Goal: Transaction & Acquisition: Book appointment/travel/reservation

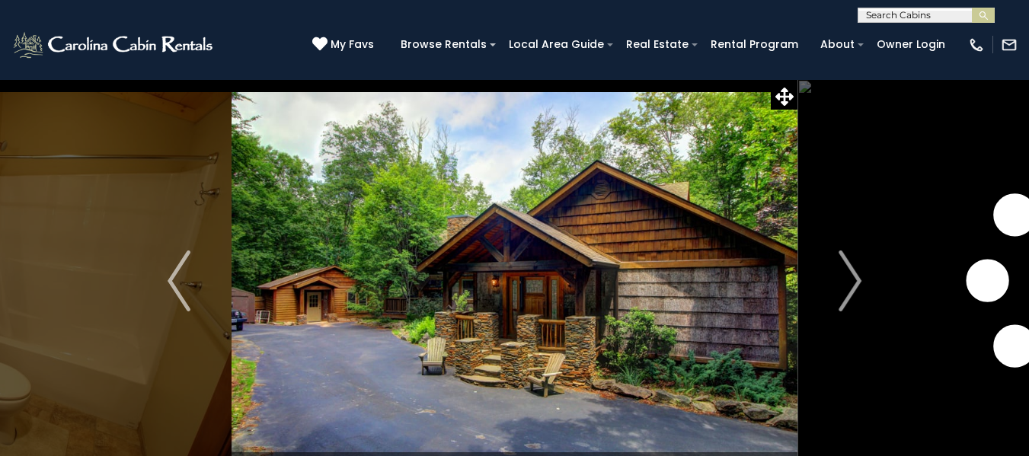
click at [469, 254] on img at bounding box center [514, 281] width 566 height 404
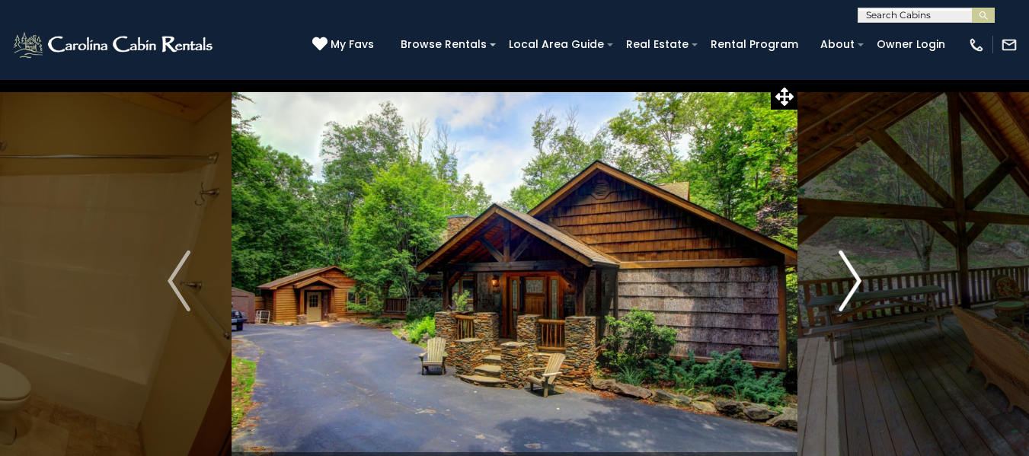
click at [860, 281] on img "Next" at bounding box center [849, 280] width 23 height 61
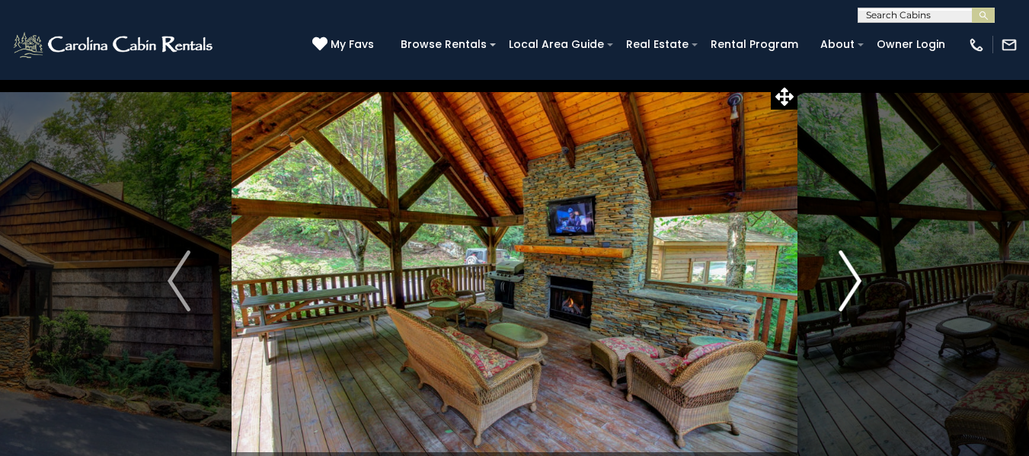
click at [860, 281] on img "Next" at bounding box center [849, 280] width 23 height 61
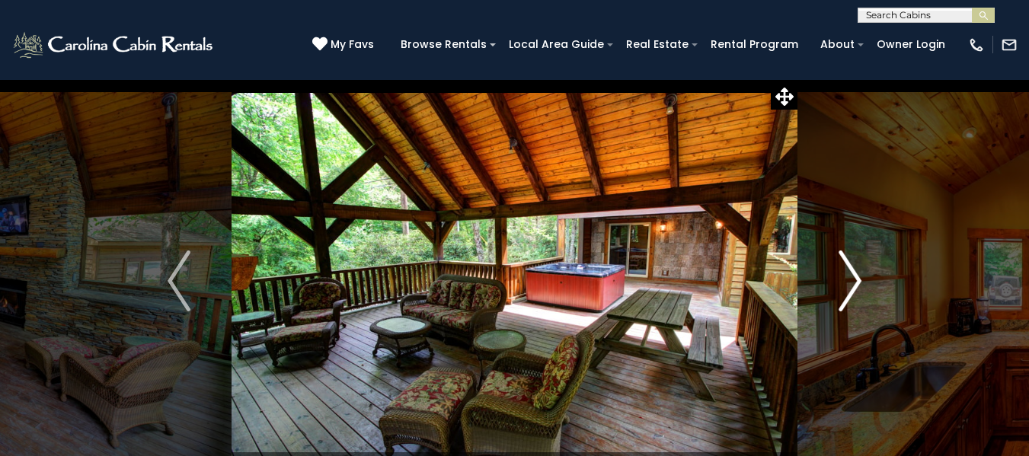
click at [860, 281] on img "Next" at bounding box center [849, 280] width 23 height 61
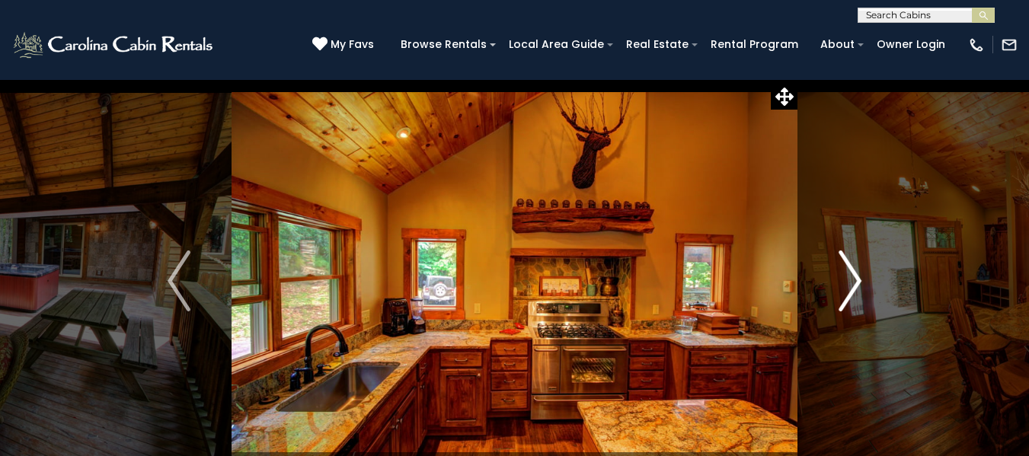
click at [860, 281] on img "Next" at bounding box center [849, 280] width 23 height 61
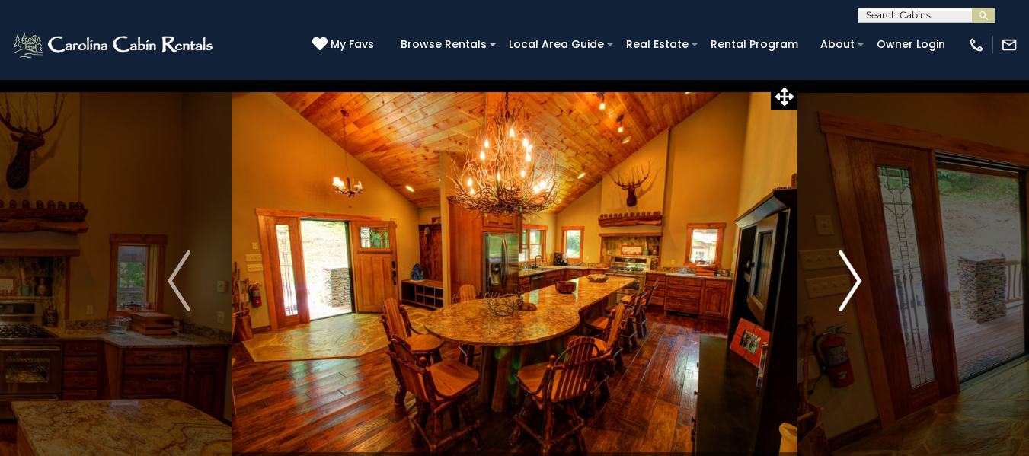
click at [860, 281] on img "Next" at bounding box center [849, 280] width 23 height 61
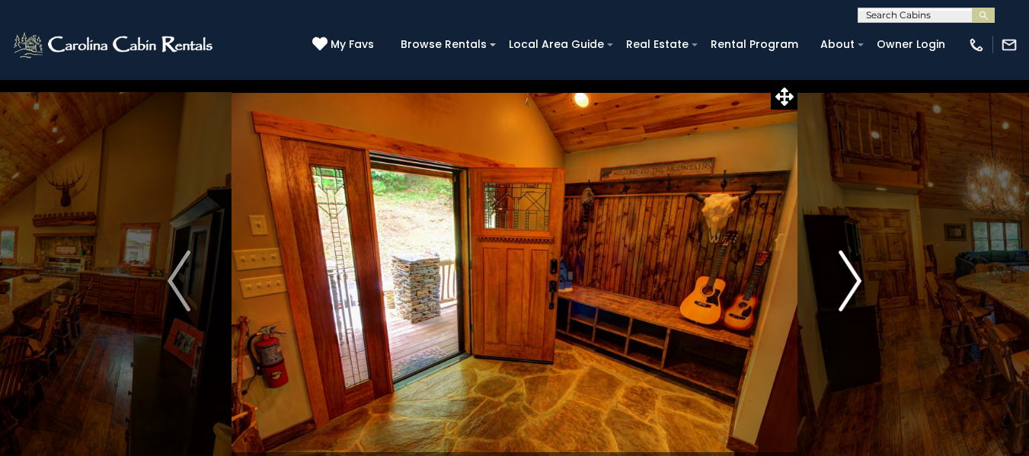
click at [860, 281] on img "Next" at bounding box center [849, 280] width 23 height 61
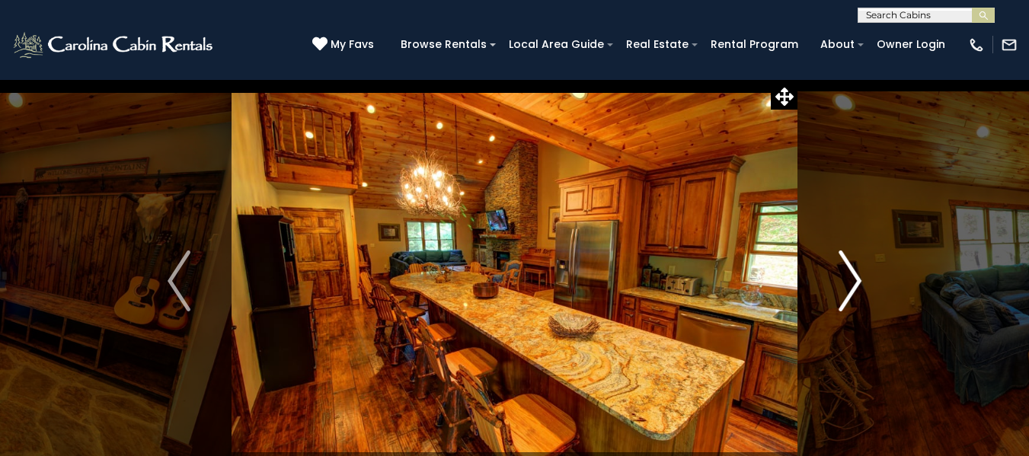
click at [860, 281] on img "Next" at bounding box center [849, 280] width 23 height 61
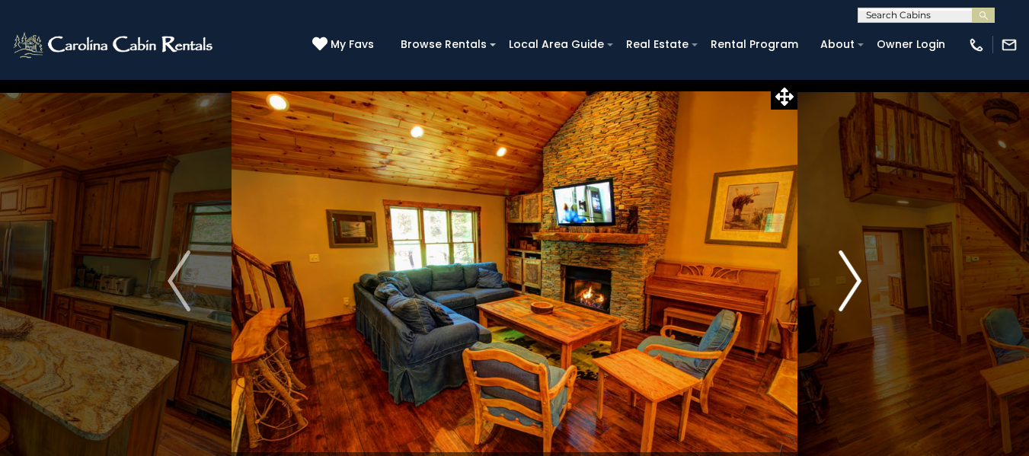
click at [860, 281] on img "Next" at bounding box center [849, 280] width 23 height 61
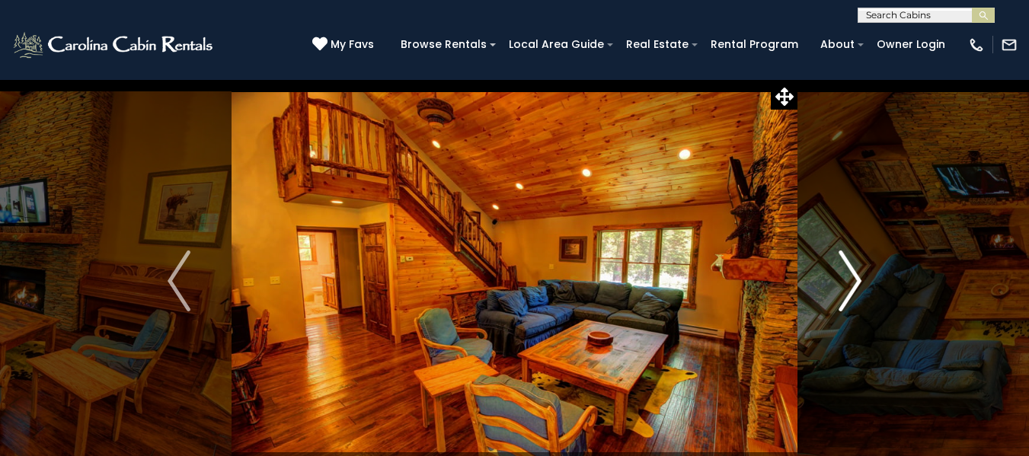
click at [860, 281] on img "Next" at bounding box center [849, 280] width 23 height 61
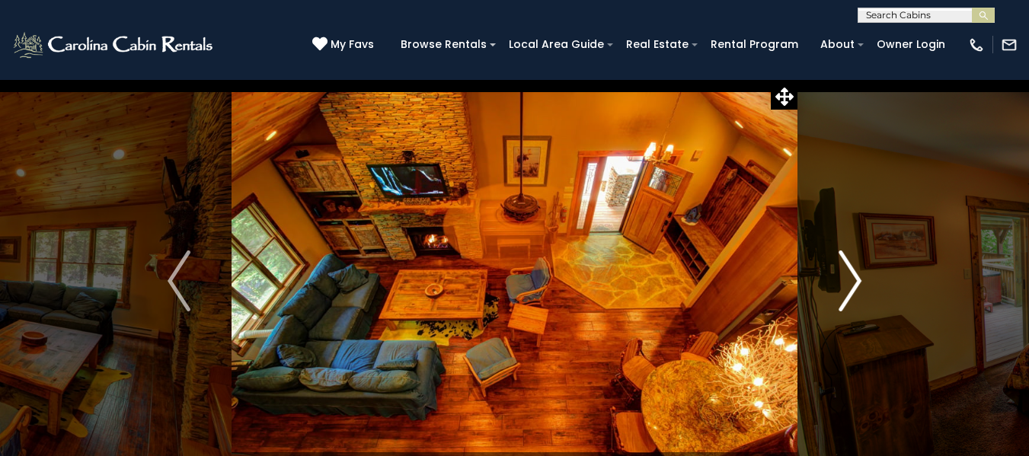
click at [860, 281] on img "Next" at bounding box center [849, 280] width 23 height 61
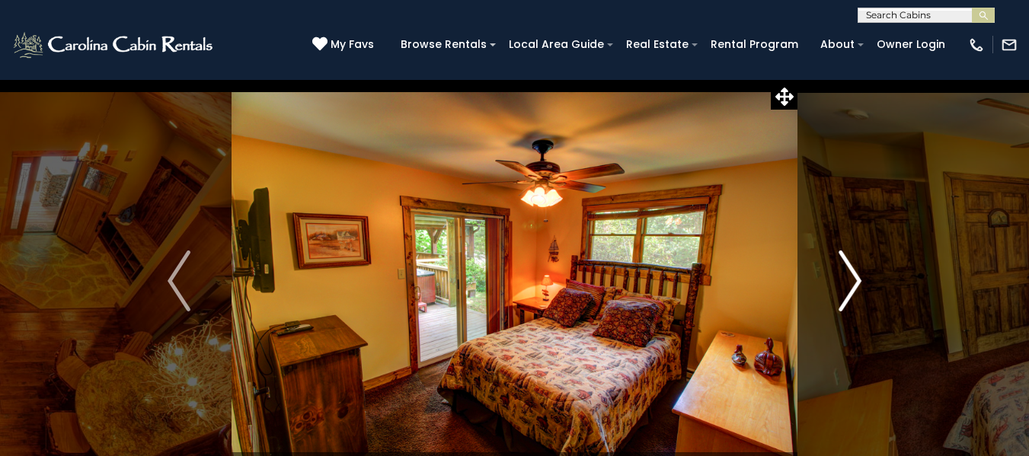
click at [860, 281] on img "Next" at bounding box center [849, 280] width 23 height 61
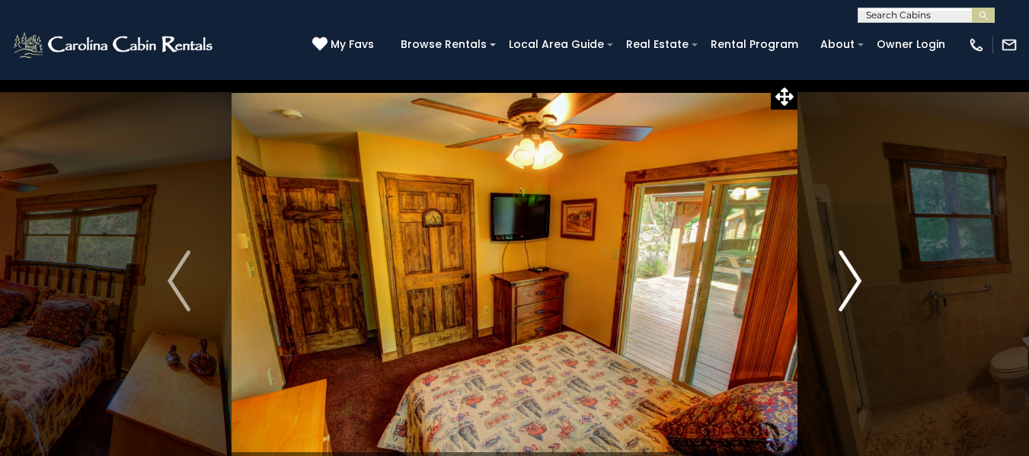
click at [860, 281] on img "Next" at bounding box center [849, 280] width 23 height 61
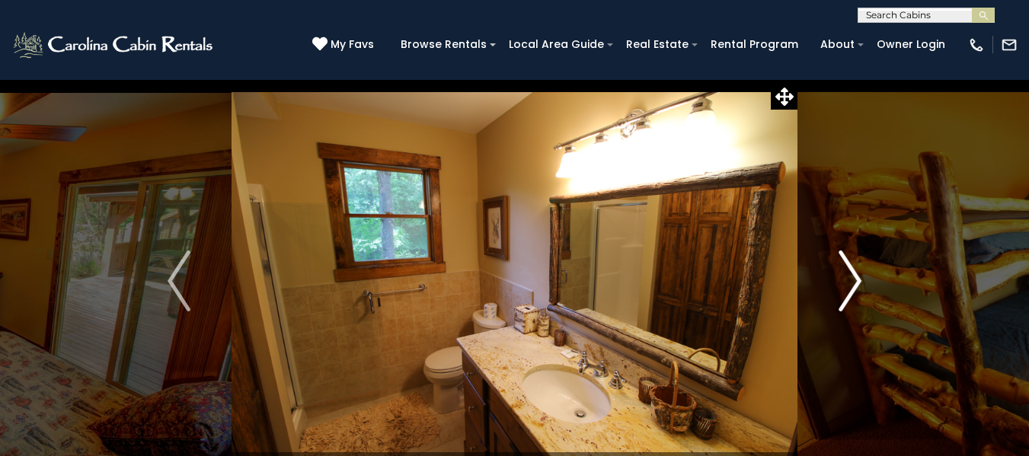
click at [860, 281] on img "Next" at bounding box center [849, 280] width 23 height 61
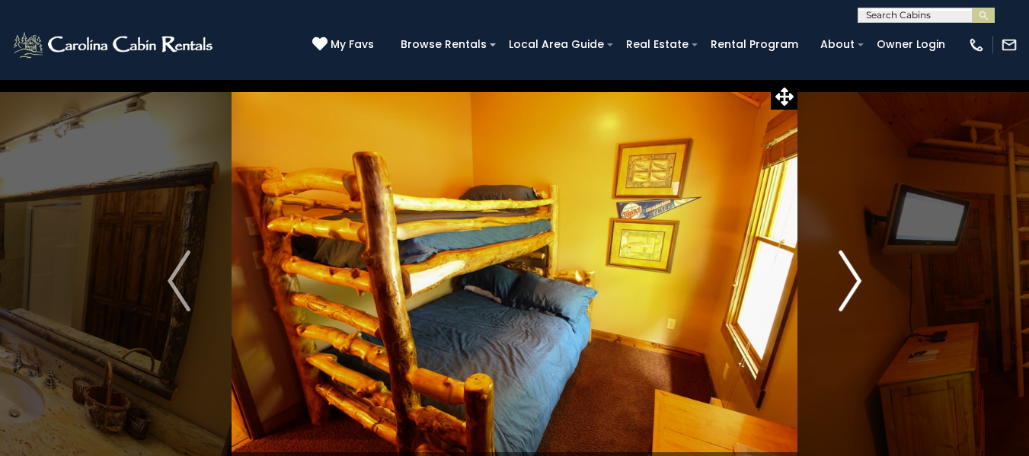
click at [860, 281] on img "Next" at bounding box center [849, 280] width 23 height 61
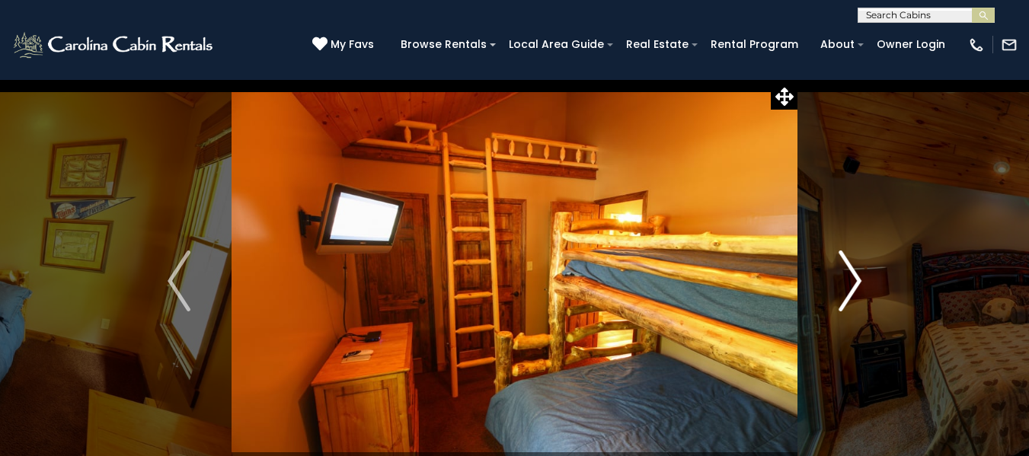
click at [860, 281] on img "Next" at bounding box center [849, 280] width 23 height 61
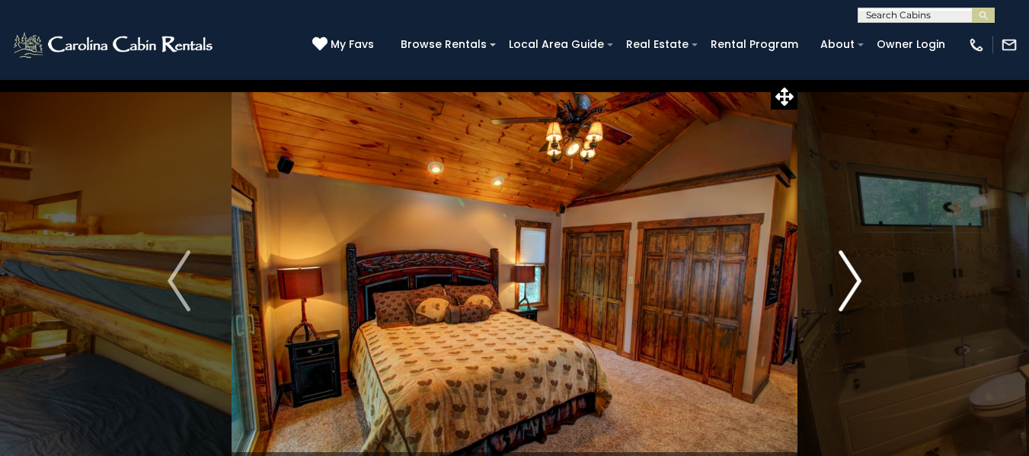
click at [860, 281] on img "Next" at bounding box center [849, 280] width 23 height 61
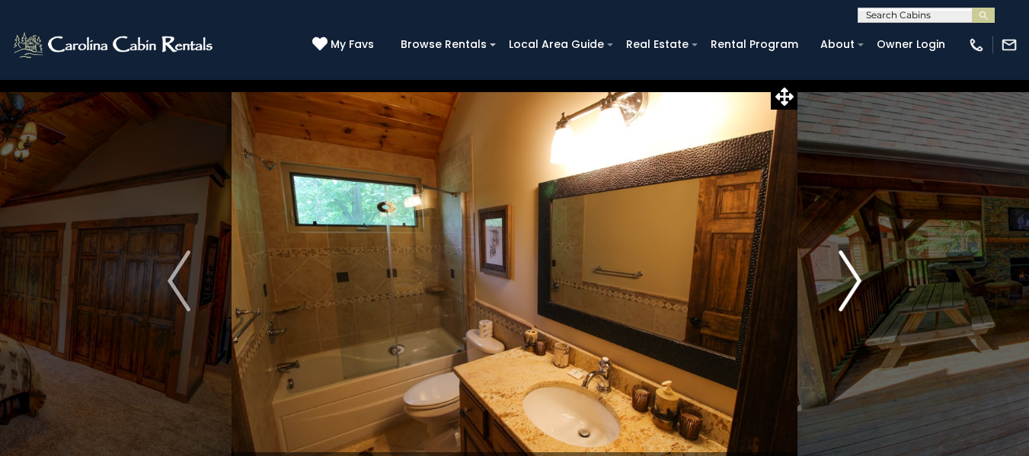
click at [860, 281] on img "Next" at bounding box center [849, 280] width 23 height 61
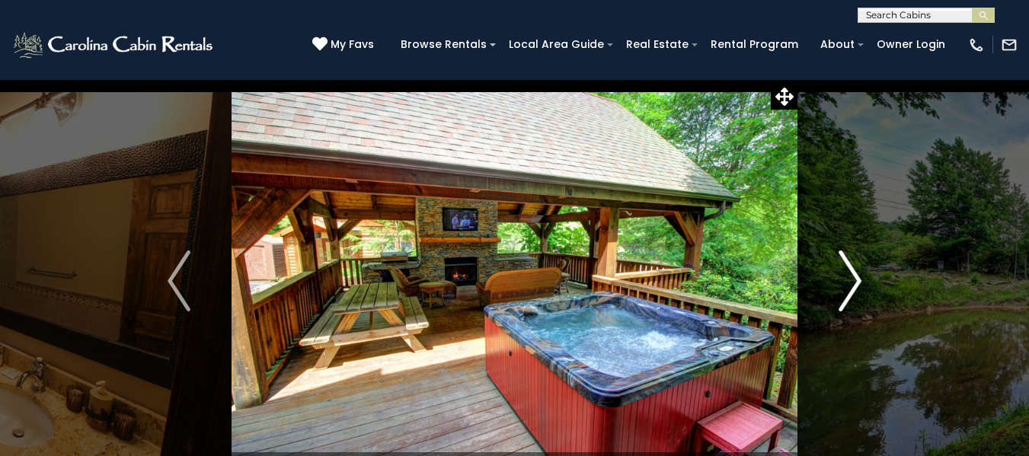
click at [860, 281] on img "Next" at bounding box center [849, 280] width 23 height 61
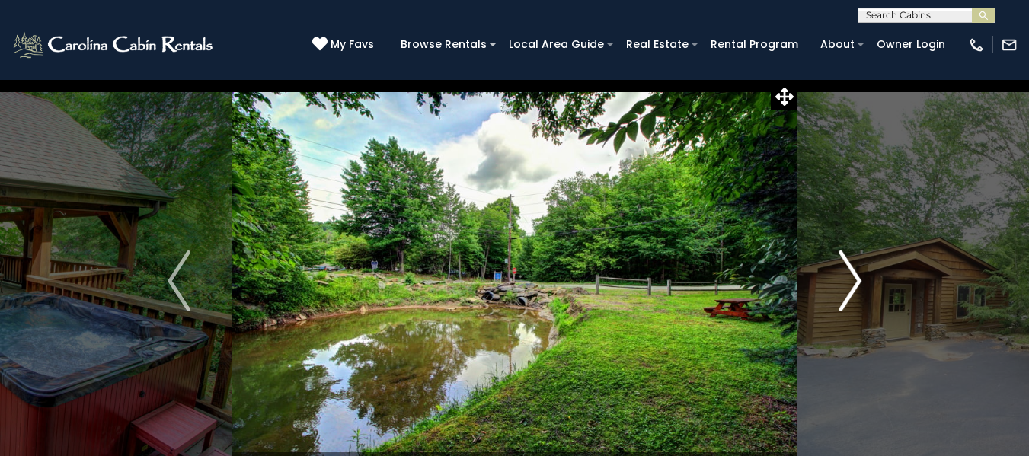
click at [860, 281] on img "Next" at bounding box center [849, 280] width 23 height 61
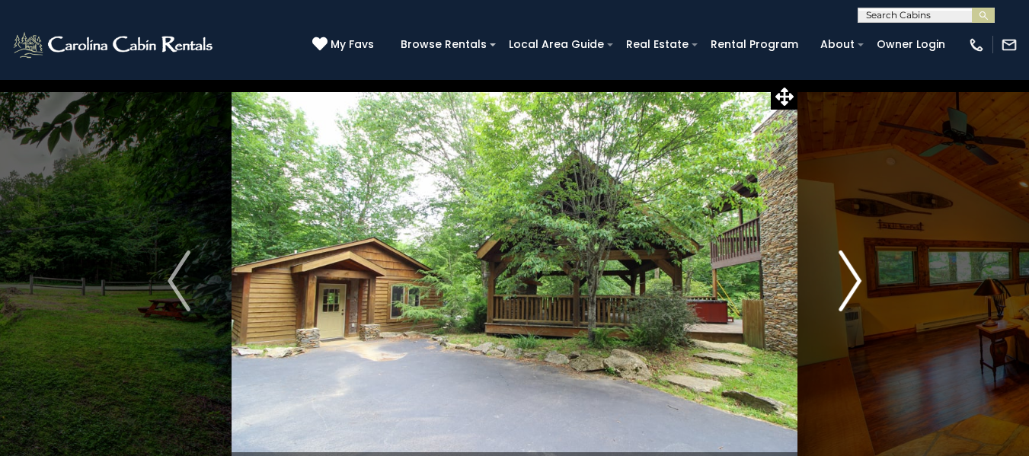
click at [860, 281] on img "Next" at bounding box center [849, 280] width 23 height 61
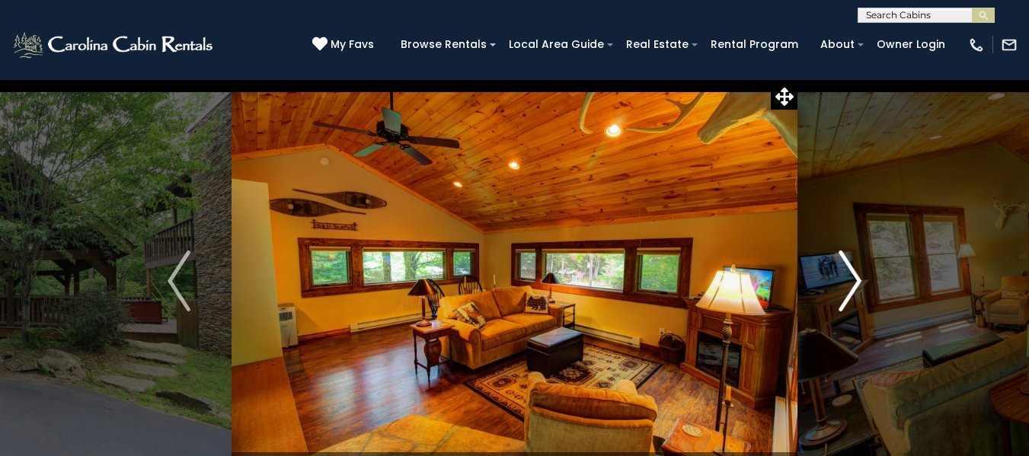
click at [860, 281] on img "Next" at bounding box center [849, 280] width 23 height 61
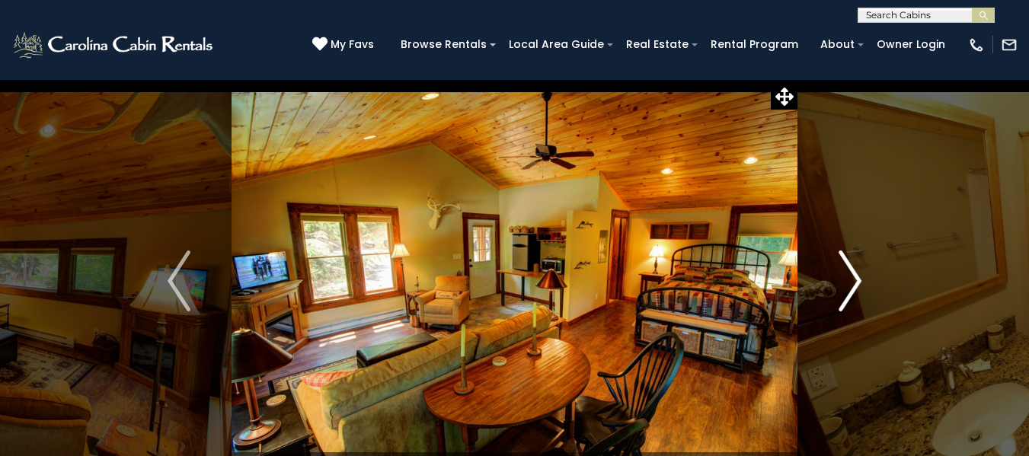
click at [860, 281] on img "Next" at bounding box center [849, 280] width 23 height 61
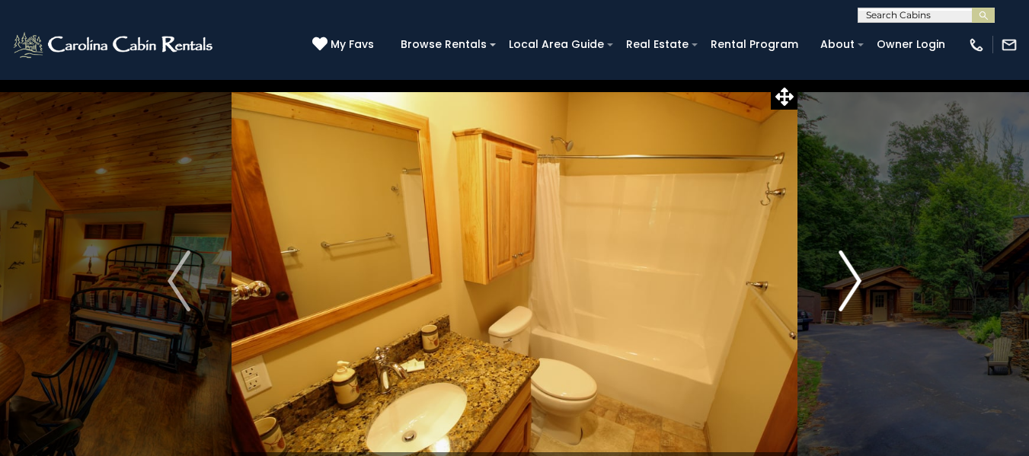
click at [860, 281] on img "Next" at bounding box center [849, 280] width 23 height 61
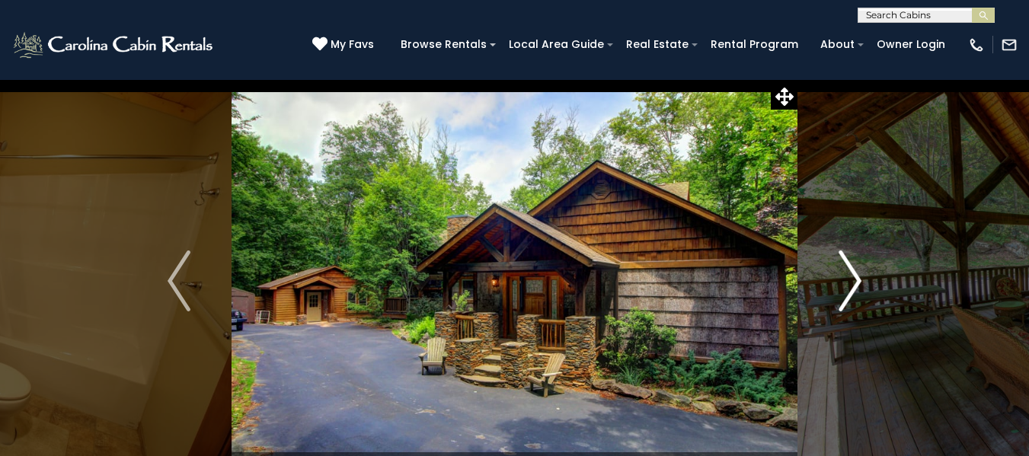
click at [860, 281] on img "Next" at bounding box center [849, 280] width 23 height 61
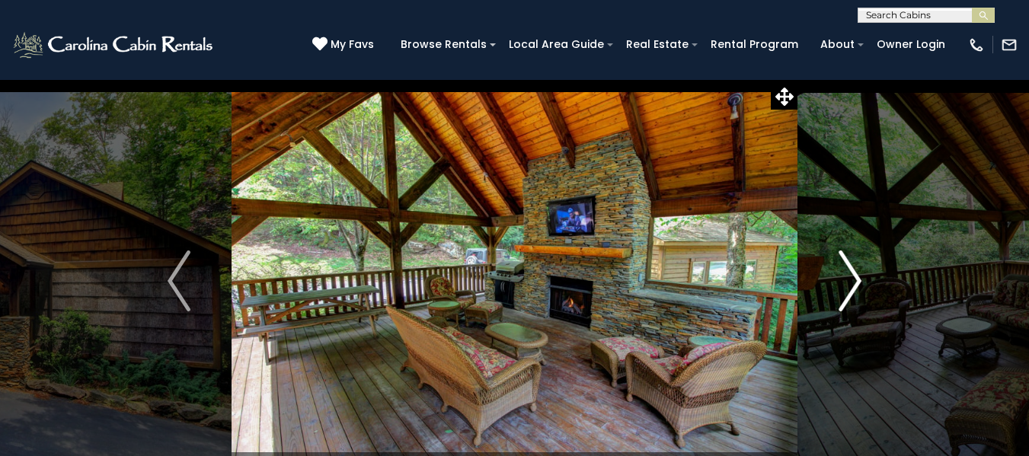
click at [860, 281] on img "Next" at bounding box center [849, 280] width 23 height 61
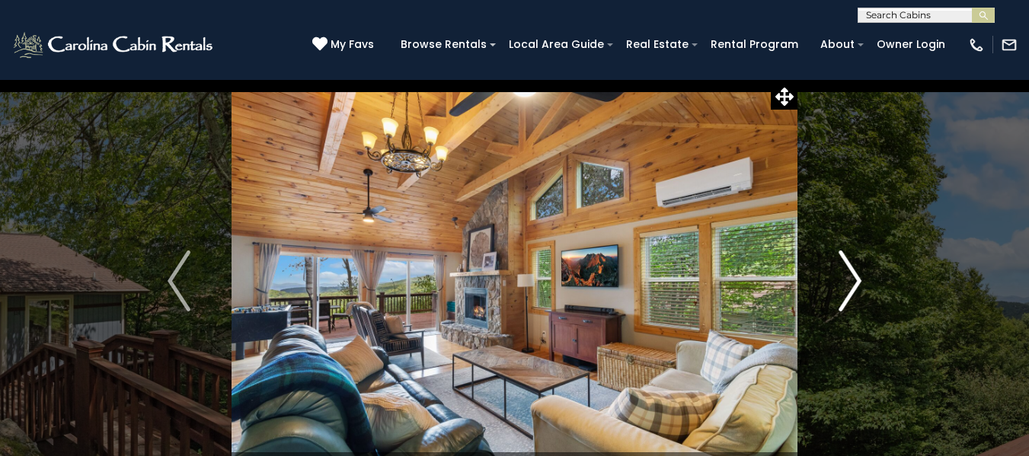
click at [848, 281] on img "Next" at bounding box center [849, 280] width 23 height 61
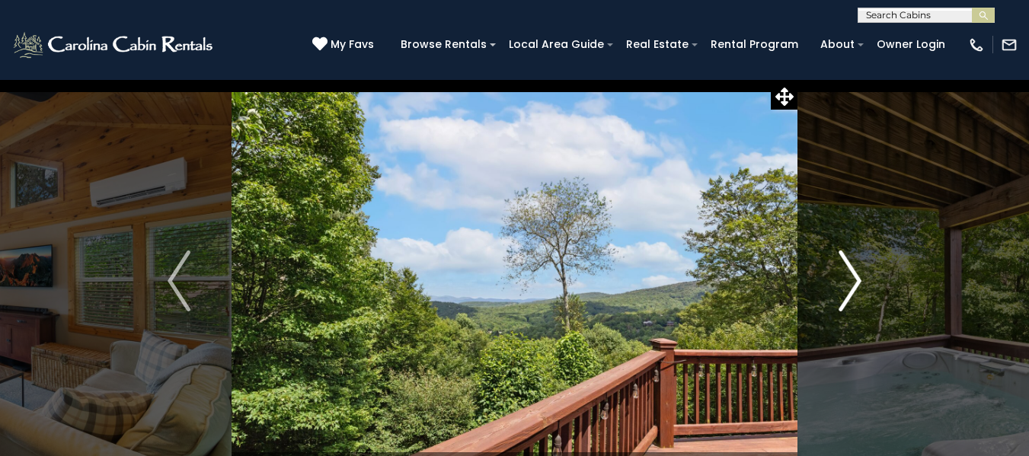
click at [848, 281] on img "Next" at bounding box center [849, 280] width 23 height 61
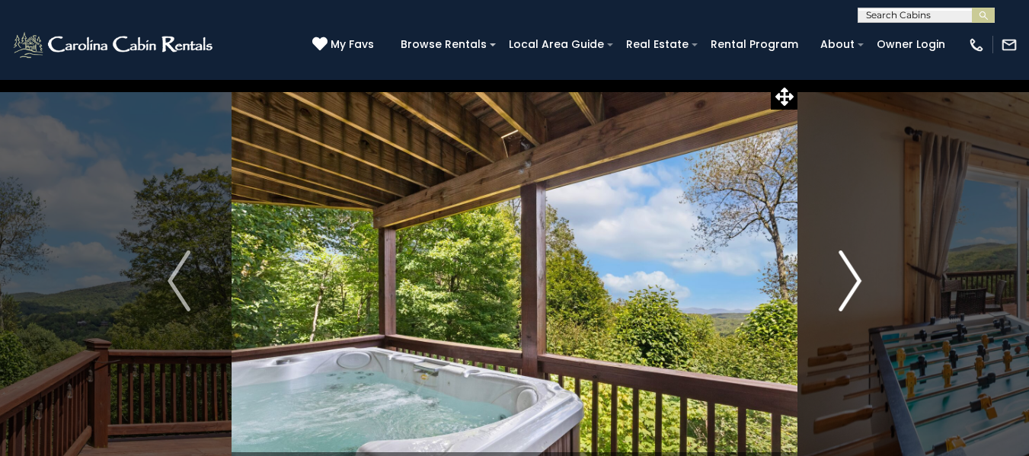
click at [848, 281] on img "Next" at bounding box center [849, 280] width 23 height 61
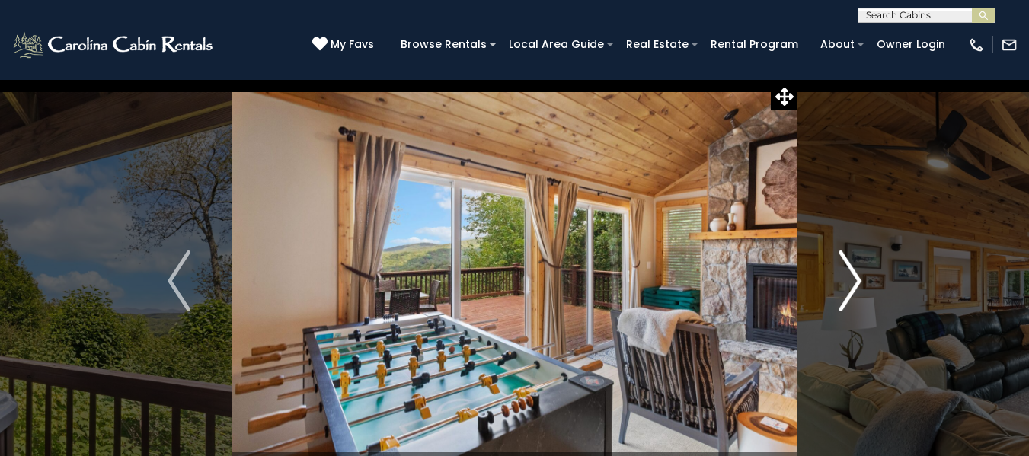
click at [848, 281] on img "Next" at bounding box center [849, 280] width 23 height 61
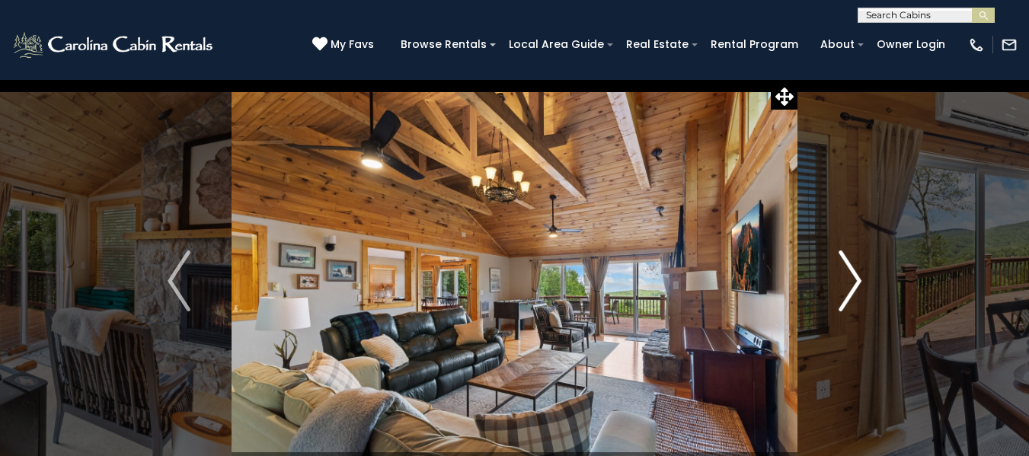
click at [848, 281] on img "Next" at bounding box center [849, 280] width 23 height 61
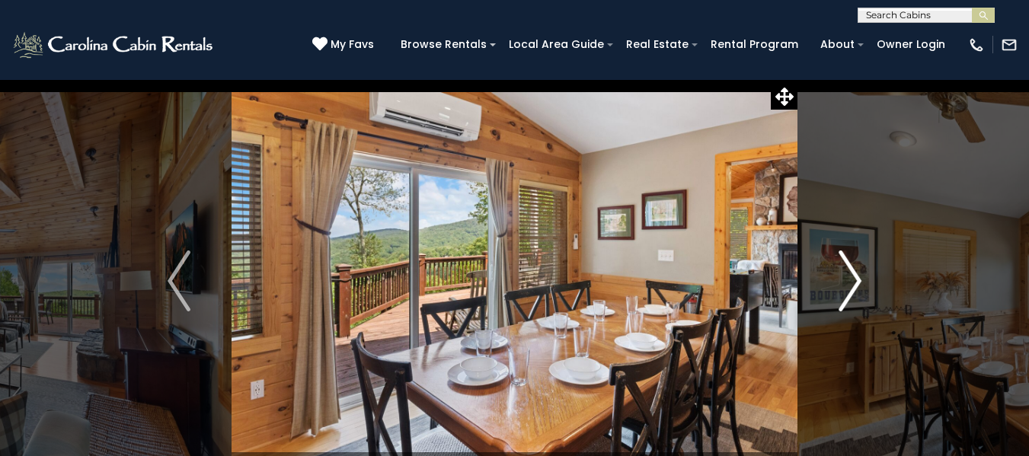
click at [848, 282] on img "Next" at bounding box center [849, 280] width 23 height 61
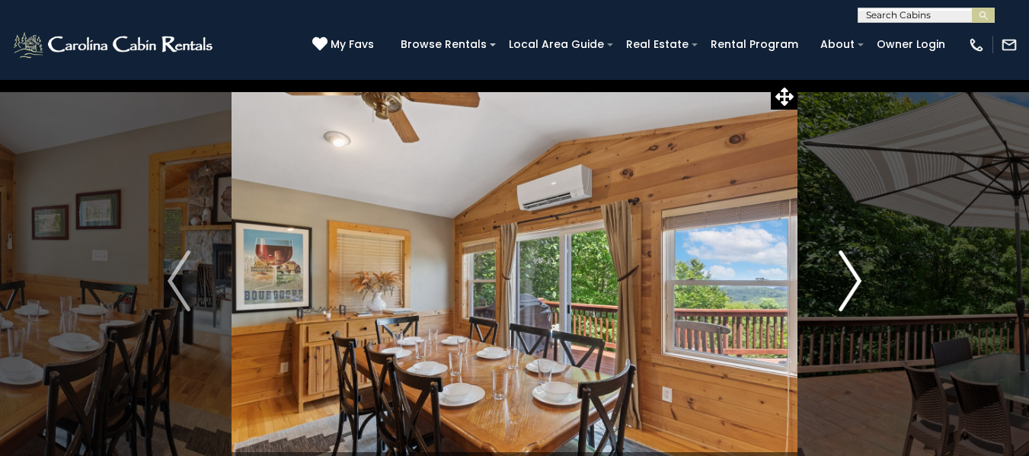
click at [848, 282] on img "Next" at bounding box center [849, 280] width 23 height 61
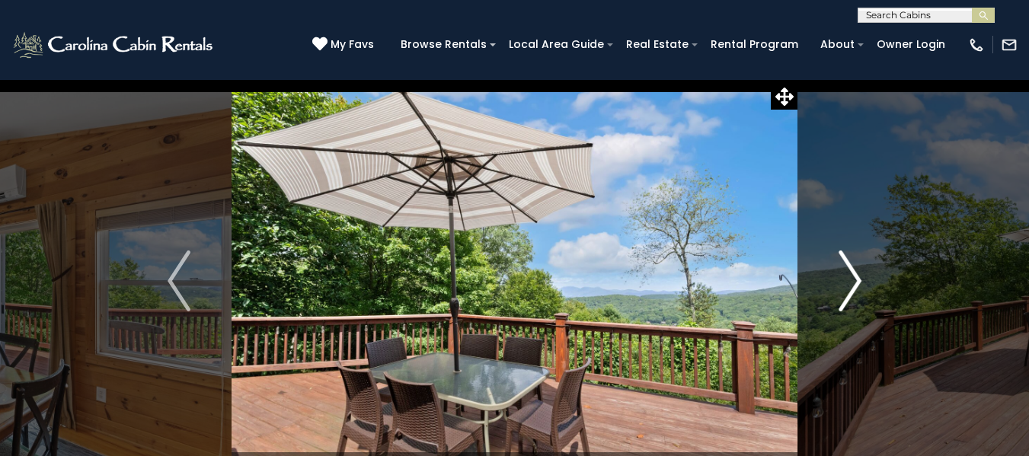
click at [848, 282] on img "Next" at bounding box center [849, 280] width 23 height 61
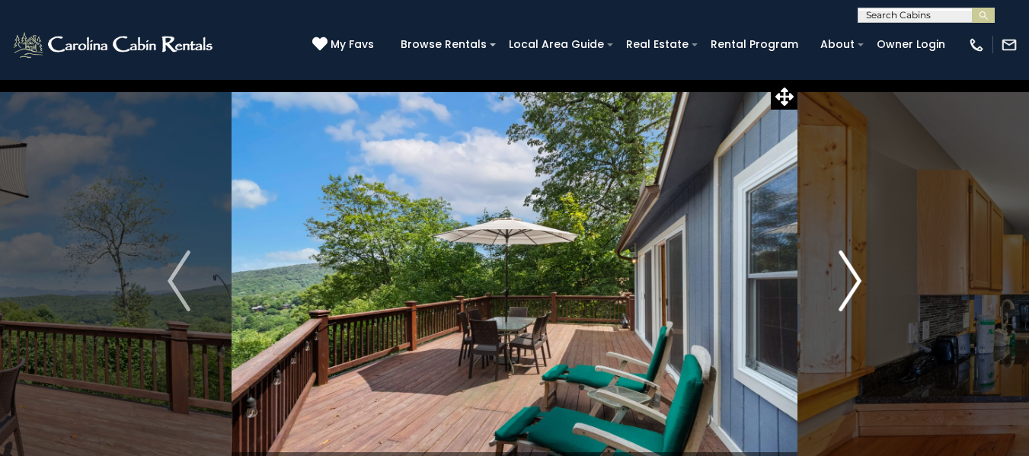
click at [848, 282] on img "Next" at bounding box center [849, 280] width 23 height 61
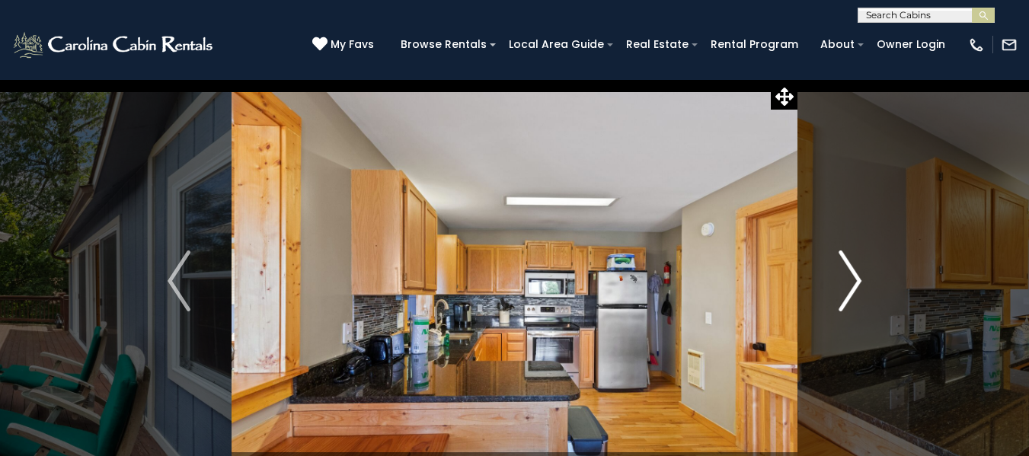
click at [848, 282] on img "Next" at bounding box center [849, 280] width 23 height 61
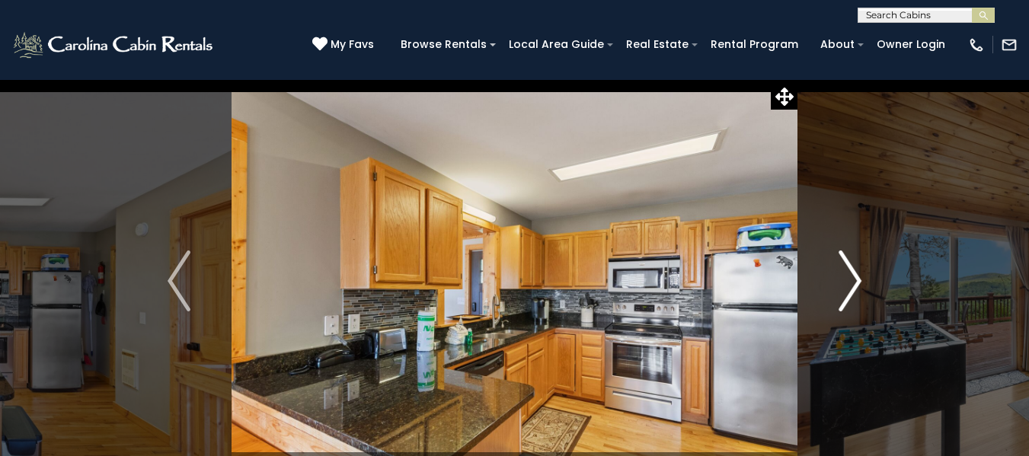
click at [848, 282] on img "Next" at bounding box center [849, 280] width 23 height 61
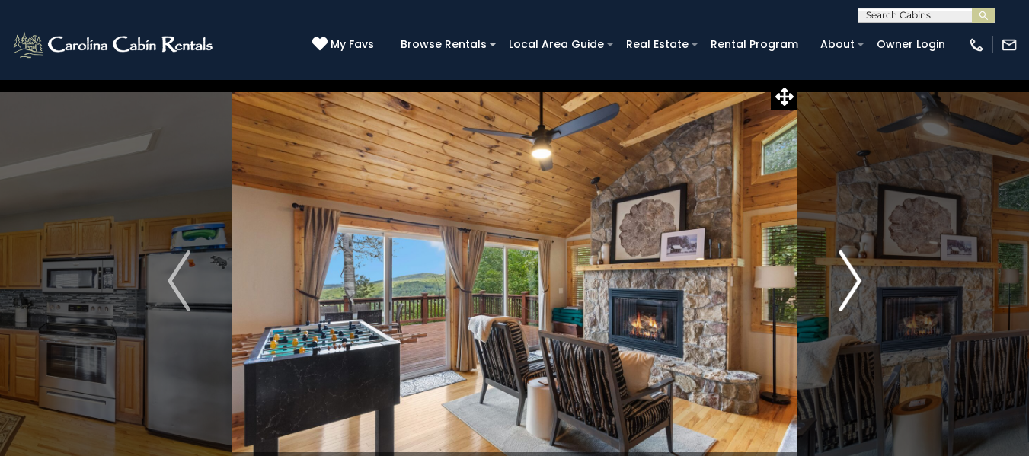
click at [848, 282] on img "Next" at bounding box center [849, 280] width 23 height 61
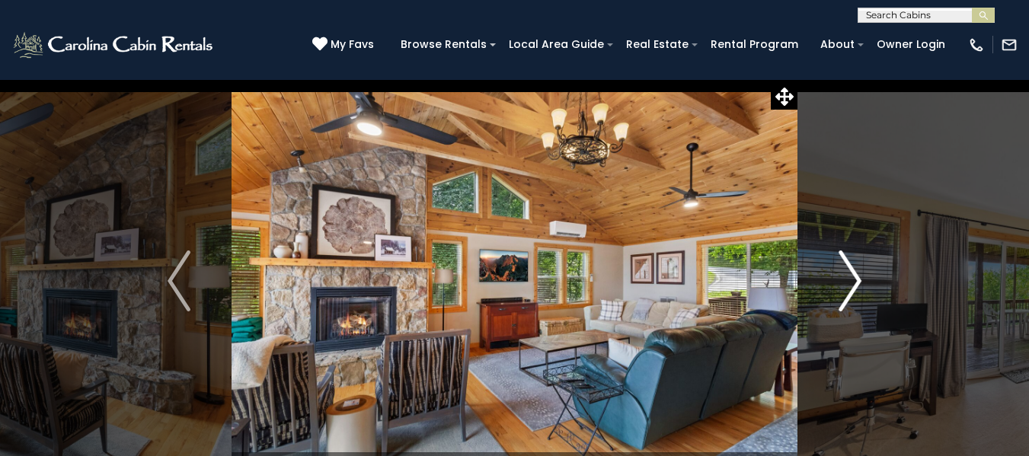
click at [848, 282] on img "Next" at bounding box center [849, 280] width 23 height 61
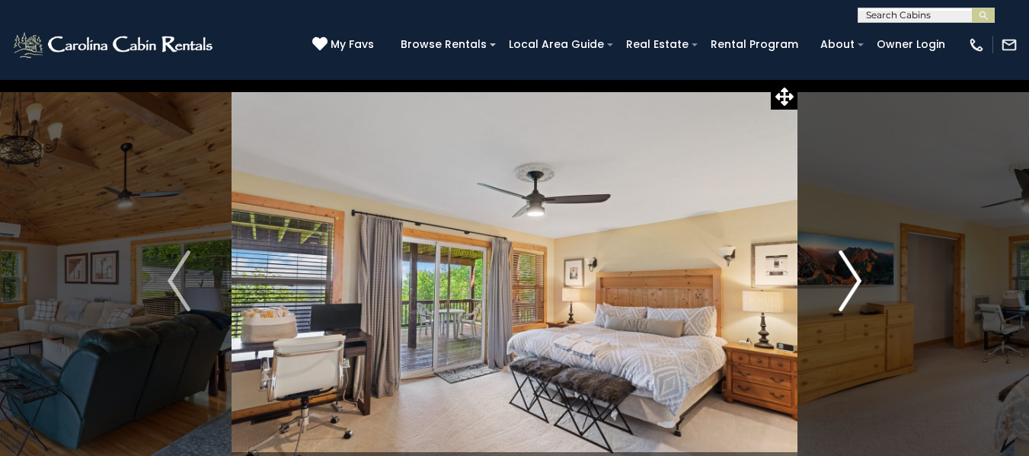
click at [848, 282] on img "Next" at bounding box center [849, 280] width 23 height 61
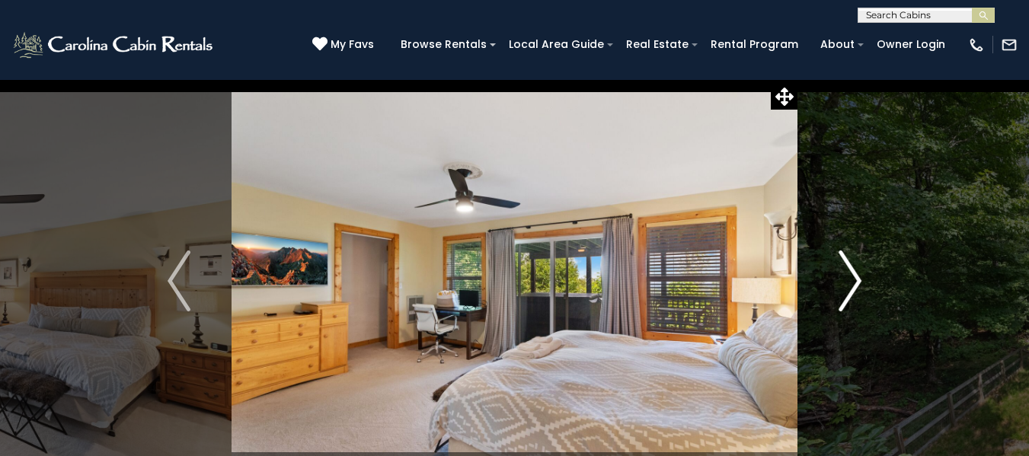
click at [848, 273] on img "Next" at bounding box center [849, 280] width 23 height 61
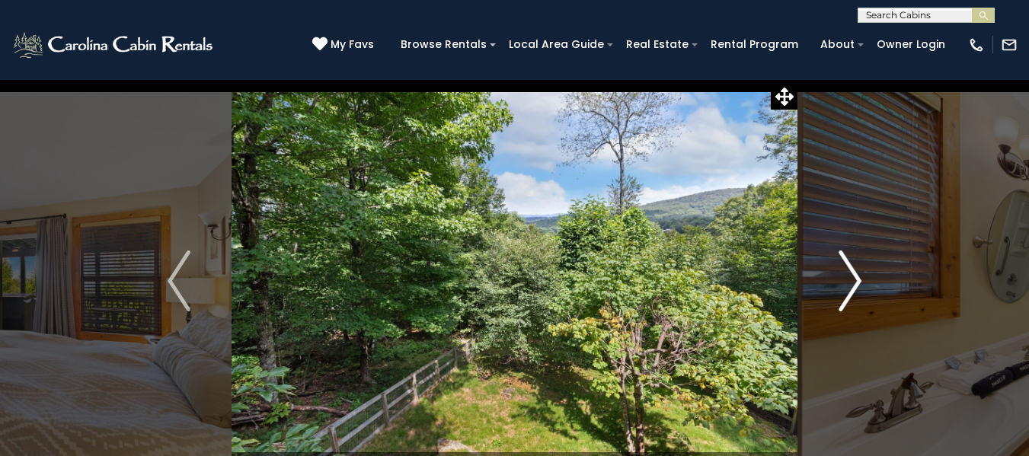
click at [848, 273] on img "Next" at bounding box center [849, 280] width 23 height 61
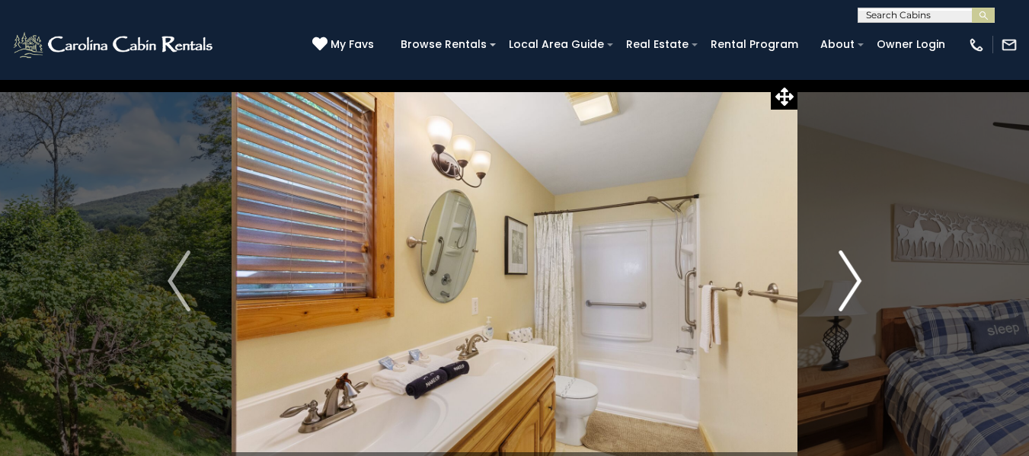
click at [863, 279] on button "Next" at bounding box center [849, 281] width 105 height 404
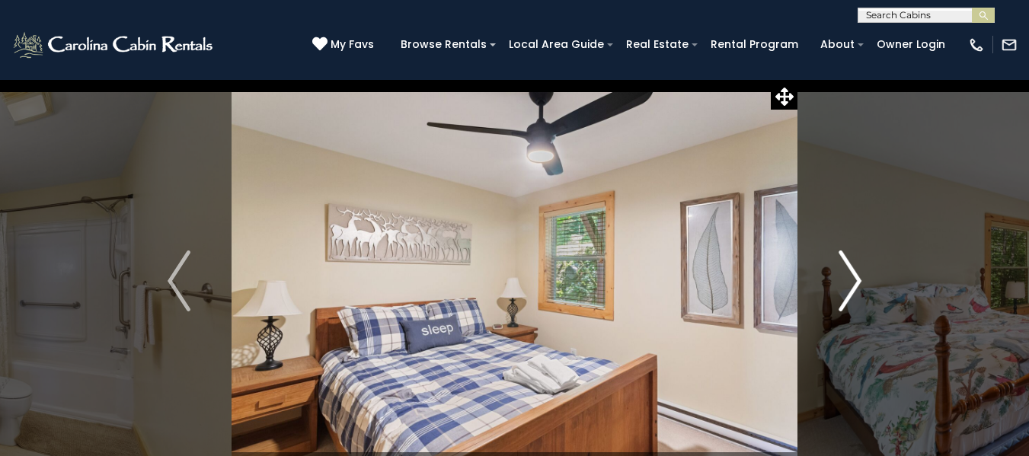
click at [863, 279] on button "Next" at bounding box center [849, 281] width 105 height 404
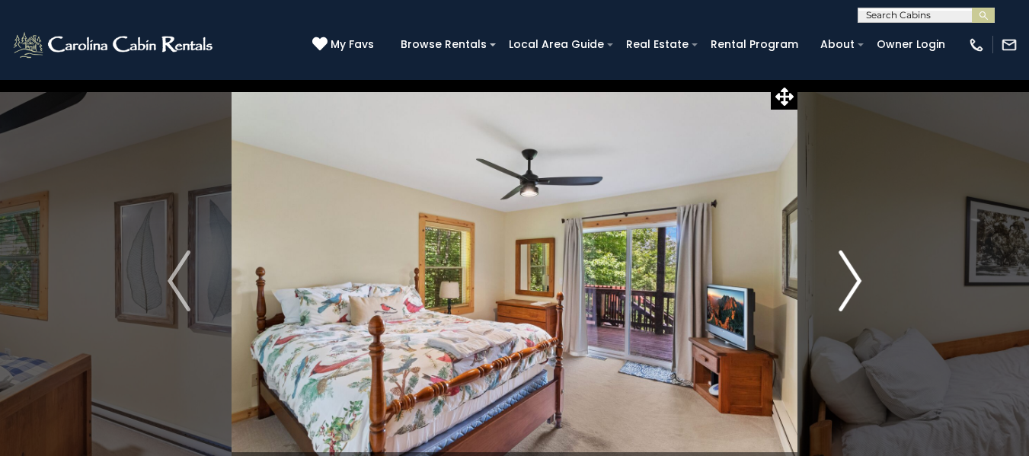
click at [863, 279] on button "Next" at bounding box center [849, 281] width 105 height 404
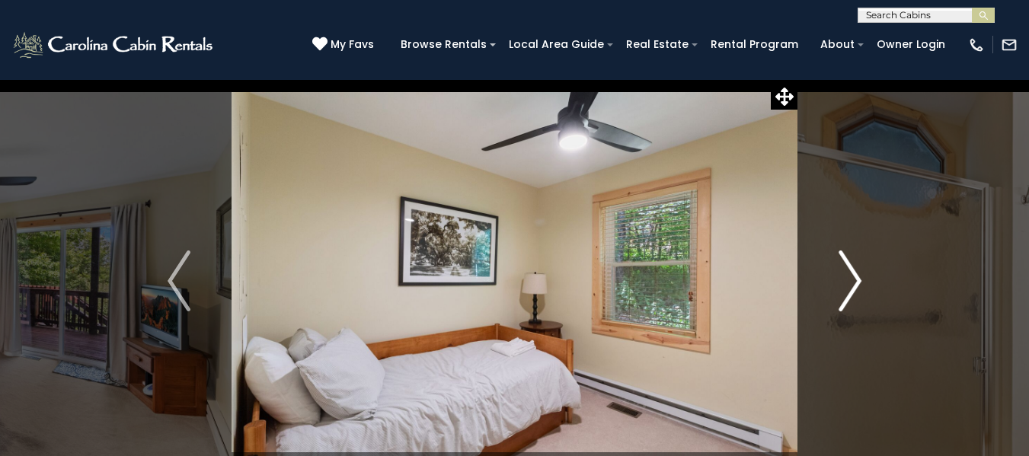
click at [863, 279] on button "Next" at bounding box center [849, 281] width 105 height 404
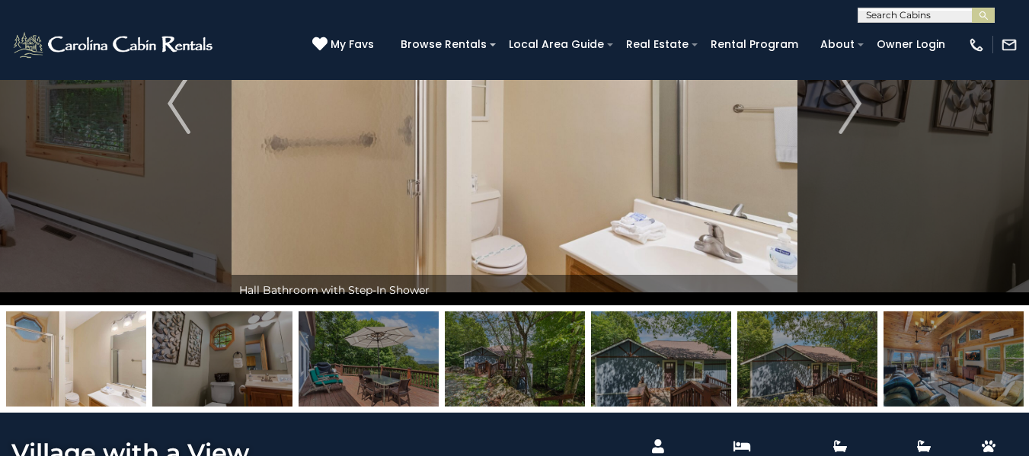
scroll to position [76, 0]
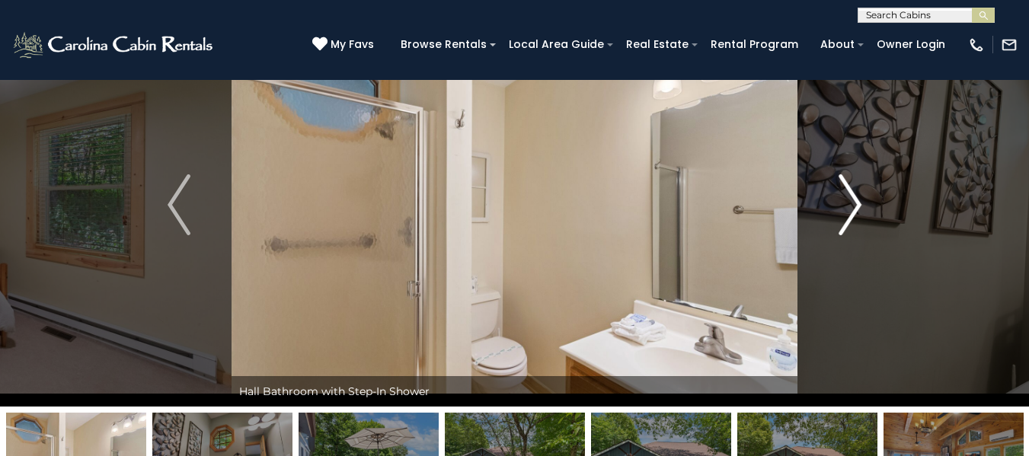
click at [855, 207] on img "Next" at bounding box center [849, 204] width 23 height 61
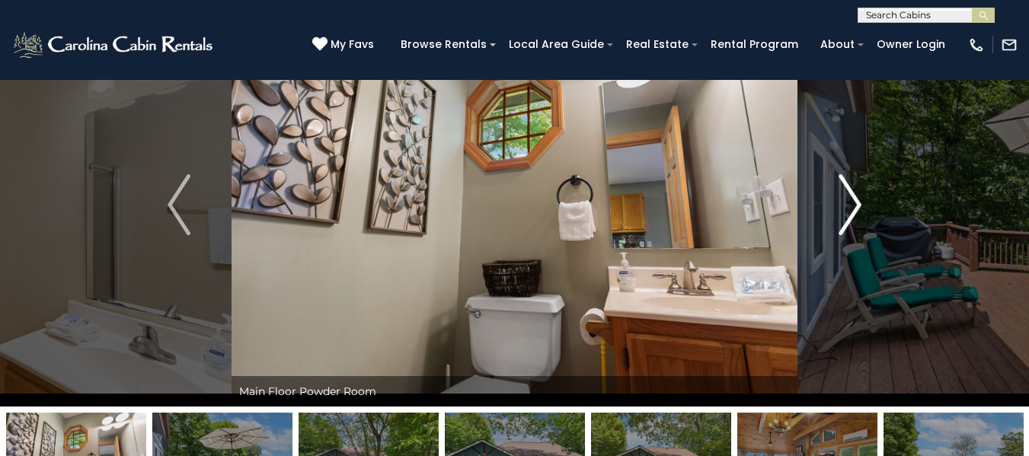
click at [855, 207] on img "Next" at bounding box center [849, 204] width 23 height 61
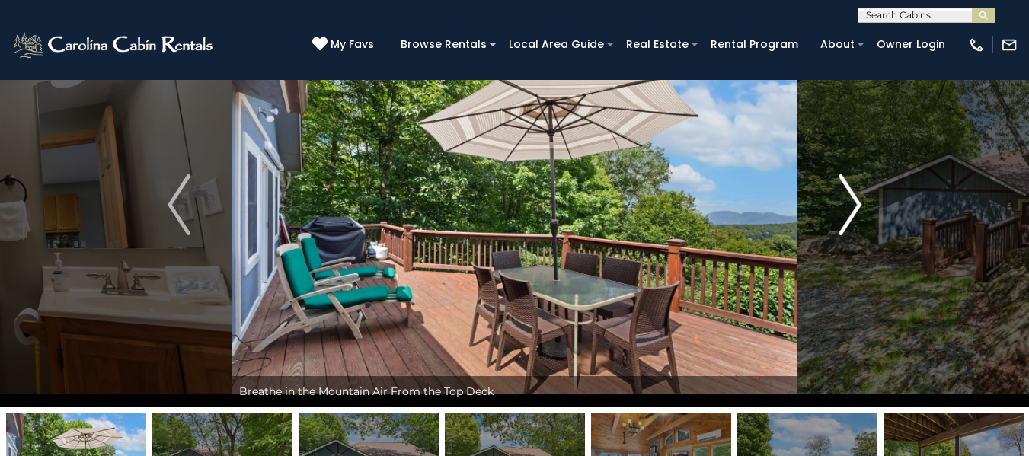
click at [855, 207] on img "Next" at bounding box center [849, 204] width 23 height 61
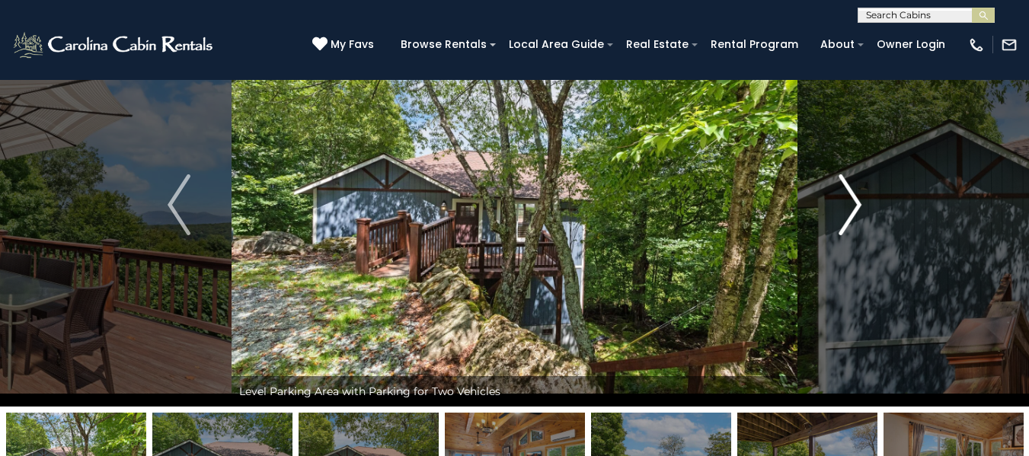
click at [855, 207] on img "Next" at bounding box center [849, 204] width 23 height 61
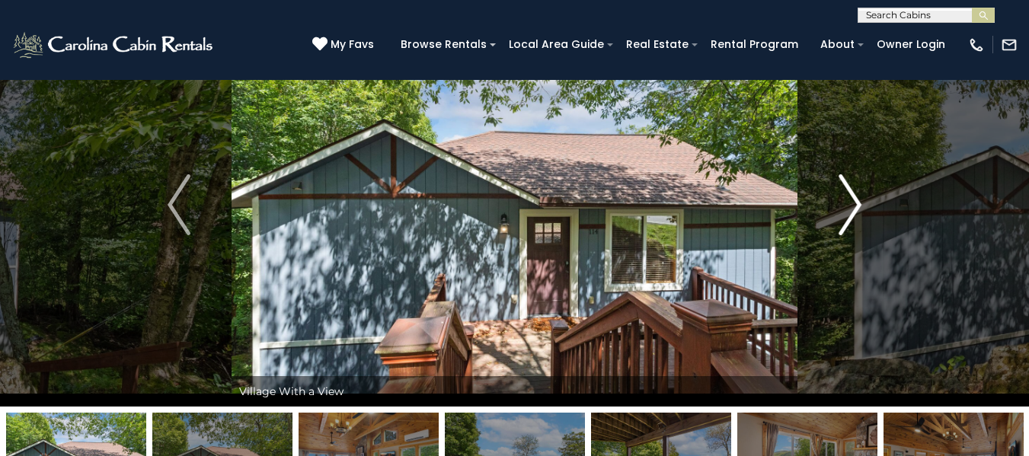
click at [855, 207] on img "Next" at bounding box center [849, 204] width 23 height 61
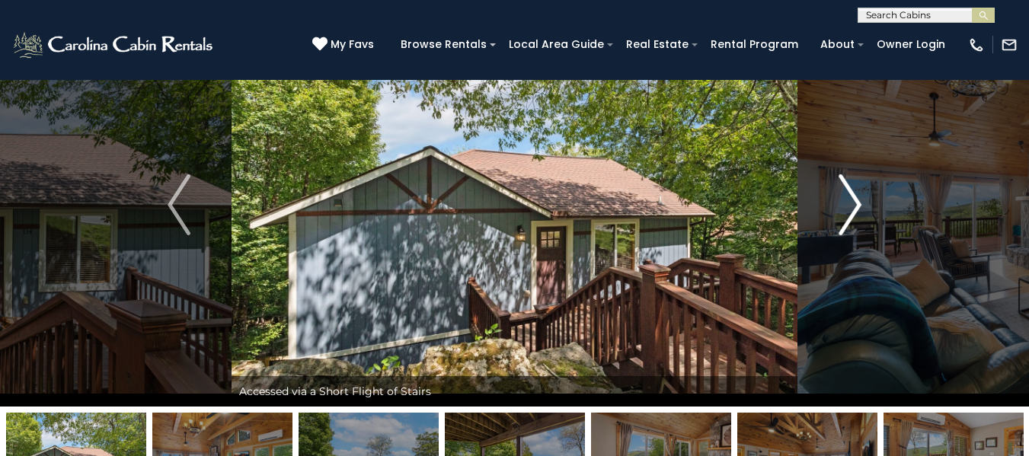
click at [855, 207] on img "Next" at bounding box center [849, 204] width 23 height 61
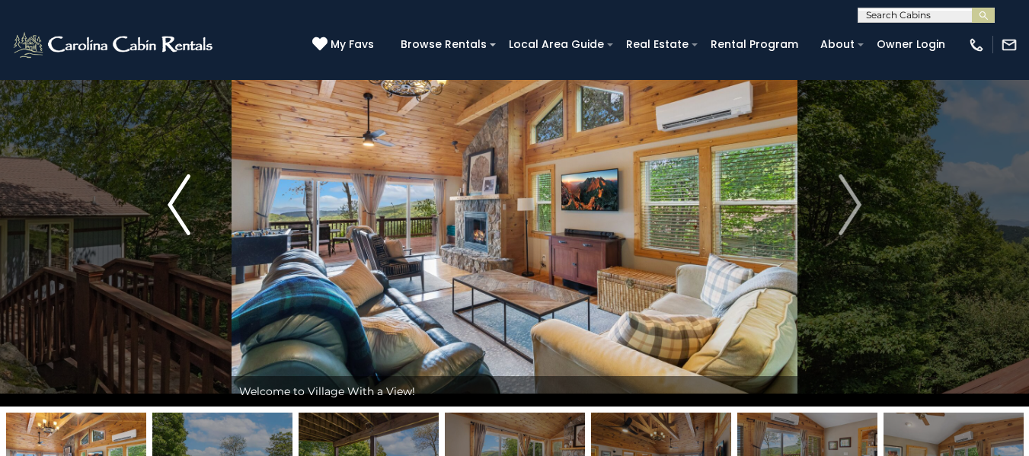
click at [171, 200] on img "Previous" at bounding box center [178, 204] width 23 height 61
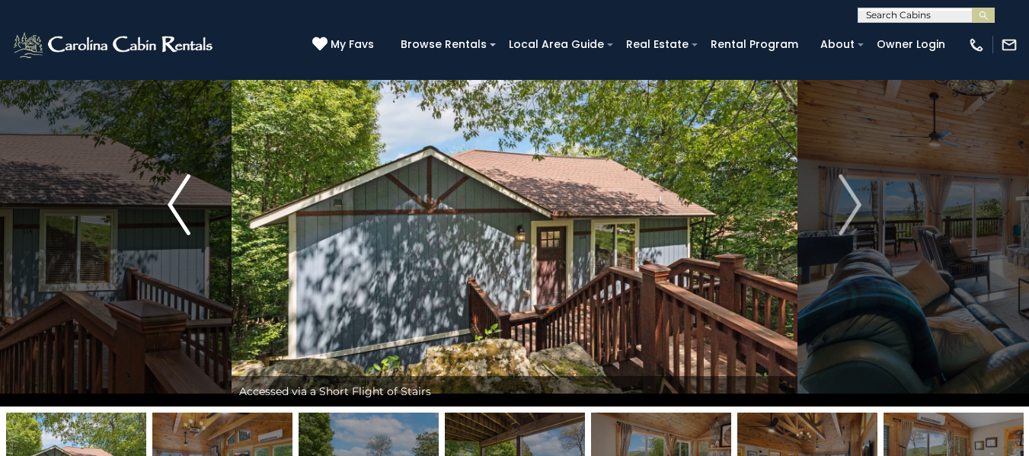
click at [171, 200] on img "Previous" at bounding box center [178, 204] width 23 height 61
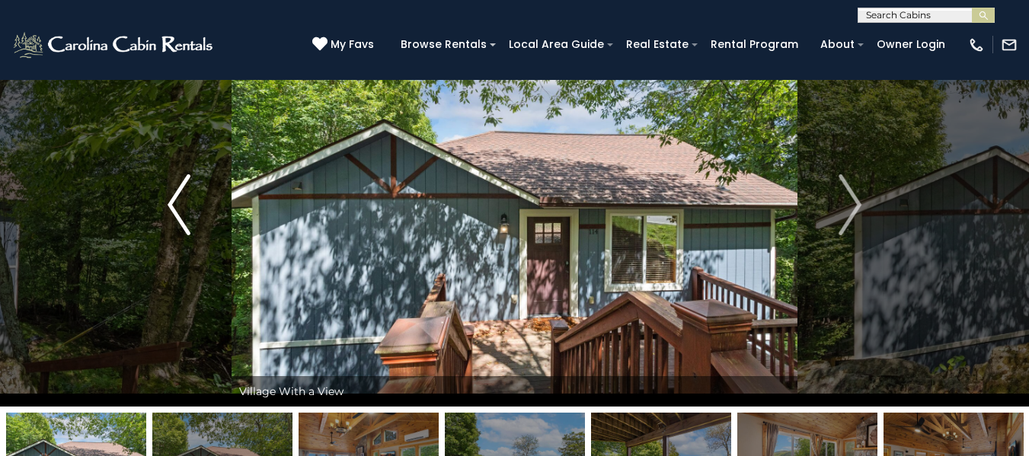
click at [171, 200] on img "Previous" at bounding box center [178, 204] width 23 height 61
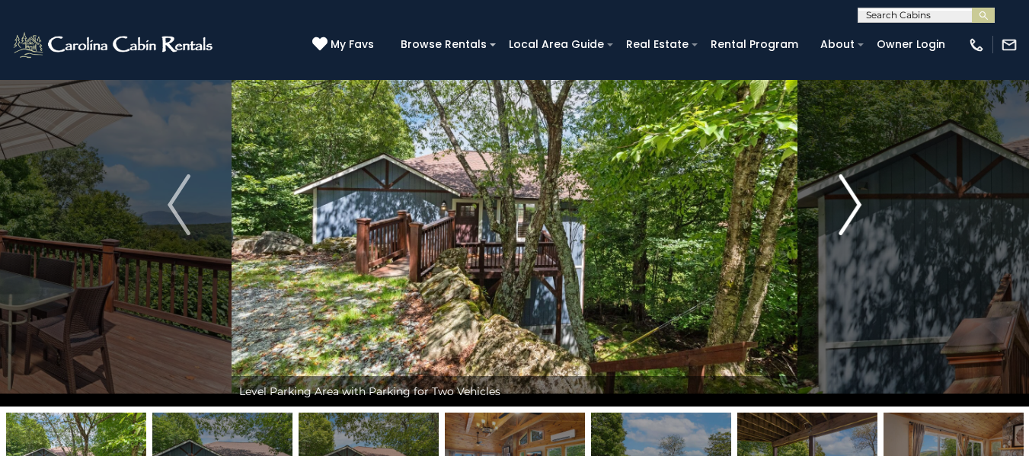
click at [853, 207] on img "Next" at bounding box center [849, 204] width 23 height 61
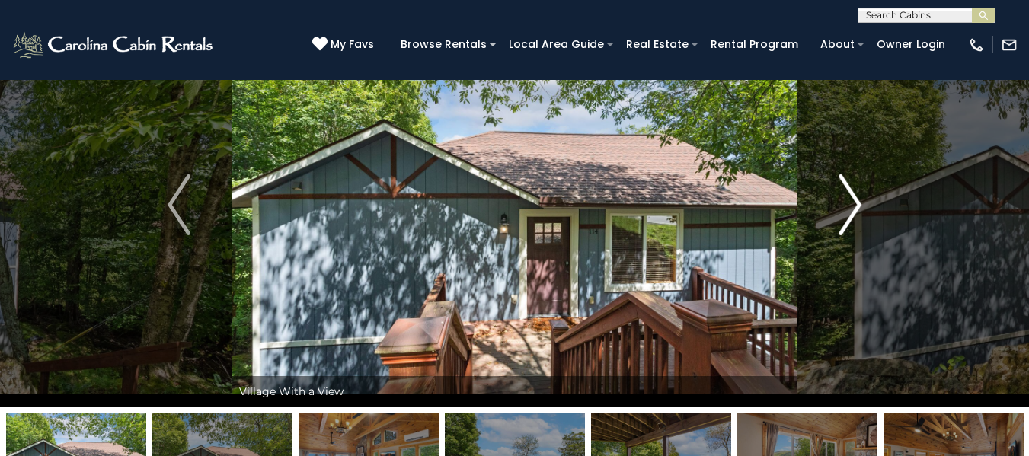
click at [853, 207] on img "Next" at bounding box center [849, 204] width 23 height 61
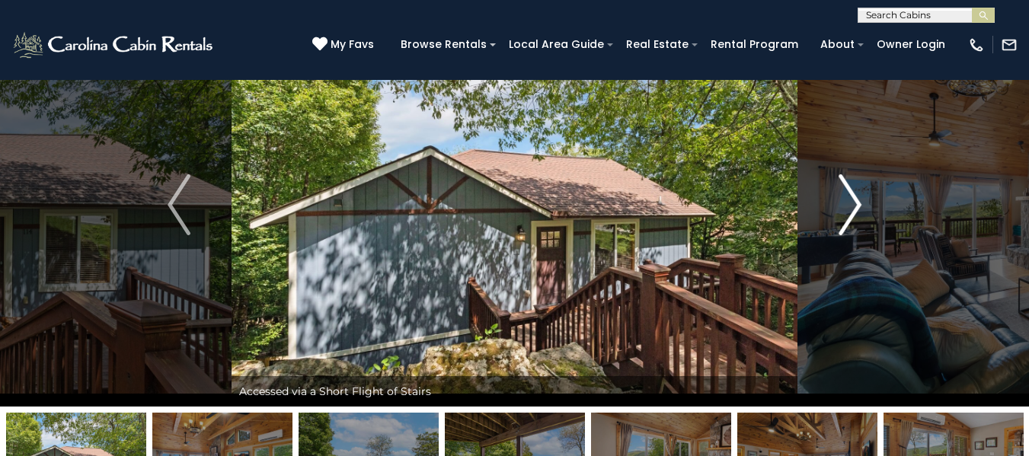
click at [853, 207] on img "Next" at bounding box center [849, 204] width 23 height 61
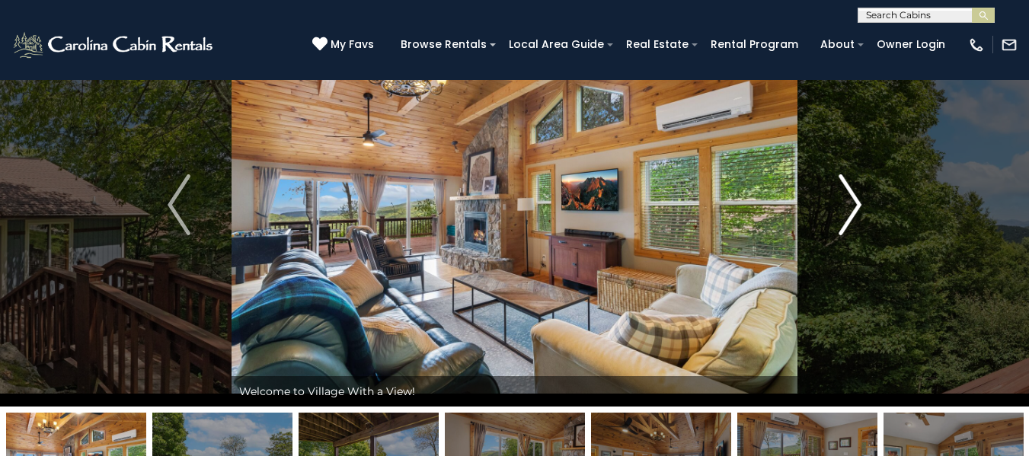
click at [853, 207] on img "Next" at bounding box center [849, 204] width 23 height 61
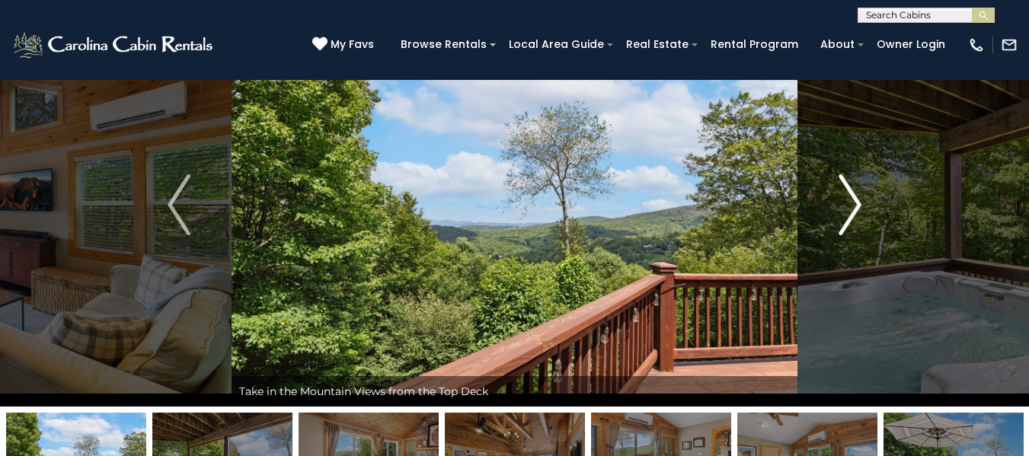
click at [853, 207] on img "Next" at bounding box center [849, 204] width 23 height 61
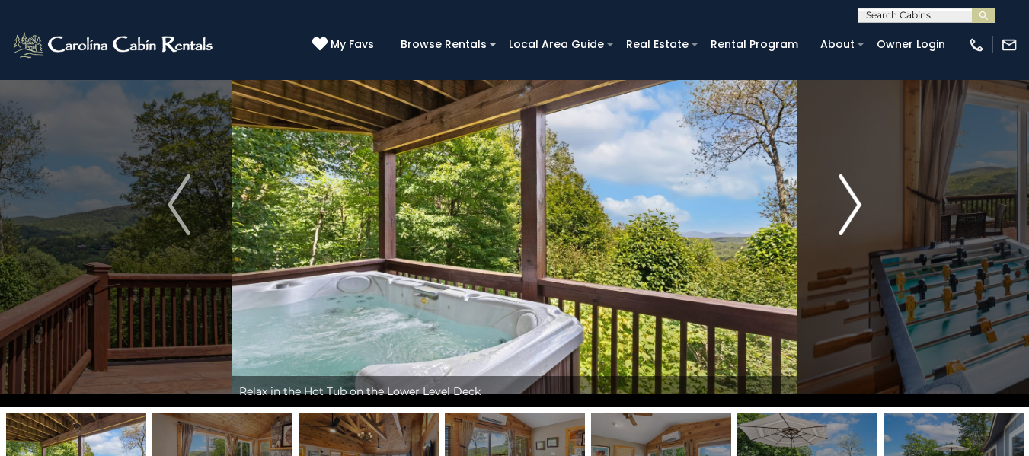
click at [853, 207] on img "Next" at bounding box center [849, 204] width 23 height 61
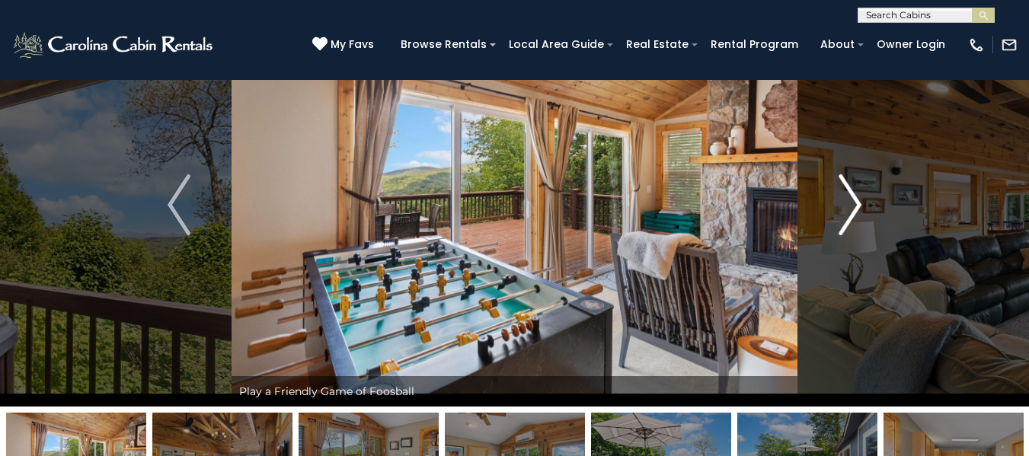
click at [853, 207] on img "Next" at bounding box center [849, 204] width 23 height 61
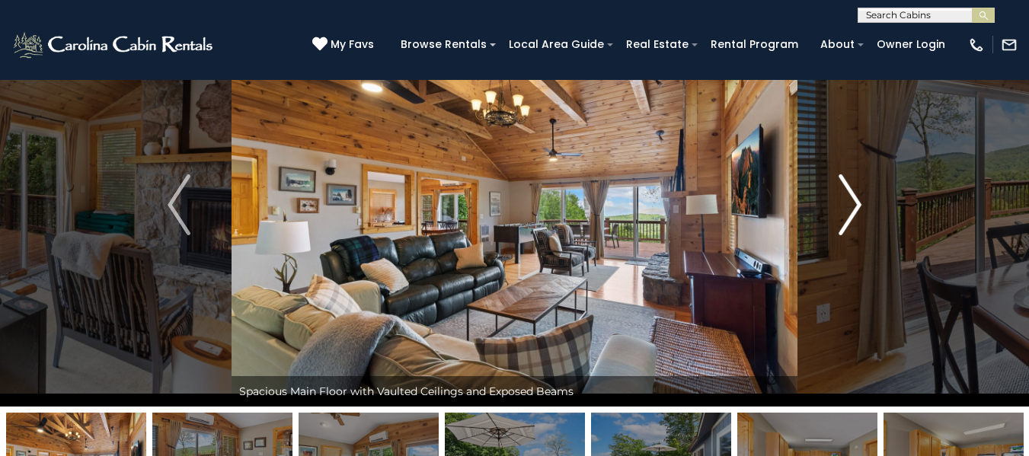
click at [853, 207] on img "Next" at bounding box center [849, 204] width 23 height 61
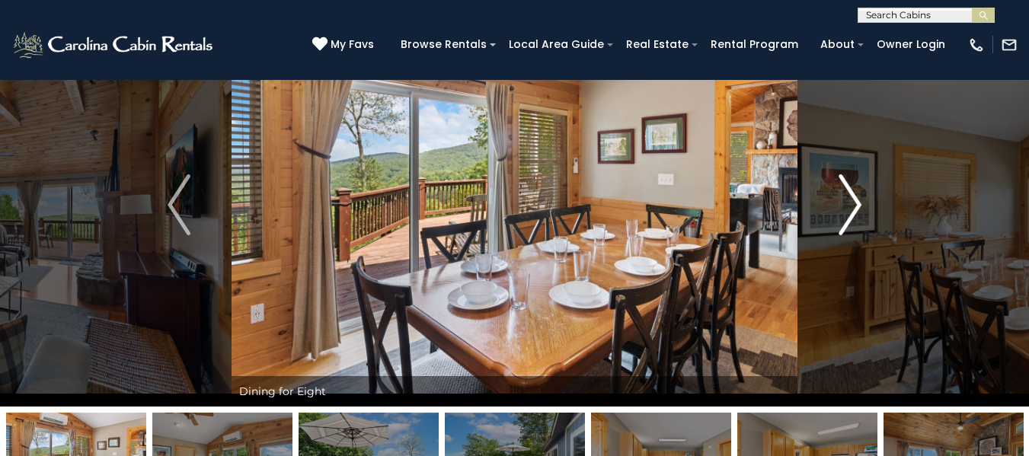
click at [853, 207] on img "Next" at bounding box center [849, 204] width 23 height 61
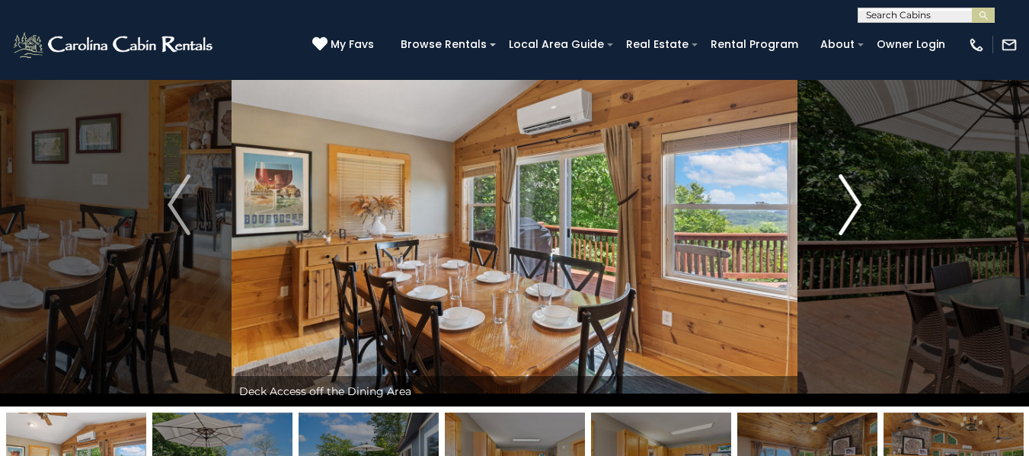
click at [853, 207] on img "Next" at bounding box center [849, 204] width 23 height 61
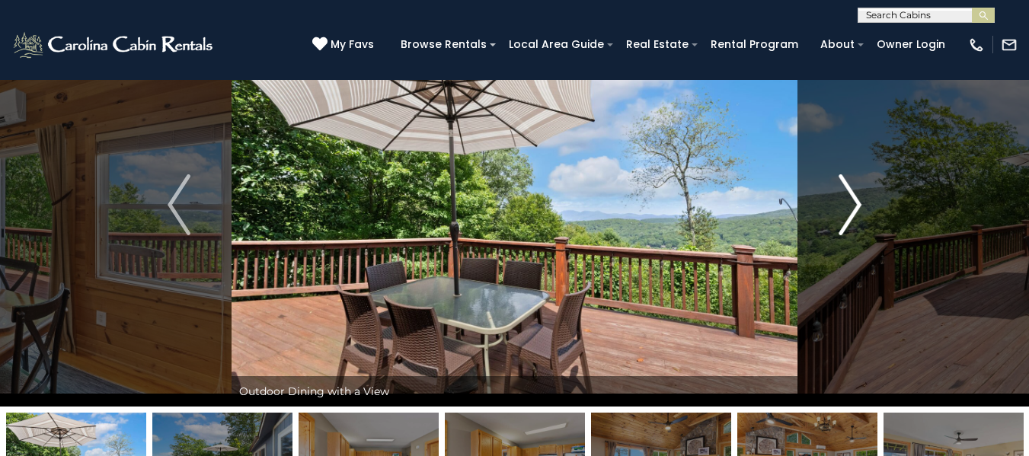
click at [853, 207] on img "Next" at bounding box center [849, 204] width 23 height 61
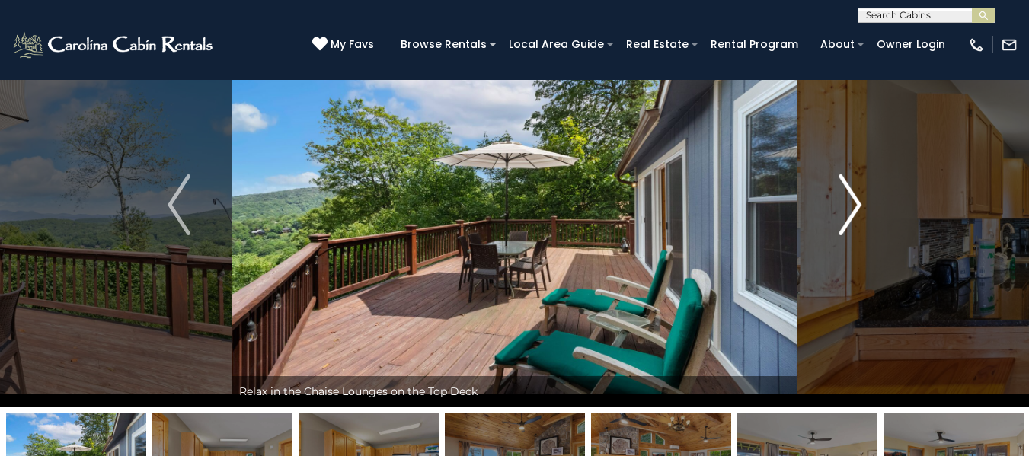
click at [853, 207] on img "Next" at bounding box center [849, 204] width 23 height 61
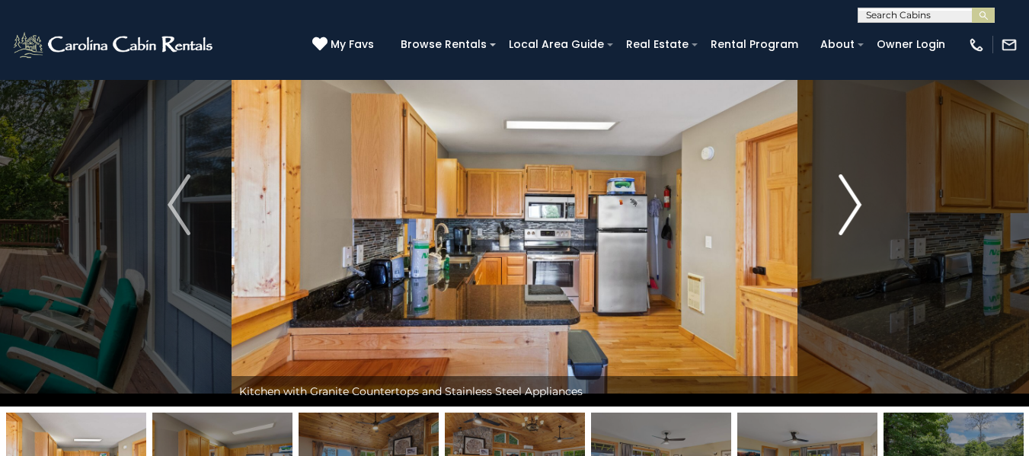
click at [853, 207] on img "Next" at bounding box center [849, 204] width 23 height 61
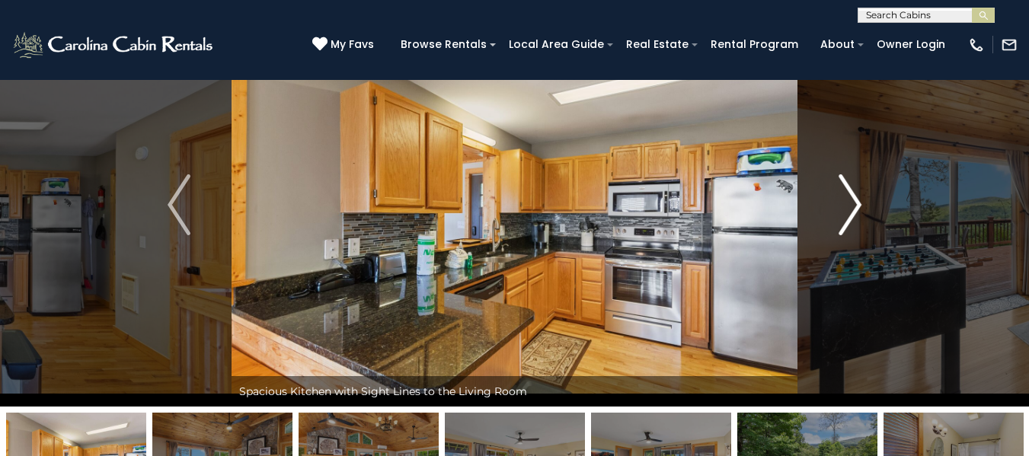
click at [853, 207] on img "Next" at bounding box center [849, 204] width 23 height 61
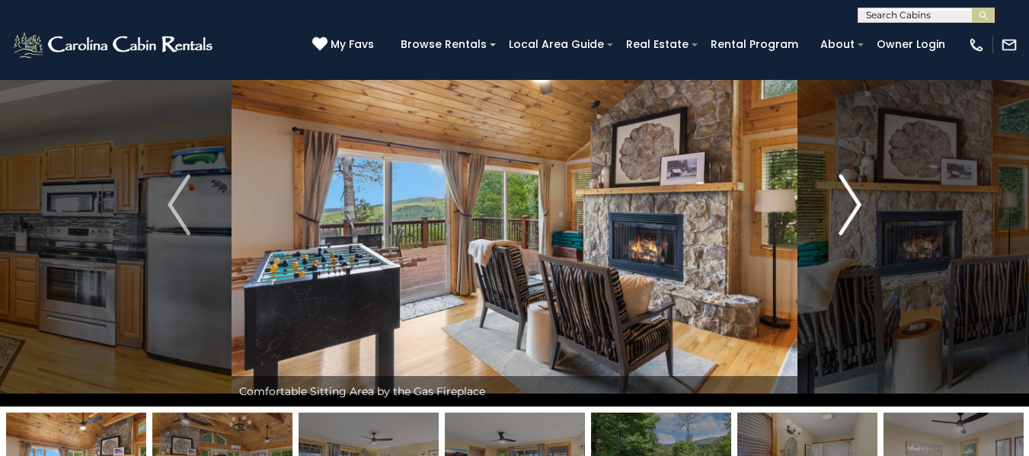
click at [853, 207] on img "Next" at bounding box center [849, 204] width 23 height 61
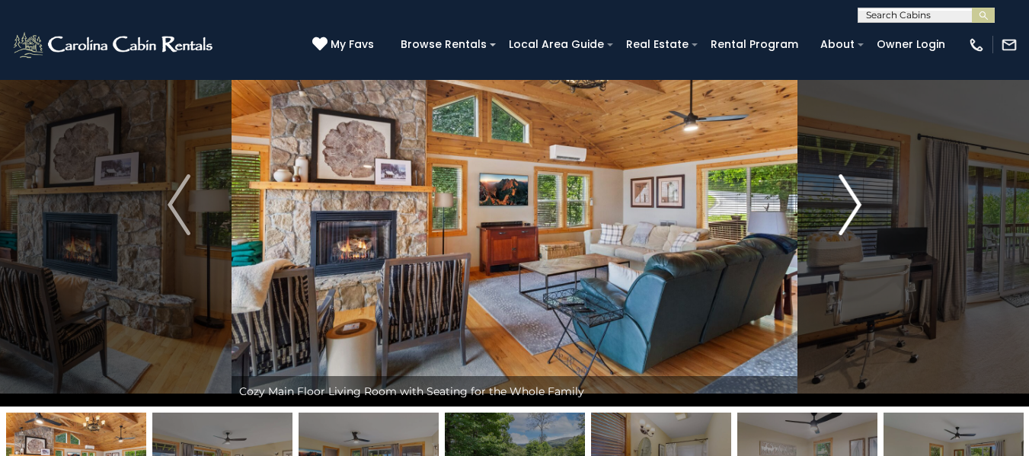
click at [853, 207] on img "Next" at bounding box center [849, 204] width 23 height 61
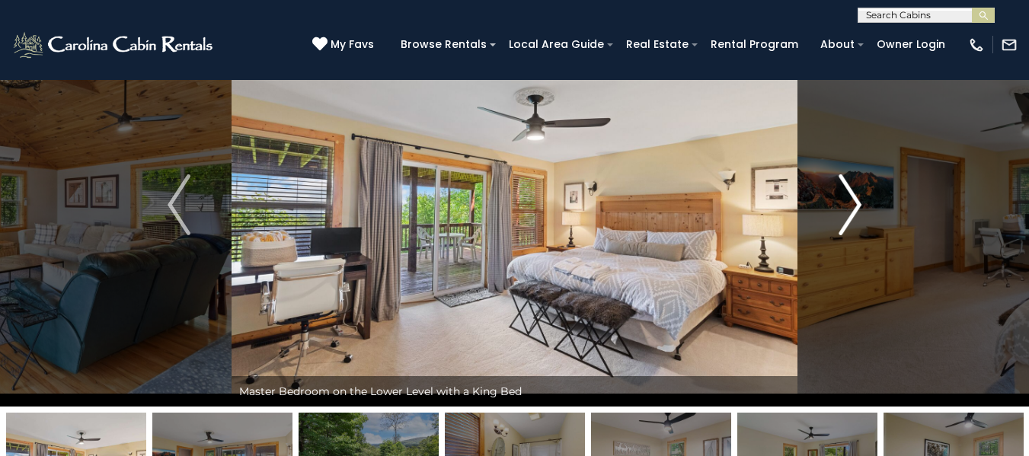
click at [853, 207] on img "Next" at bounding box center [849, 204] width 23 height 61
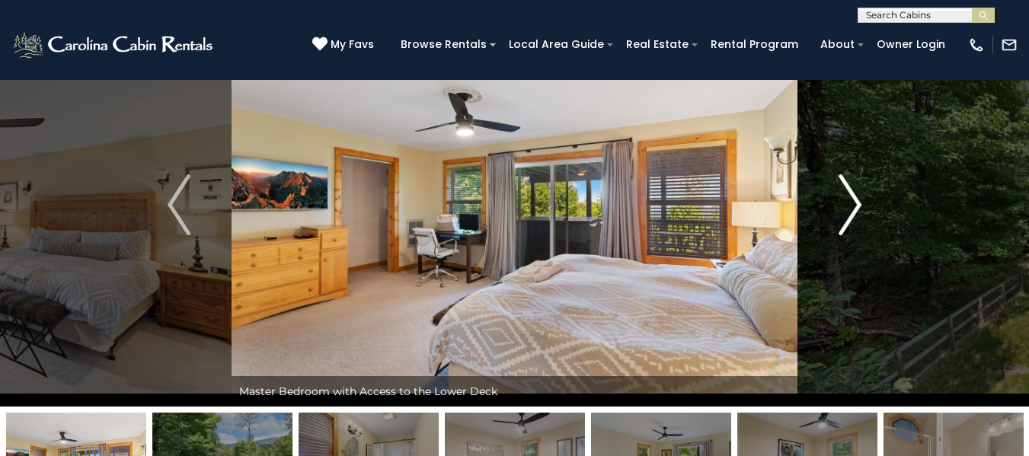
click at [853, 207] on img "Next" at bounding box center [849, 204] width 23 height 61
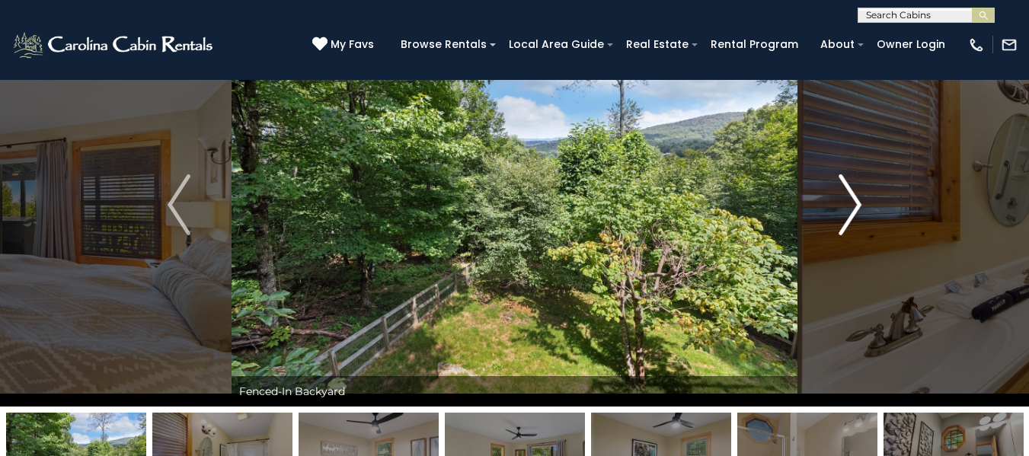
click at [853, 207] on img "Next" at bounding box center [849, 204] width 23 height 61
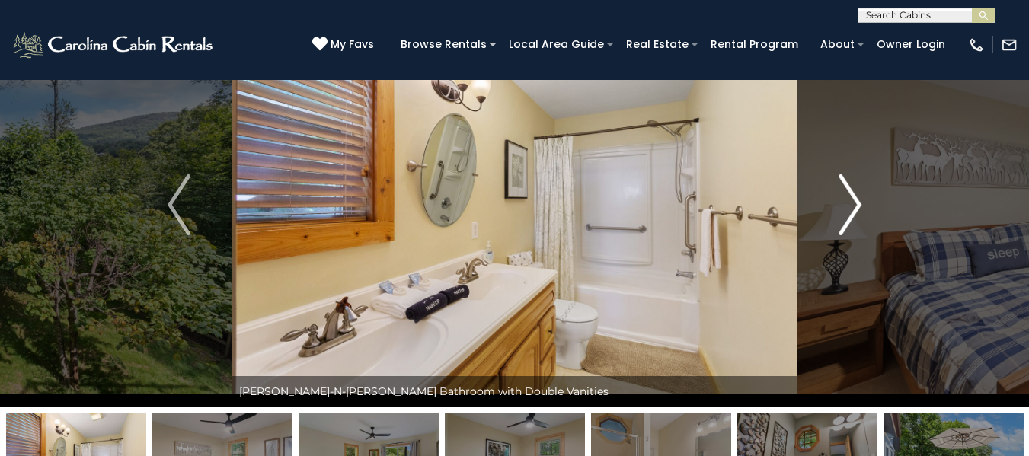
click at [853, 207] on img "Next" at bounding box center [849, 204] width 23 height 61
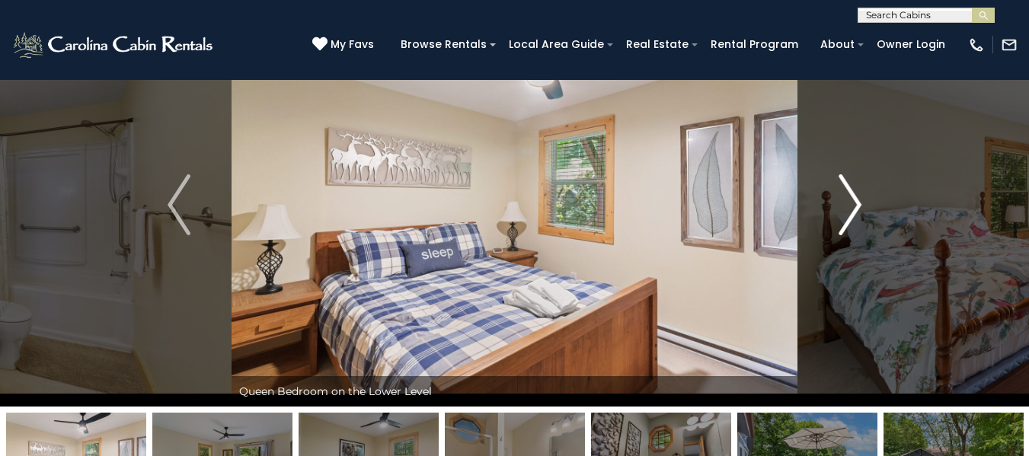
click at [853, 207] on img "Next" at bounding box center [849, 204] width 23 height 61
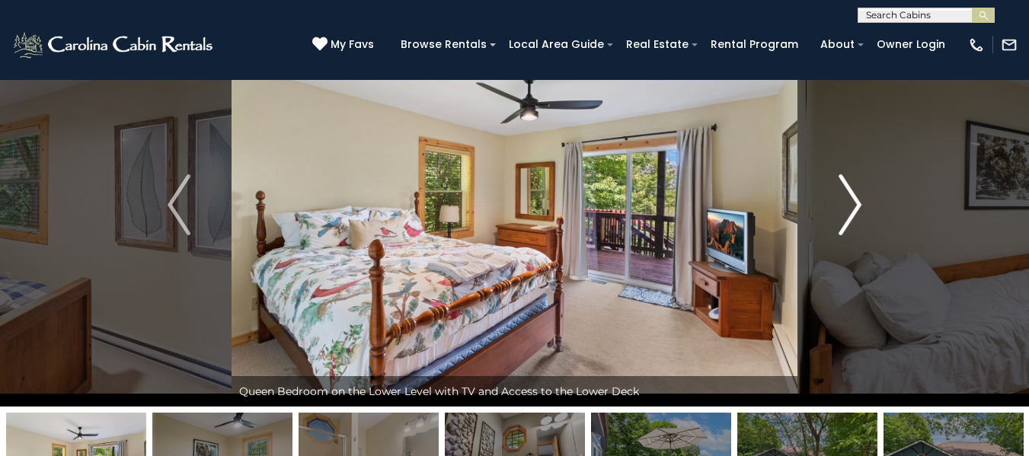
click at [853, 207] on img "Next" at bounding box center [849, 204] width 23 height 61
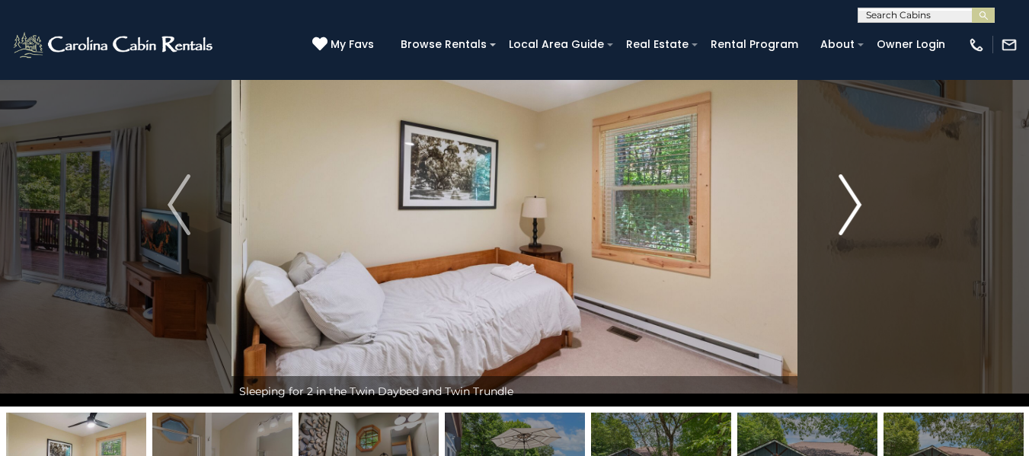
click at [853, 207] on img "Next" at bounding box center [849, 204] width 23 height 61
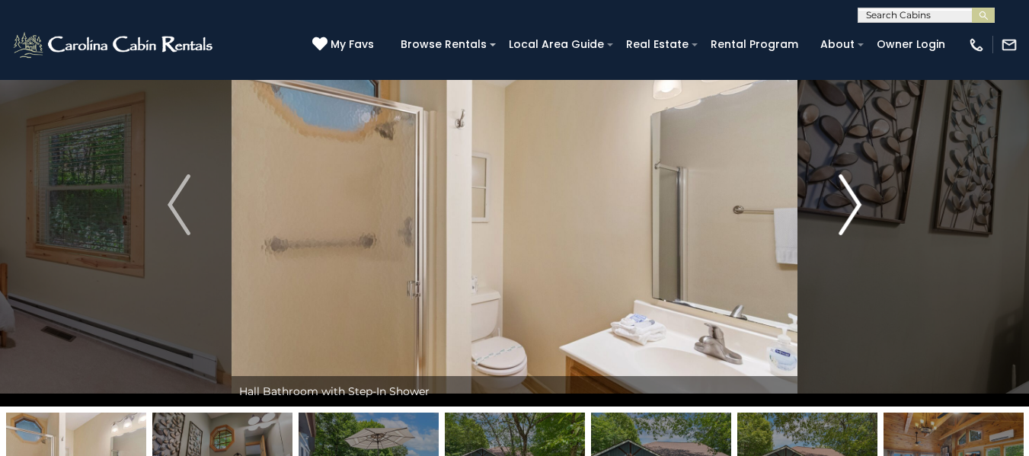
click at [853, 207] on img "Next" at bounding box center [849, 204] width 23 height 61
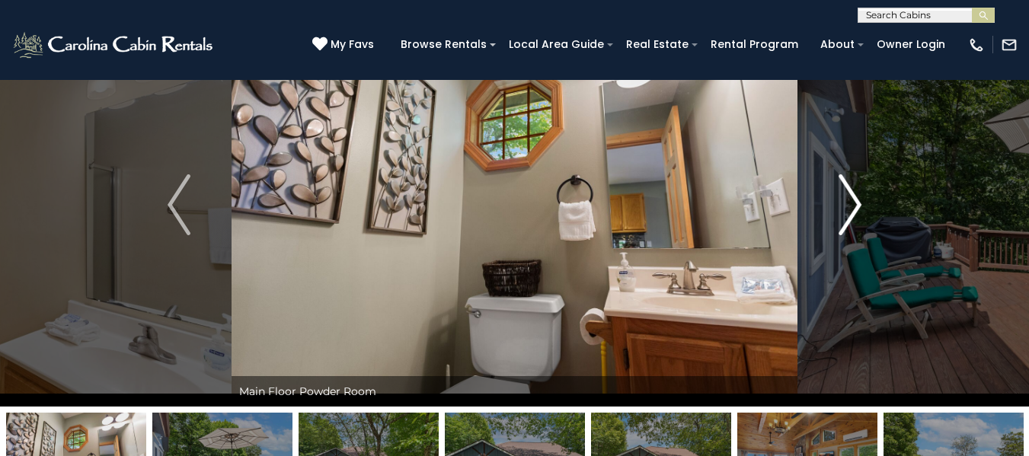
click at [853, 207] on img "Next" at bounding box center [849, 204] width 23 height 61
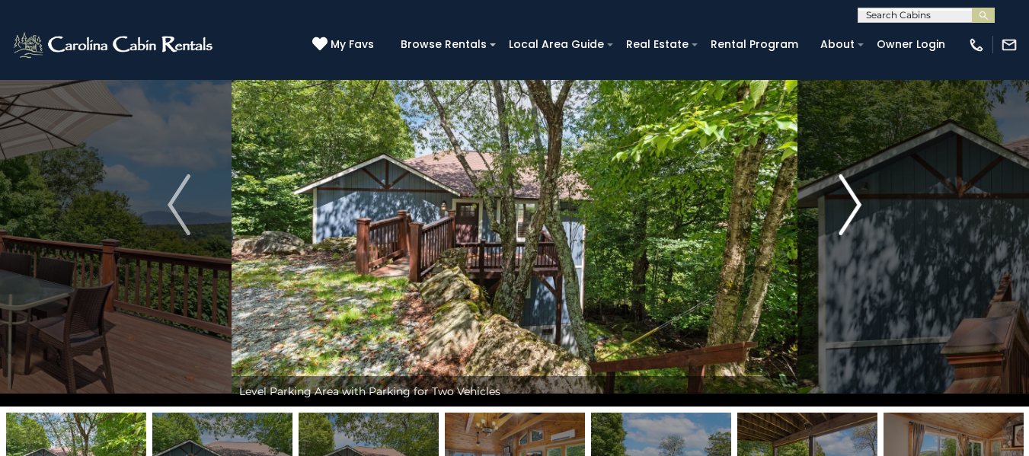
click at [853, 207] on img "Next" at bounding box center [849, 204] width 23 height 61
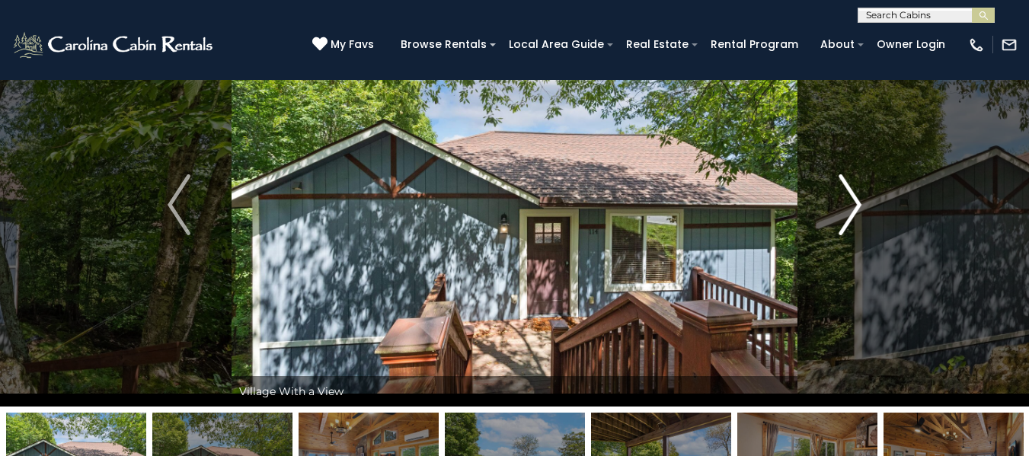
click at [853, 207] on img "Next" at bounding box center [849, 204] width 23 height 61
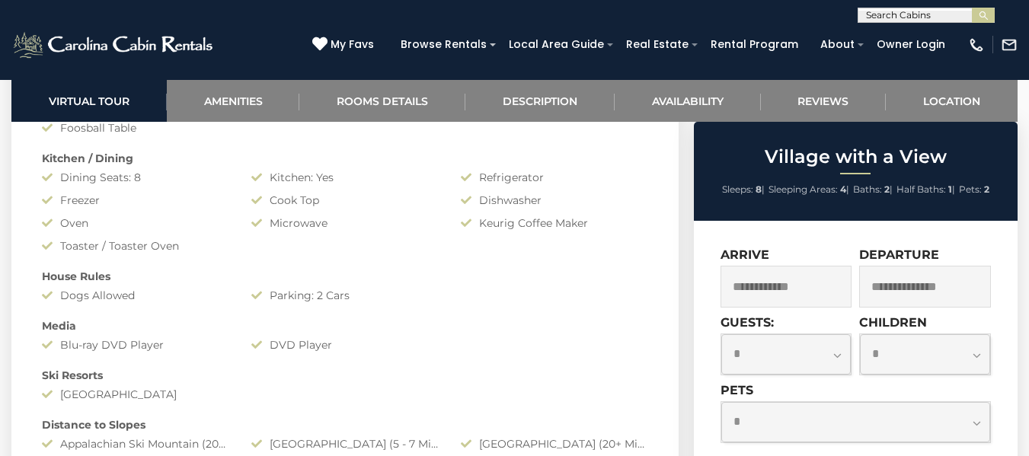
scroll to position [1370, 0]
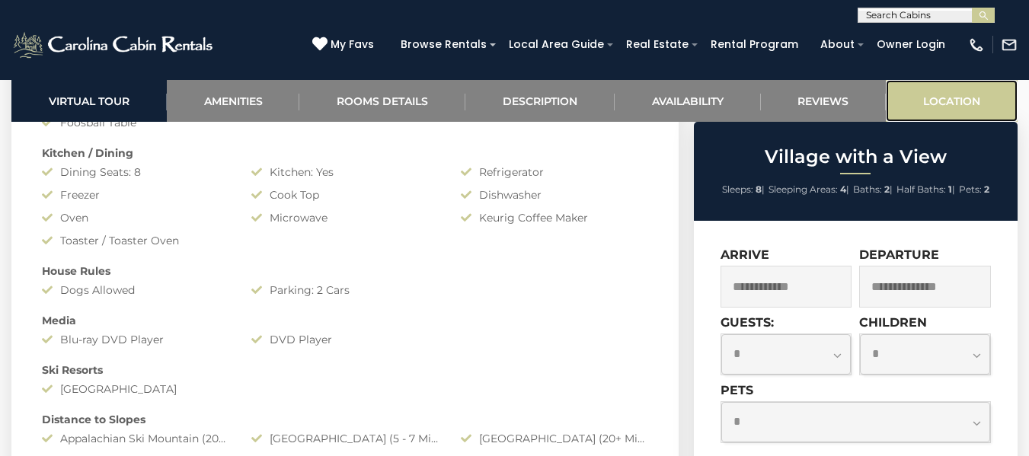
click at [947, 104] on link "Location" at bounding box center [951, 101] width 132 height 42
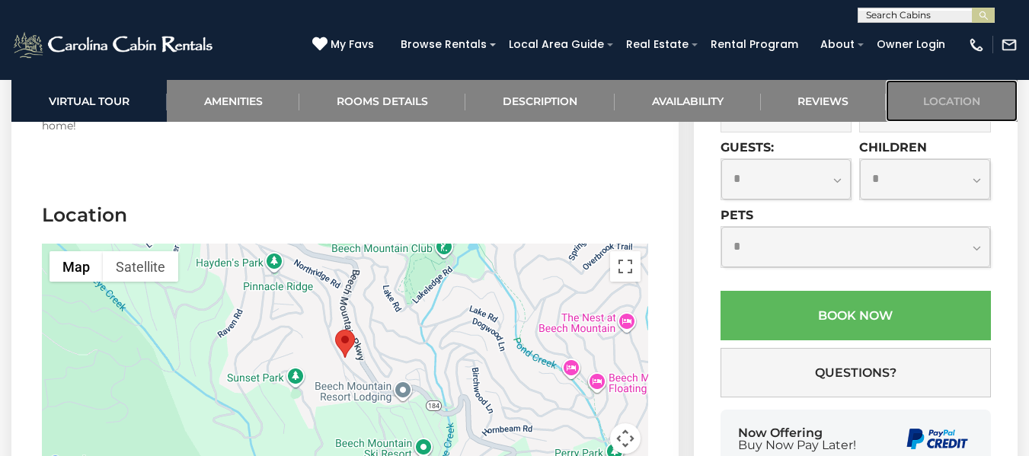
scroll to position [4627, 0]
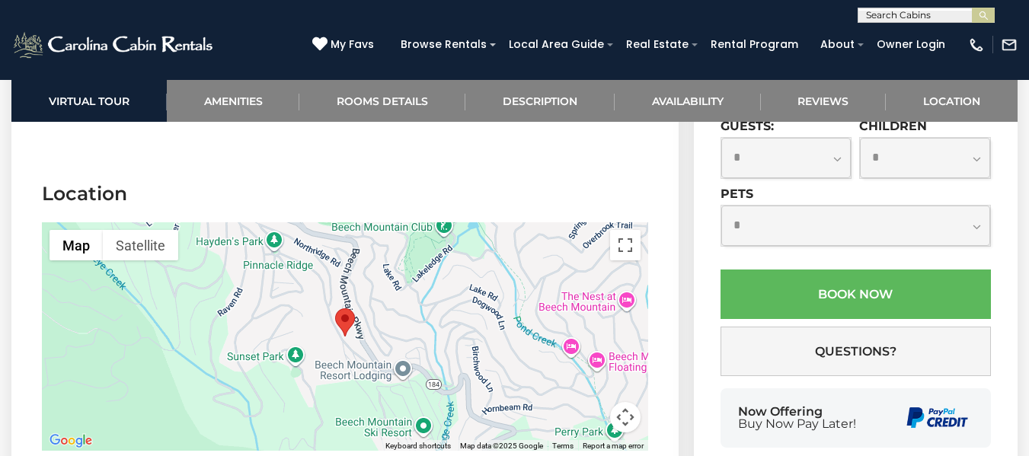
click at [284, 282] on div at bounding box center [345, 336] width 606 height 228
click at [142, 230] on button "Satellite" at bounding box center [140, 245] width 75 height 30
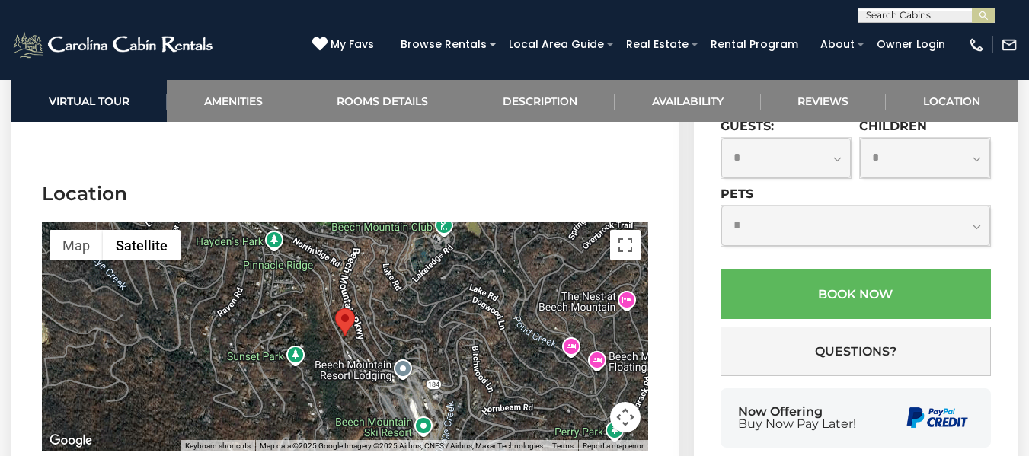
click at [343, 299] on div at bounding box center [345, 336] width 606 height 228
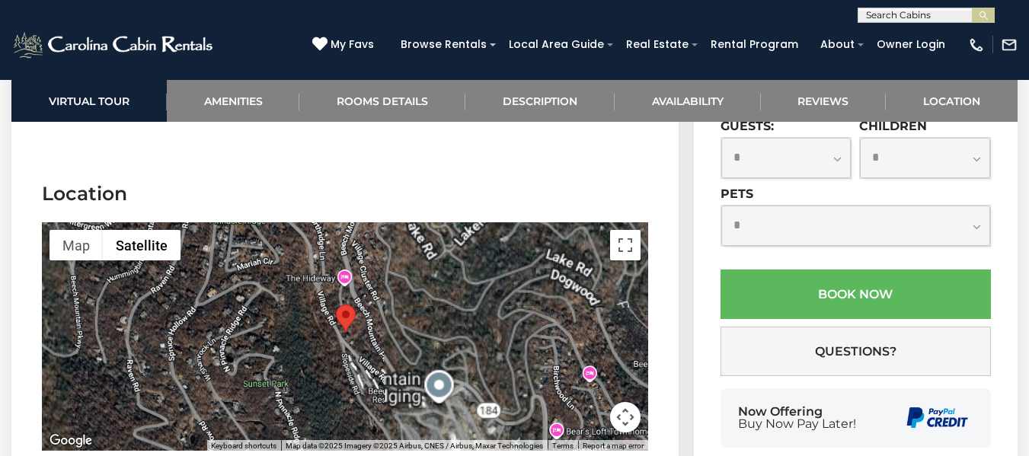
click at [312, 315] on div at bounding box center [345, 336] width 606 height 228
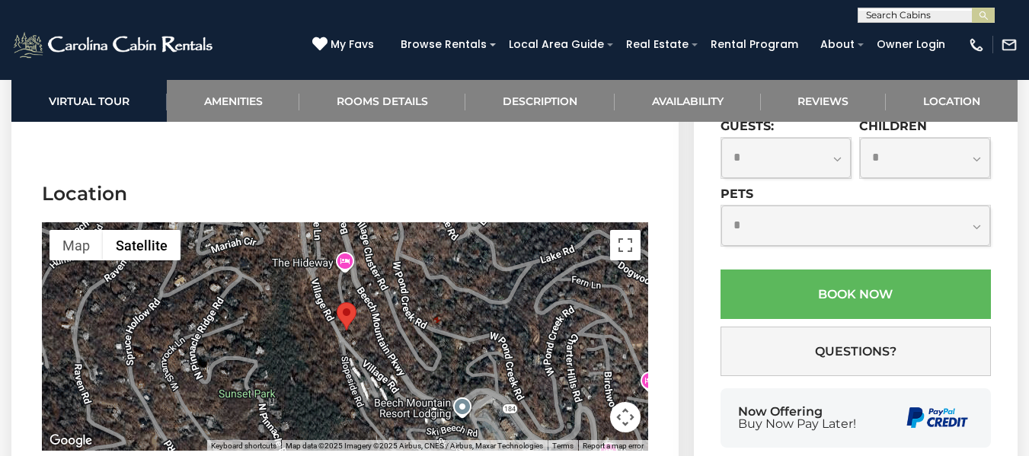
click at [349, 304] on div at bounding box center [345, 336] width 606 height 228
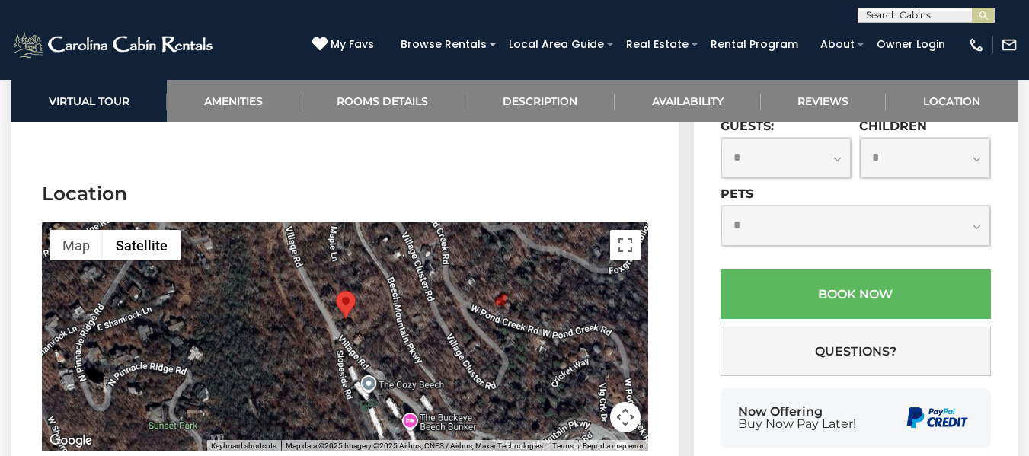
click at [349, 304] on div at bounding box center [345, 336] width 606 height 228
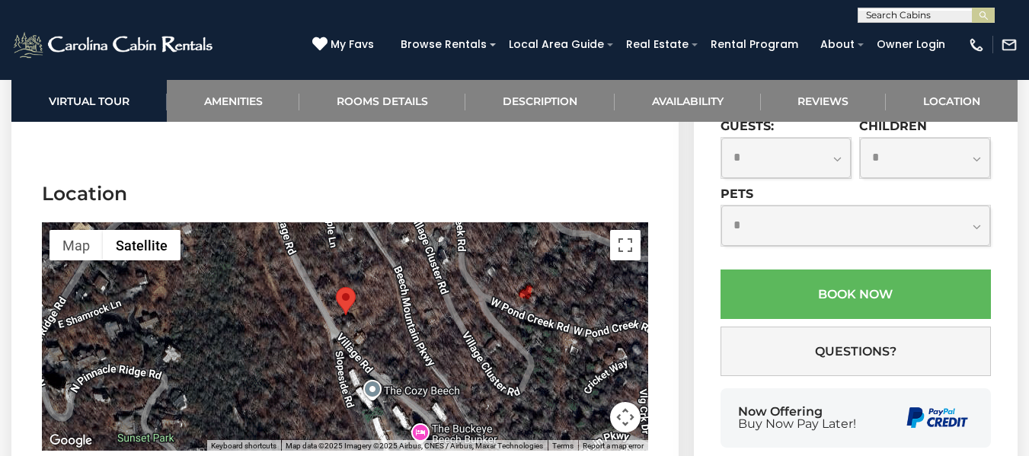
click at [349, 304] on div at bounding box center [345, 336] width 606 height 228
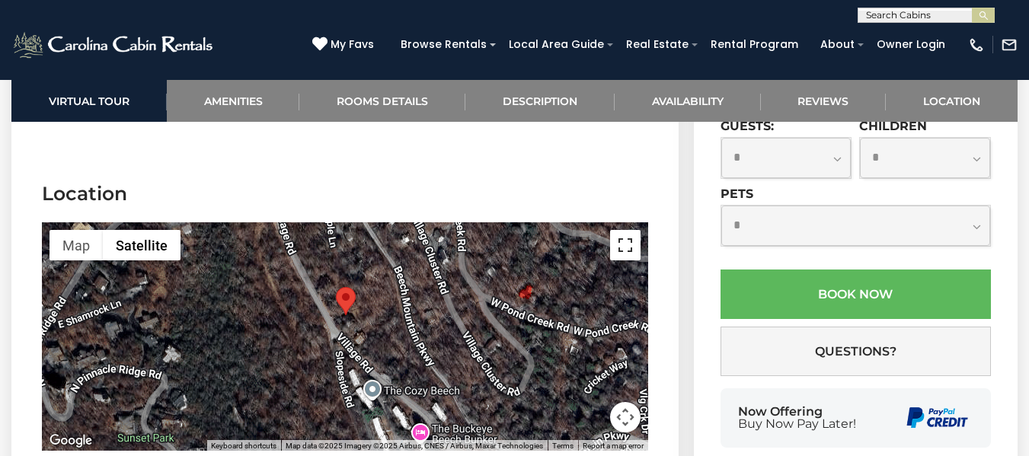
click at [628, 230] on button "Toggle fullscreen view" at bounding box center [625, 245] width 30 height 30
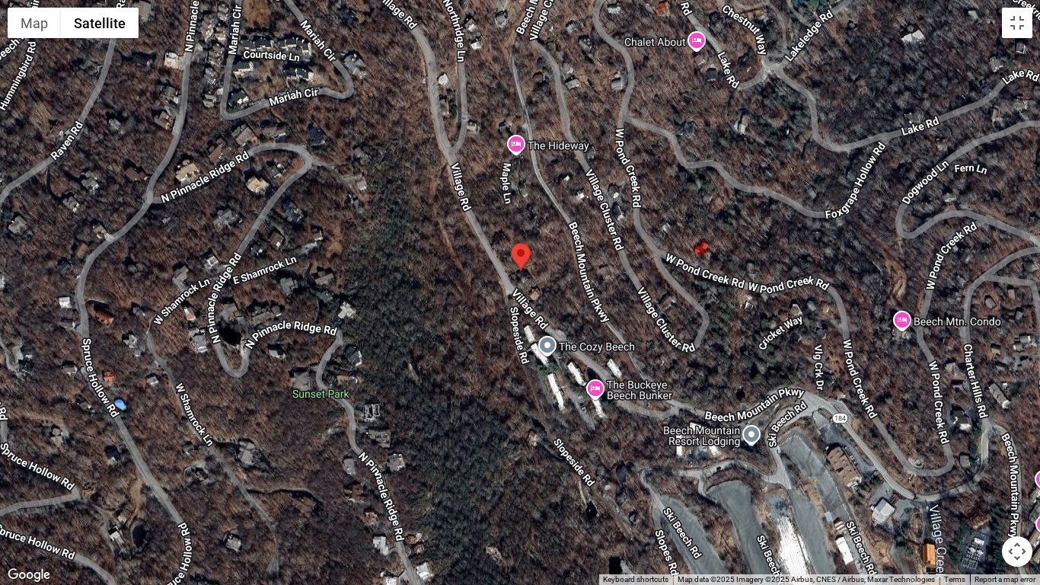
click at [532, 274] on div at bounding box center [520, 292] width 1040 height 585
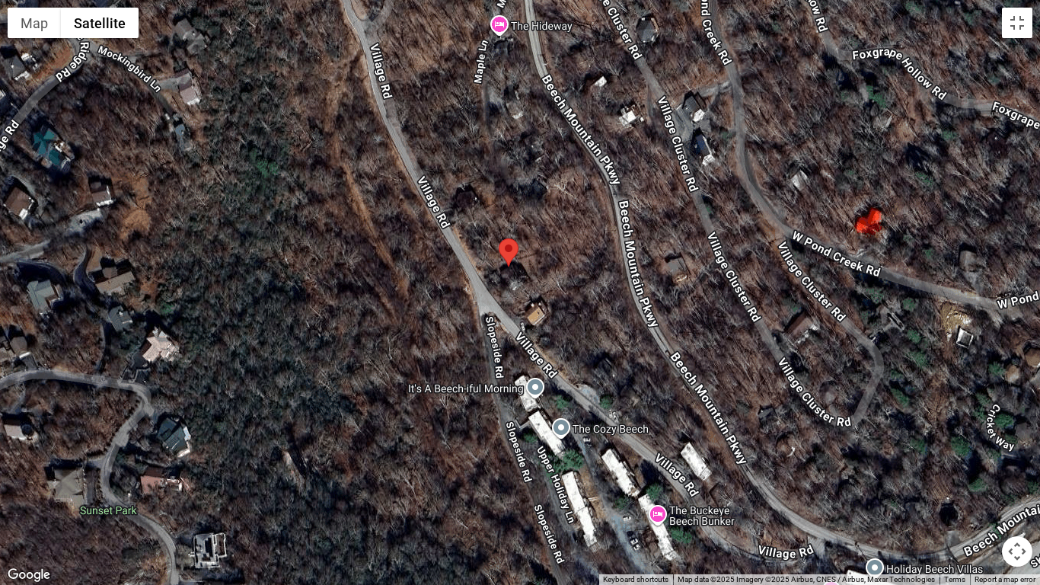
click at [532, 274] on div at bounding box center [520, 292] width 1040 height 585
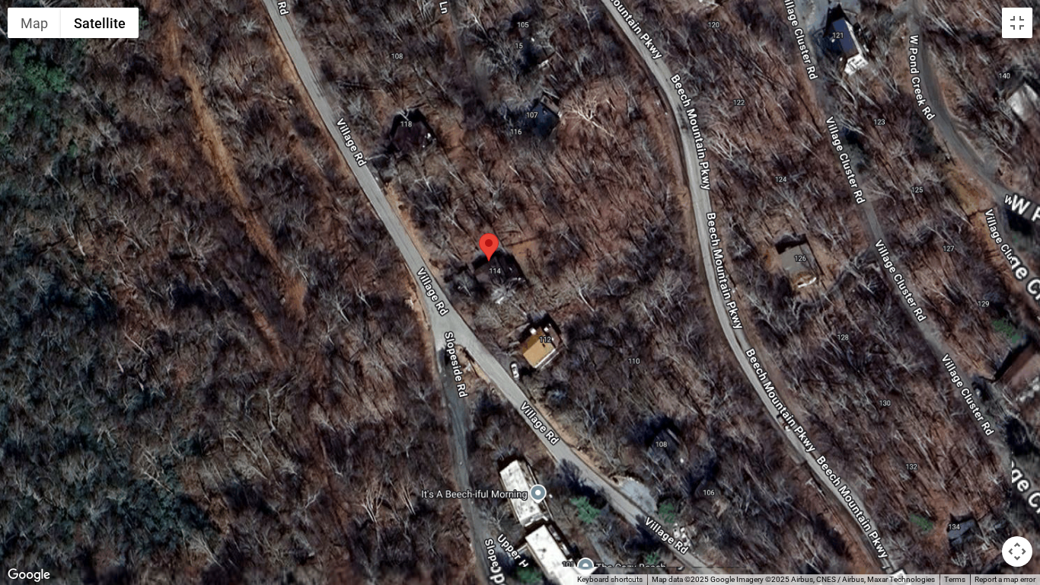
click at [532, 274] on div at bounding box center [520, 292] width 1040 height 585
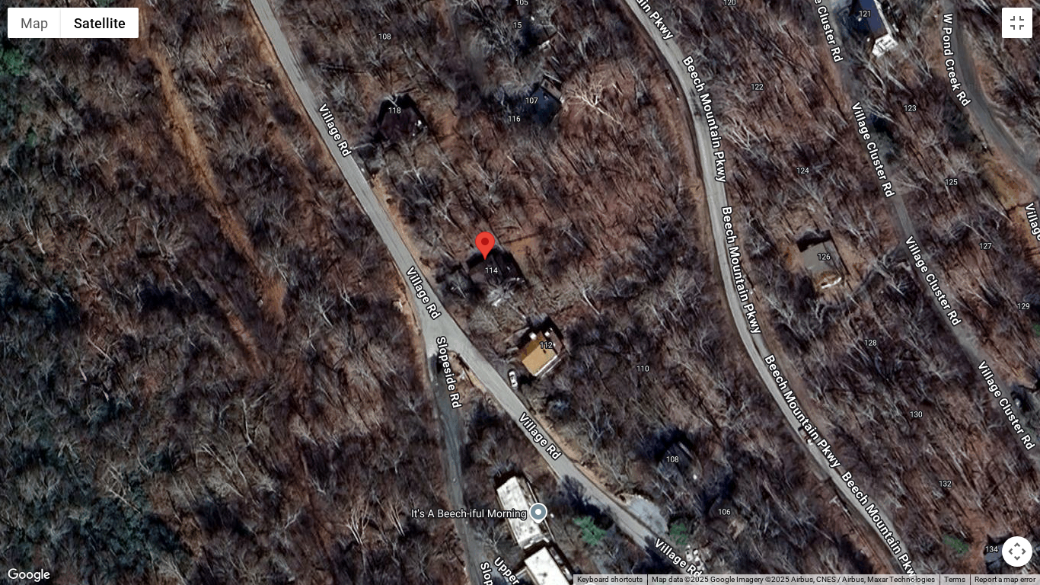
click at [532, 274] on div at bounding box center [520, 292] width 1040 height 585
drag, startPoint x: 532, startPoint y: 274, endPoint x: 504, endPoint y: 291, distance: 32.8
click at [516, 285] on div at bounding box center [520, 292] width 1040 height 585
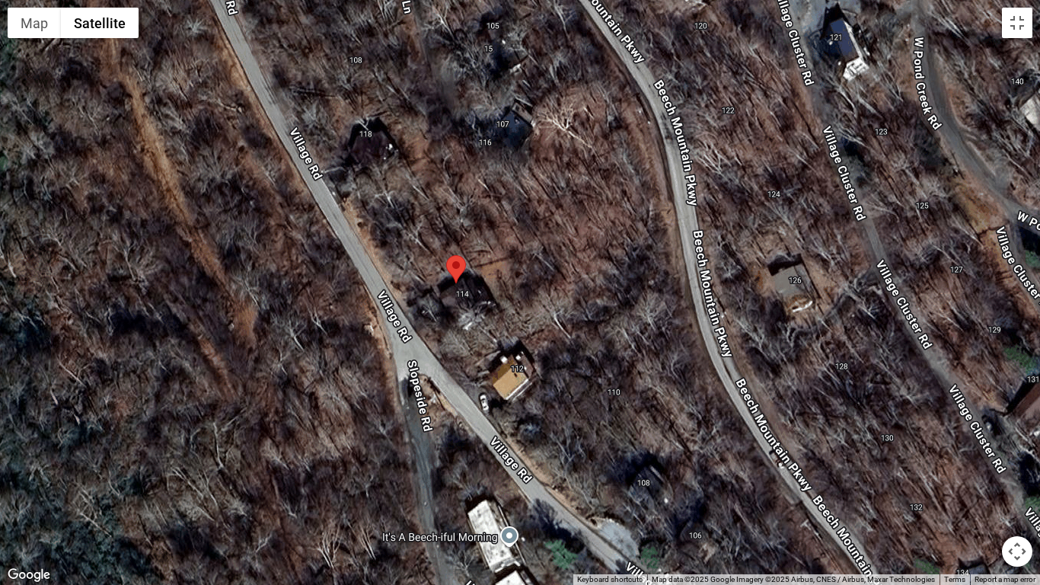
click at [492, 295] on div at bounding box center [520, 292] width 1040 height 585
click at [491, 295] on div at bounding box center [520, 292] width 1040 height 585
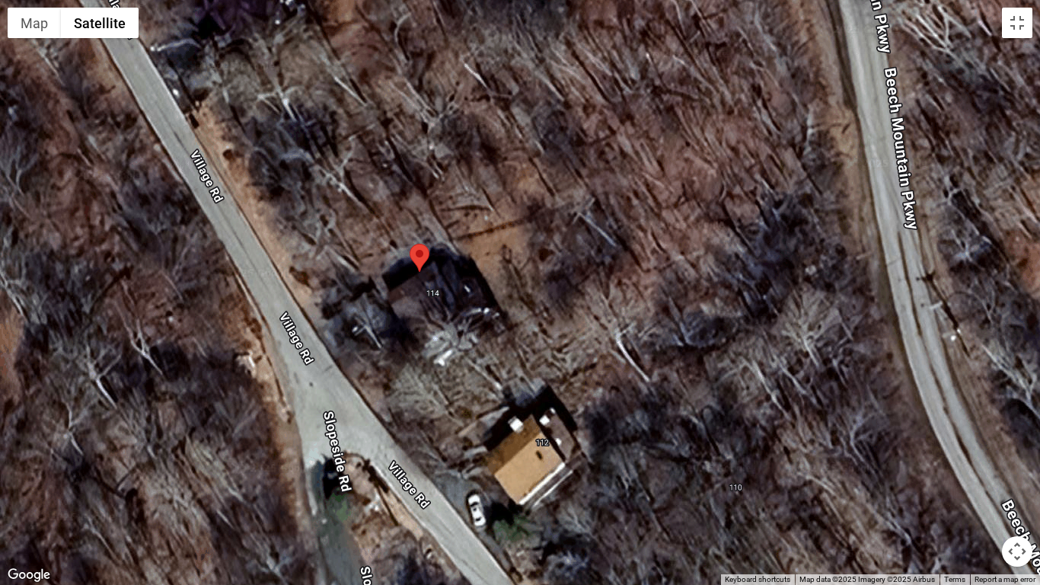
click at [393, 328] on div at bounding box center [520, 292] width 1040 height 585
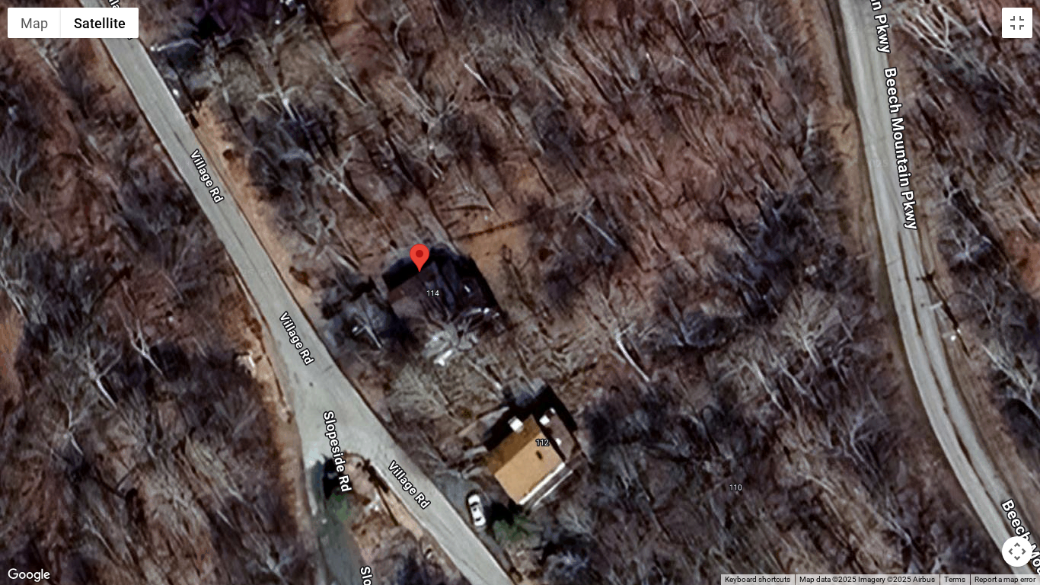
click at [393, 328] on div at bounding box center [520, 292] width 1040 height 585
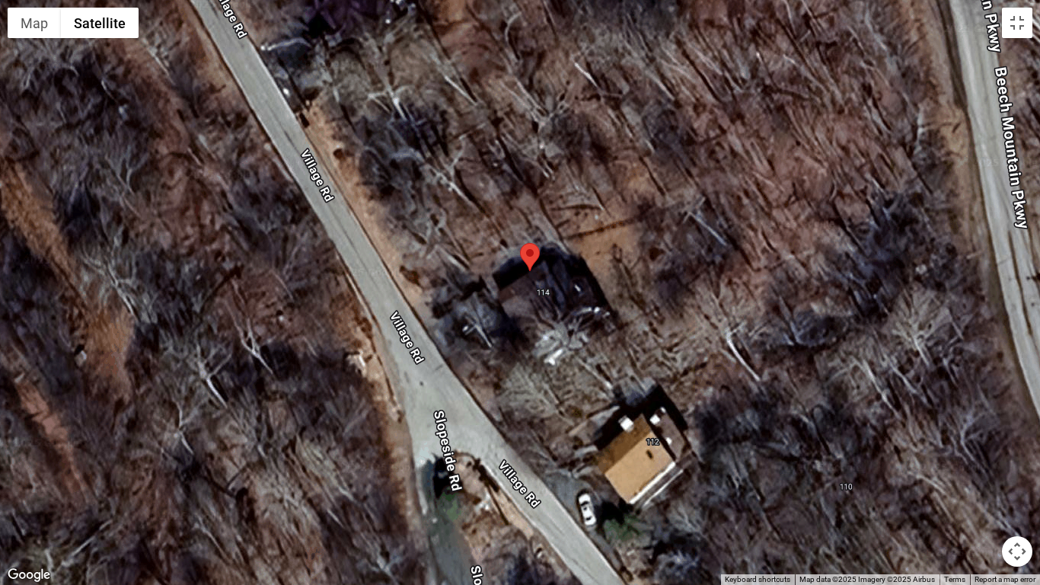
drag, startPoint x: 399, startPoint y: 328, endPoint x: 528, endPoint y: 324, distance: 129.5
click at [528, 324] on div at bounding box center [520, 292] width 1040 height 585
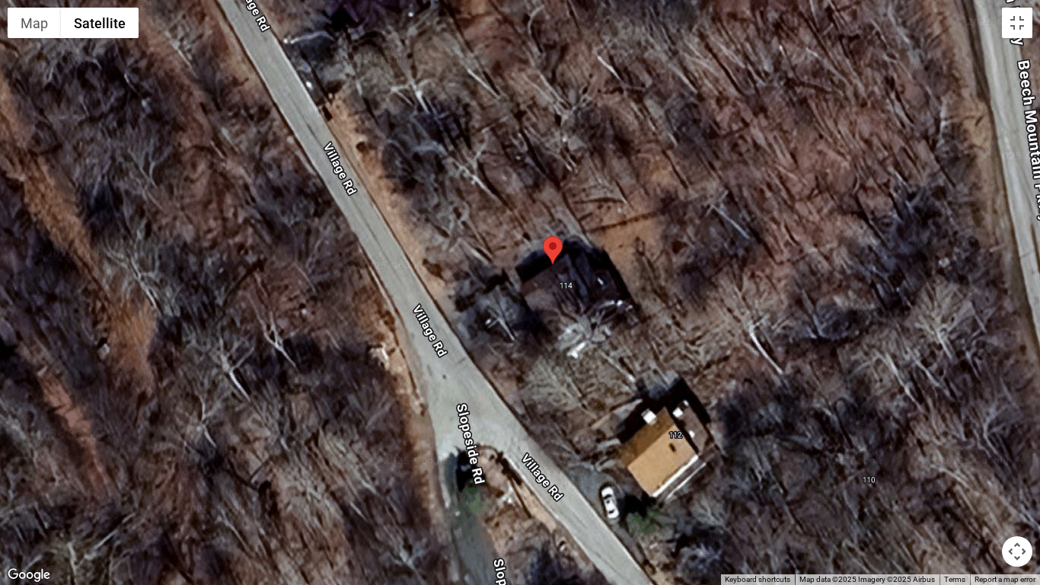
click at [573, 303] on div at bounding box center [520, 292] width 1040 height 585
click at [571, 303] on div at bounding box center [520, 292] width 1040 height 585
click at [413, 195] on div at bounding box center [520, 292] width 1040 height 585
click at [1019, 23] on button "Toggle fullscreen view" at bounding box center [1017, 23] width 30 height 30
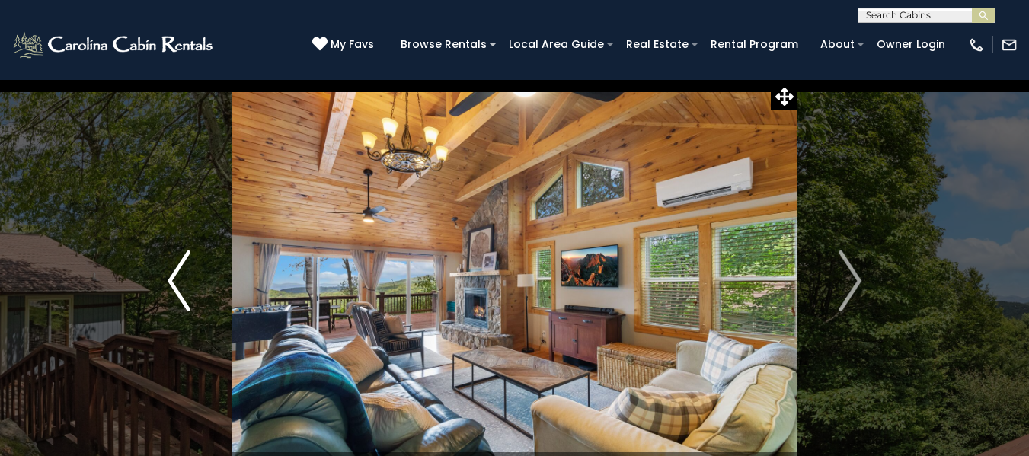
click at [161, 304] on button "Previous" at bounding box center [178, 281] width 105 height 404
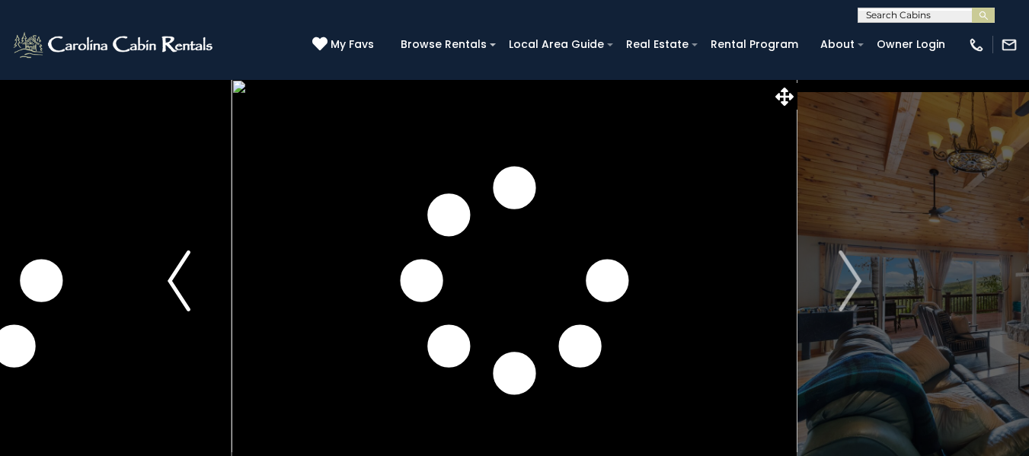
click at [175, 279] on img "Previous" at bounding box center [178, 280] width 23 height 61
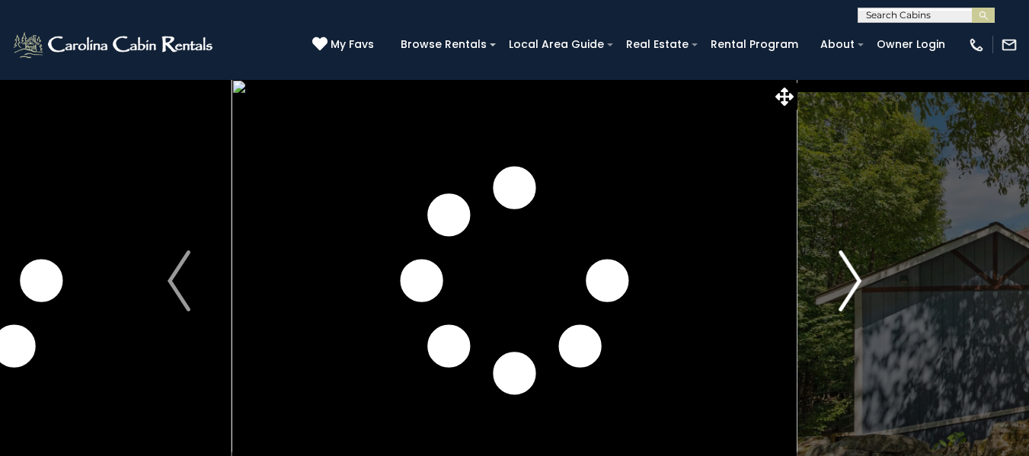
click at [861, 279] on img "Next" at bounding box center [849, 280] width 23 height 61
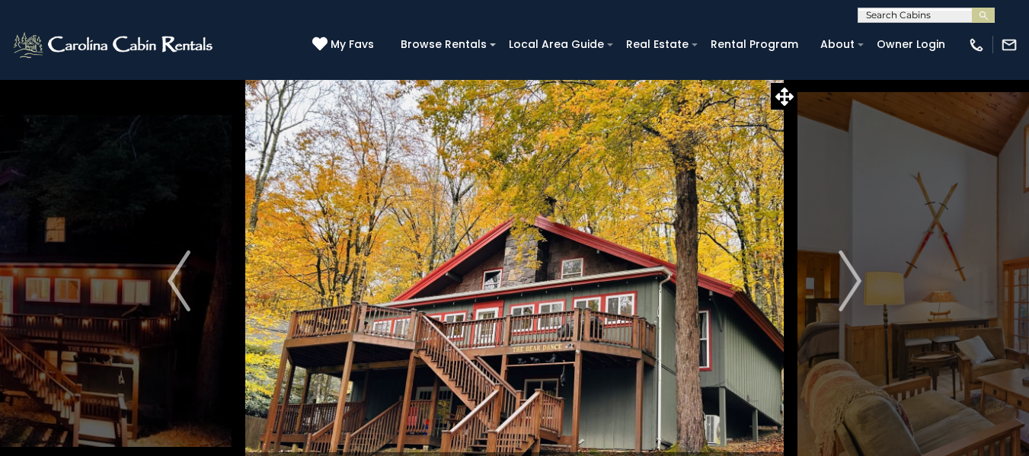
click at [498, 280] on img at bounding box center [514, 281] width 566 height 404
click at [850, 282] on img "Next" at bounding box center [849, 280] width 23 height 61
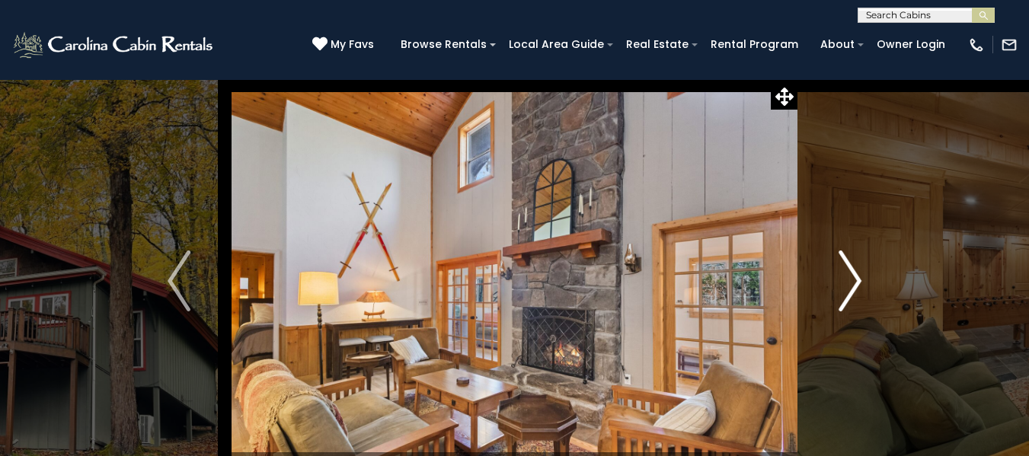
click at [850, 282] on img "Next" at bounding box center [849, 280] width 23 height 61
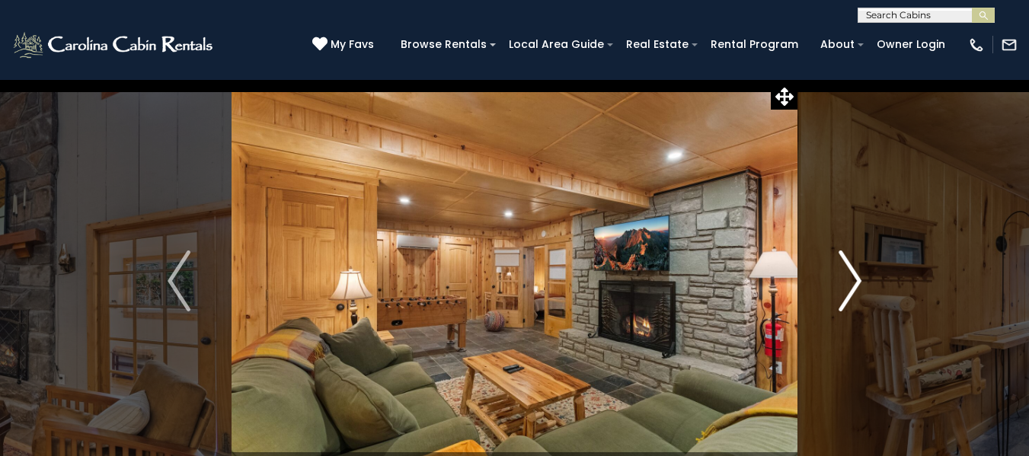
click at [850, 282] on img "Next" at bounding box center [849, 280] width 23 height 61
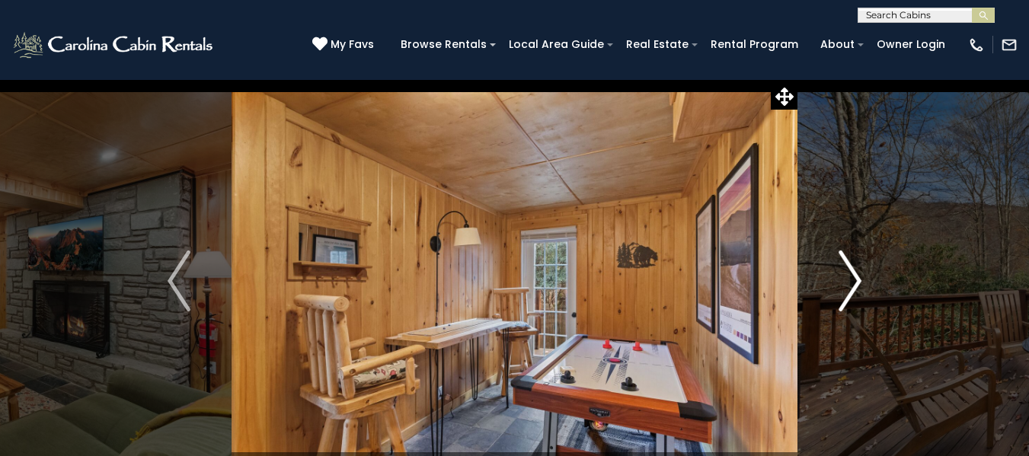
click at [850, 282] on img "Next" at bounding box center [849, 280] width 23 height 61
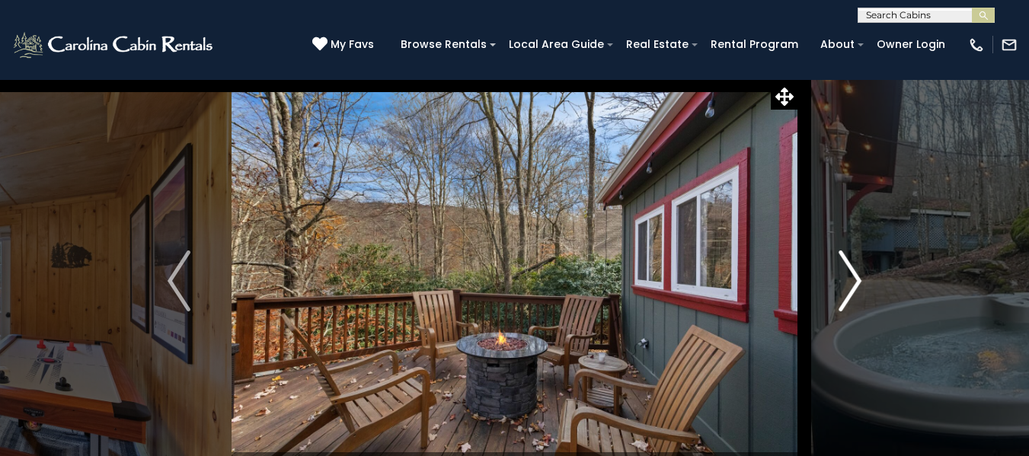
click at [850, 282] on img "Next" at bounding box center [849, 280] width 23 height 61
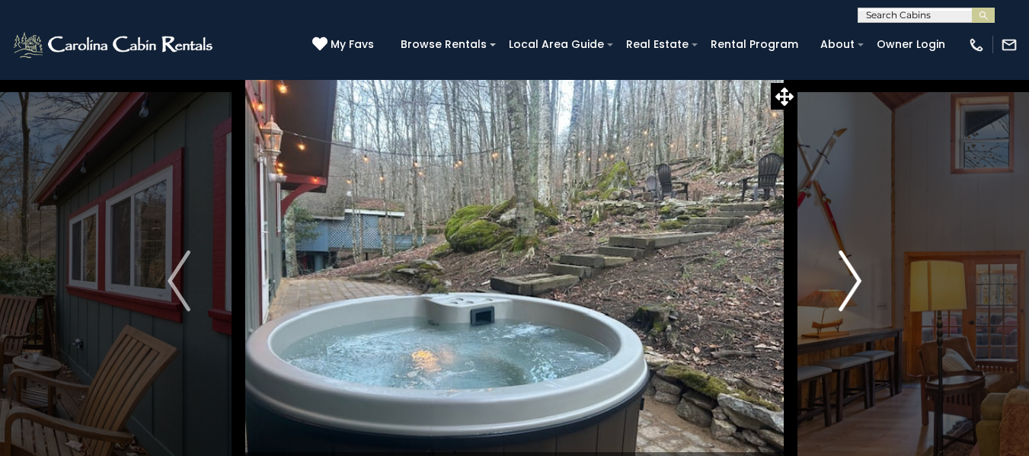
click at [850, 282] on img "Next" at bounding box center [849, 280] width 23 height 61
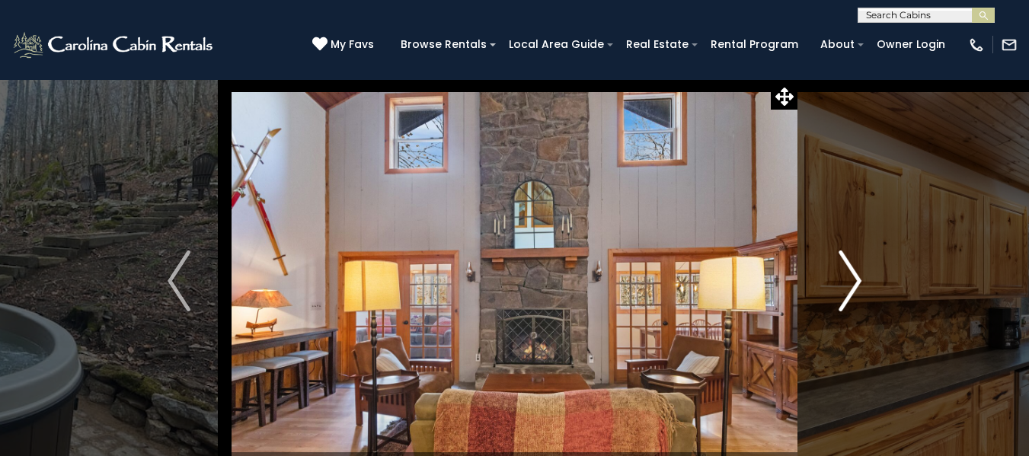
click at [850, 282] on img "Next" at bounding box center [849, 280] width 23 height 61
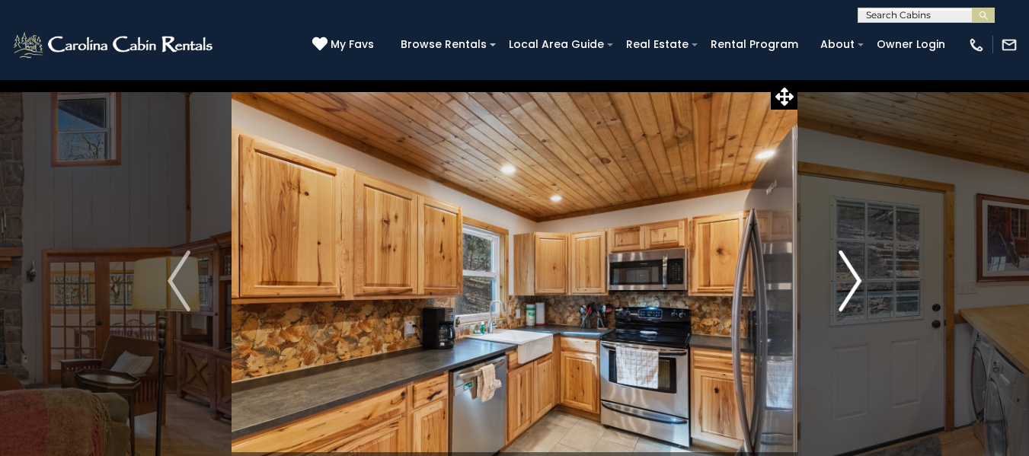
click at [850, 282] on img "Next" at bounding box center [849, 280] width 23 height 61
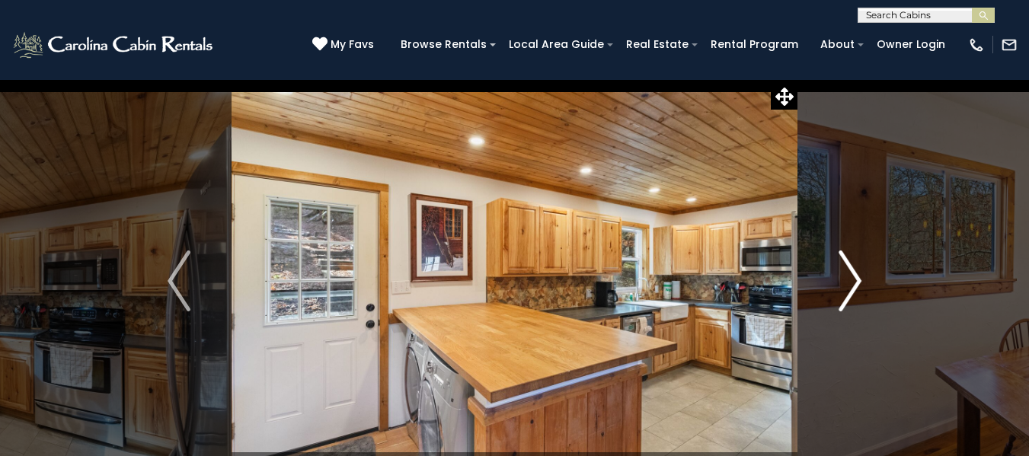
click at [850, 282] on img "Next" at bounding box center [849, 280] width 23 height 61
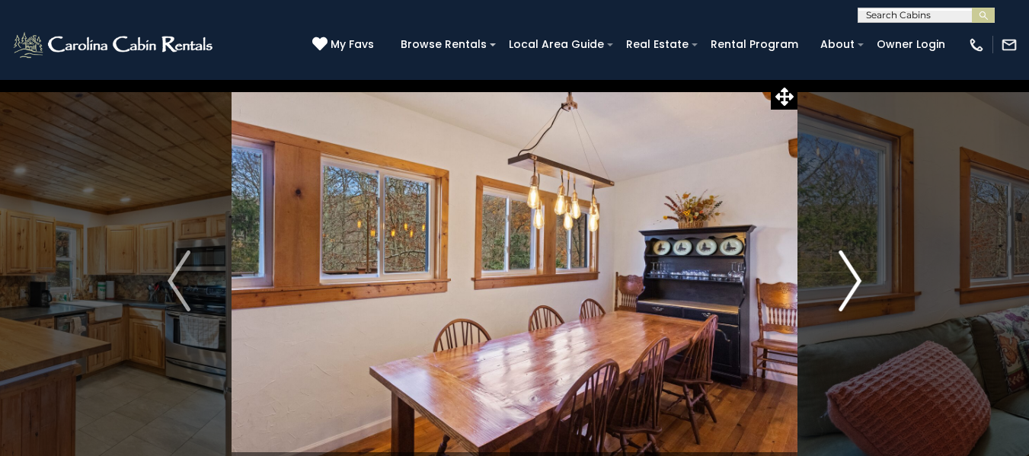
click at [850, 282] on img "Next" at bounding box center [849, 280] width 23 height 61
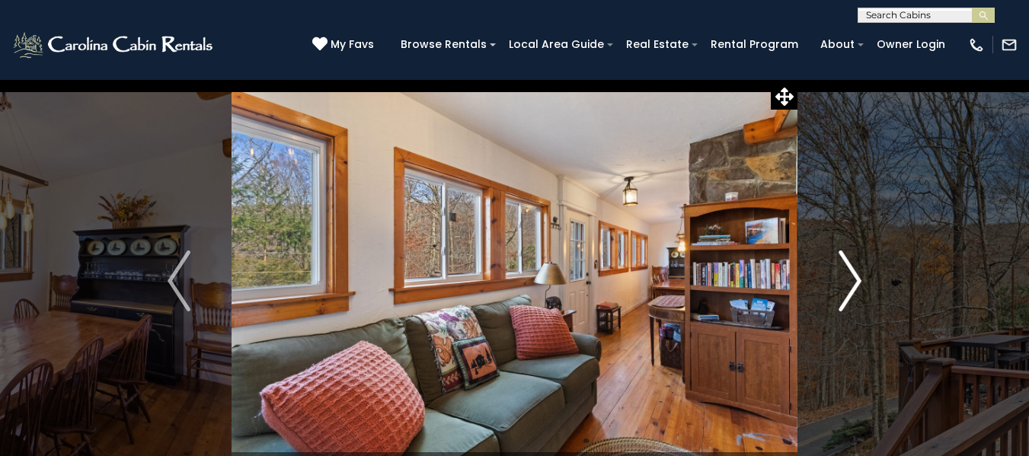
click at [850, 282] on img "Next" at bounding box center [849, 280] width 23 height 61
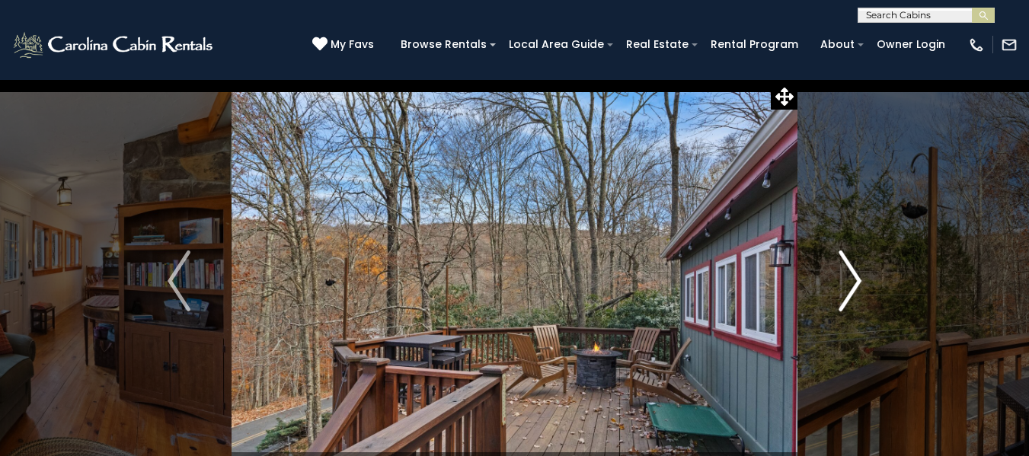
click at [850, 282] on img "Next" at bounding box center [849, 280] width 23 height 61
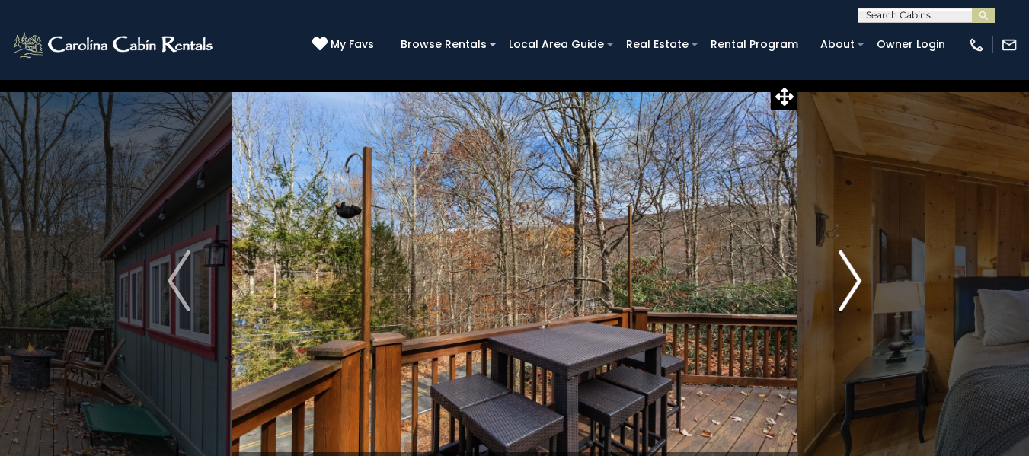
click at [850, 282] on img "Next" at bounding box center [849, 280] width 23 height 61
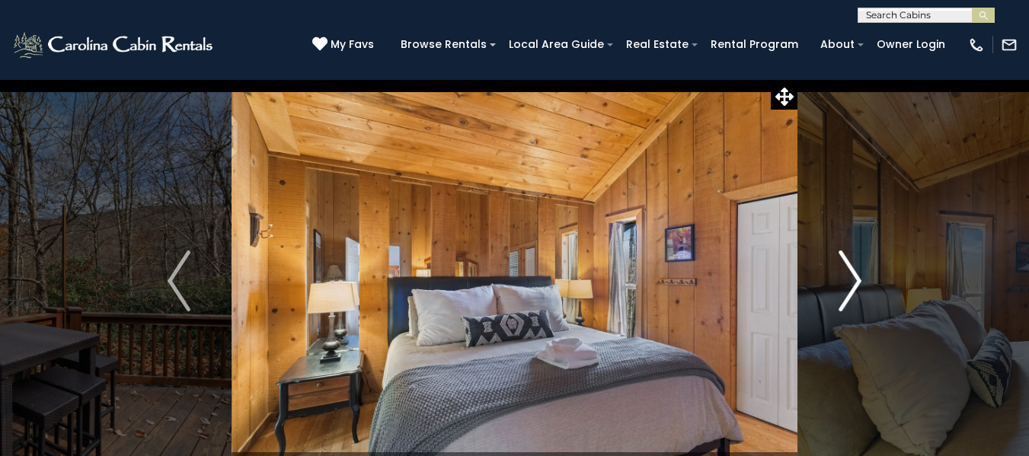
click at [850, 282] on img "Next" at bounding box center [849, 280] width 23 height 61
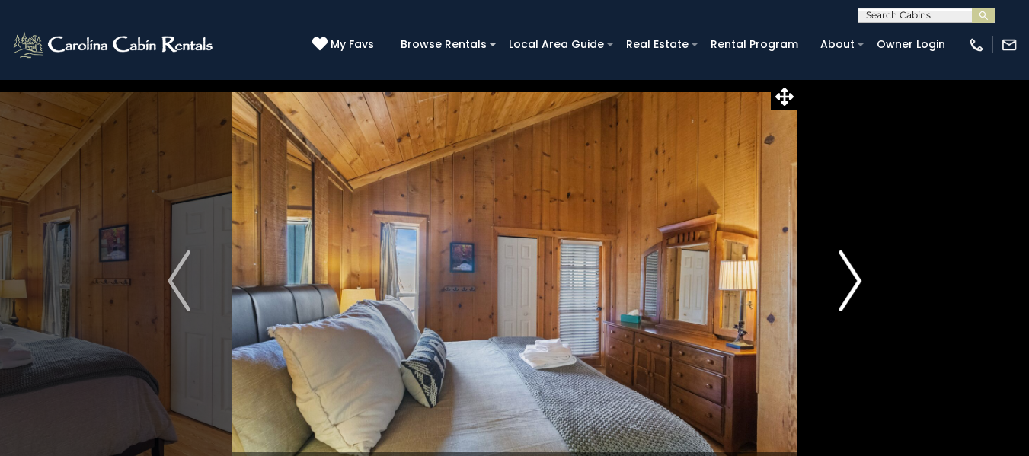
click at [850, 282] on img "Next" at bounding box center [849, 280] width 23 height 61
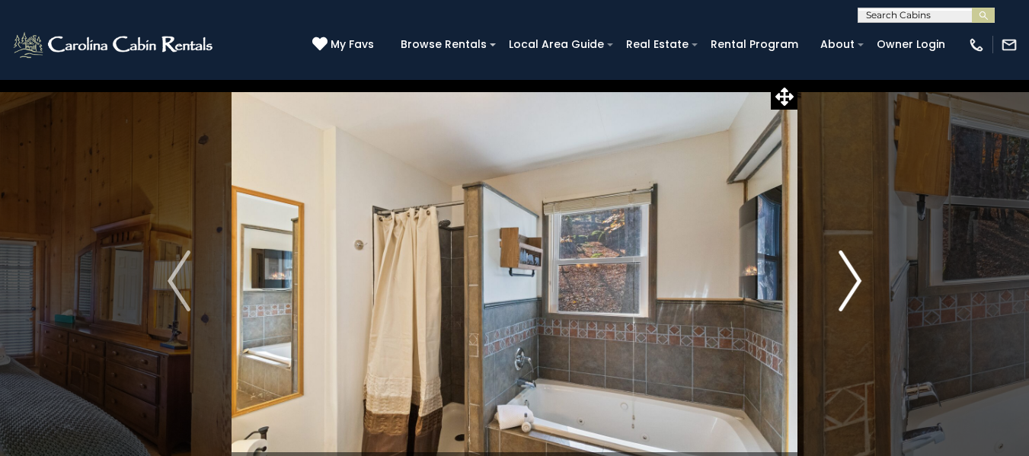
click at [850, 282] on img "Next" at bounding box center [849, 280] width 23 height 61
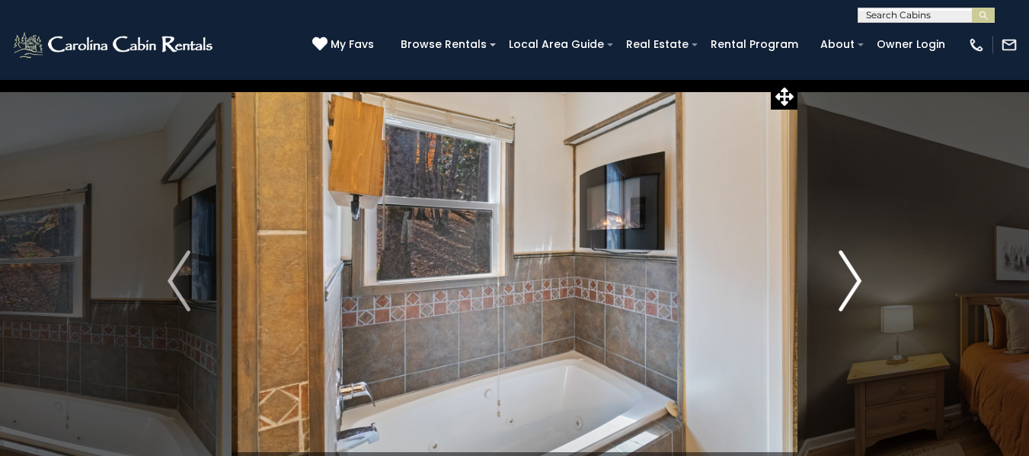
click at [850, 282] on img "Next" at bounding box center [849, 280] width 23 height 61
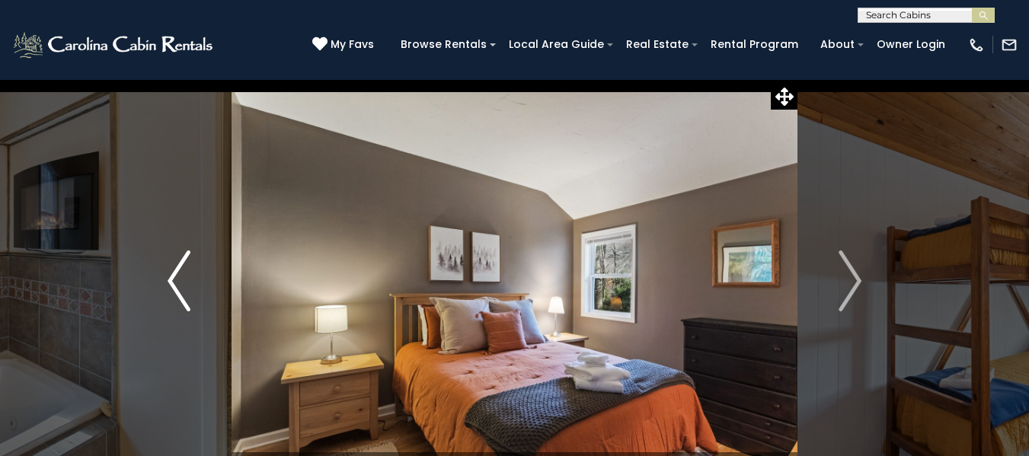
click at [177, 273] on img "Previous" at bounding box center [178, 280] width 23 height 61
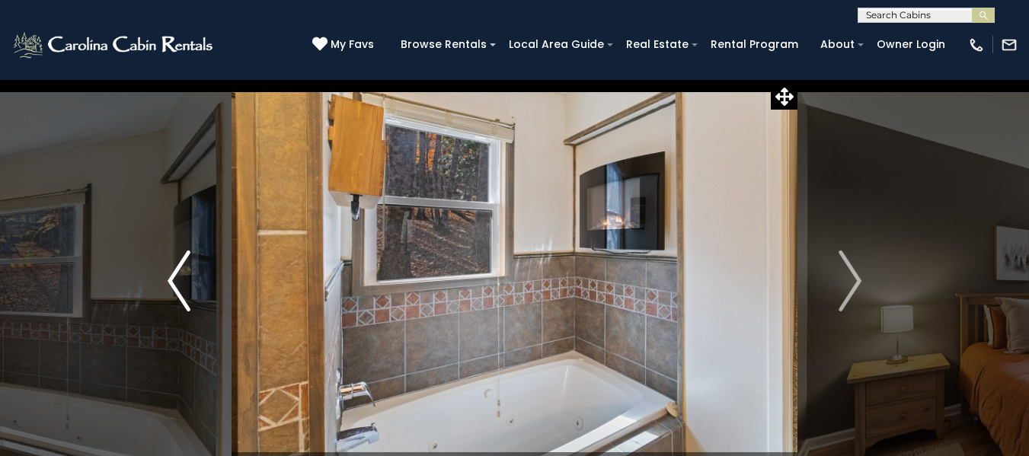
click at [177, 273] on img "Previous" at bounding box center [178, 280] width 23 height 61
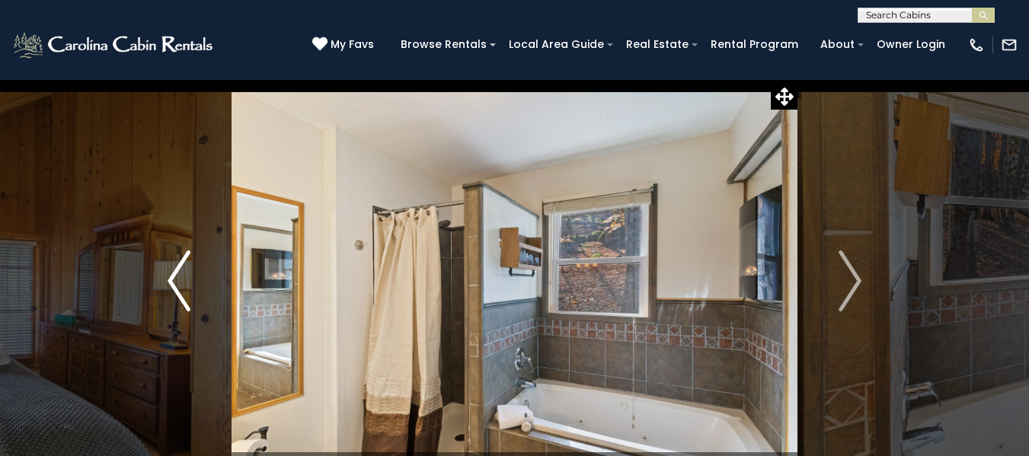
click at [177, 273] on img "Previous" at bounding box center [178, 280] width 23 height 61
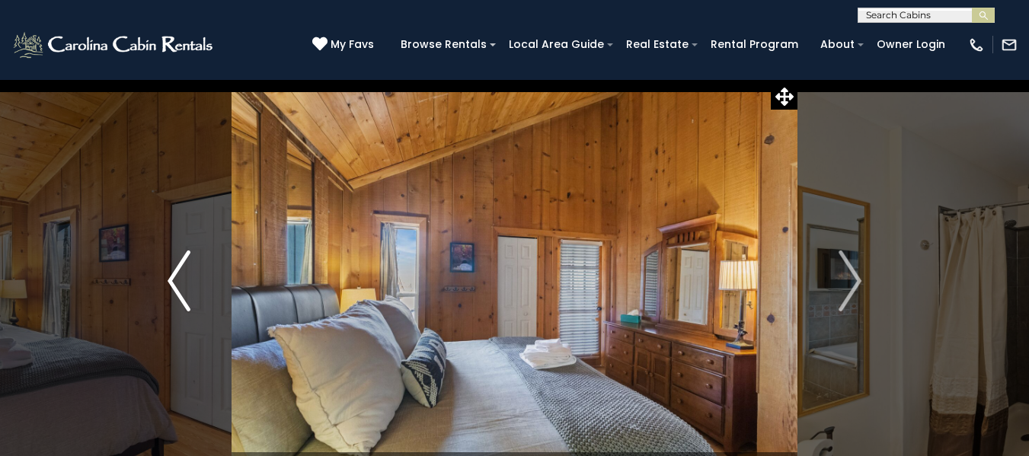
click at [177, 273] on img "Previous" at bounding box center [178, 280] width 23 height 61
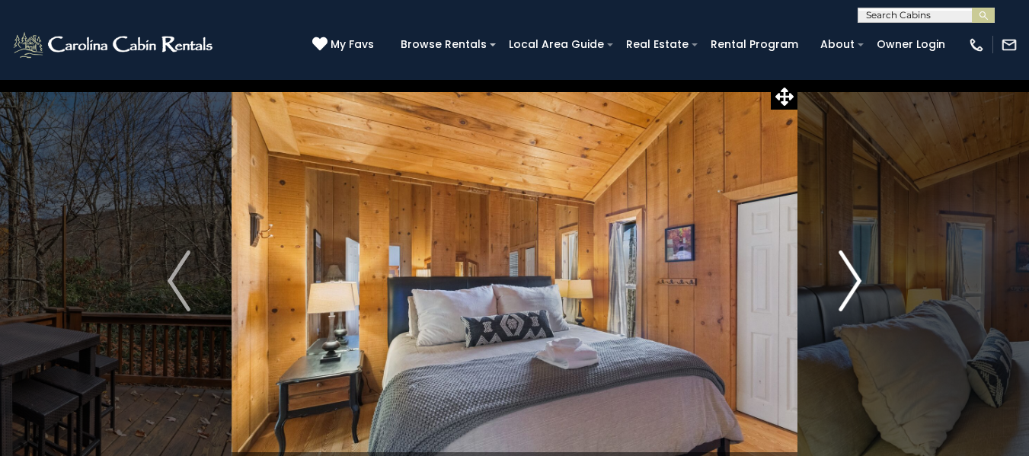
click at [858, 277] on img "Next" at bounding box center [849, 280] width 23 height 61
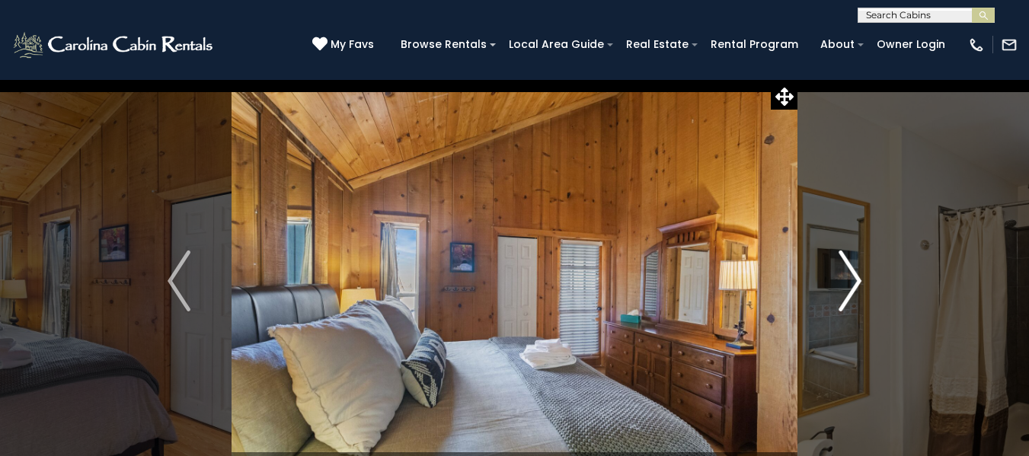
click at [858, 277] on img "Next" at bounding box center [849, 280] width 23 height 61
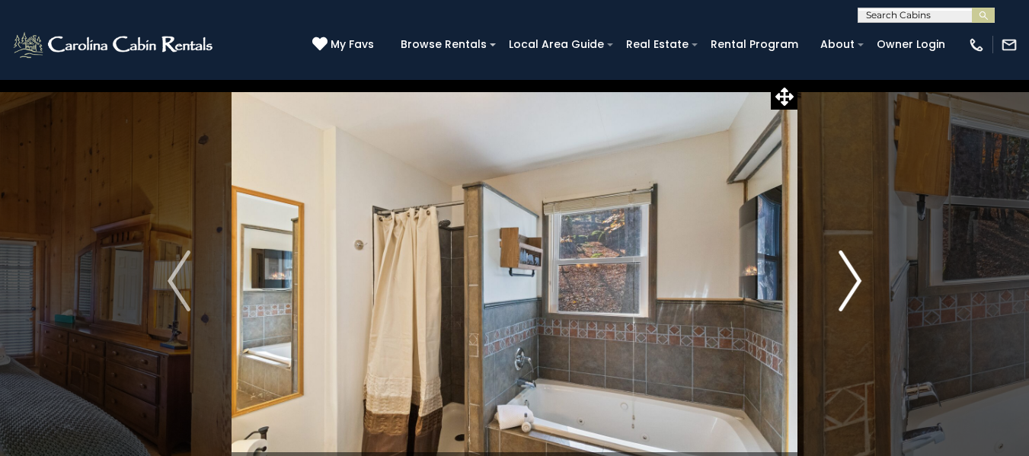
click at [862, 286] on button "Next" at bounding box center [849, 281] width 105 height 404
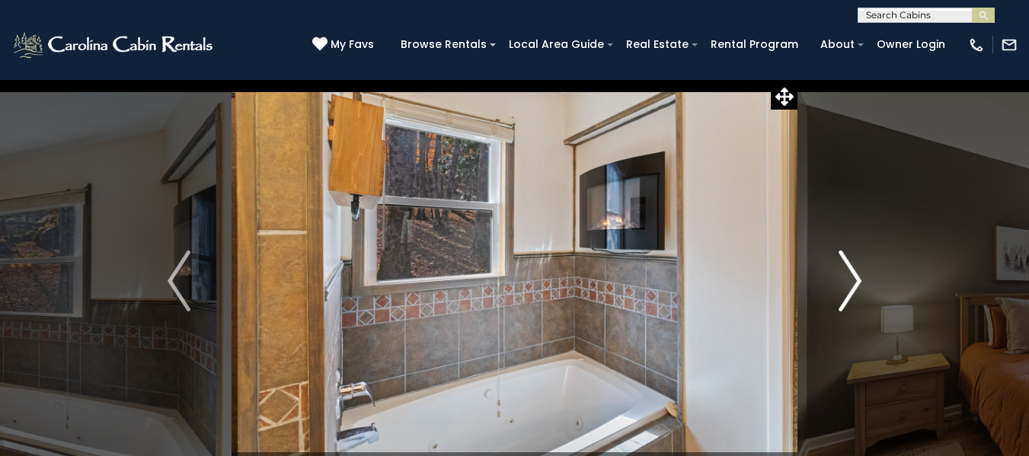
click at [862, 286] on button "Next" at bounding box center [849, 281] width 105 height 404
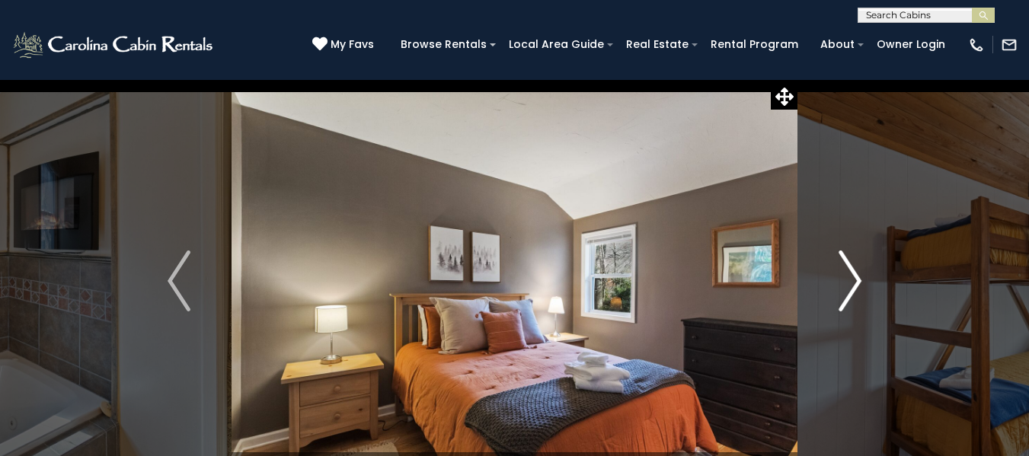
click at [862, 286] on button "Next" at bounding box center [849, 281] width 105 height 404
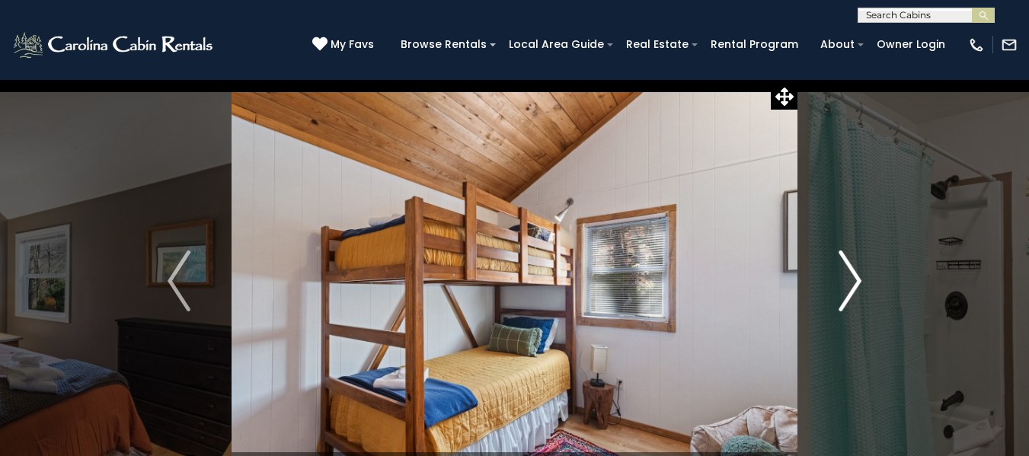
click at [862, 286] on button "Next" at bounding box center [849, 281] width 105 height 404
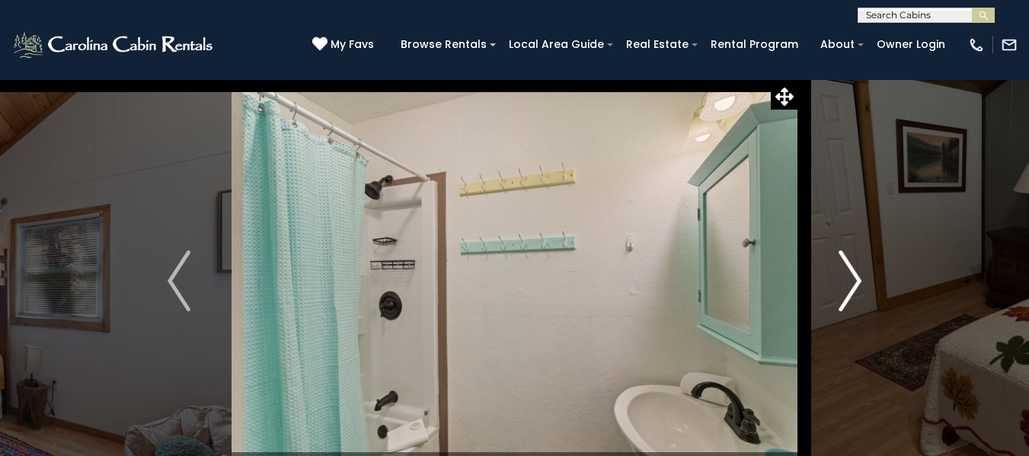
click at [862, 286] on button "Next" at bounding box center [849, 281] width 105 height 404
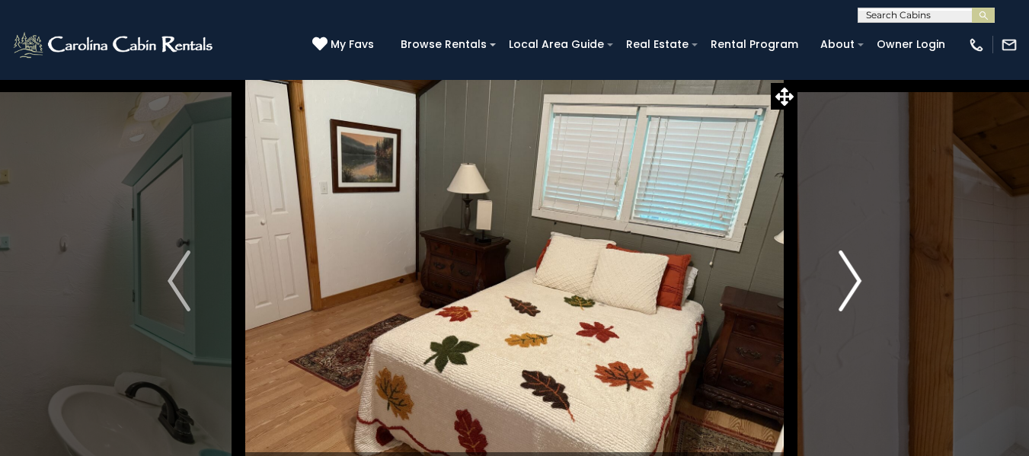
click at [862, 286] on button "Next" at bounding box center [849, 281] width 105 height 404
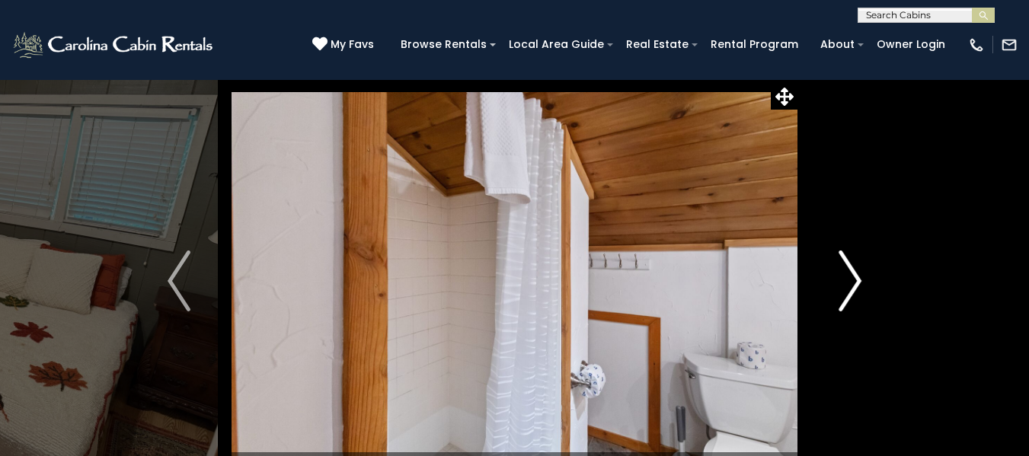
click at [862, 286] on button "Next" at bounding box center [849, 281] width 105 height 404
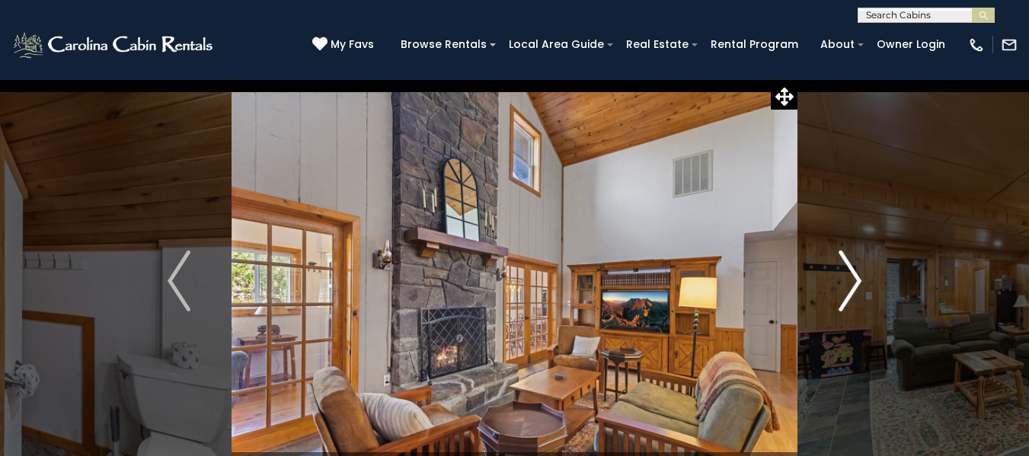
click at [853, 292] on img "Next" at bounding box center [849, 280] width 23 height 61
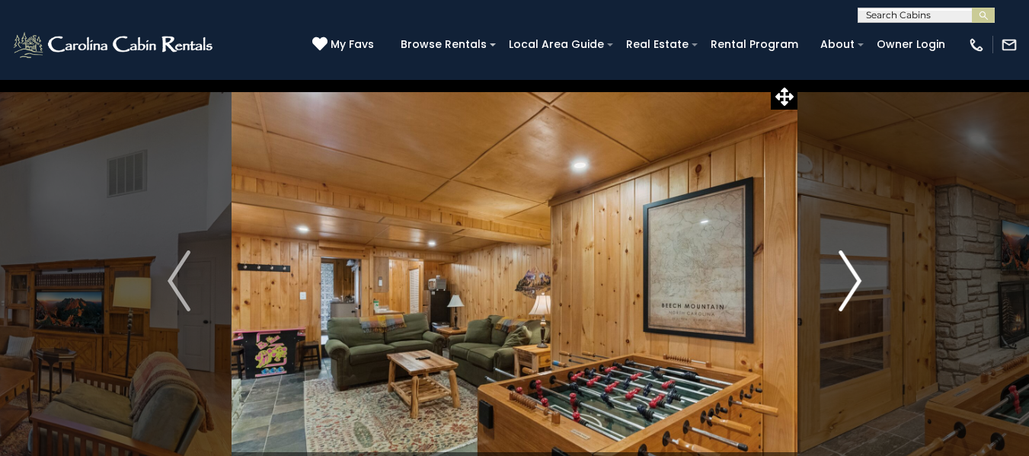
click at [853, 292] on img "Next" at bounding box center [849, 280] width 23 height 61
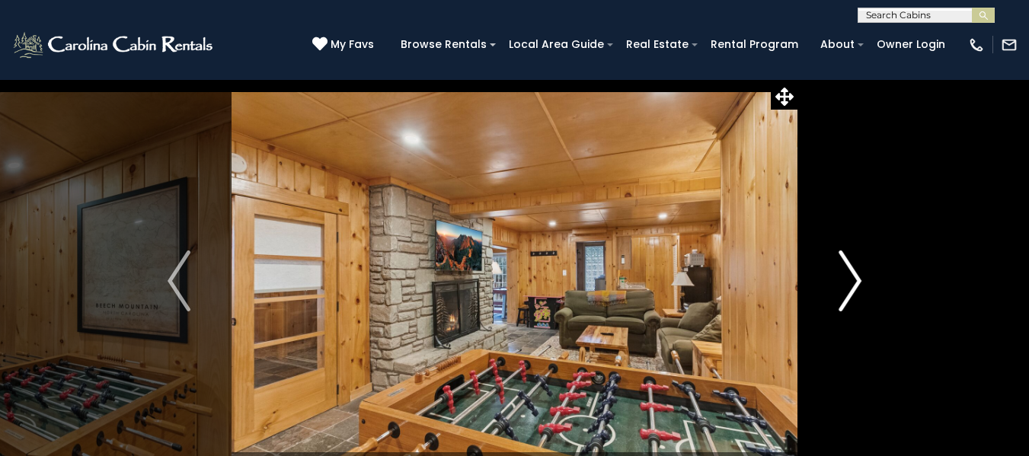
click at [856, 292] on img "Next" at bounding box center [849, 280] width 23 height 61
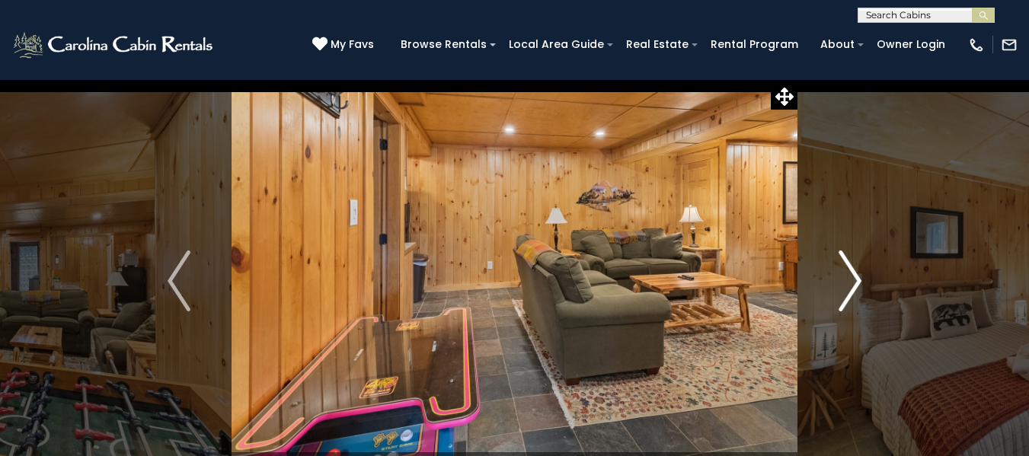
click at [861, 283] on img "Next" at bounding box center [849, 280] width 23 height 61
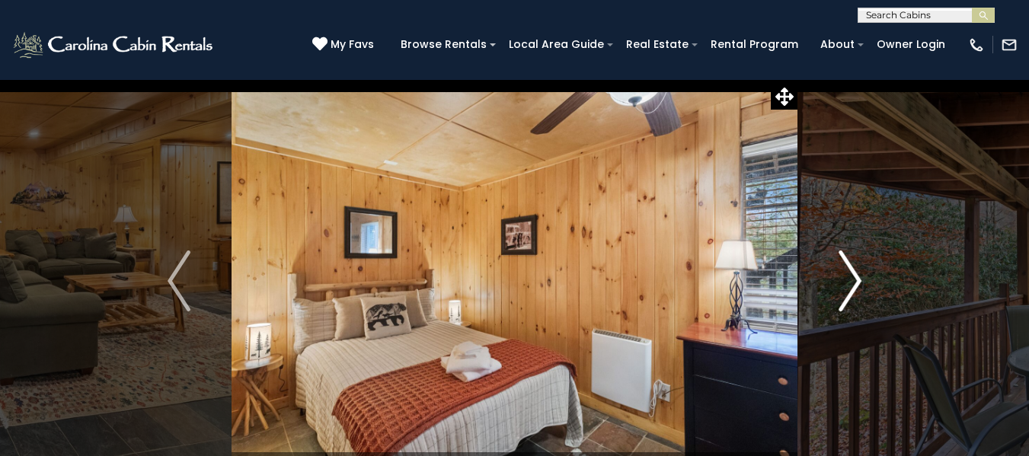
click at [861, 283] on img "Next" at bounding box center [849, 280] width 23 height 61
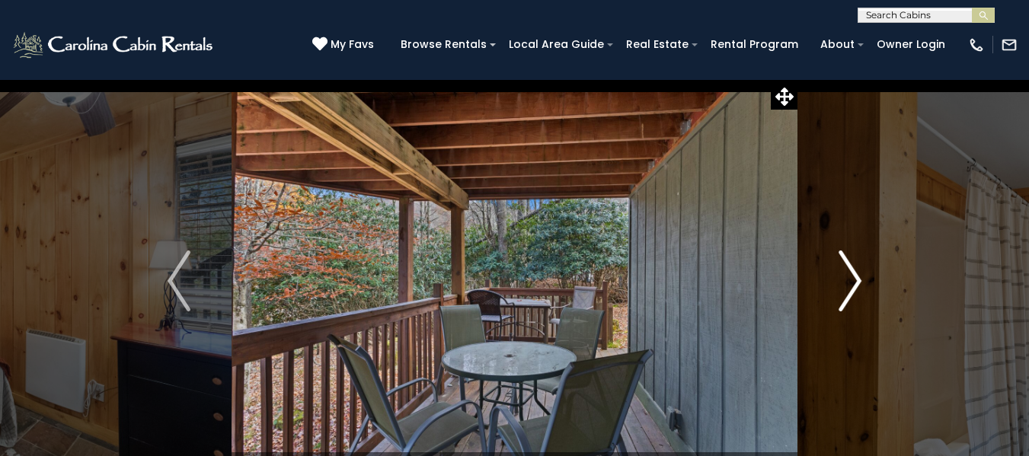
click at [861, 283] on img "Next" at bounding box center [849, 280] width 23 height 61
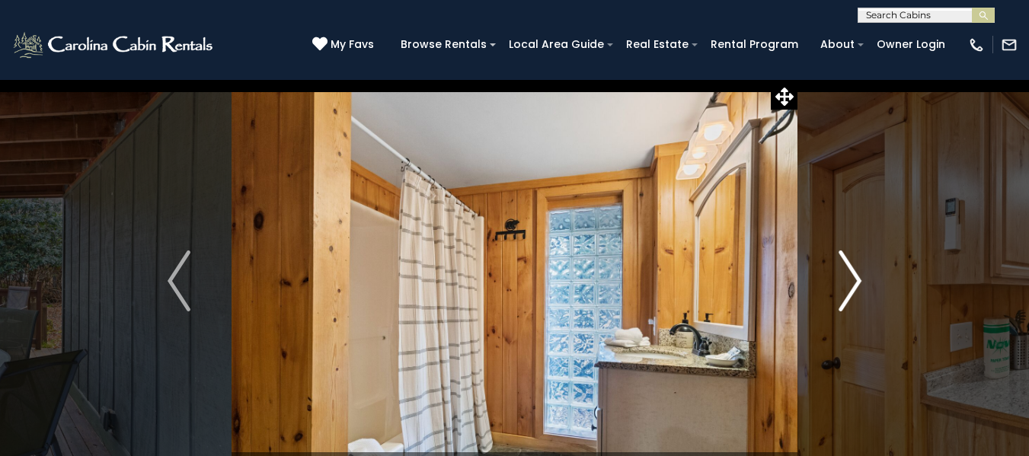
click at [861, 283] on img "Next" at bounding box center [849, 280] width 23 height 61
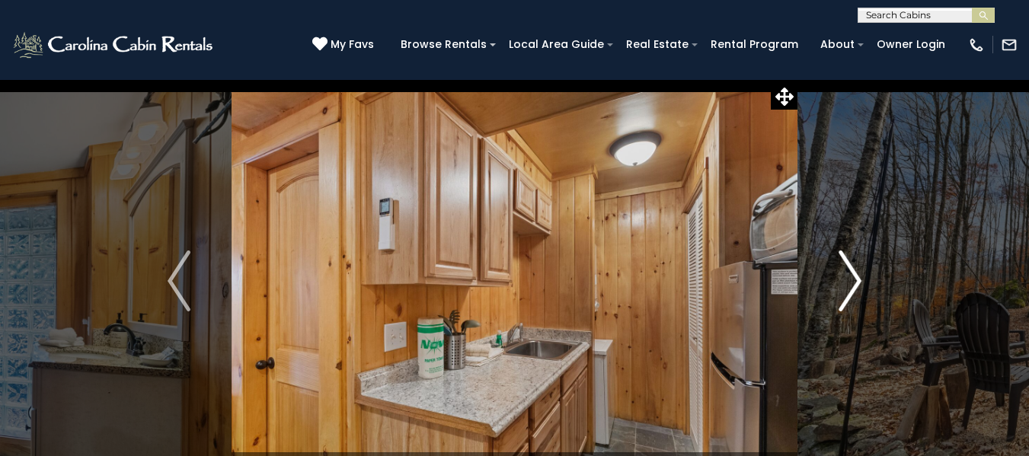
click at [861, 283] on img "Next" at bounding box center [849, 280] width 23 height 61
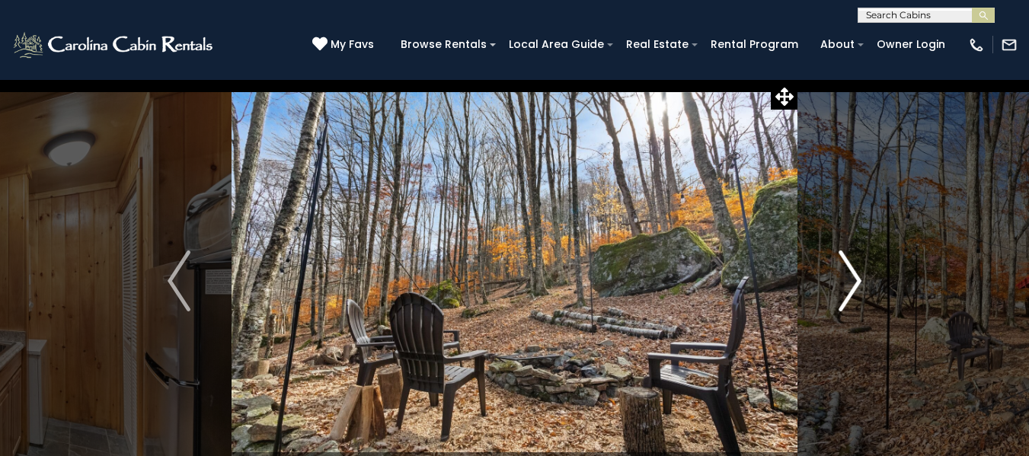
click at [861, 283] on img "Next" at bounding box center [849, 280] width 23 height 61
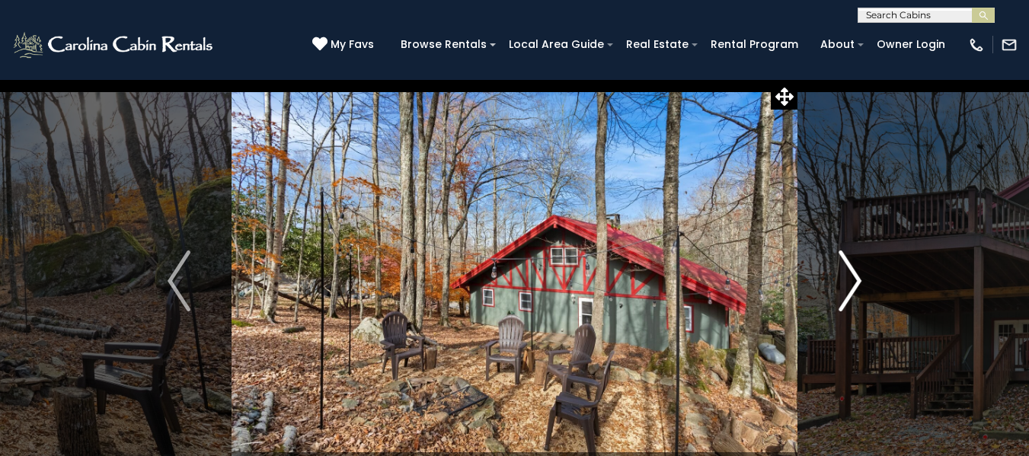
click at [861, 283] on img "Next" at bounding box center [849, 280] width 23 height 61
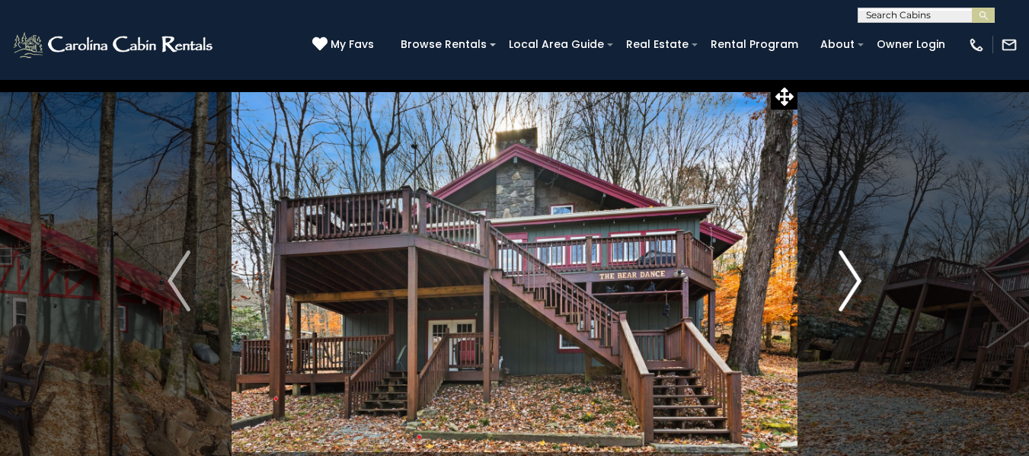
click at [861, 283] on img "Next" at bounding box center [849, 280] width 23 height 61
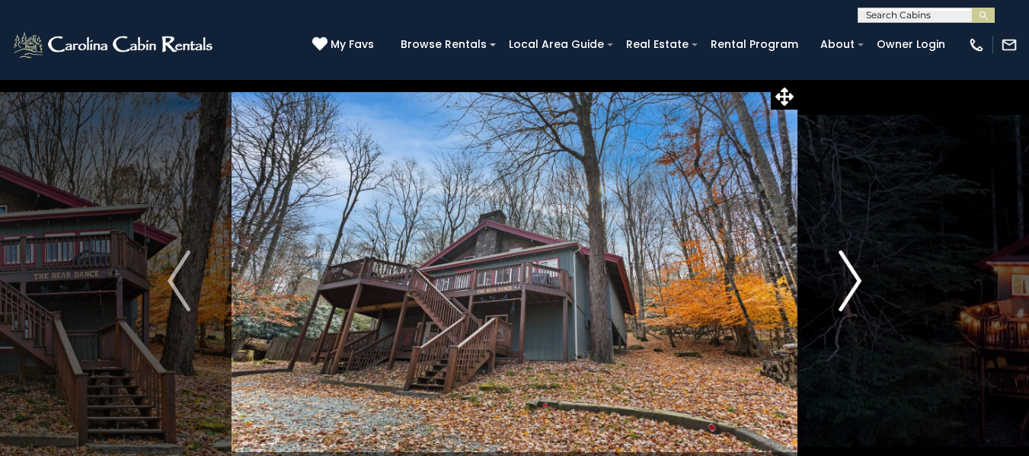
click at [861, 283] on img "Next" at bounding box center [849, 280] width 23 height 61
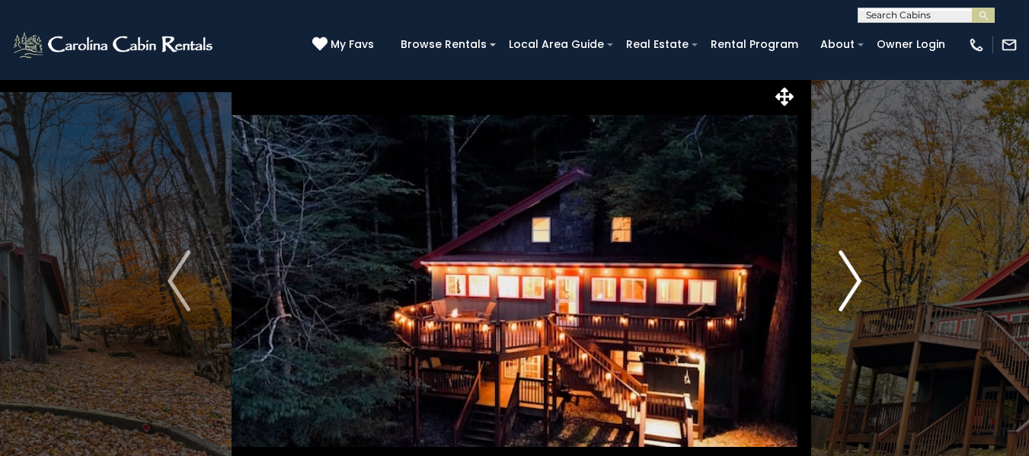
click at [861, 283] on img "Next" at bounding box center [849, 280] width 23 height 61
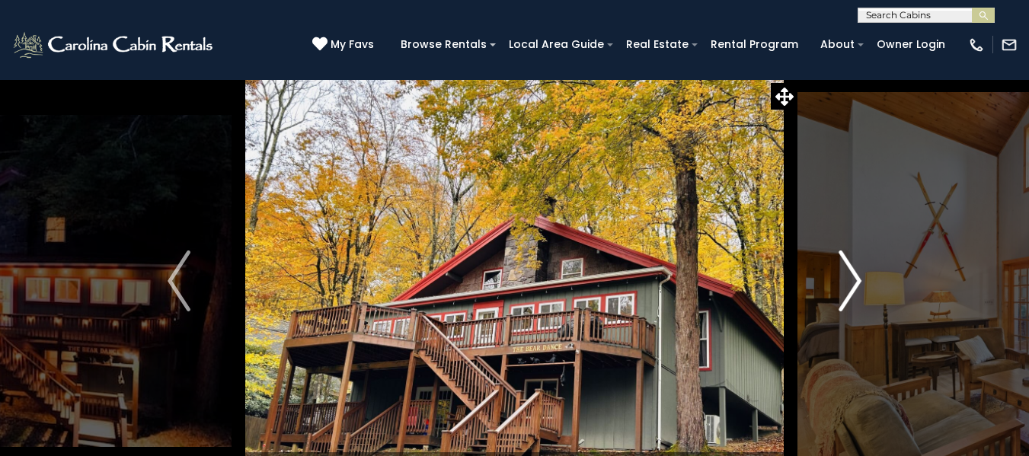
click at [861, 283] on img "Next" at bounding box center [849, 280] width 23 height 61
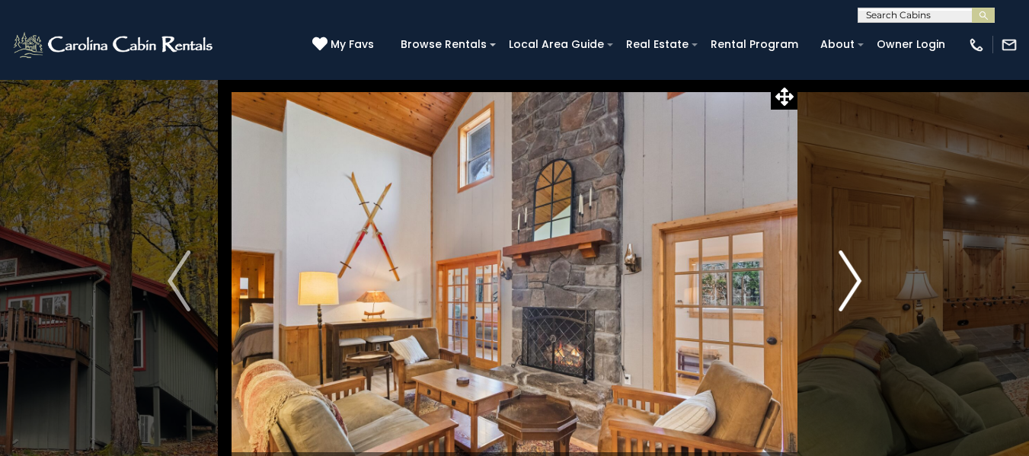
click at [861, 283] on img "Next" at bounding box center [849, 280] width 23 height 61
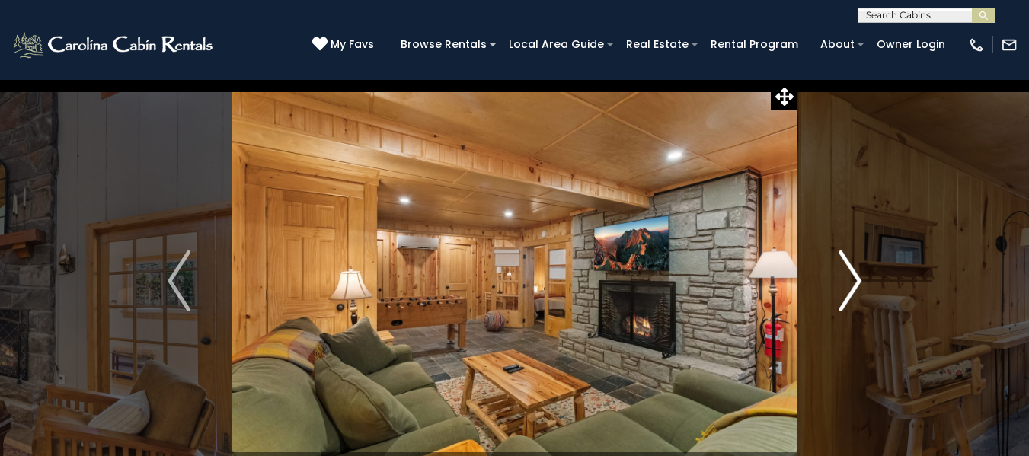
click at [861, 283] on img "Next" at bounding box center [849, 280] width 23 height 61
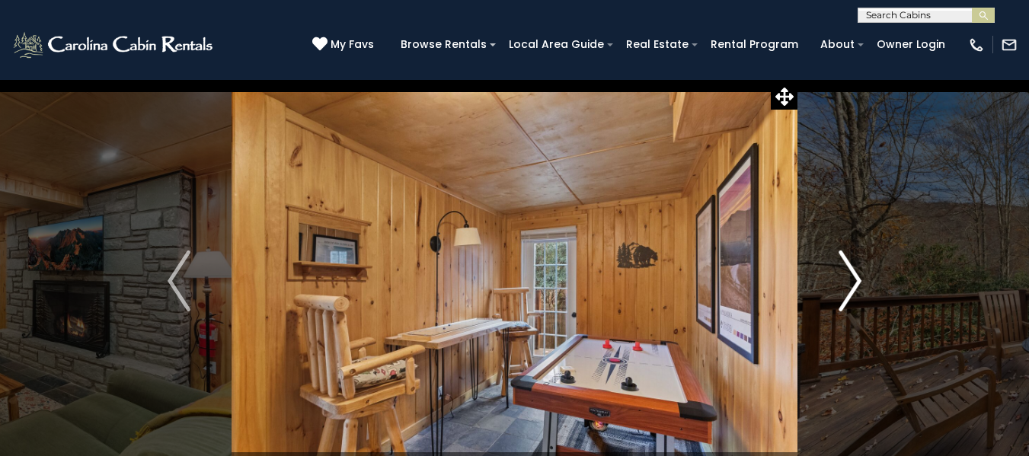
click at [861, 283] on img "Next" at bounding box center [849, 280] width 23 height 61
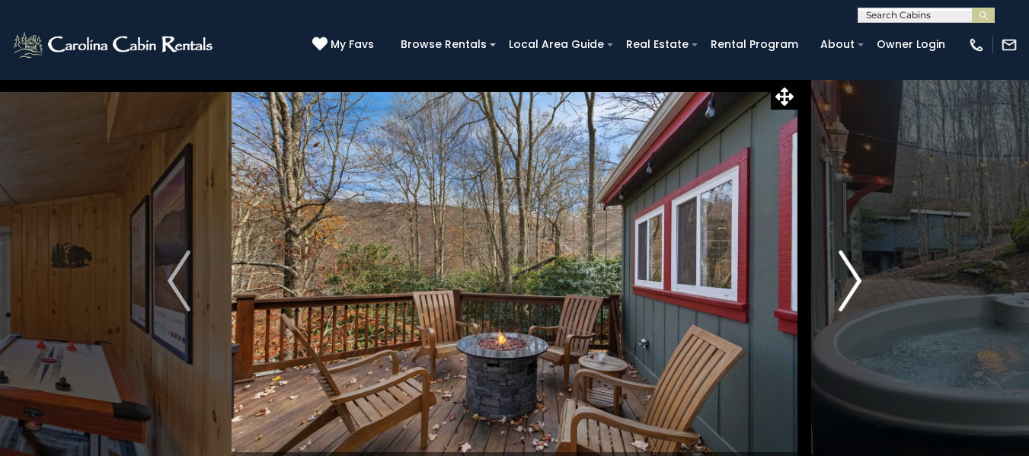
click at [861, 283] on img "Next" at bounding box center [849, 280] width 23 height 61
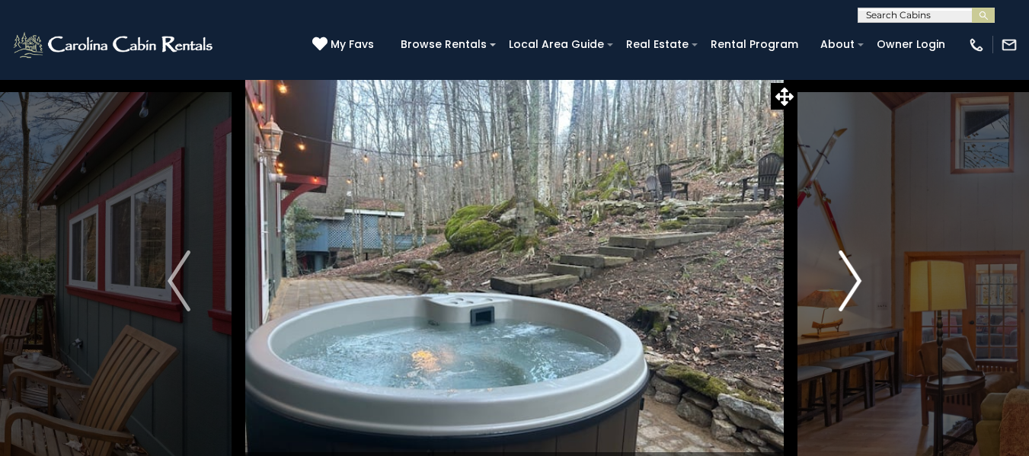
click at [861, 283] on img "Next" at bounding box center [849, 280] width 23 height 61
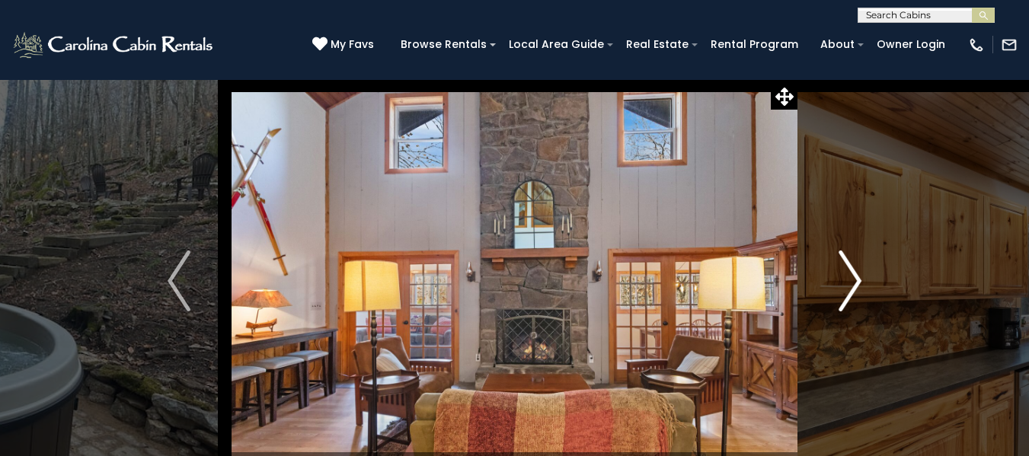
click at [861, 283] on img "Next" at bounding box center [849, 280] width 23 height 61
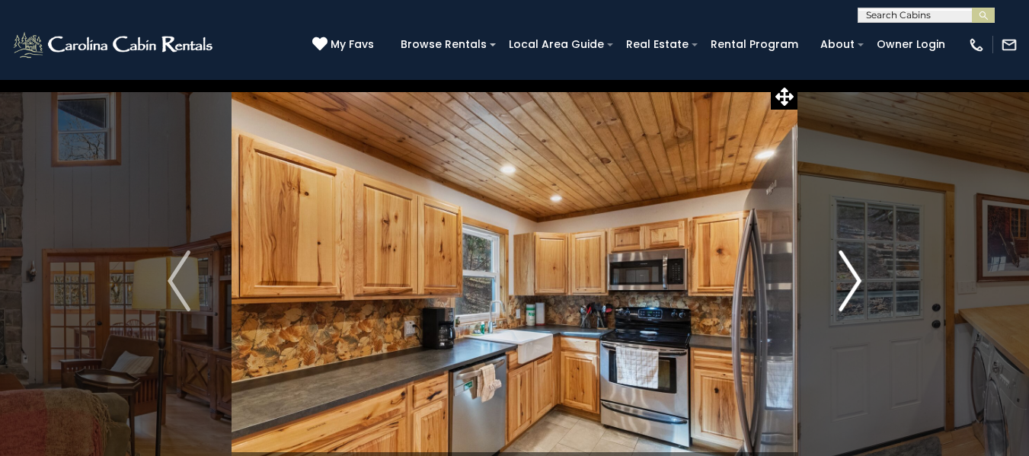
click at [861, 283] on img "Next" at bounding box center [849, 280] width 23 height 61
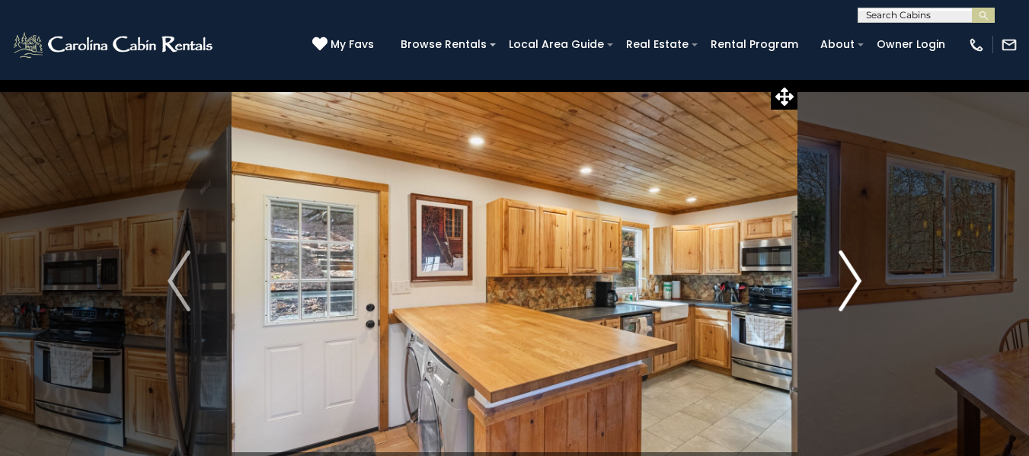
click at [861, 283] on img "Next" at bounding box center [849, 280] width 23 height 61
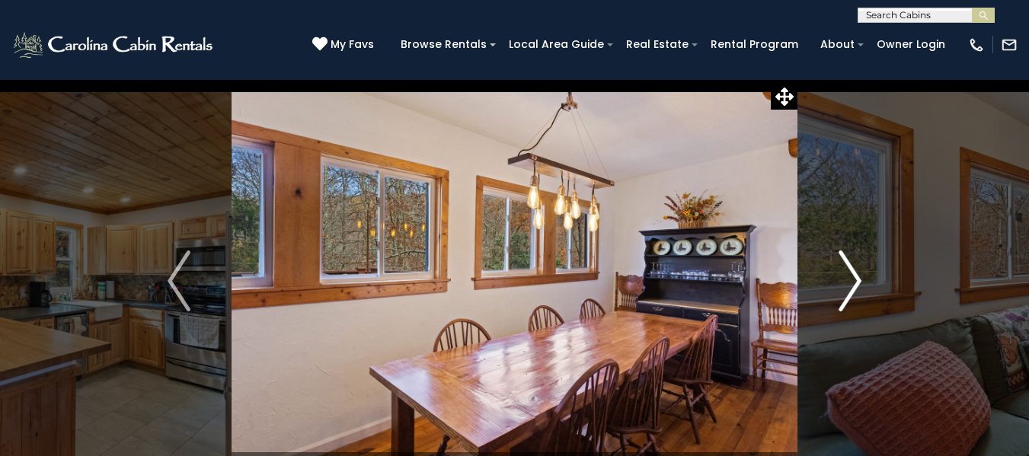
click at [861, 283] on img "Next" at bounding box center [849, 280] width 23 height 61
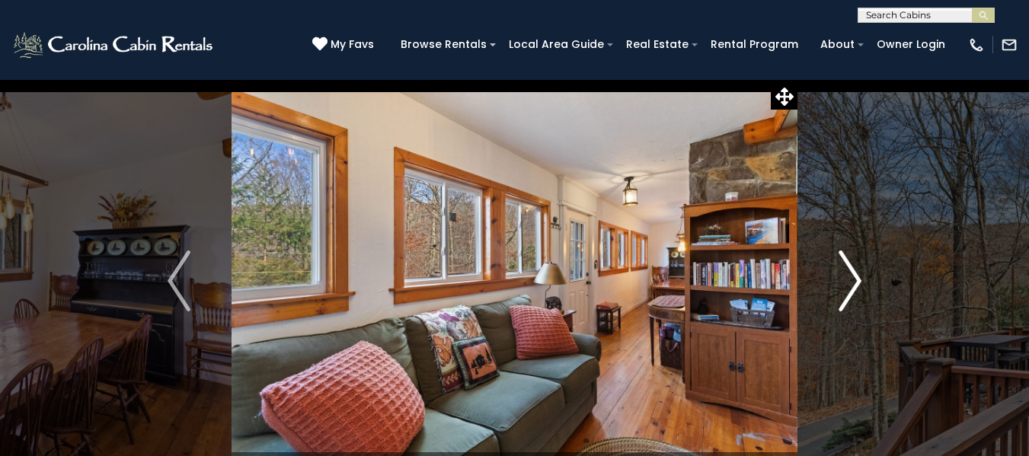
click at [861, 283] on img "Next" at bounding box center [849, 280] width 23 height 61
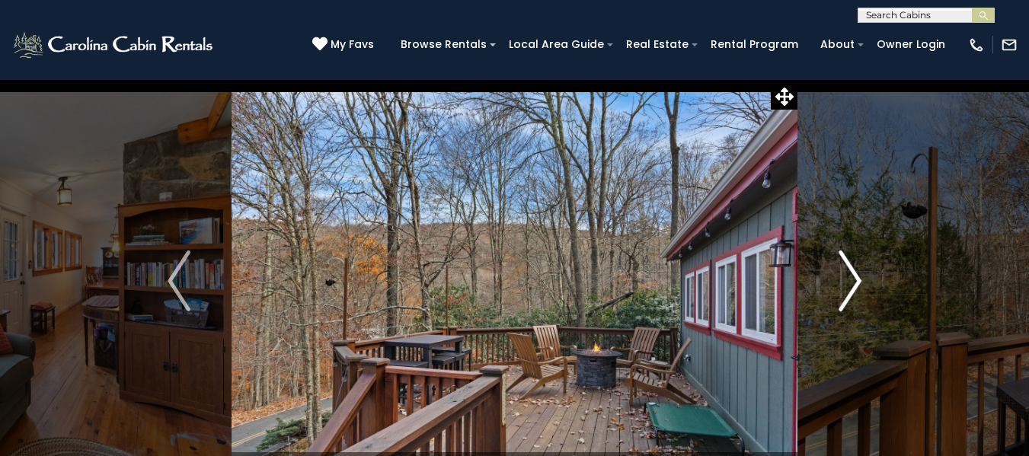
click at [861, 283] on img "Next" at bounding box center [849, 280] width 23 height 61
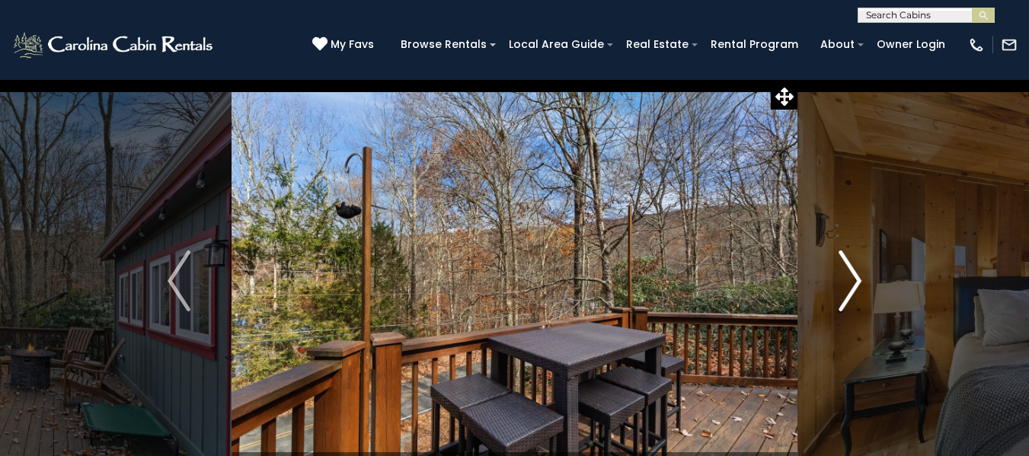
click at [861, 283] on img "Next" at bounding box center [849, 280] width 23 height 61
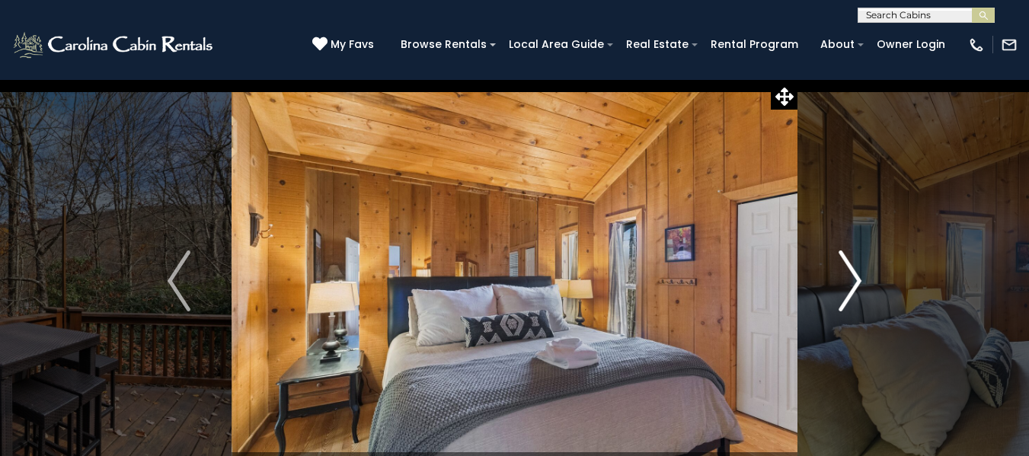
click at [861, 283] on img "Next" at bounding box center [849, 280] width 23 height 61
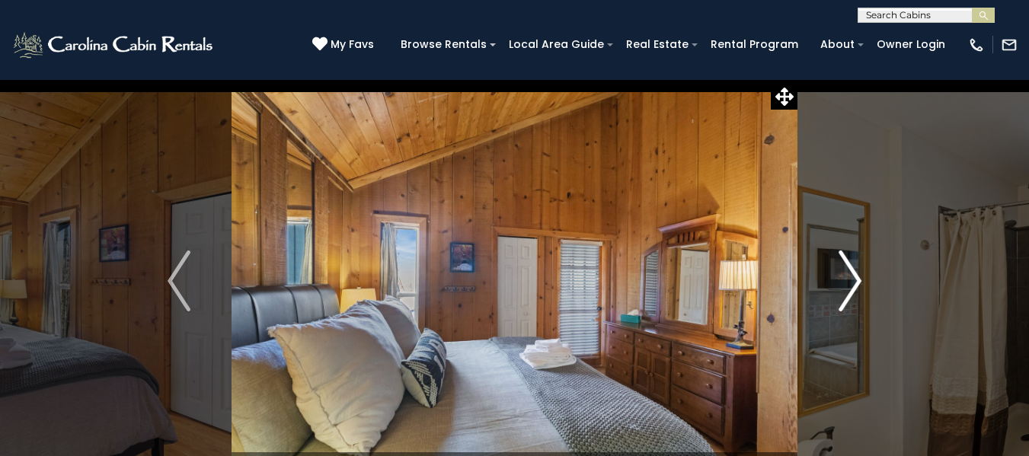
click at [861, 283] on img "Next" at bounding box center [849, 280] width 23 height 61
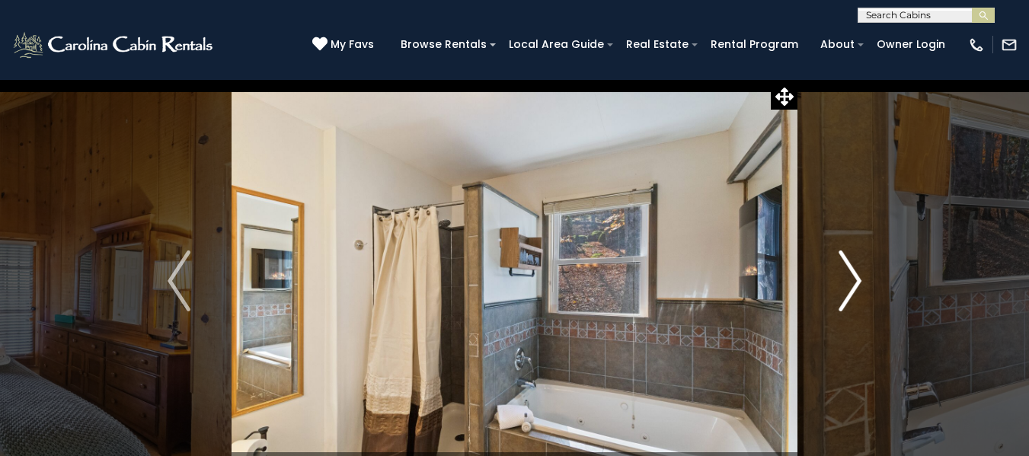
click at [861, 283] on img "Next" at bounding box center [849, 280] width 23 height 61
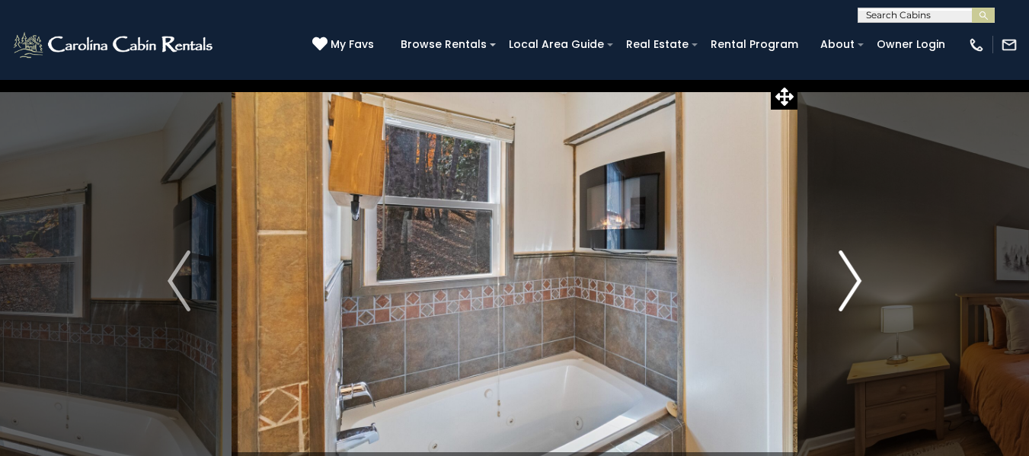
click at [861, 283] on img "Next" at bounding box center [849, 280] width 23 height 61
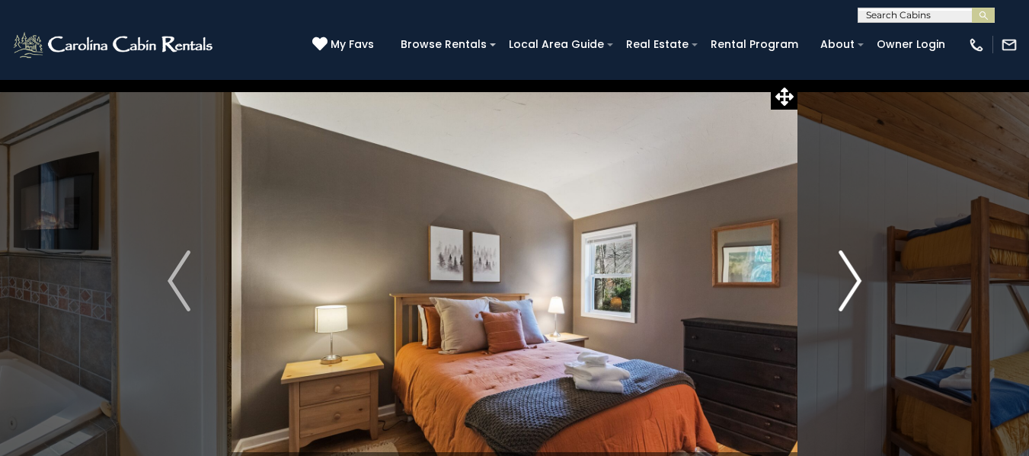
click at [861, 283] on img "Next" at bounding box center [849, 280] width 23 height 61
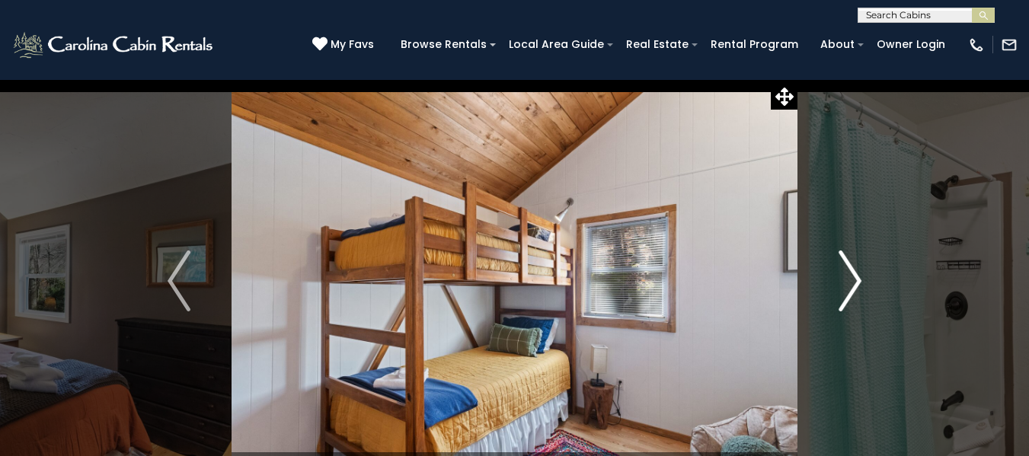
click at [861, 283] on img "Next" at bounding box center [849, 280] width 23 height 61
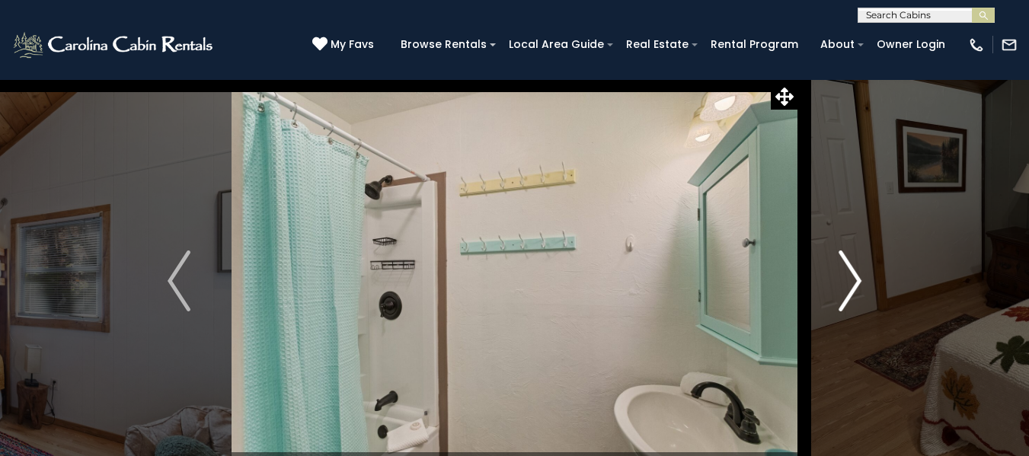
click at [861, 283] on img "Next" at bounding box center [849, 280] width 23 height 61
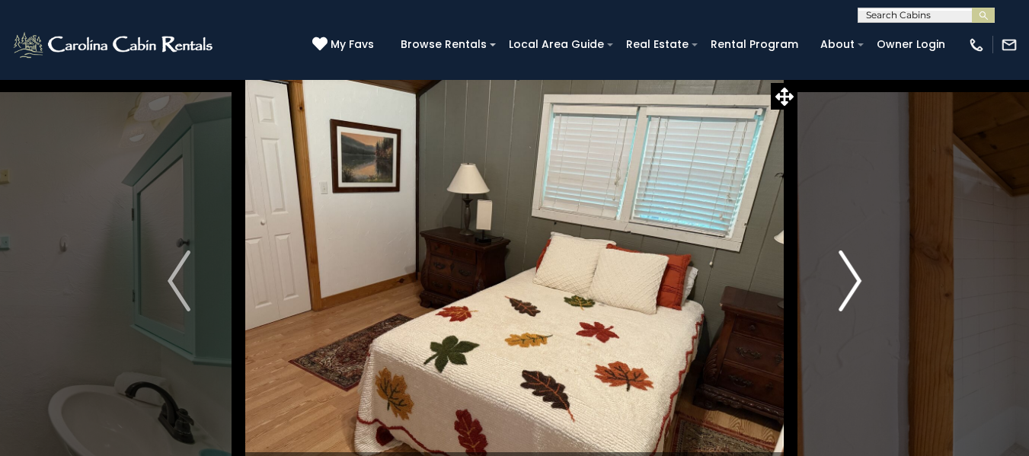
click at [861, 283] on img "Next" at bounding box center [849, 280] width 23 height 61
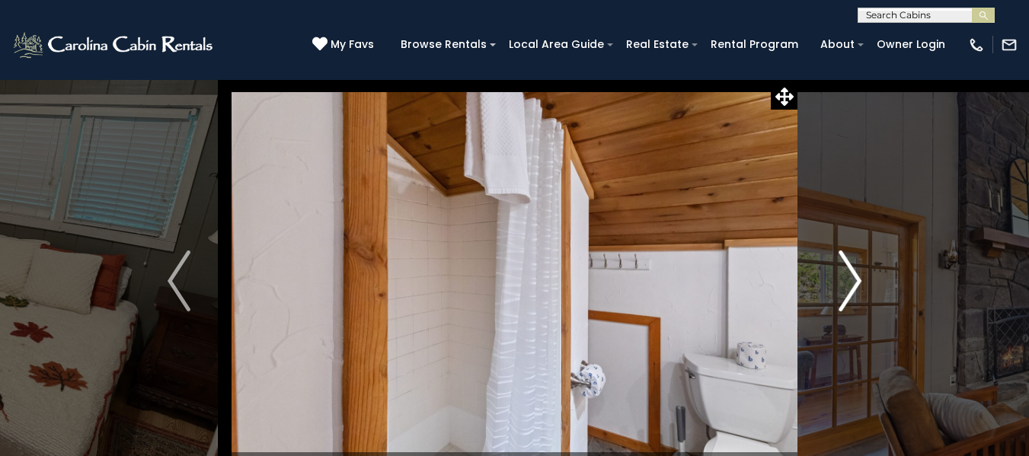
click at [861, 283] on img "Next" at bounding box center [849, 280] width 23 height 61
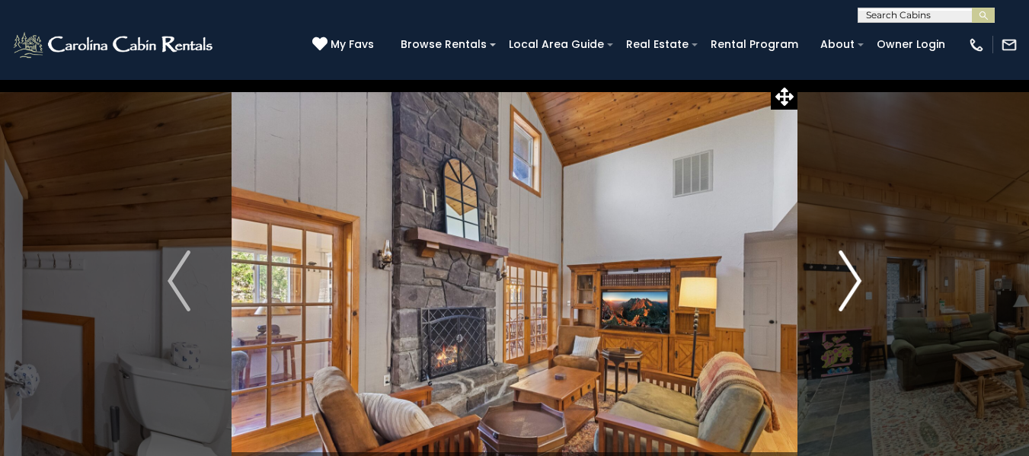
click at [861, 283] on img "Next" at bounding box center [849, 280] width 23 height 61
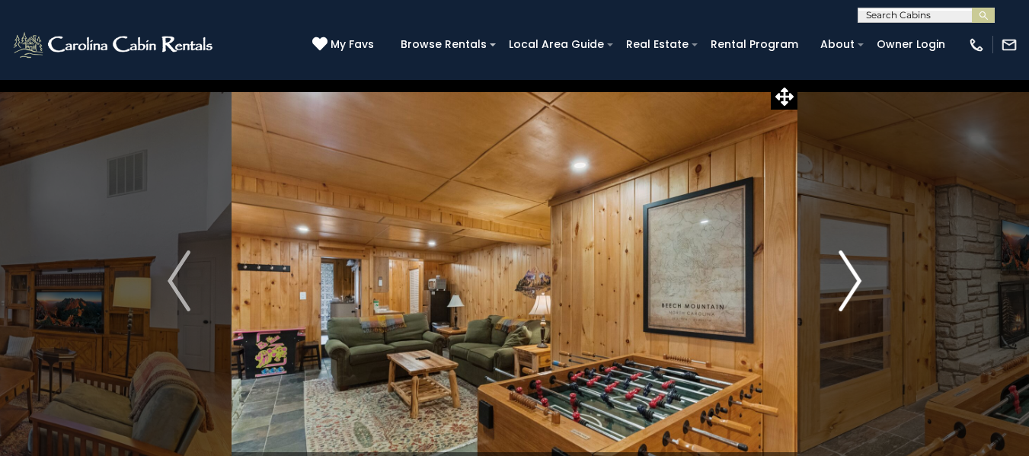
click at [861, 283] on img "Next" at bounding box center [849, 280] width 23 height 61
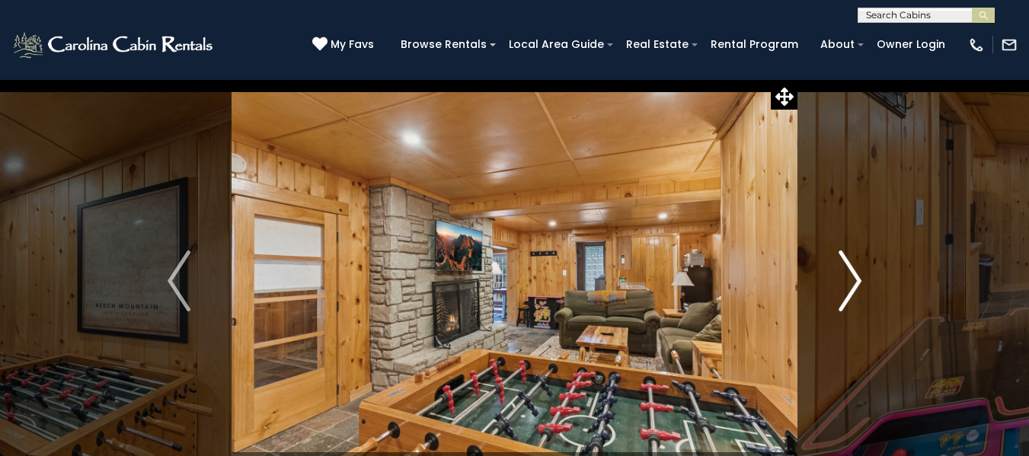
click at [861, 283] on img "Next" at bounding box center [849, 280] width 23 height 61
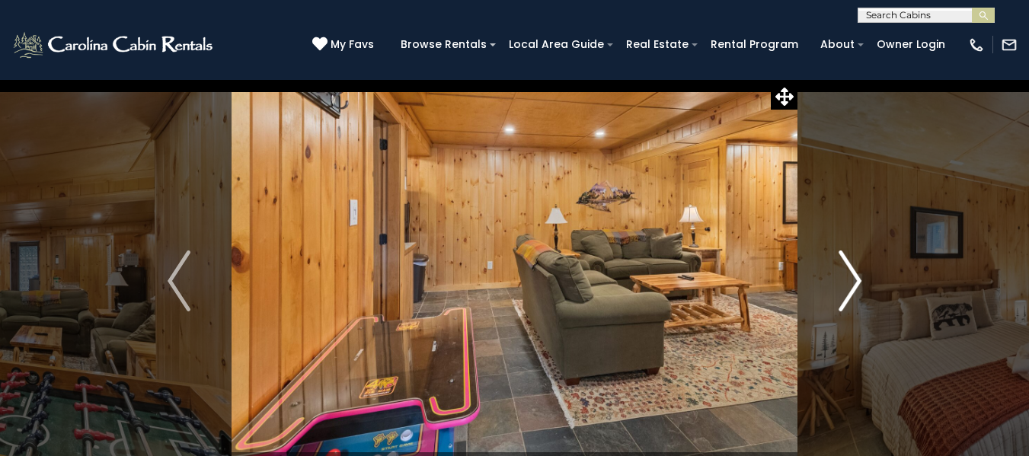
click at [861, 283] on img "Next" at bounding box center [849, 280] width 23 height 61
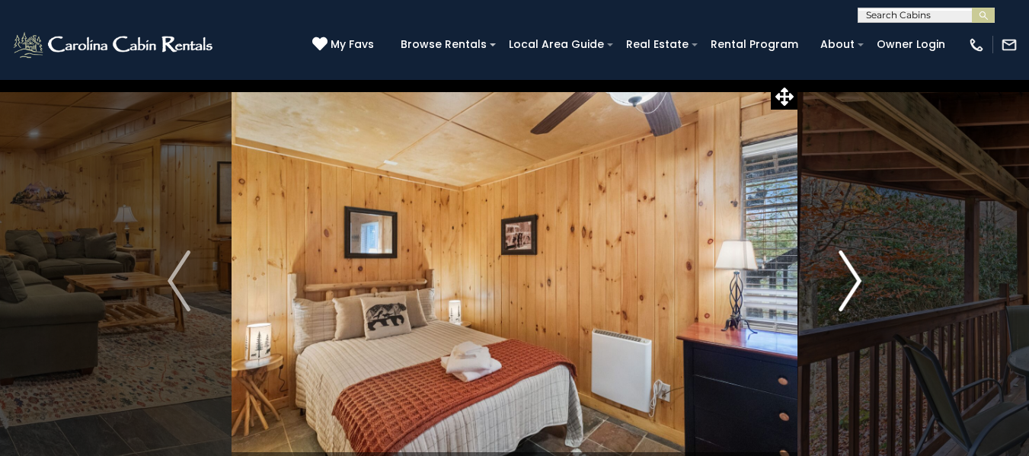
click at [861, 283] on img "Next" at bounding box center [849, 280] width 23 height 61
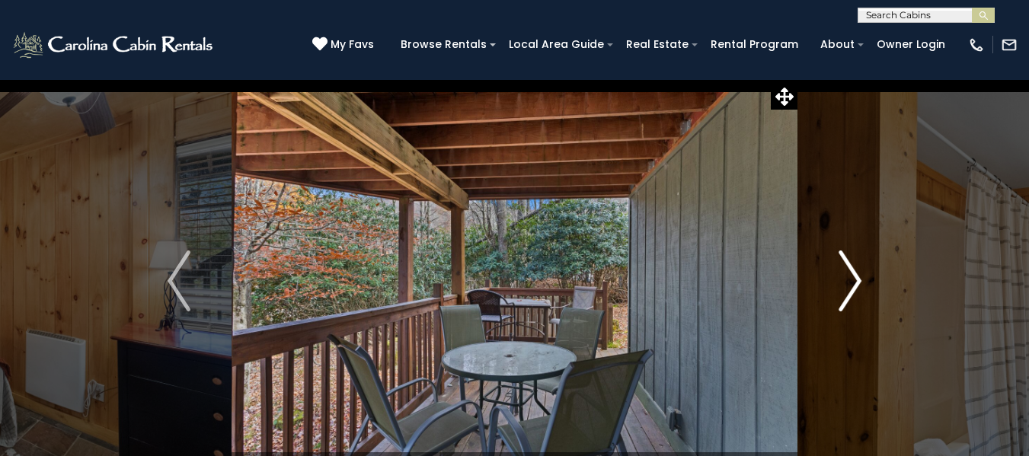
click at [861, 283] on img "Next" at bounding box center [849, 280] width 23 height 61
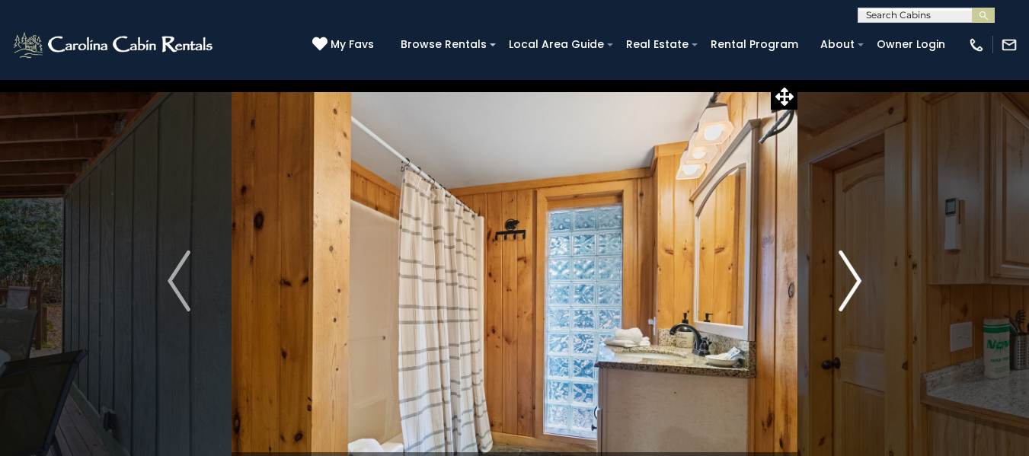
click at [861, 283] on img "Next" at bounding box center [849, 280] width 23 height 61
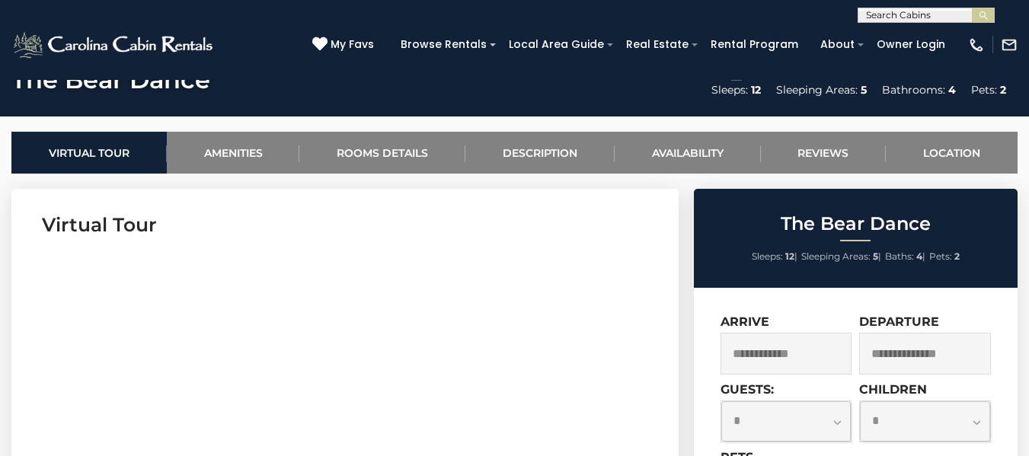
scroll to position [609, 0]
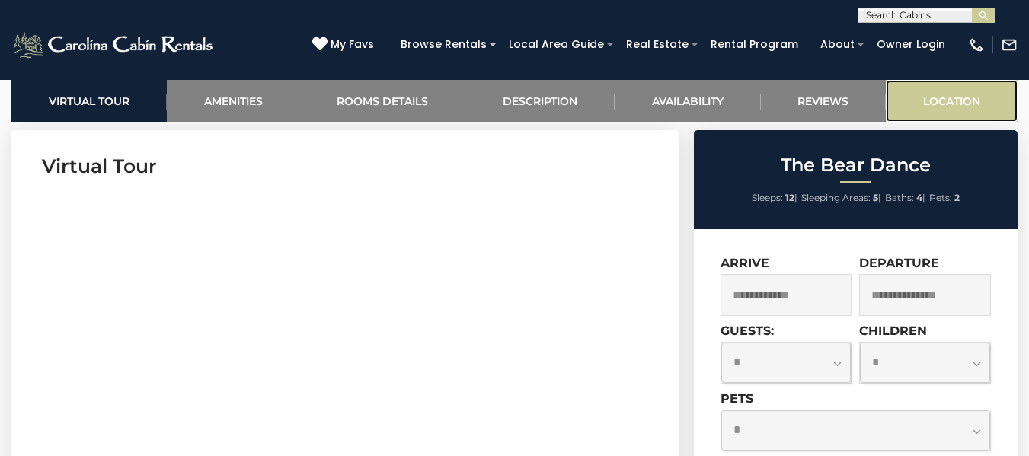
click at [958, 90] on link "Location" at bounding box center [951, 101] width 132 height 42
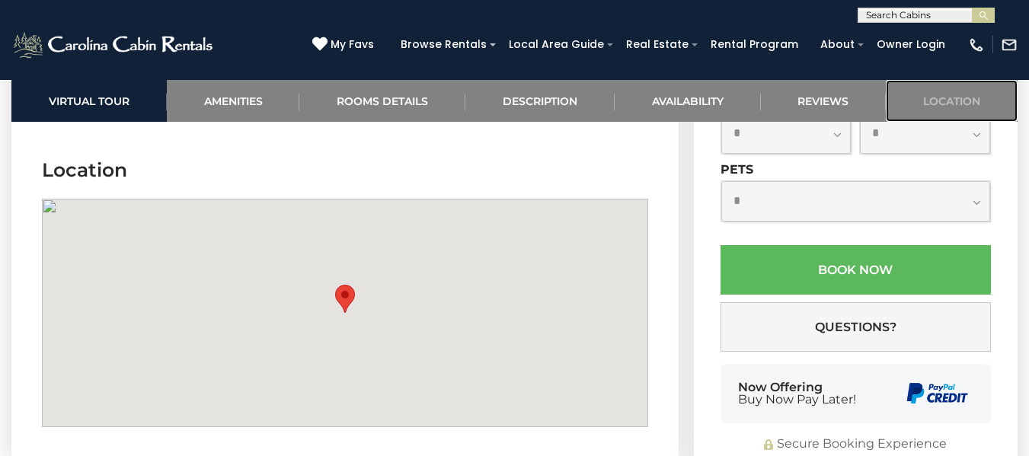
scroll to position [4311, 0]
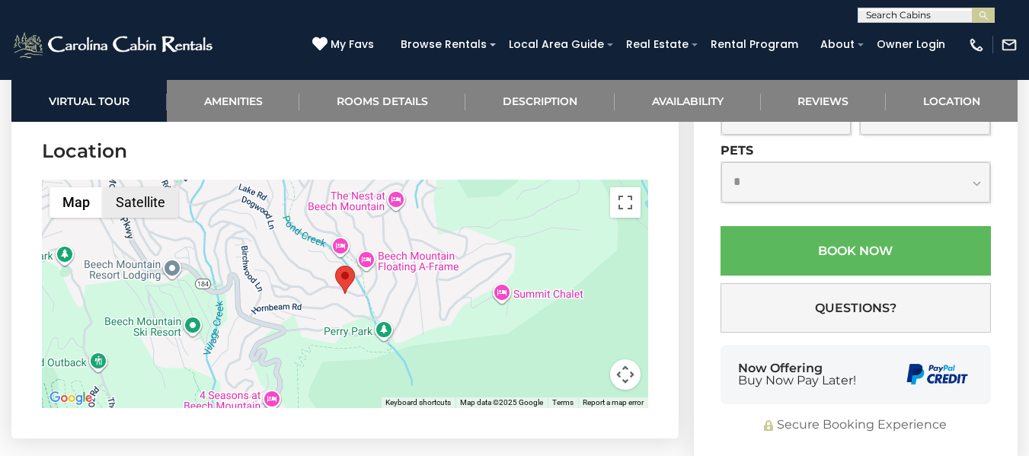
click at [147, 203] on button "Satellite" at bounding box center [140, 202] width 75 height 30
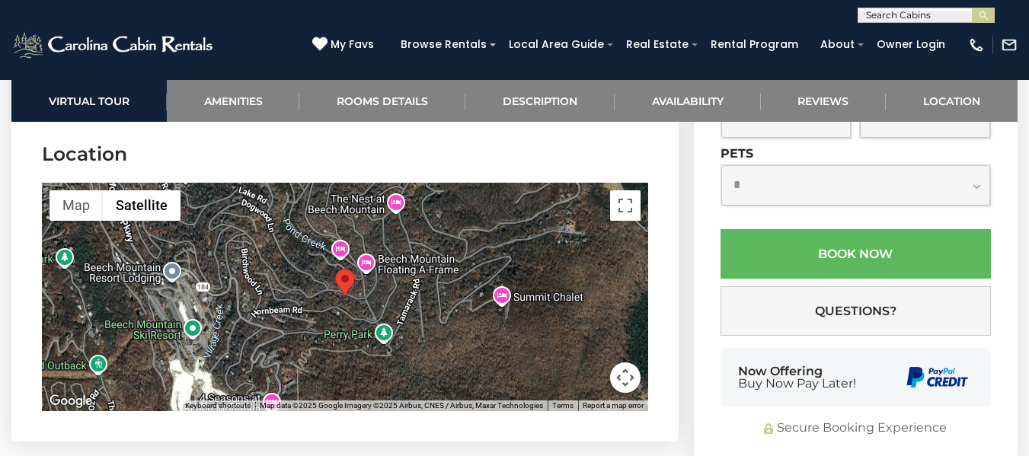
scroll to position [4284, 0]
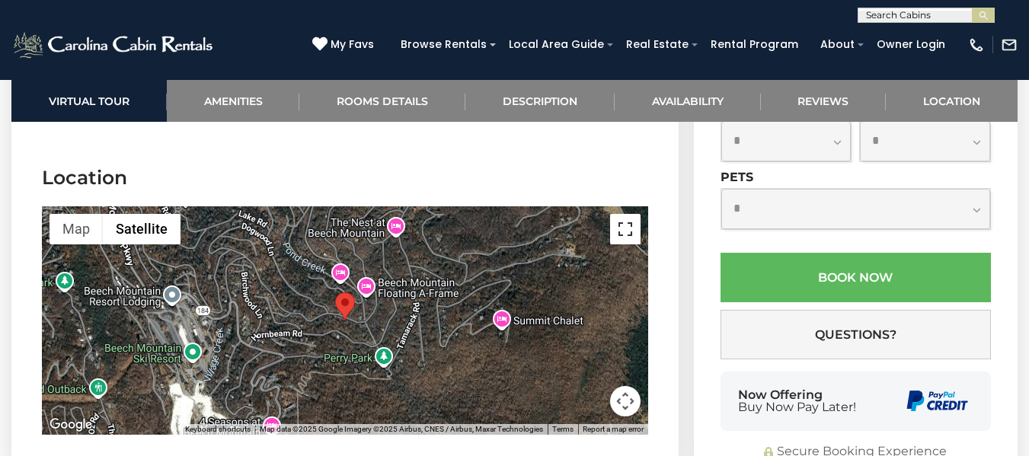
click at [635, 228] on button "Toggle fullscreen view" at bounding box center [625, 229] width 30 height 30
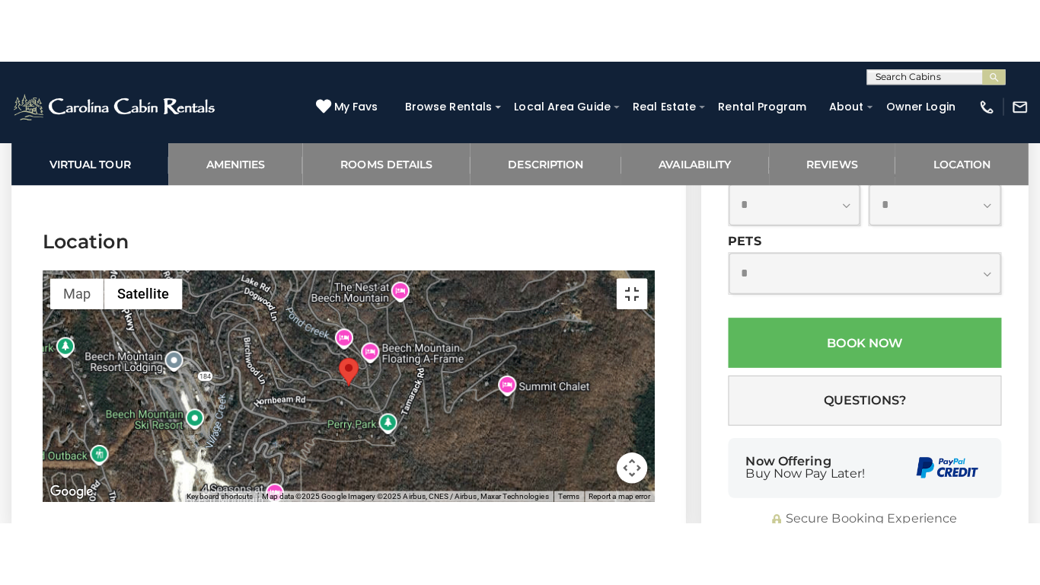
scroll to position [4263, 0]
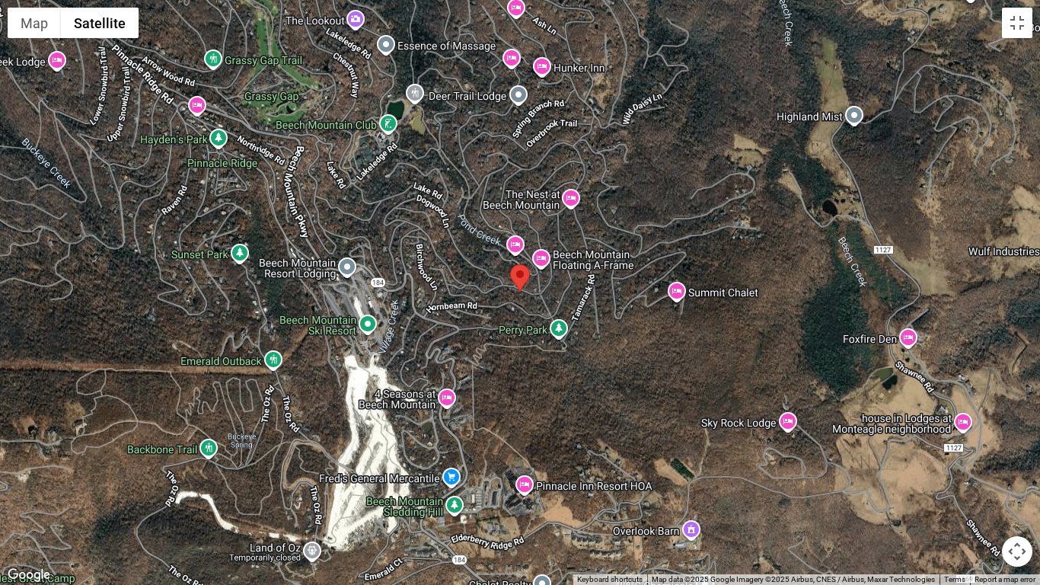
click at [495, 311] on div at bounding box center [520, 292] width 1040 height 585
click at [541, 322] on div at bounding box center [520, 292] width 1040 height 585
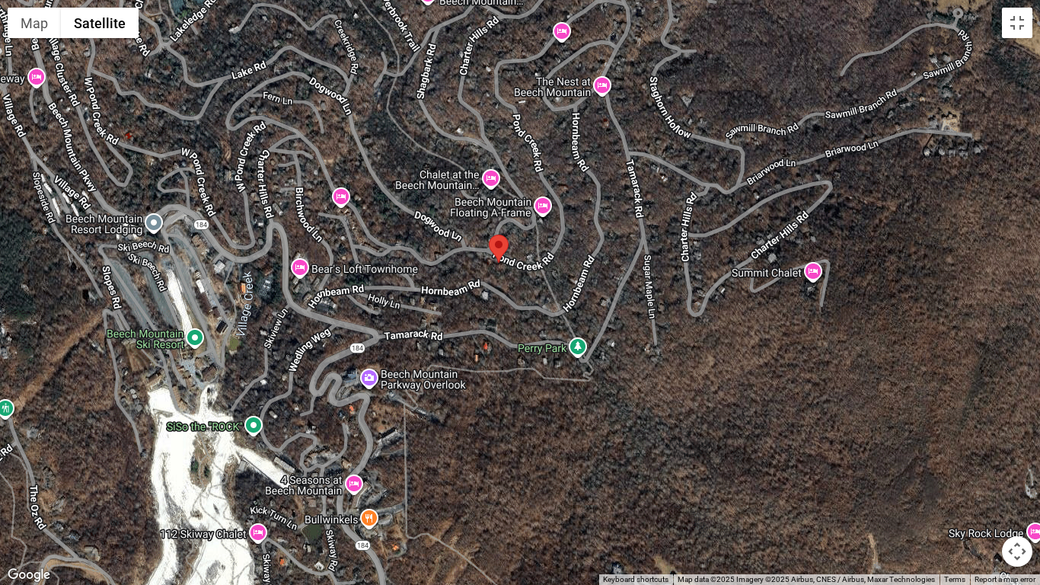
click at [497, 277] on div at bounding box center [520, 292] width 1040 height 585
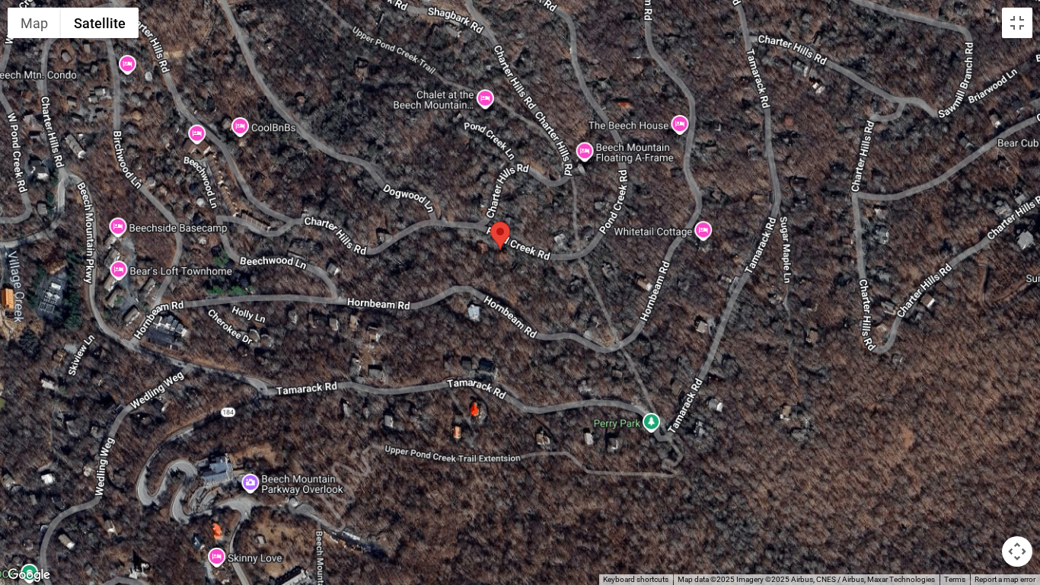
click at [497, 277] on div at bounding box center [520, 292] width 1040 height 585
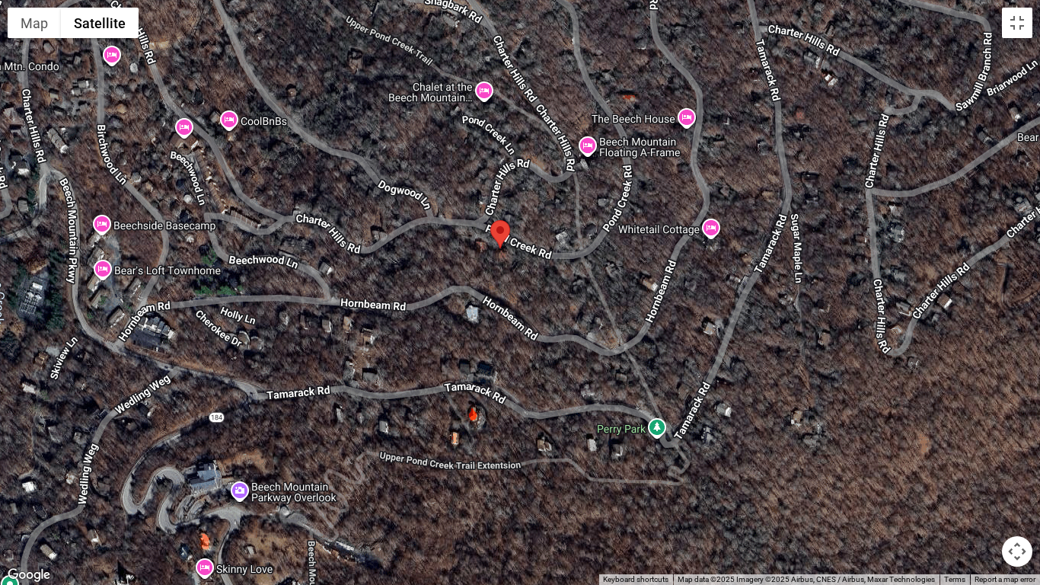
click at [497, 277] on div at bounding box center [520, 292] width 1040 height 585
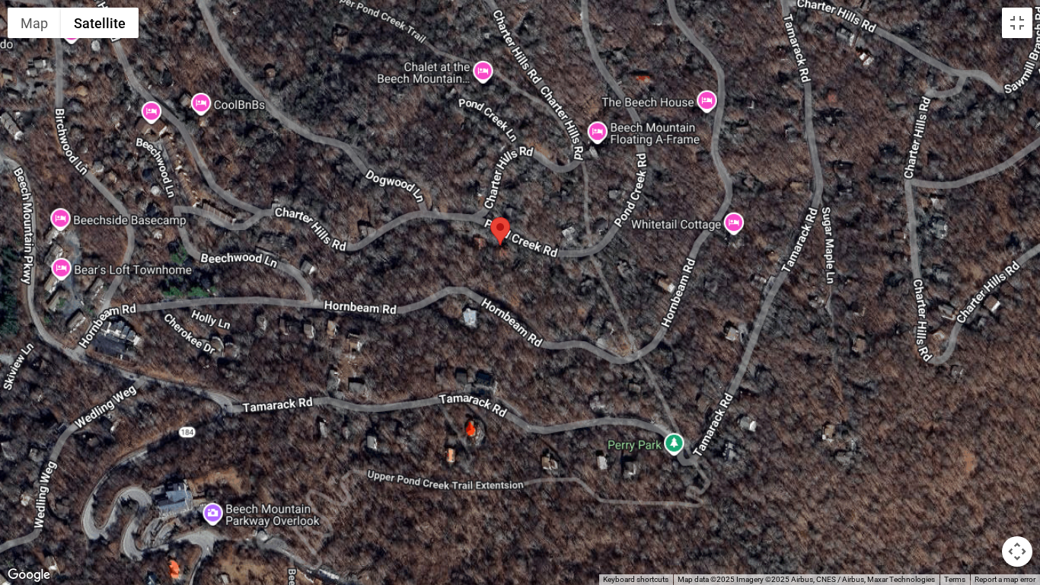
click at [497, 277] on div at bounding box center [520, 292] width 1040 height 585
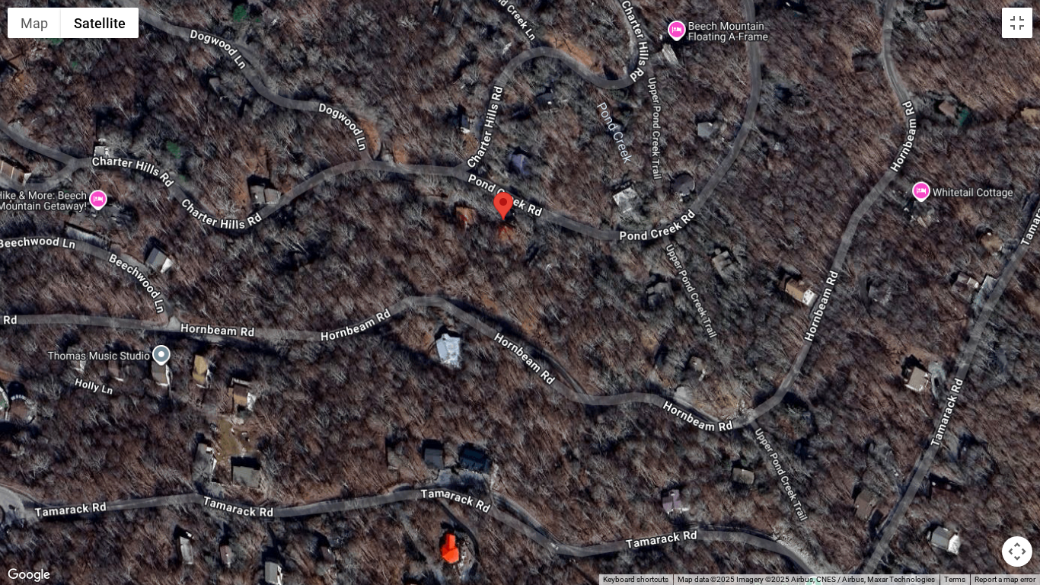
click at [497, 277] on div at bounding box center [520, 292] width 1040 height 585
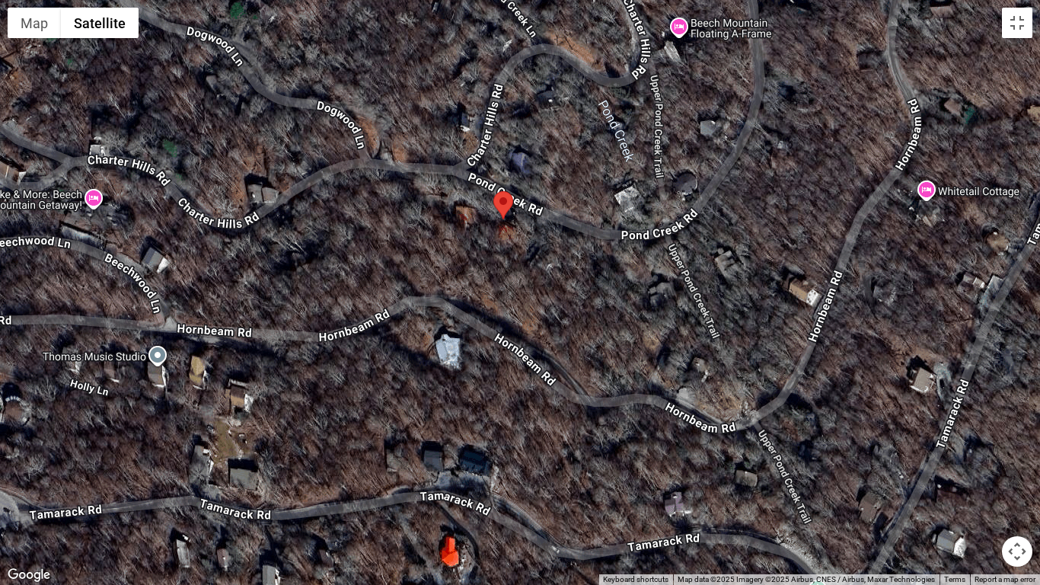
click at [497, 277] on div at bounding box center [520, 292] width 1040 height 585
click at [496, 273] on div at bounding box center [520, 292] width 1040 height 585
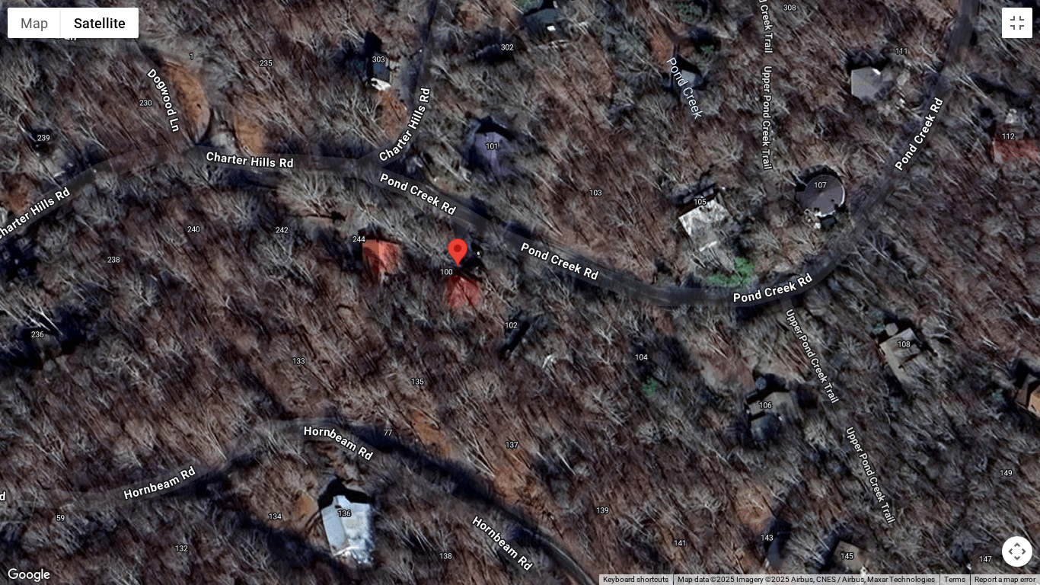
drag, startPoint x: 496, startPoint y: 273, endPoint x: 443, endPoint y: 378, distance: 117.1
click at [443, 378] on div at bounding box center [520, 292] width 1040 height 585
click at [455, 273] on div at bounding box center [520, 292] width 1040 height 585
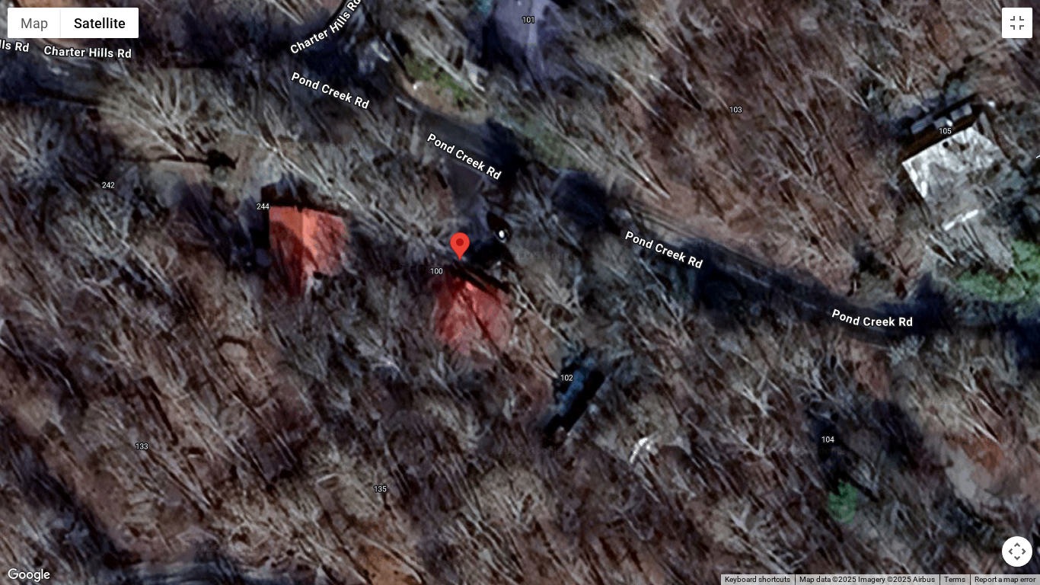
click at [443, 281] on div at bounding box center [520, 292] width 1040 height 585
click at [1016, 25] on button "Toggle fullscreen view" at bounding box center [1017, 23] width 30 height 30
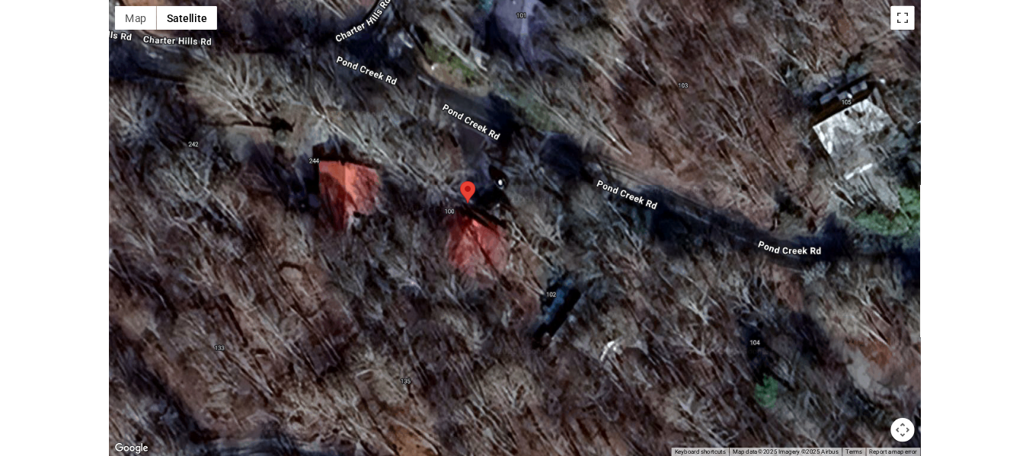
scroll to position [4284, 0]
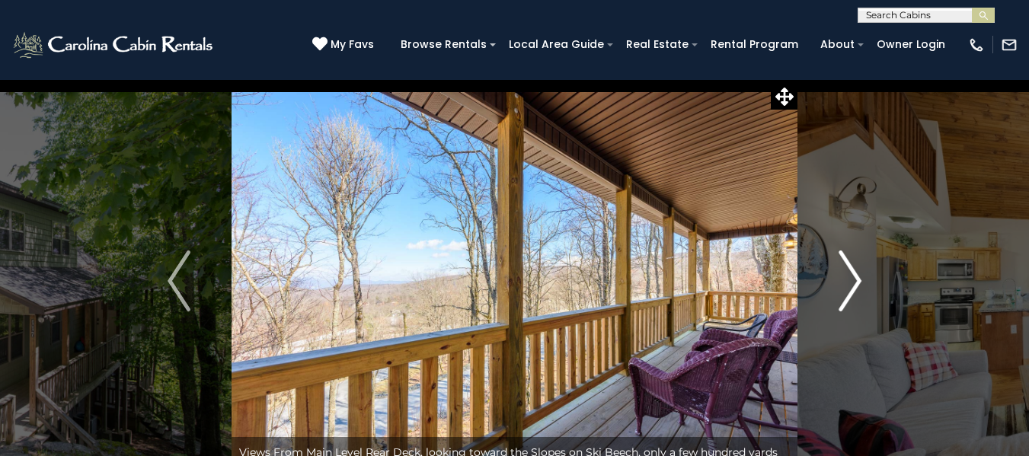
click at [859, 279] on img "Next" at bounding box center [849, 280] width 23 height 61
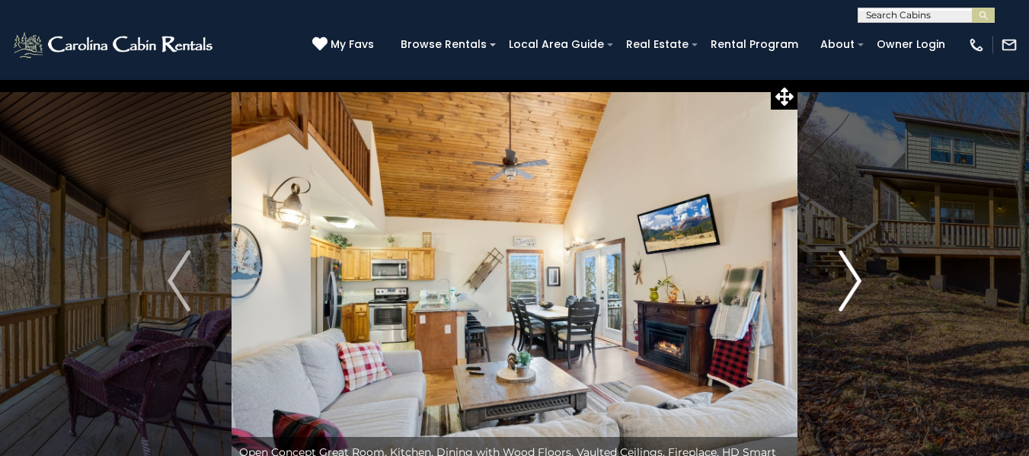
click at [859, 279] on img "Next" at bounding box center [849, 280] width 23 height 61
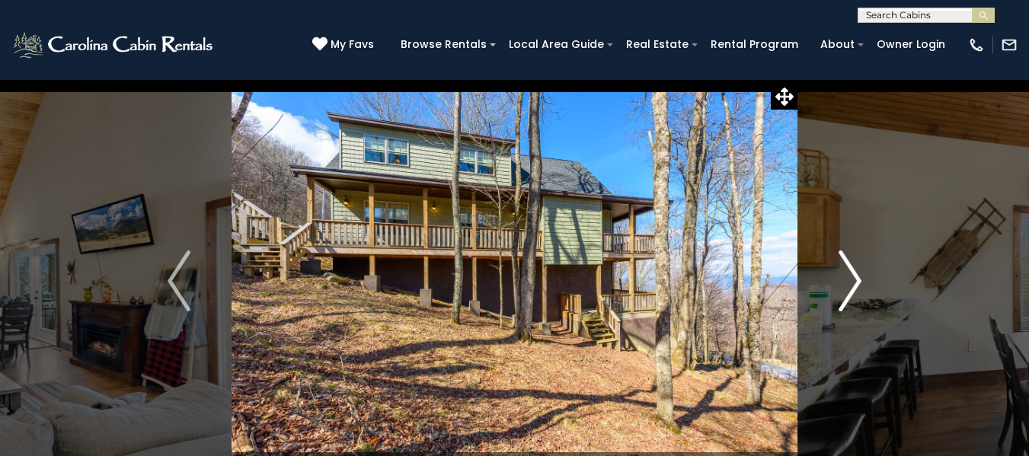
click at [859, 279] on img "Next" at bounding box center [849, 280] width 23 height 61
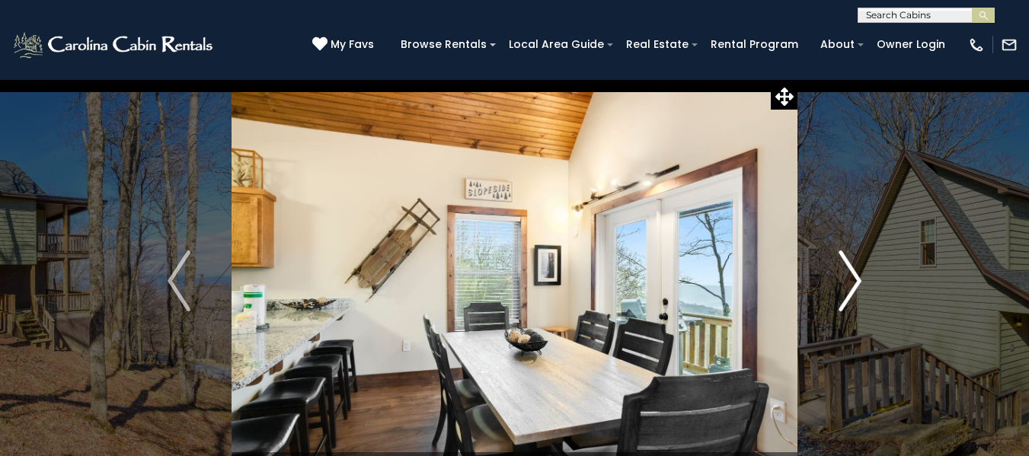
click at [859, 279] on img "Next" at bounding box center [849, 280] width 23 height 61
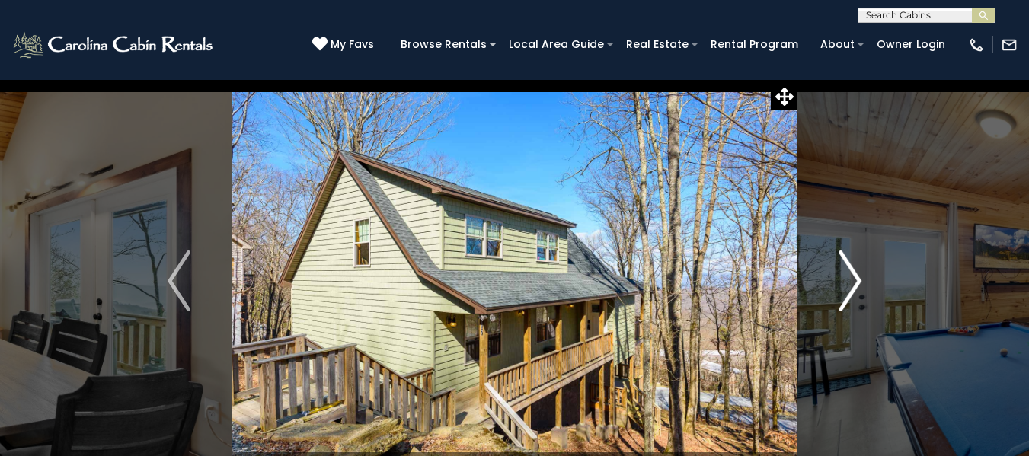
click at [859, 279] on img "Next" at bounding box center [849, 280] width 23 height 61
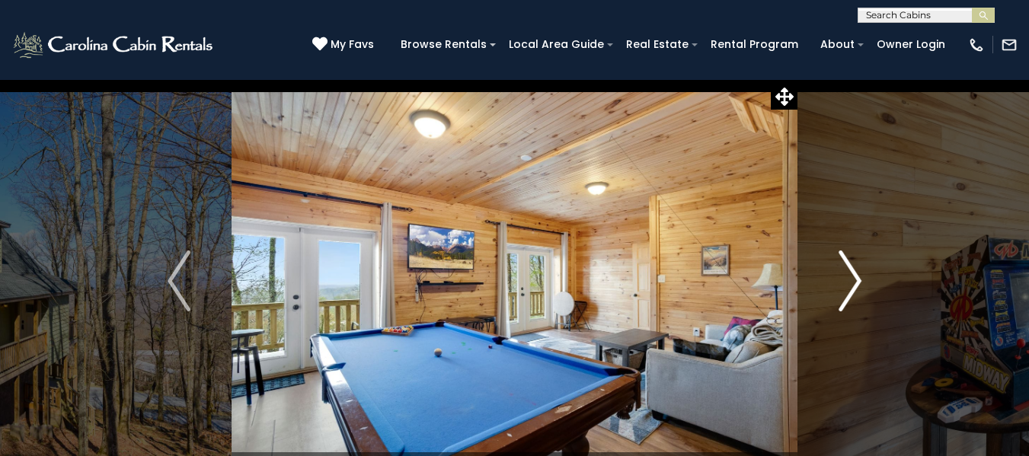
click at [859, 279] on img "Next" at bounding box center [849, 280] width 23 height 61
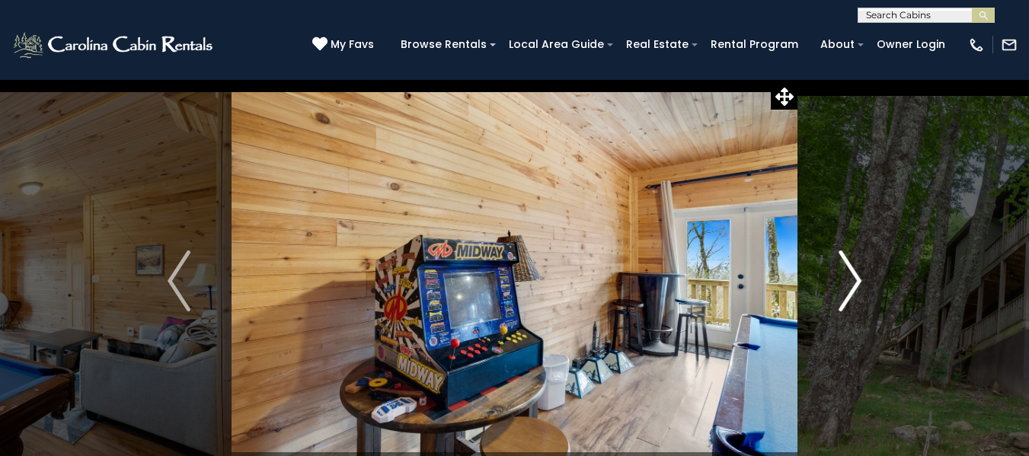
click at [859, 279] on img "Next" at bounding box center [849, 280] width 23 height 61
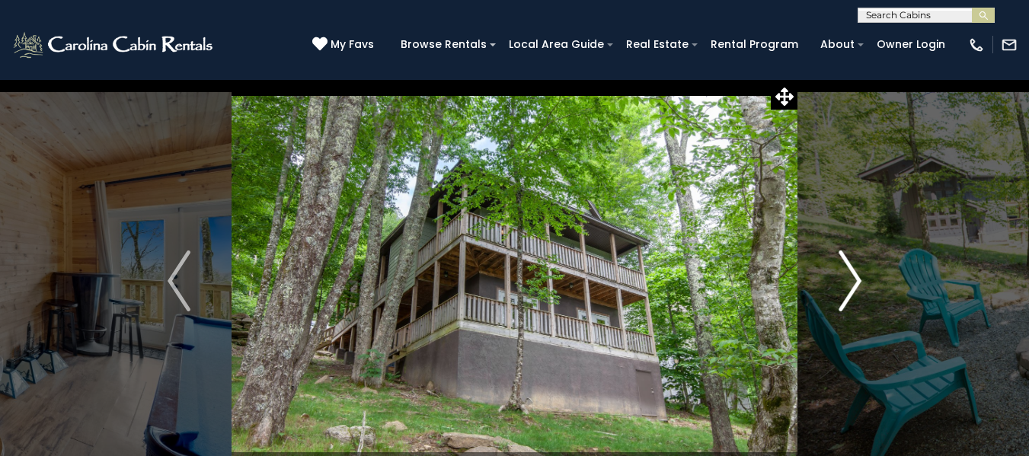
click at [859, 279] on img "Next" at bounding box center [849, 280] width 23 height 61
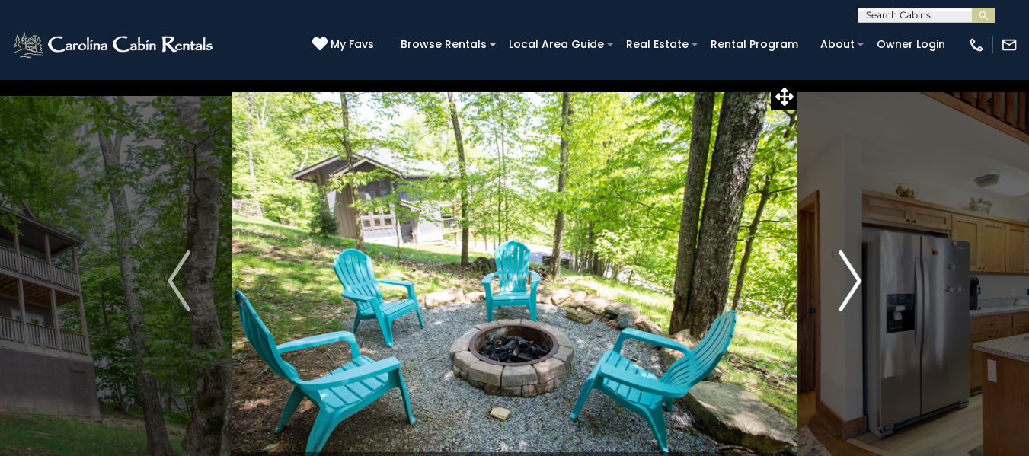
click at [859, 279] on img "Next" at bounding box center [849, 280] width 23 height 61
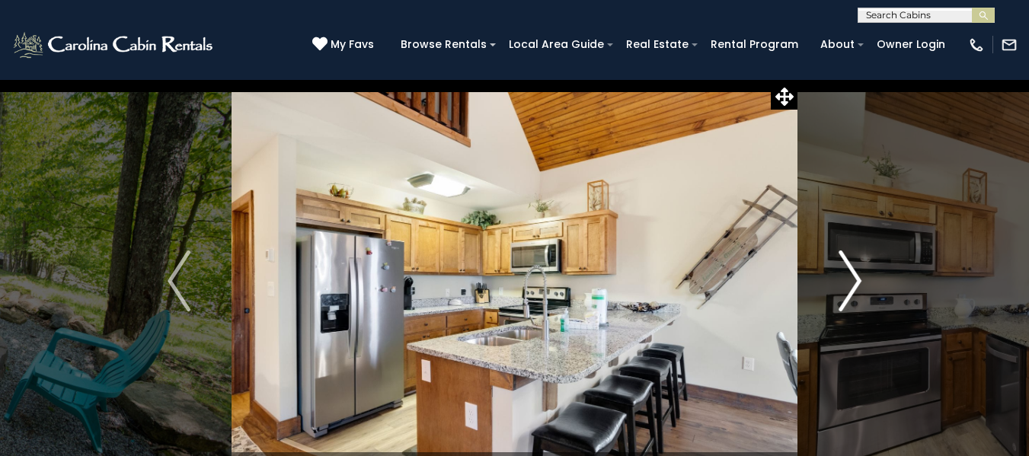
click at [859, 279] on img "Next" at bounding box center [849, 280] width 23 height 61
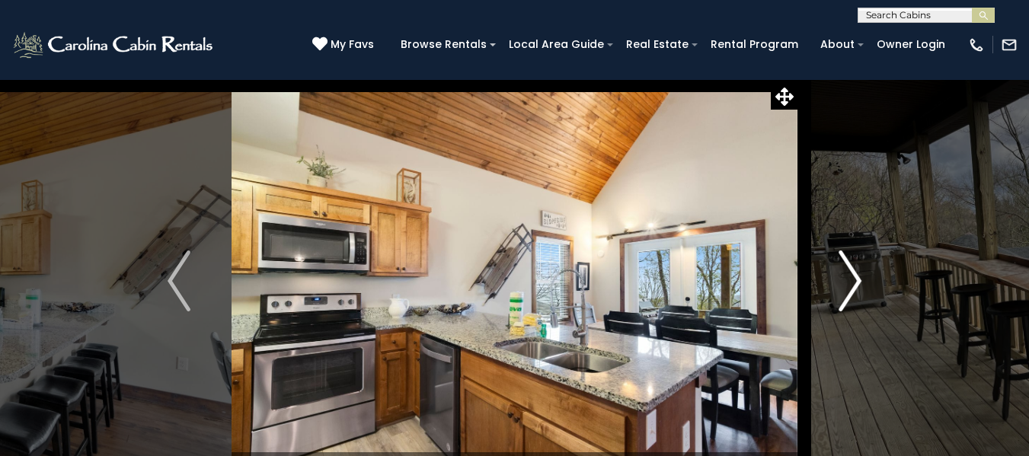
click at [859, 279] on img "Next" at bounding box center [849, 280] width 23 height 61
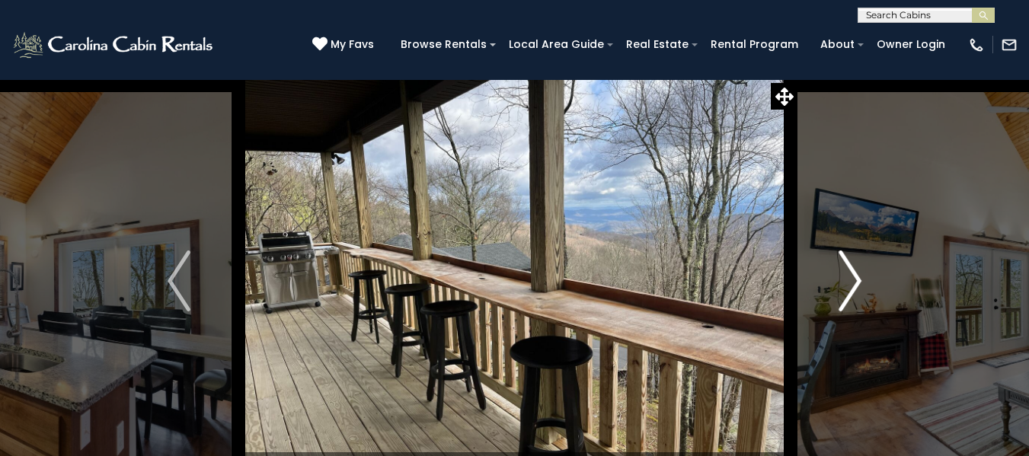
click at [859, 279] on img "Next" at bounding box center [849, 280] width 23 height 61
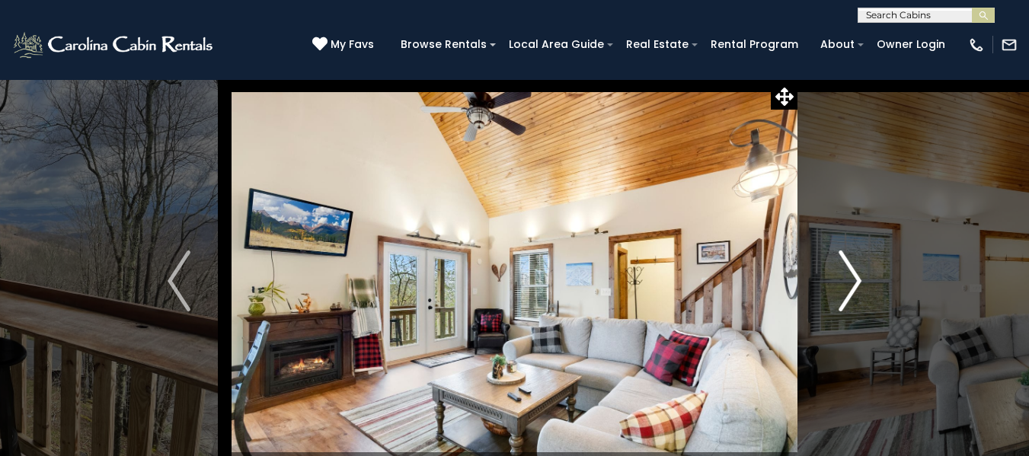
click at [857, 285] on img "Next" at bounding box center [849, 280] width 23 height 61
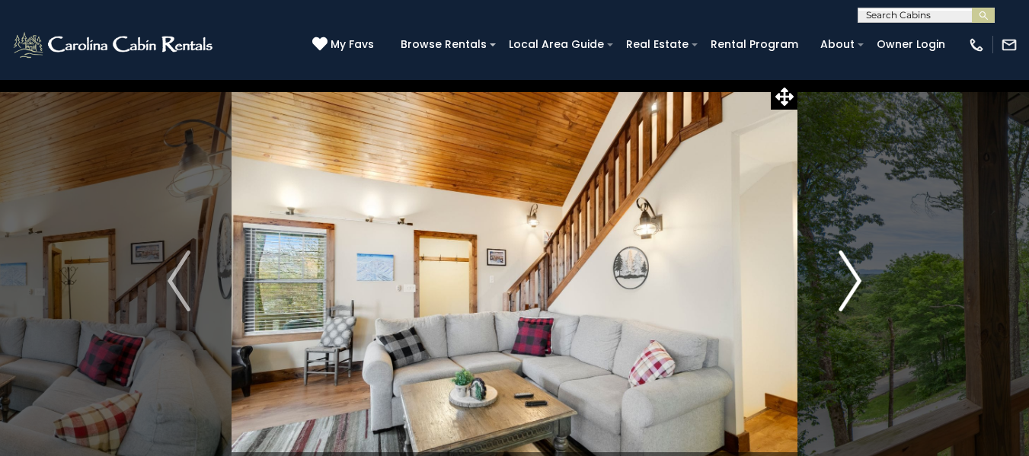
click at [851, 273] on img "Next" at bounding box center [849, 280] width 23 height 61
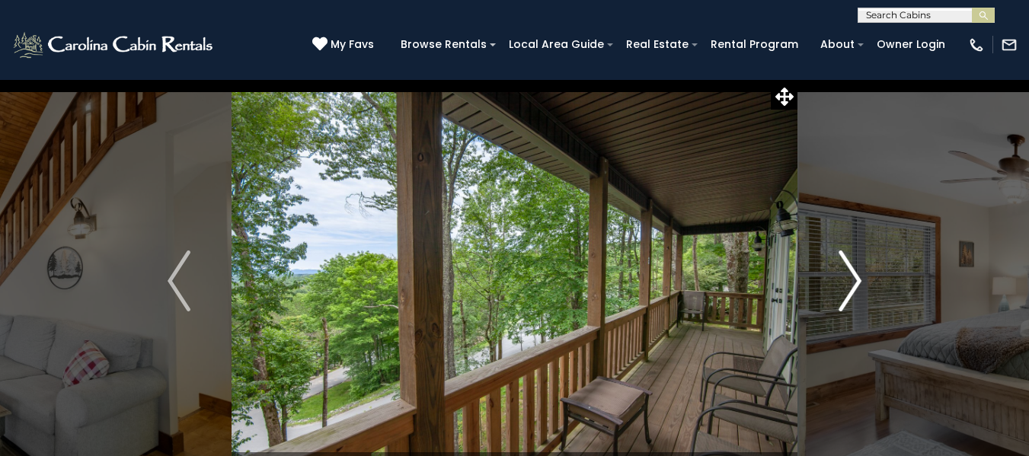
click at [851, 273] on img "Next" at bounding box center [849, 280] width 23 height 61
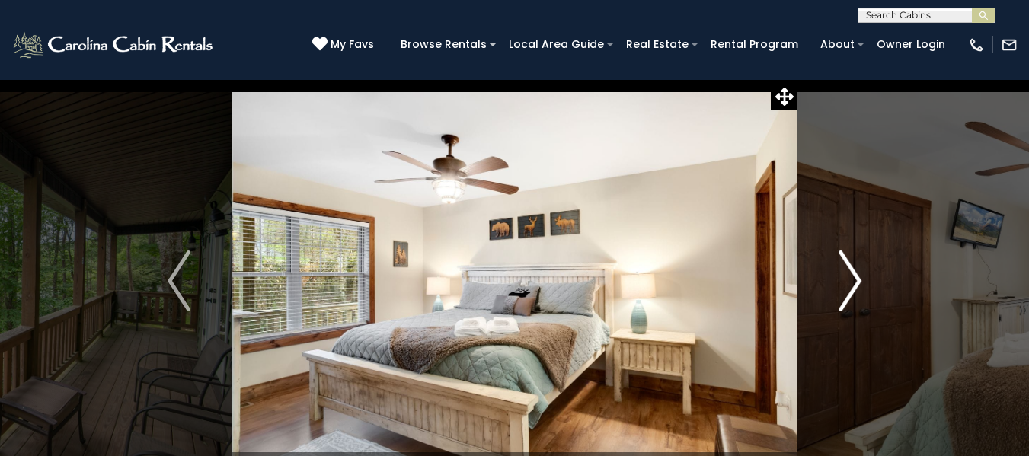
click at [851, 273] on img "Next" at bounding box center [849, 280] width 23 height 61
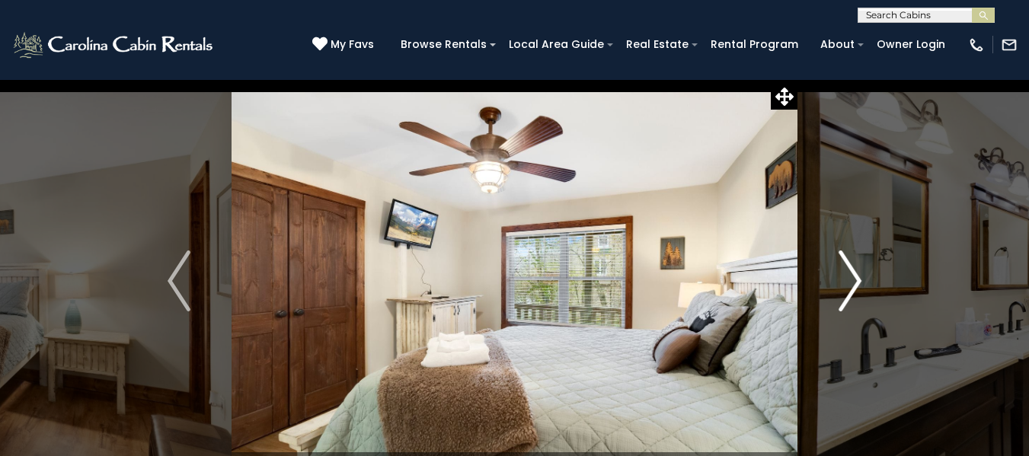
click at [851, 273] on img "Next" at bounding box center [849, 280] width 23 height 61
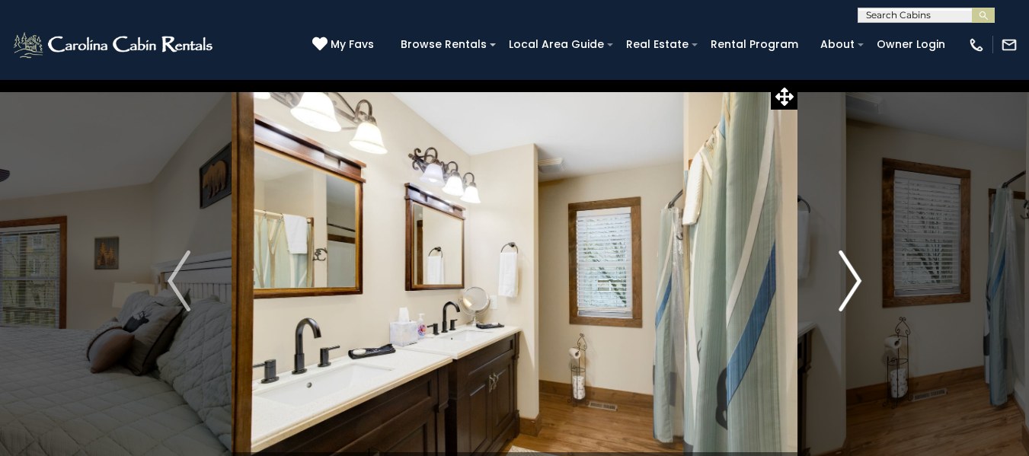
click at [851, 273] on img "Next" at bounding box center [849, 280] width 23 height 61
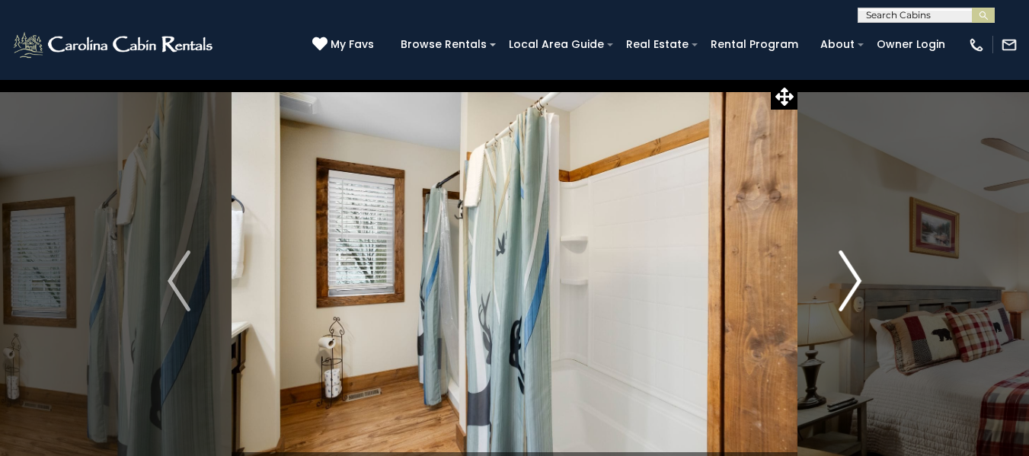
click at [851, 273] on img "Next" at bounding box center [849, 280] width 23 height 61
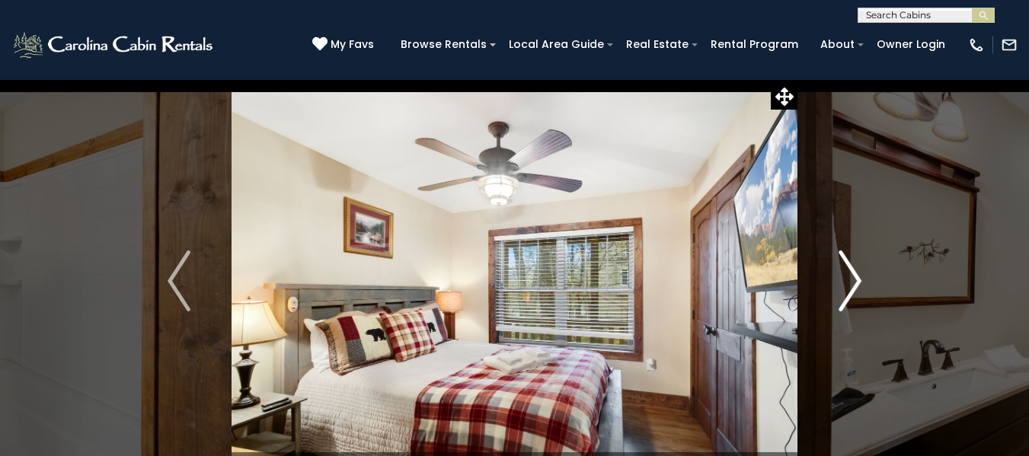
click at [851, 273] on img "Next" at bounding box center [849, 280] width 23 height 61
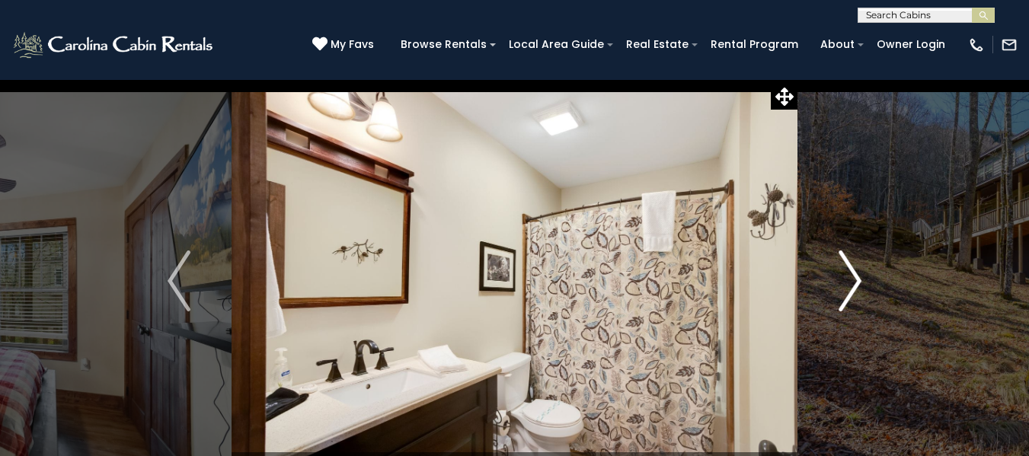
click at [851, 273] on img "Next" at bounding box center [849, 280] width 23 height 61
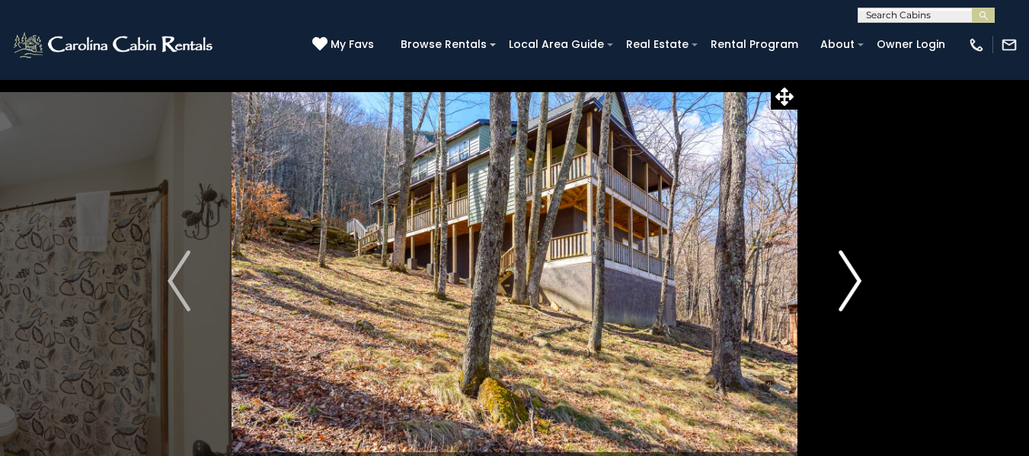
click at [851, 273] on img "Next" at bounding box center [849, 280] width 23 height 61
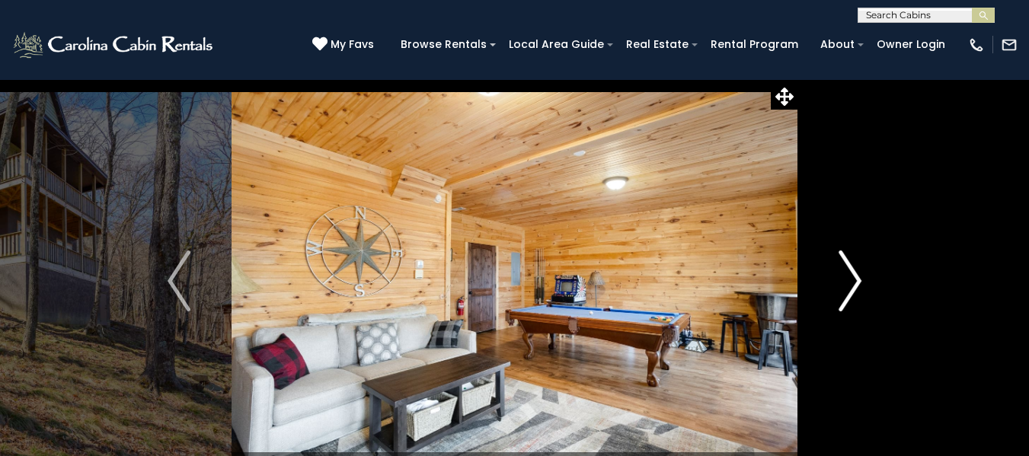
click at [851, 273] on img "Next" at bounding box center [849, 280] width 23 height 61
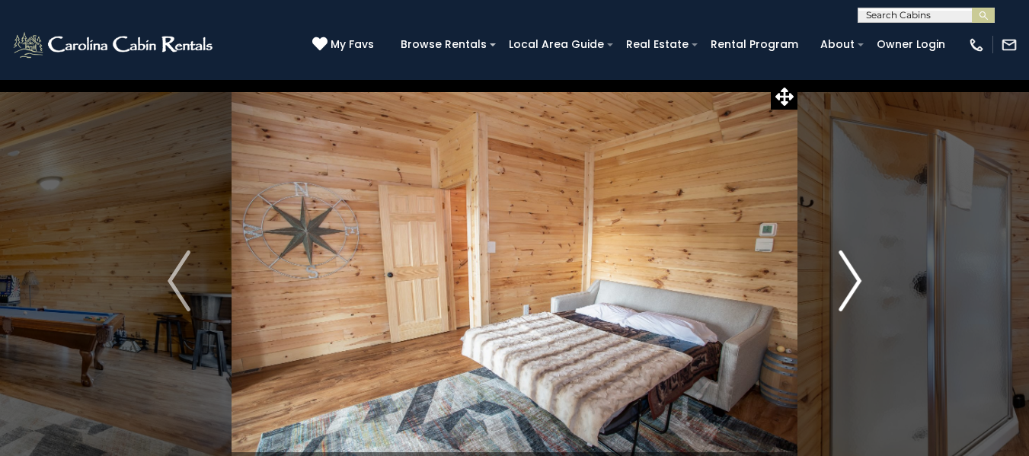
click at [851, 273] on img "Next" at bounding box center [849, 280] width 23 height 61
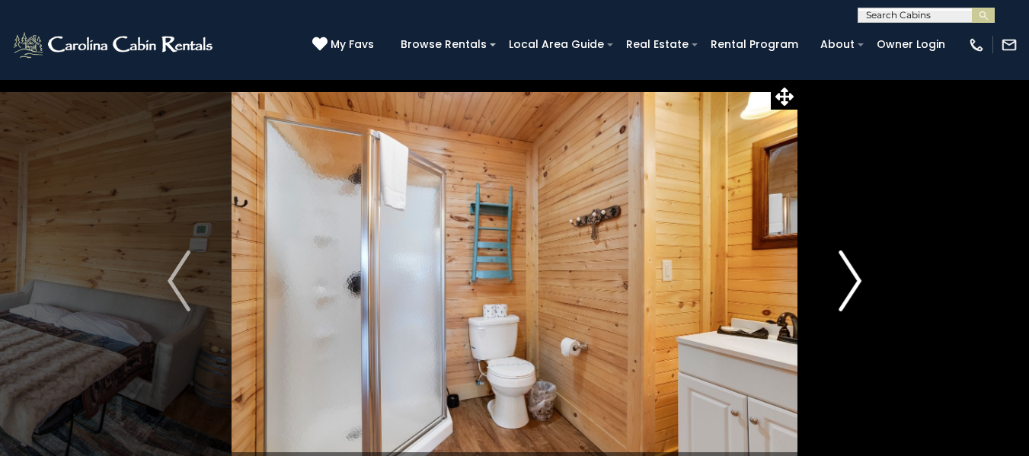
click at [851, 273] on img "Next" at bounding box center [849, 280] width 23 height 61
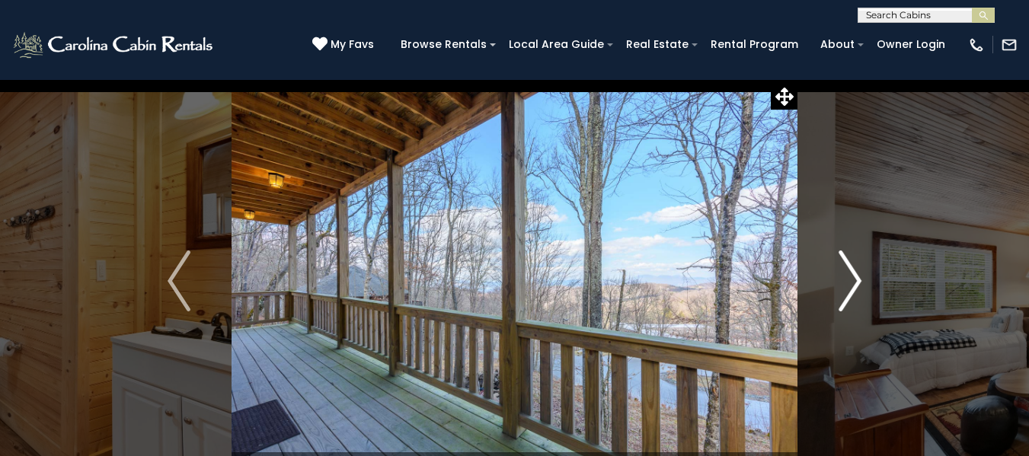
click at [851, 273] on img "Next" at bounding box center [849, 280] width 23 height 61
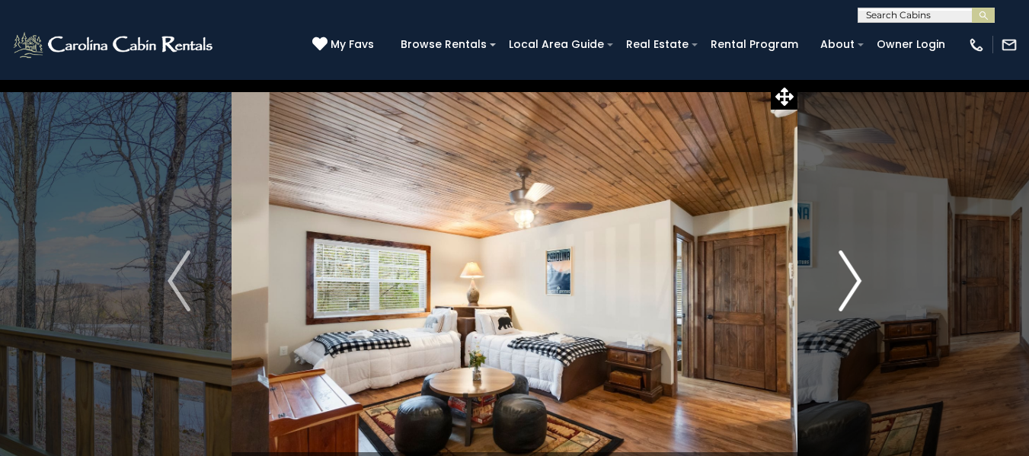
click at [851, 273] on img "Next" at bounding box center [849, 280] width 23 height 61
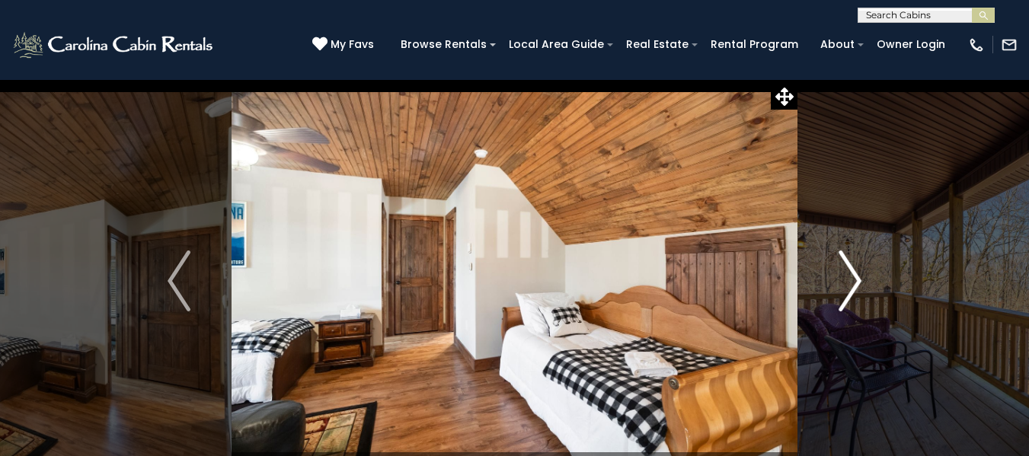
click at [851, 273] on img "Next" at bounding box center [849, 280] width 23 height 61
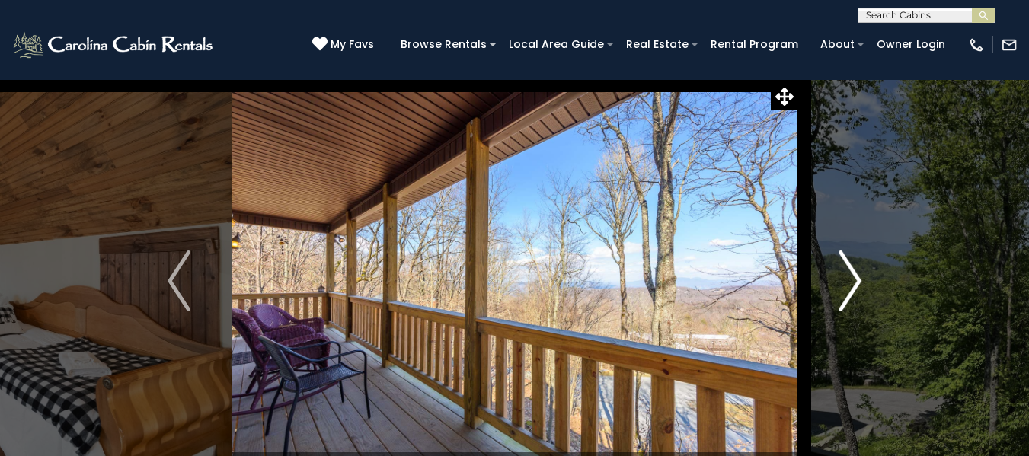
click at [851, 273] on img "Next" at bounding box center [849, 280] width 23 height 61
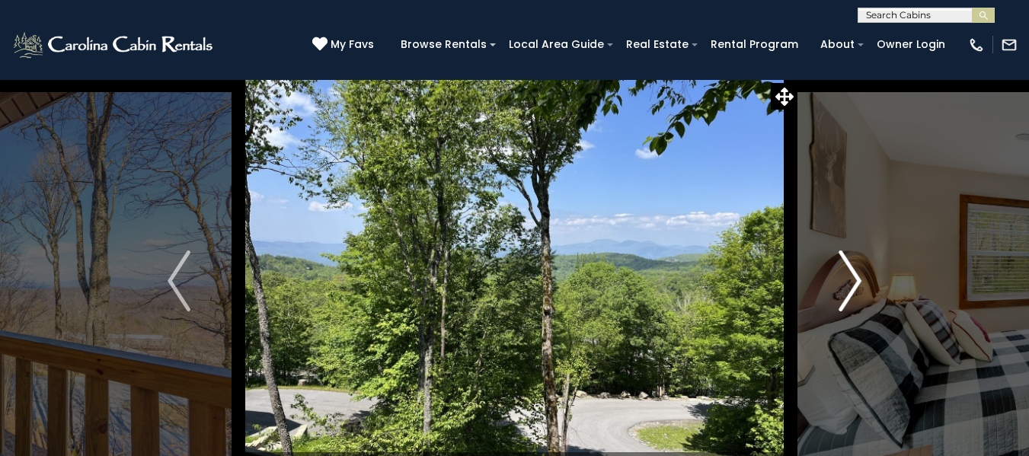
click at [851, 273] on img "Next" at bounding box center [849, 280] width 23 height 61
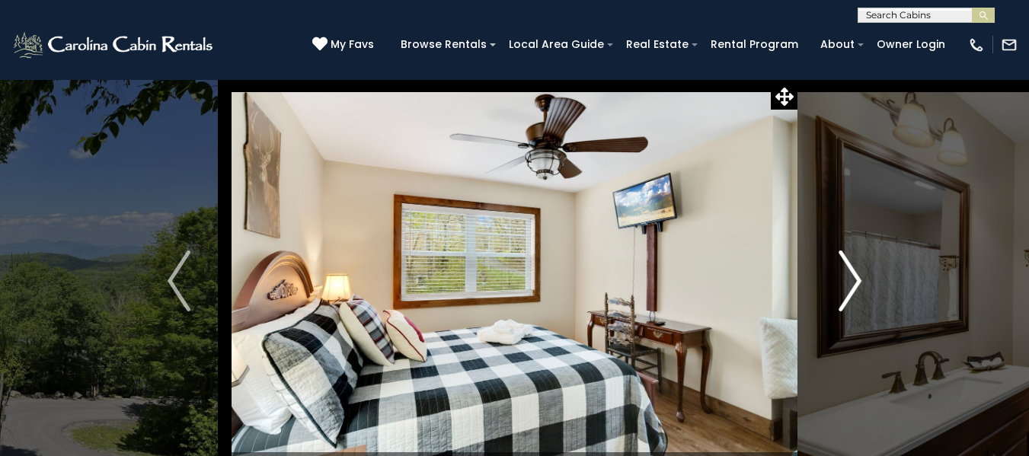
click at [851, 273] on img "Next" at bounding box center [849, 280] width 23 height 61
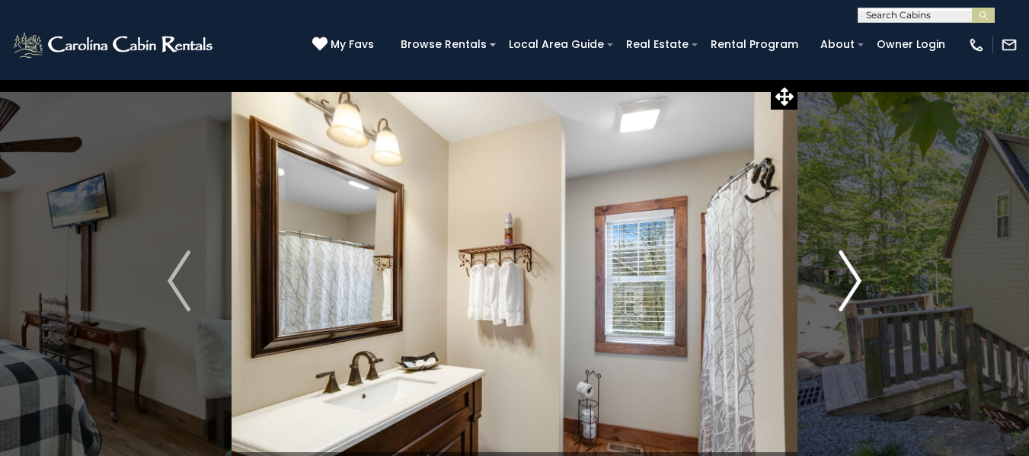
click at [851, 273] on img "Next" at bounding box center [849, 280] width 23 height 61
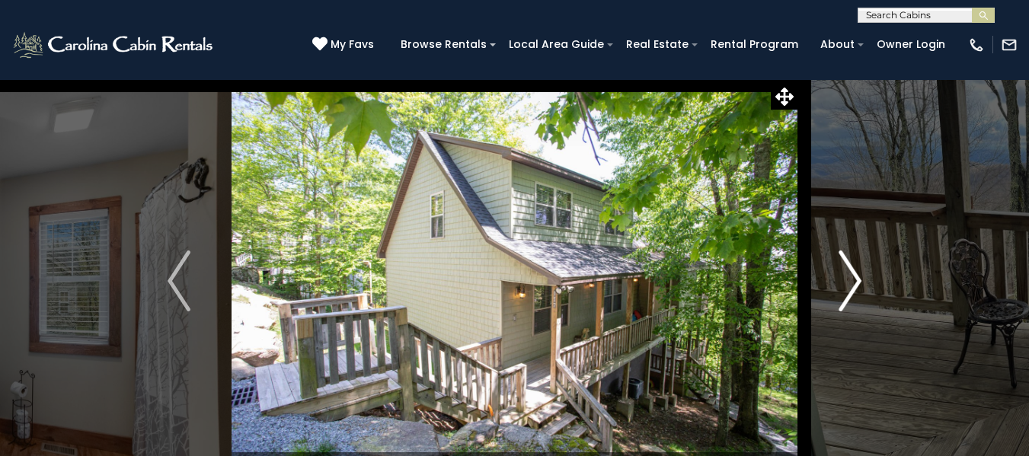
click at [851, 273] on img "Next" at bounding box center [849, 280] width 23 height 61
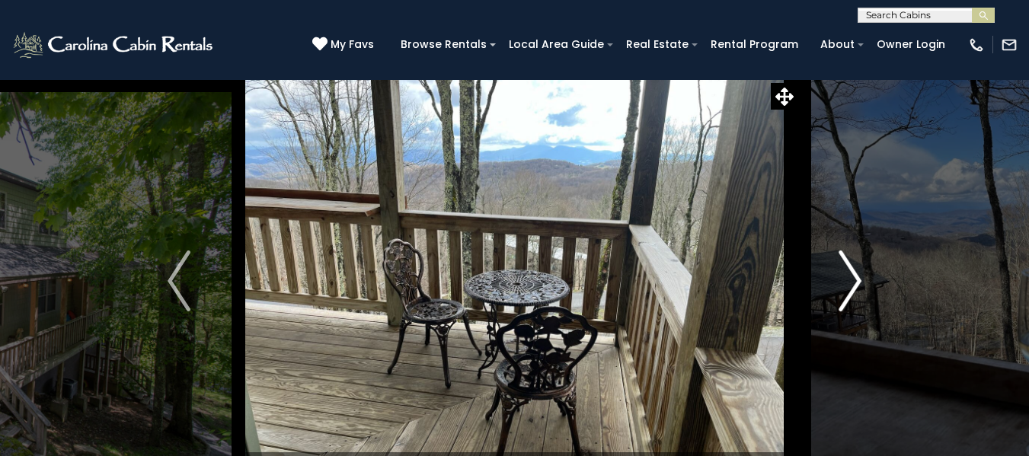
click at [851, 273] on img "Next" at bounding box center [849, 280] width 23 height 61
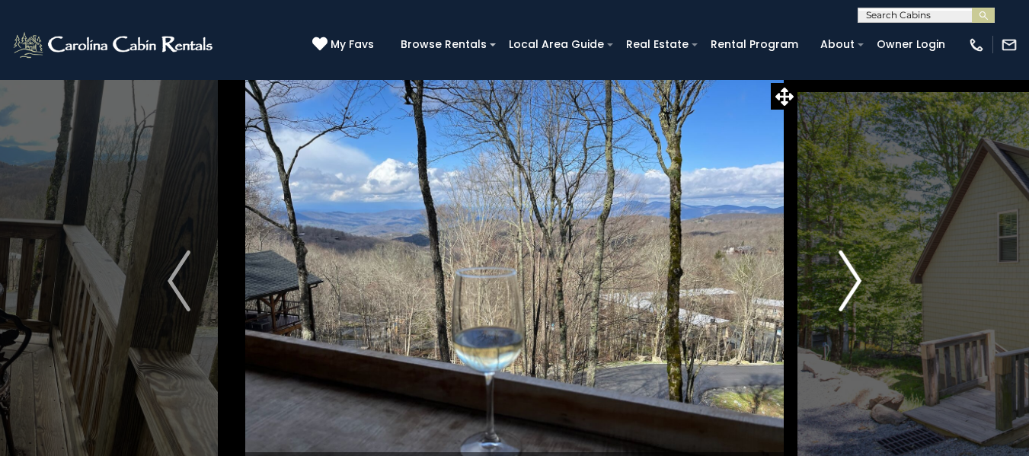
click at [851, 273] on img "Next" at bounding box center [849, 280] width 23 height 61
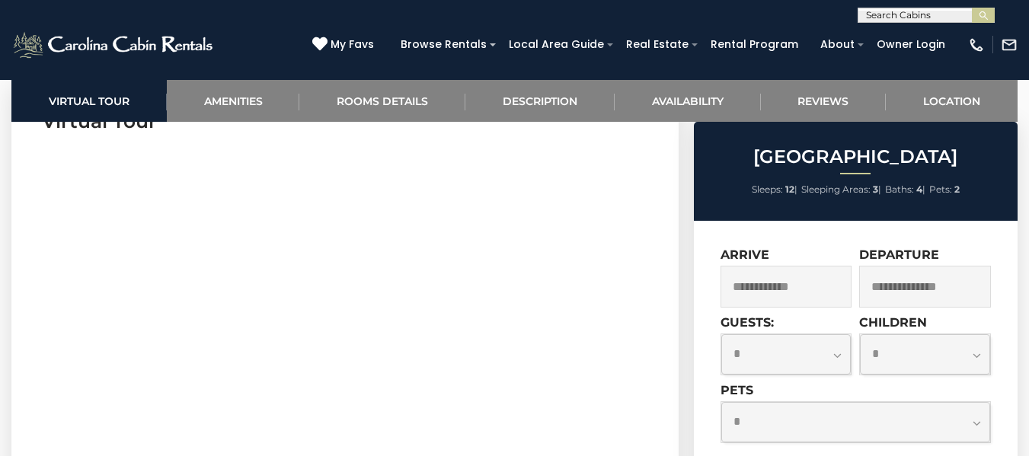
scroll to position [761, 0]
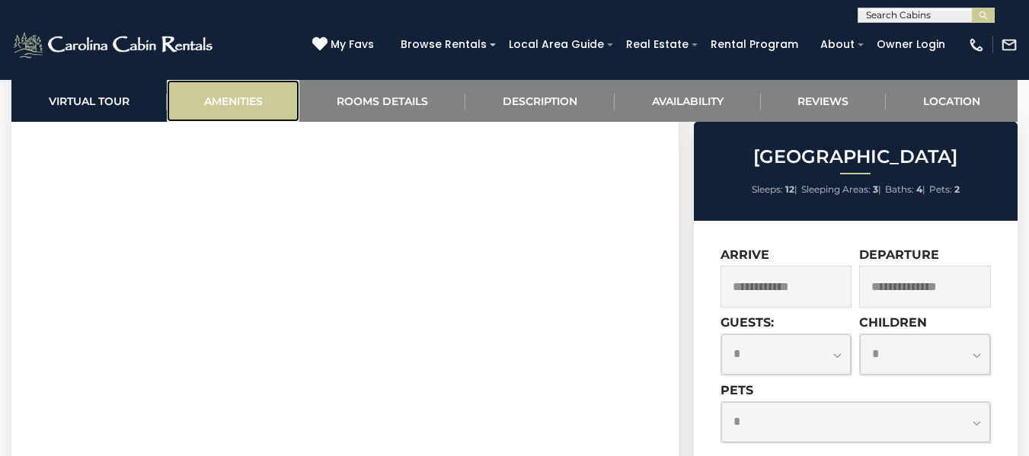
click at [252, 110] on link "Amenities" at bounding box center [233, 101] width 133 height 42
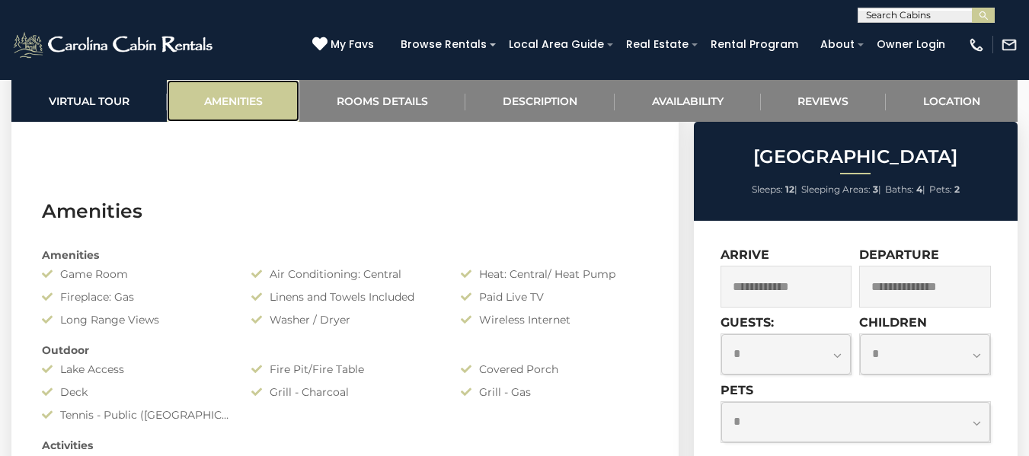
scroll to position [1089, 0]
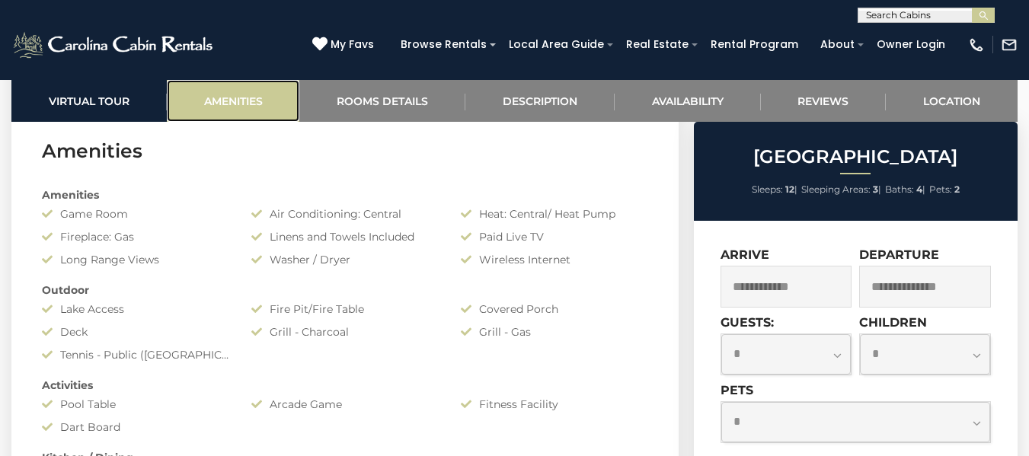
click at [243, 88] on link "Amenities" at bounding box center [233, 101] width 133 height 42
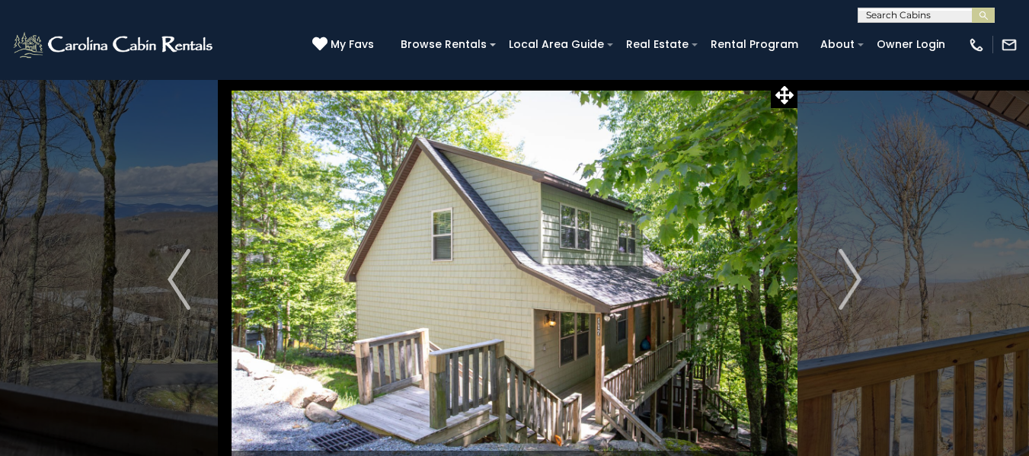
scroll to position [0, 0]
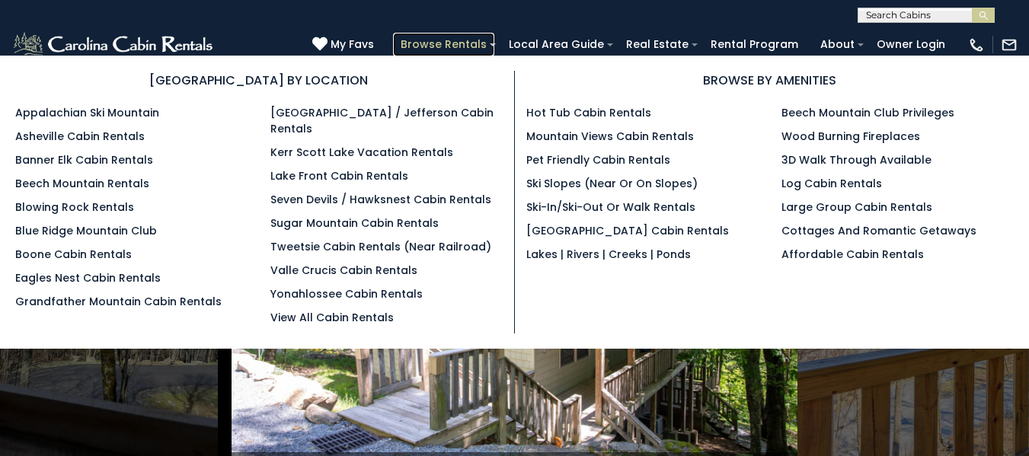
click at [477, 38] on link "Browse Rentals" at bounding box center [443, 45] width 101 height 24
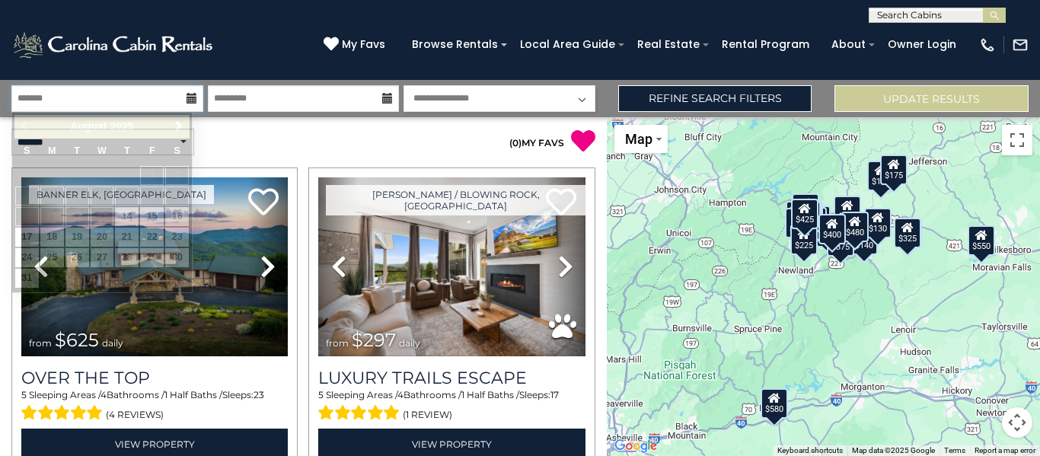
click at [142, 102] on input "text" at bounding box center [107, 98] width 192 height 27
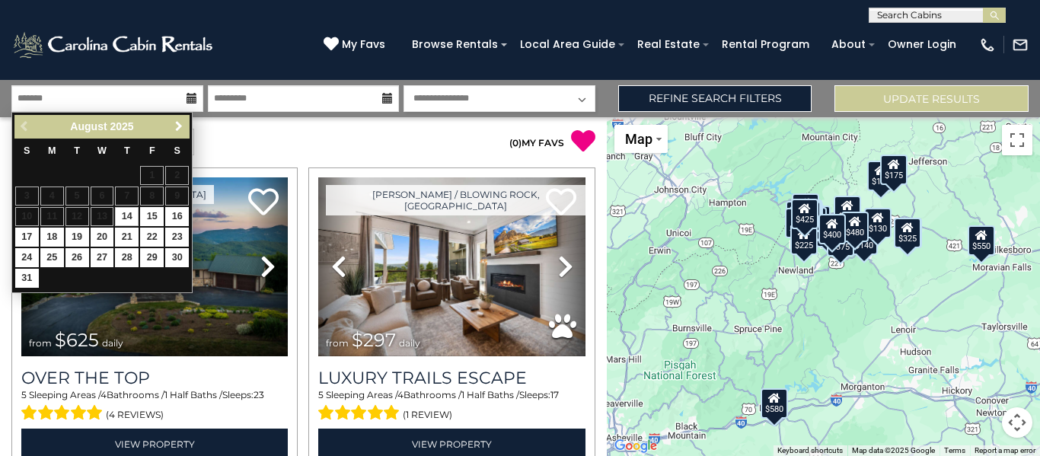
click at [170, 119] on link "Next" at bounding box center [178, 126] width 19 height 19
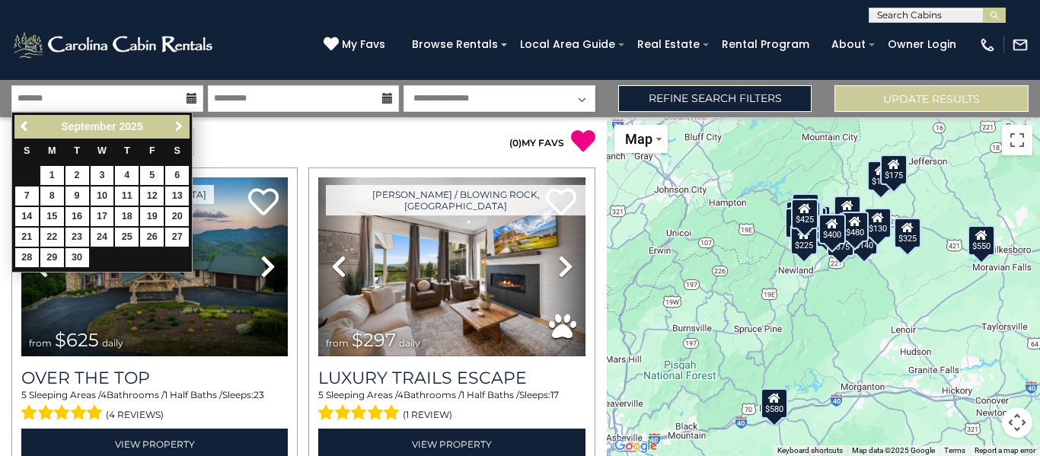
click at [170, 119] on link "Next" at bounding box center [178, 126] width 19 height 19
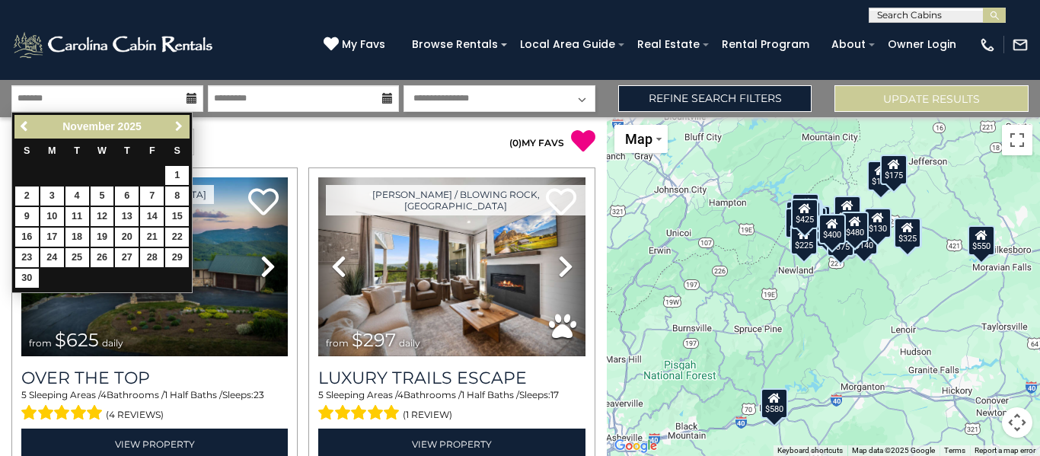
click at [170, 119] on link "Next" at bounding box center [178, 126] width 19 height 19
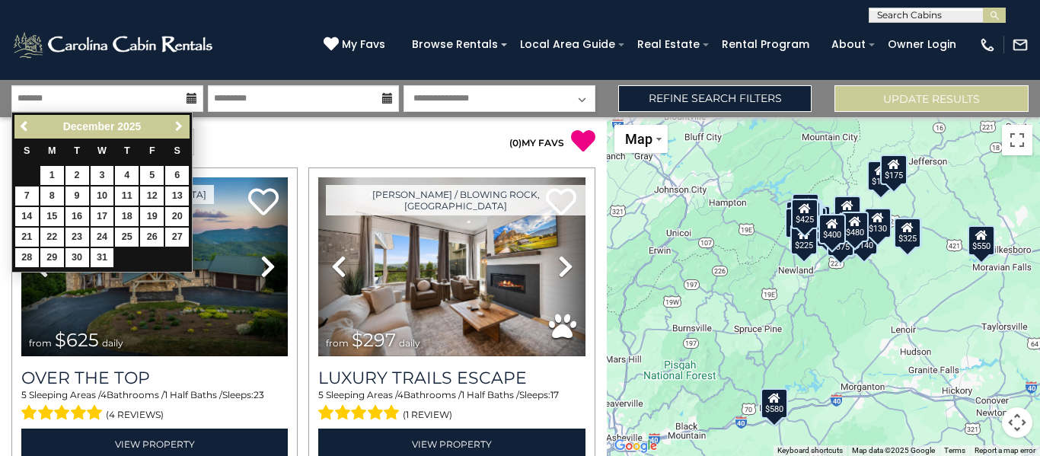
click at [170, 119] on link "Next" at bounding box center [178, 126] width 19 height 19
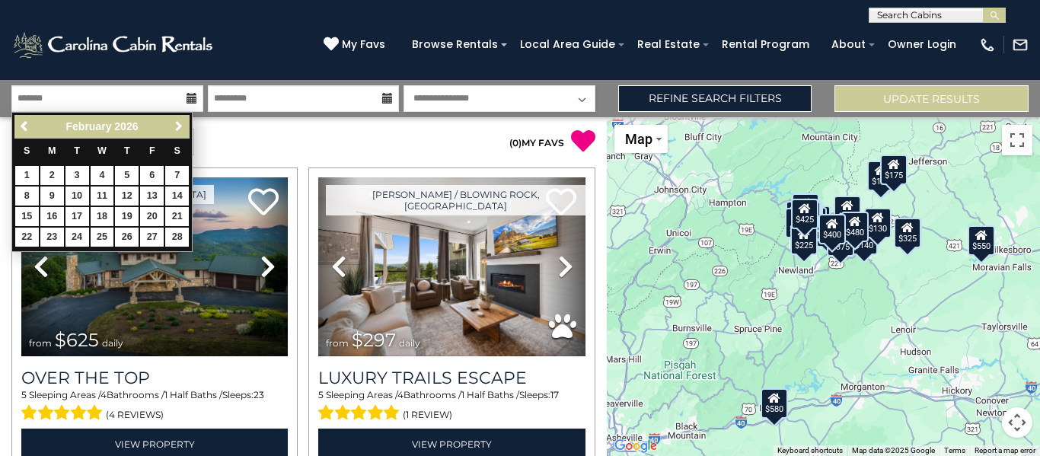
click at [170, 119] on link "Next" at bounding box center [178, 126] width 19 height 19
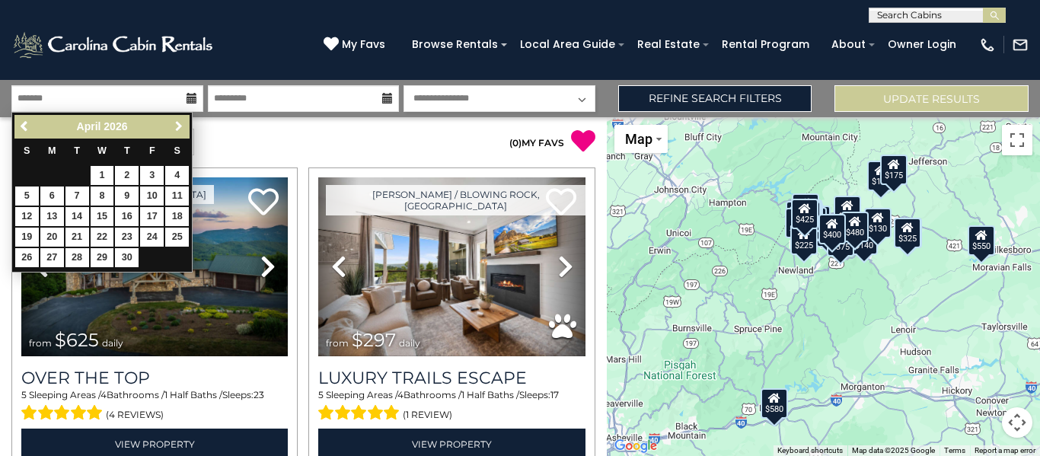
click at [170, 119] on link "Next" at bounding box center [178, 126] width 19 height 19
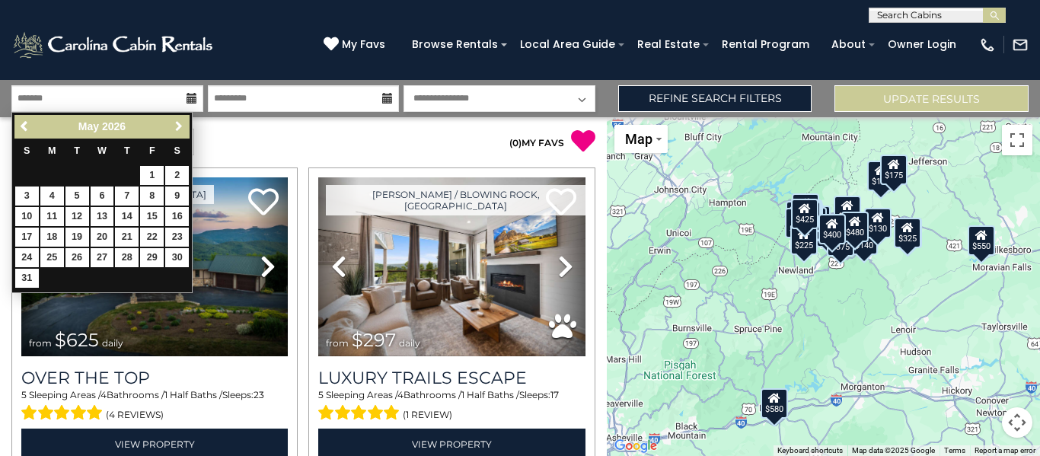
click at [170, 119] on link "Next" at bounding box center [178, 126] width 19 height 19
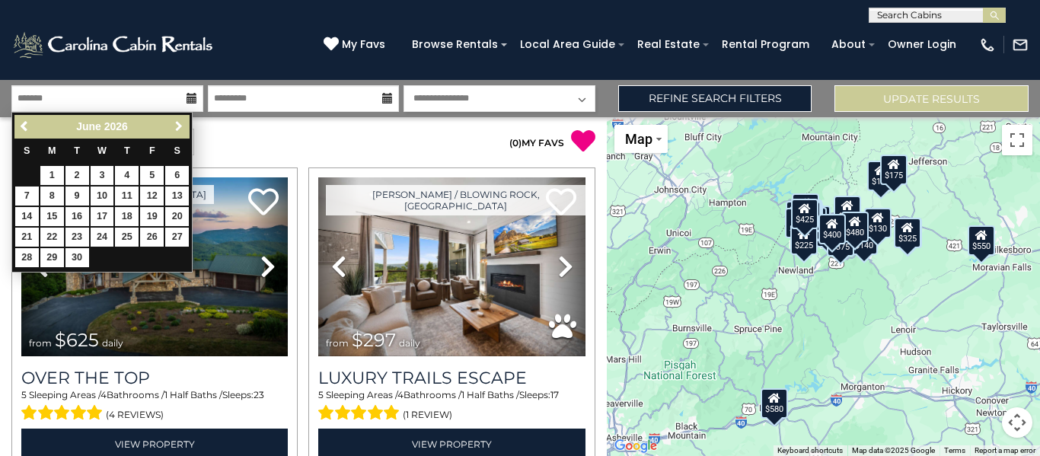
click at [170, 119] on link "Next" at bounding box center [178, 126] width 19 height 19
click at [152, 197] on link "10" at bounding box center [152, 196] width 24 height 19
type input "*******"
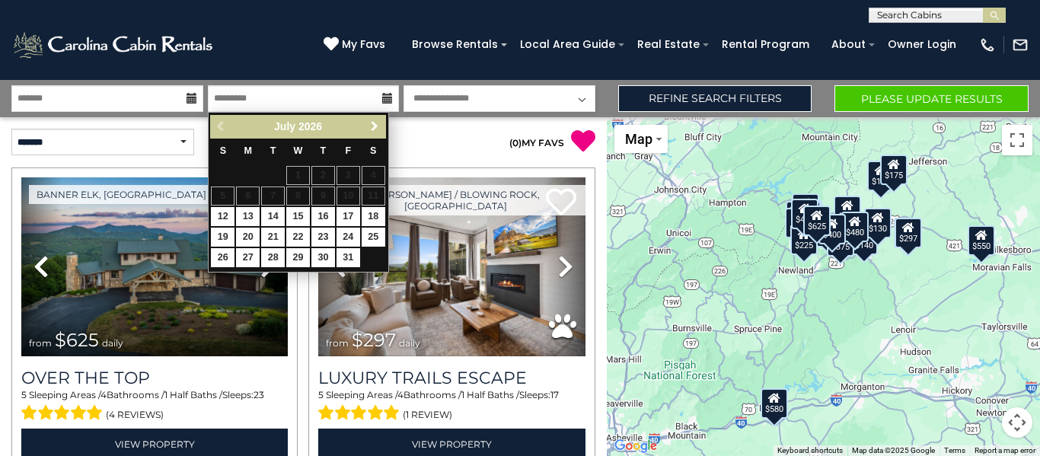
click at [368, 127] on span "Next" at bounding box center [374, 126] width 12 height 12
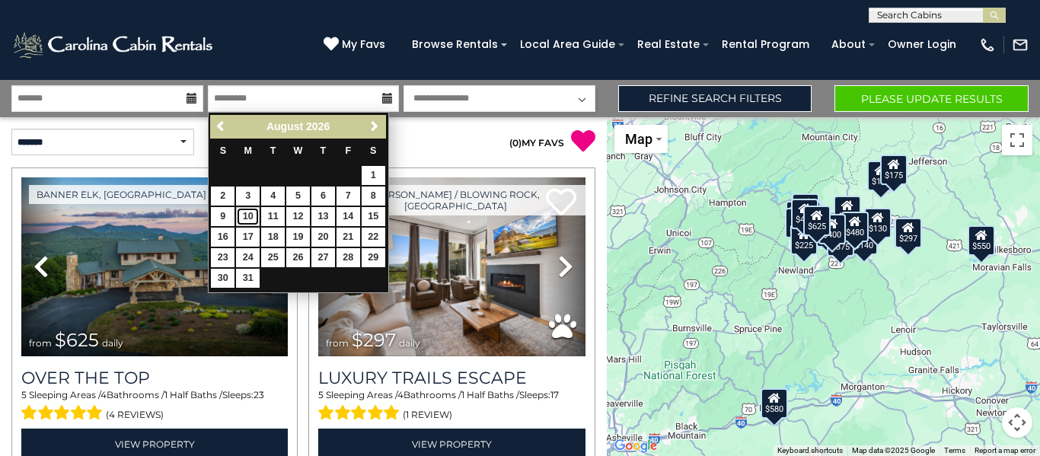
click at [250, 215] on link "10" at bounding box center [248, 216] width 24 height 19
type input "*******"
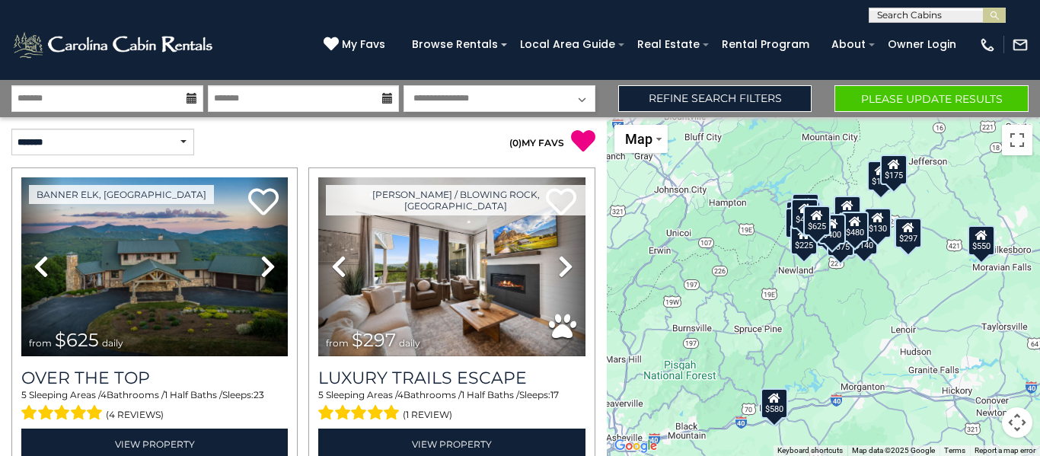
click at [459, 99] on select "**********" at bounding box center [500, 98] width 192 height 27
select select "*"
click at [404, 85] on select "**********" at bounding box center [500, 98] width 192 height 27
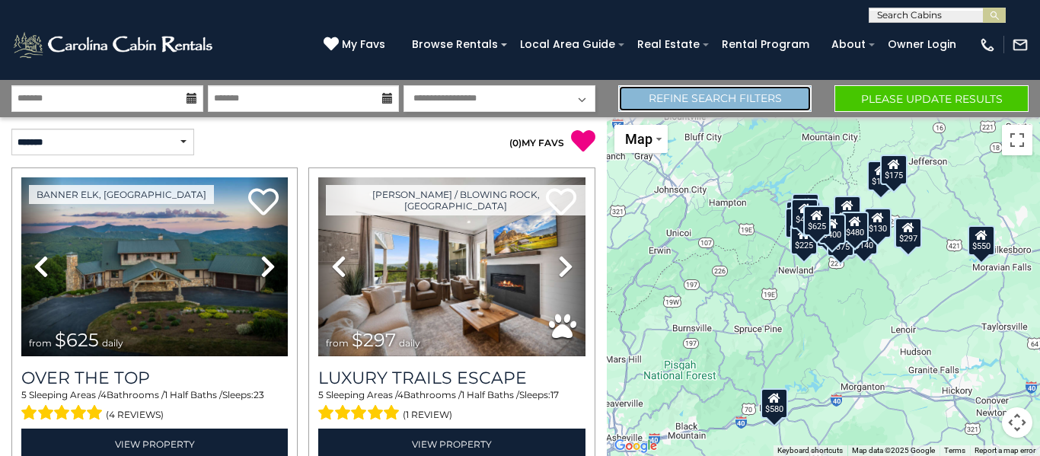
click at [685, 94] on link "Refine Search Filters" at bounding box center [715, 98] width 194 height 27
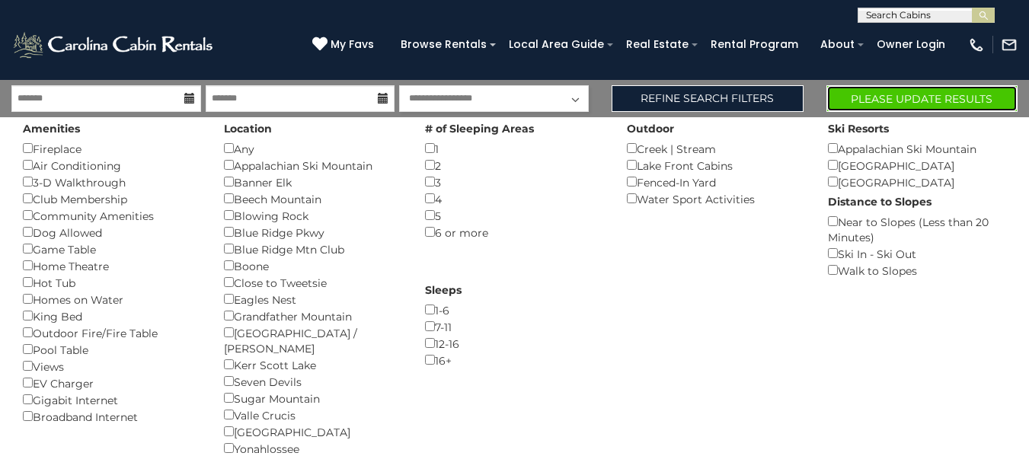
click at [879, 101] on button "Please Update Results" at bounding box center [921, 98] width 191 height 27
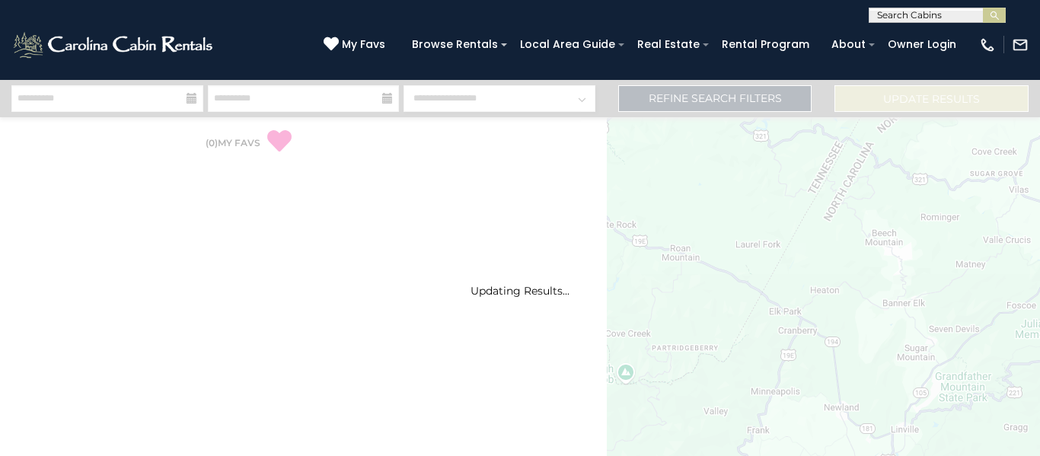
select select "*"
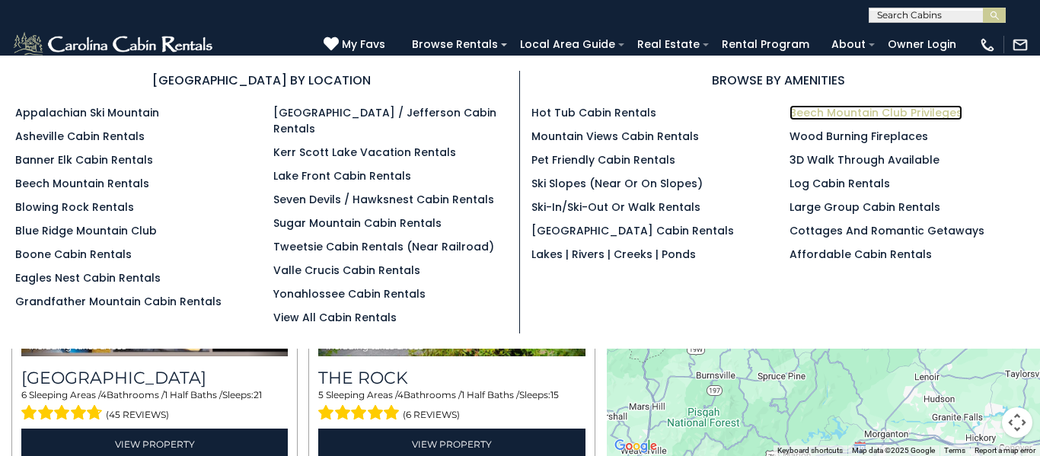
click at [846, 110] on link "Beech Mountain Club Privileges" at bounding box center [875, 112] width 173 height 15
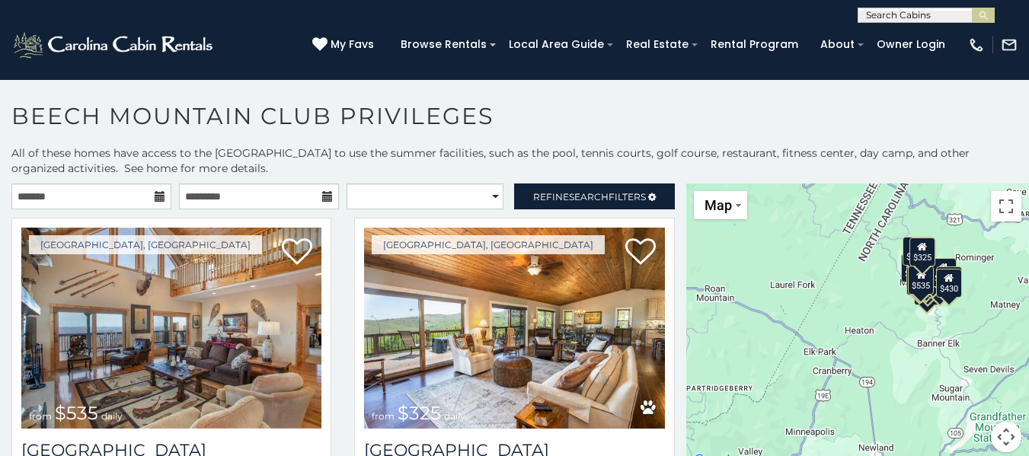
click at [155, 198] on icon at bounding box center [160, 196] width 11 height 11
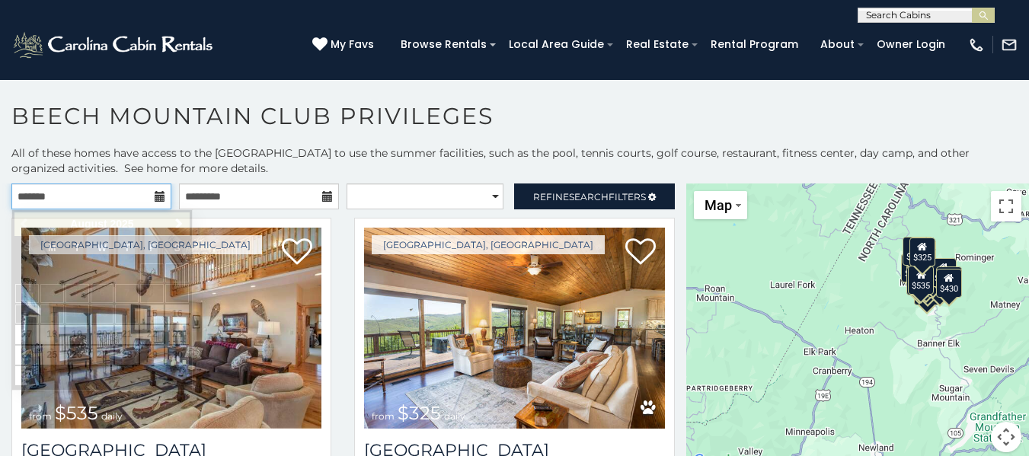
click at [109, 193] on input "text" at bounding box center [91, 196] width 160 height 26
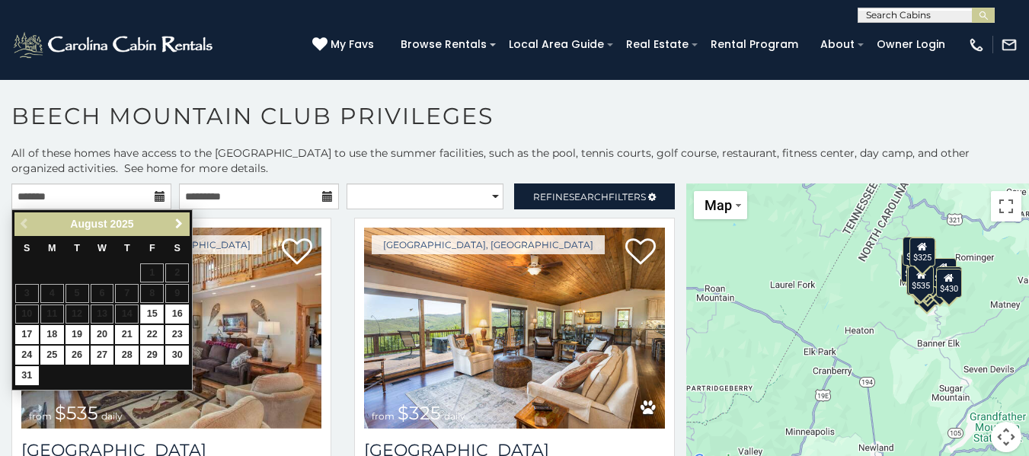
click at [177, 222] on span "Next" at bounding box center [179, 224] width 12 height 12
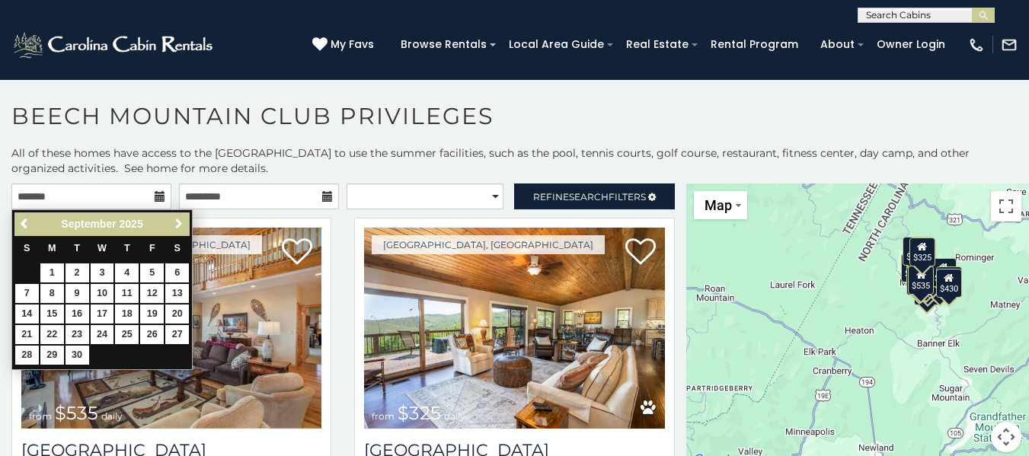
click at [177, 222] on span "Next" at bounding box center [179, 224] width 12 height 12
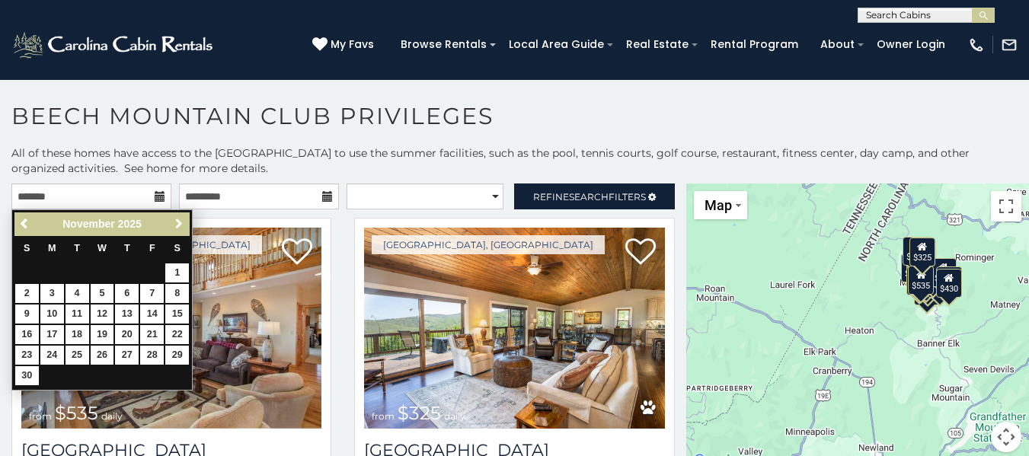
click at [177, 222] on span "Next" at bounding box center [179, 224] width 12 height 12
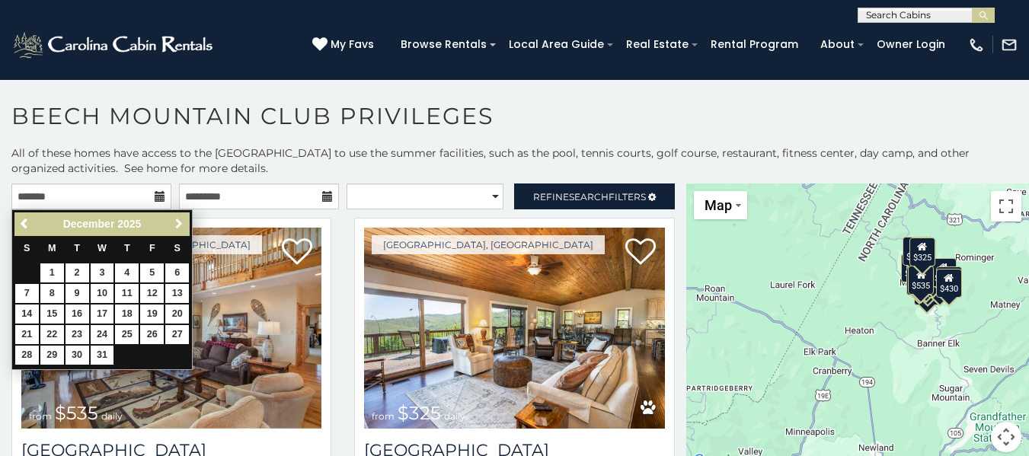
click at [177, 222] on span "Next" at bounding box center [179, 224] width 12 height 12
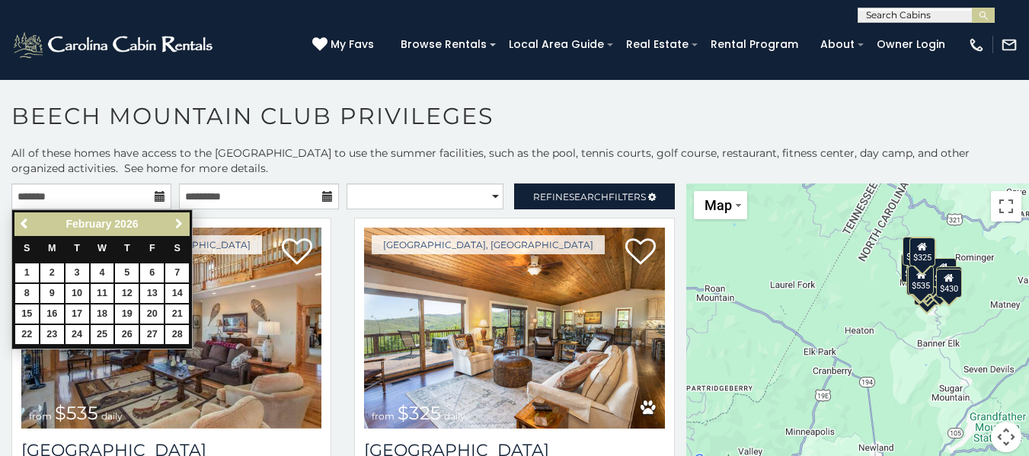
click at [177, 222] on span "Next" at bounding box center [179, 224] width 12 height 12
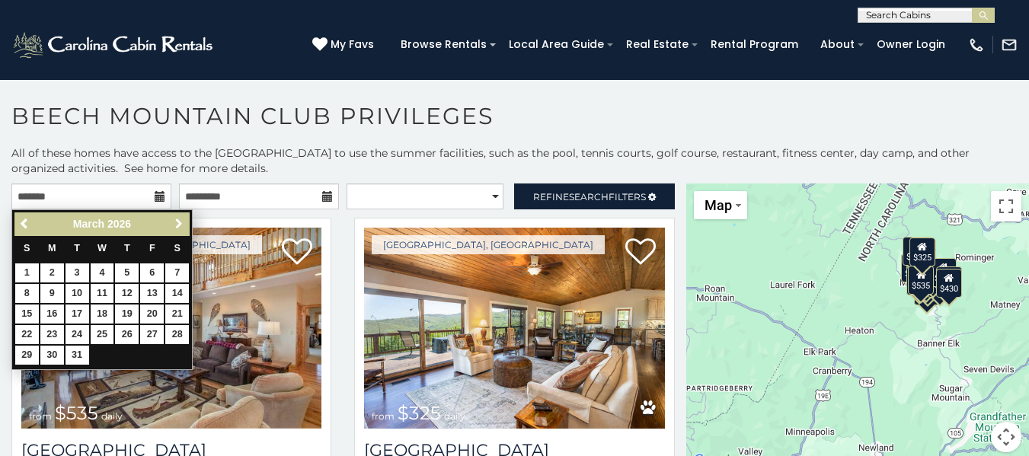
click at [177, 222] on span "Next" at bounding box center [179, 224] width 12 height 12
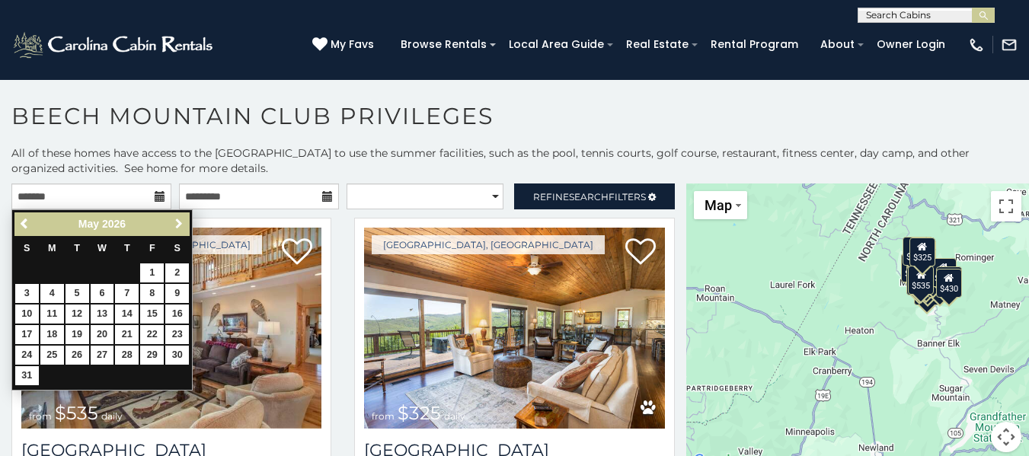
click at [177, 222] on span "Next" at bounding box center [179, 224] width 12 height 12
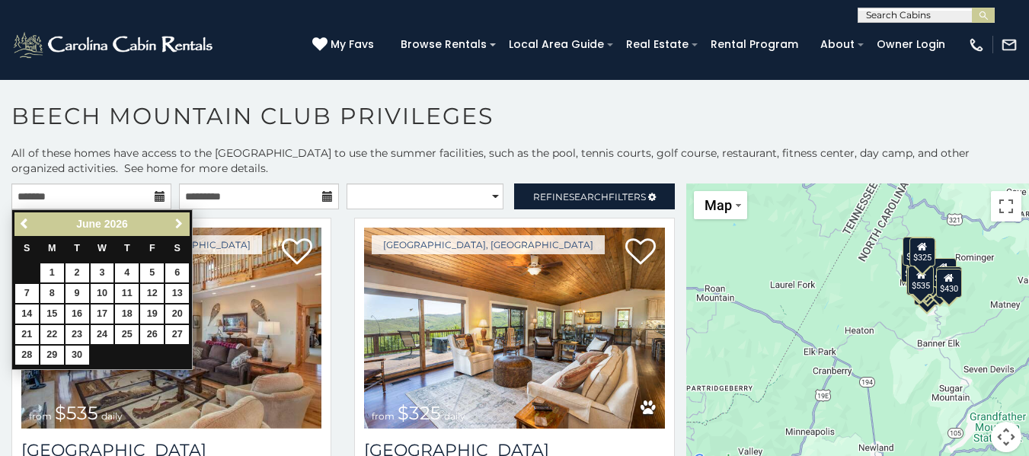
click at [177, 222] on span "Next" at bounding box center [179, 224] width 12 height 12
click at [148, 293] on link "10" at bounding box center [152, 293] width 24 height 19
type input "**********"
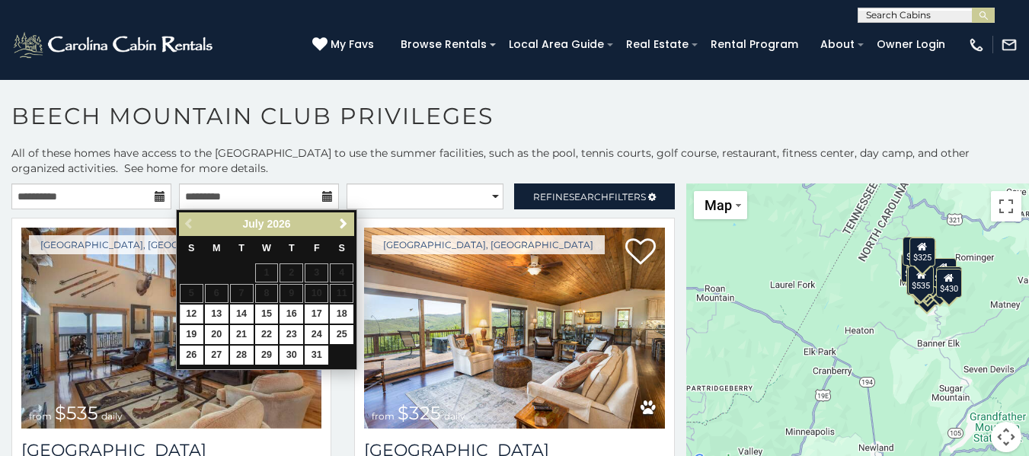
click at [322, 193] on icon at bounding box center [327, 196] width 11 height 11
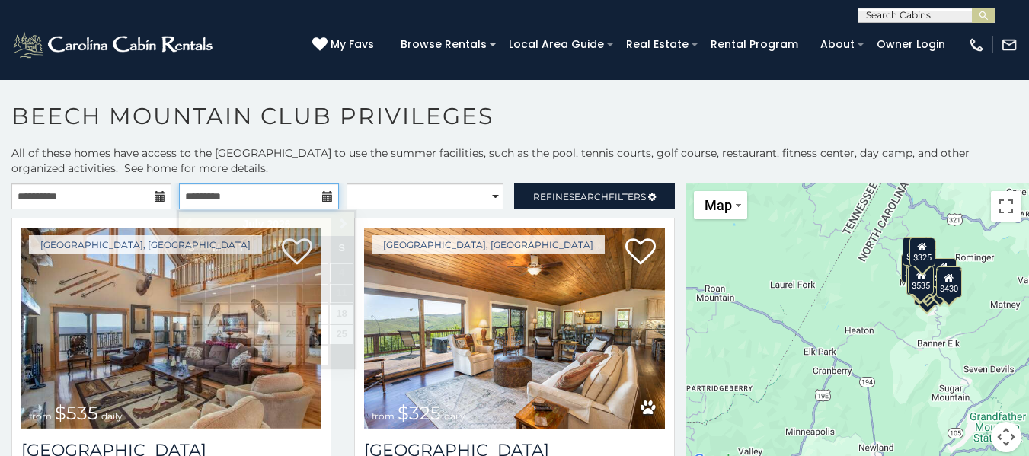
click at [192, 188] on input "text" at bounding box center [259, 196] width 160 height 26
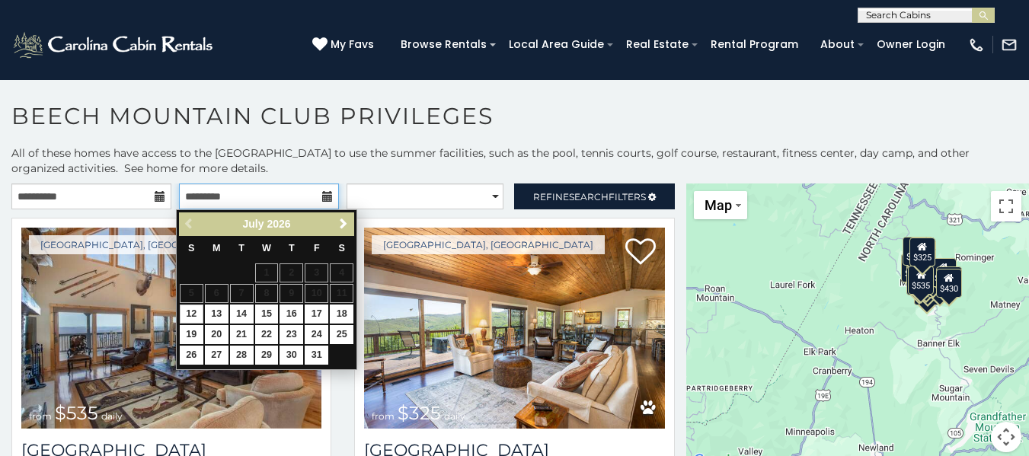
click at [210, 188] on input "text" at bounding box center [259, 196] width 160 height 26
click at [337, 218] on span "Next" at bounding box center [343, 224] width 12 height 12
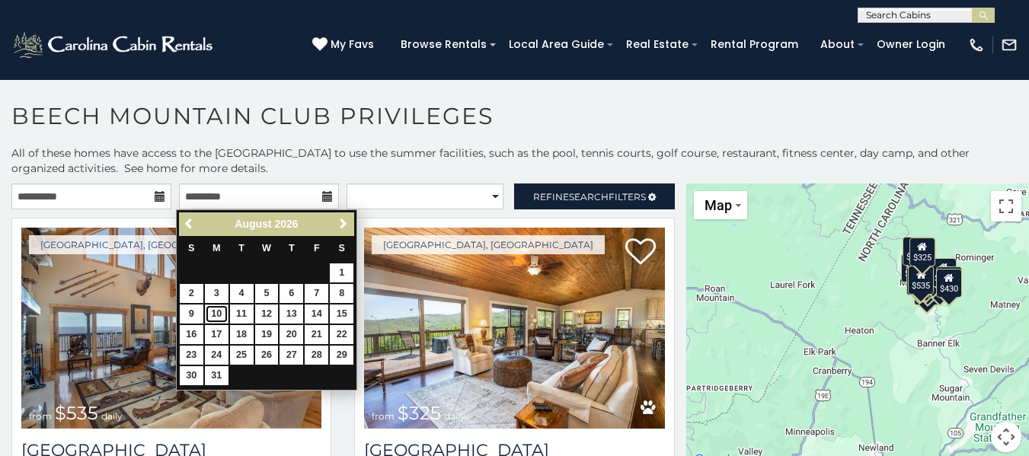
click at [218, 305] on link "10" at bounding box center [217, 314] width 24 height 19
type input "**********"
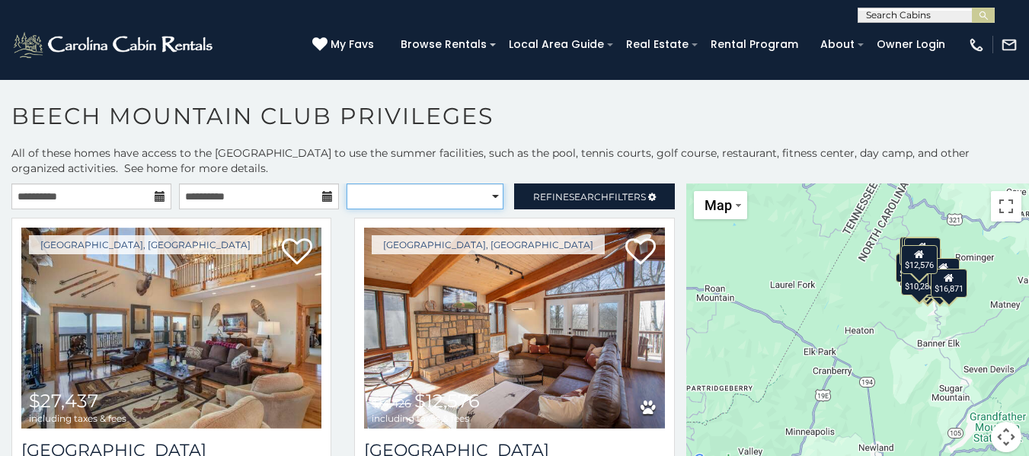
click at [478, 193] on select "**********" at bounding box center [424, 196] width 157 height 26
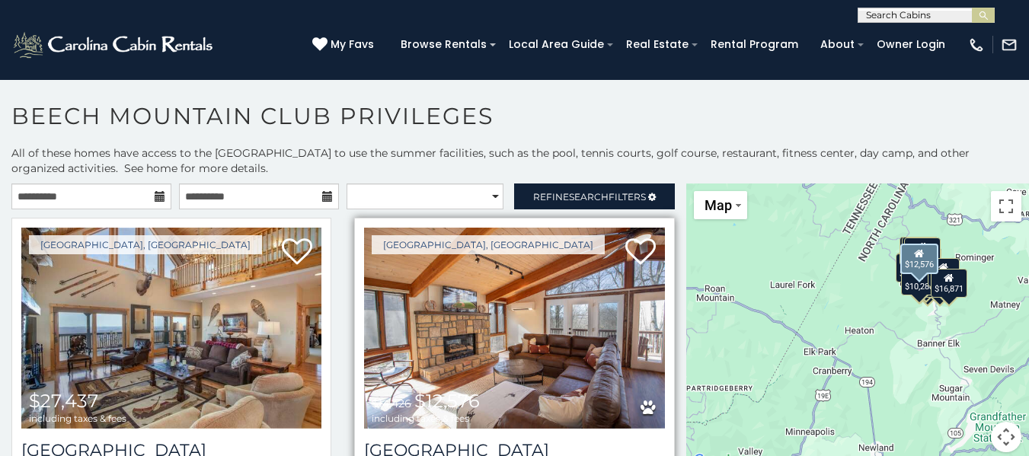
click at [536, 223] on div "[GEOGRAPHIC_DATA], [GEOGRAPHIC_DATA] $14,426 $12,576 including taxes & fees [GE…" at bounding box center [514, 381] width 320 height 327
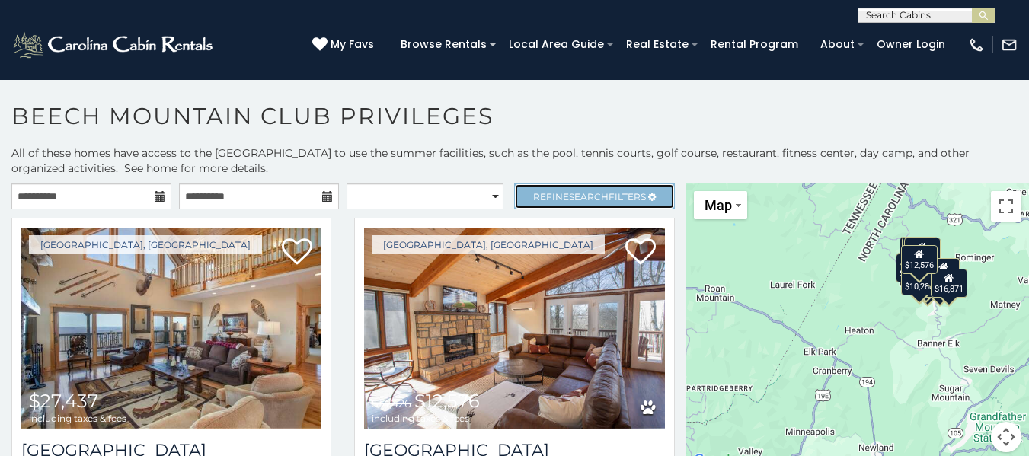
click at [607, 200] on span "Refine Search Filters" at bounding box center [589, 196] width 113 height 11
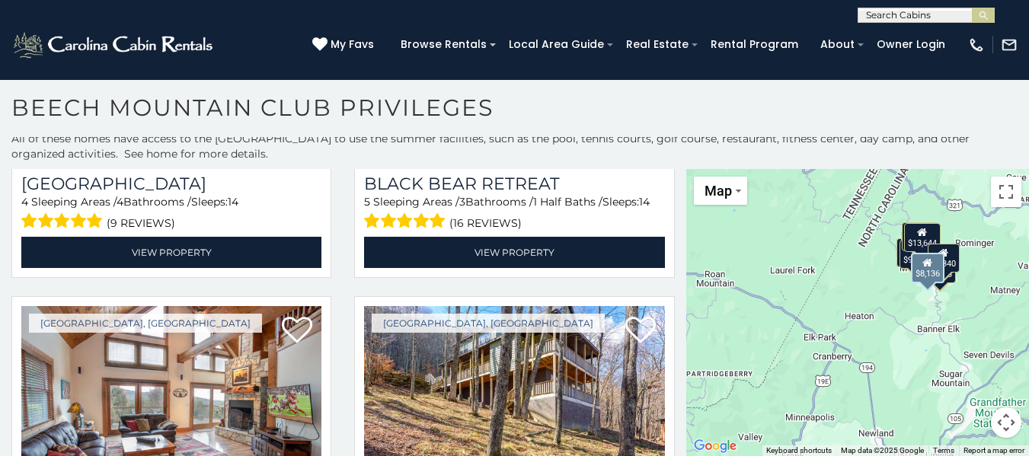
scroll to position [1131, 0]
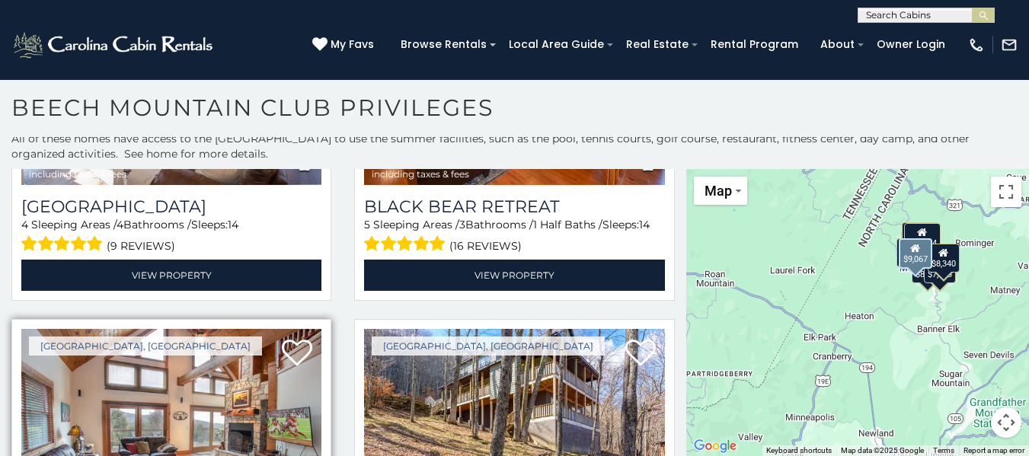
click at [218, 329] on img at bounding box center [171, 429] width 300 height 201
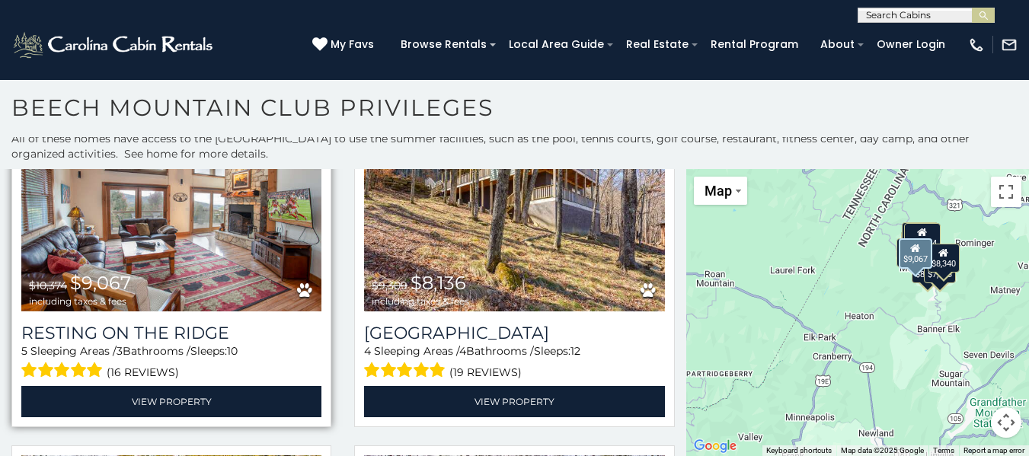
scroll to position [1359, 0]
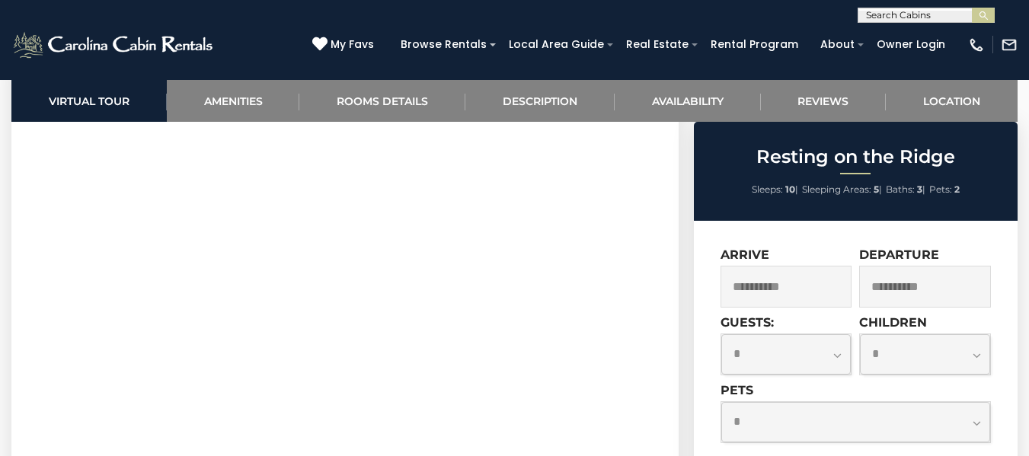
scroll to position [685, 0]
click at [252, 94] on link "Amenities" at bounding box center [233, 101] width 133 height 42
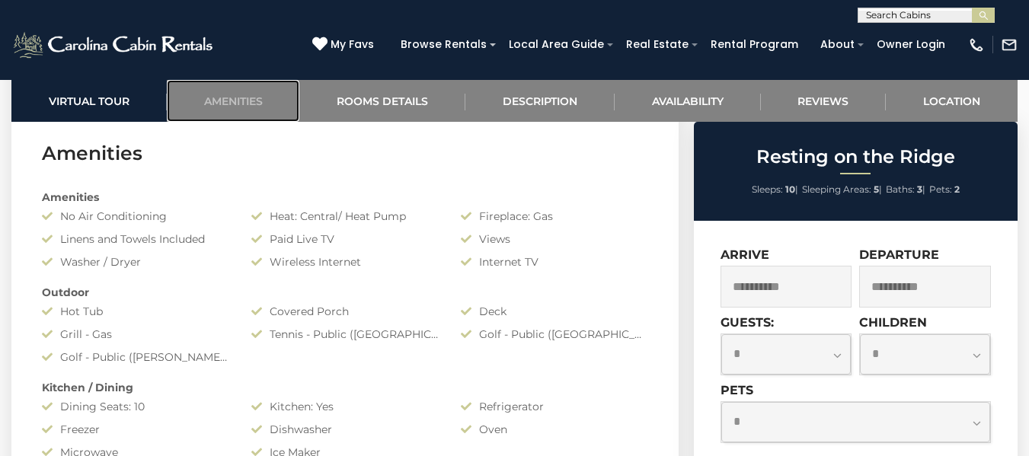
scroll to position [1089, 0]
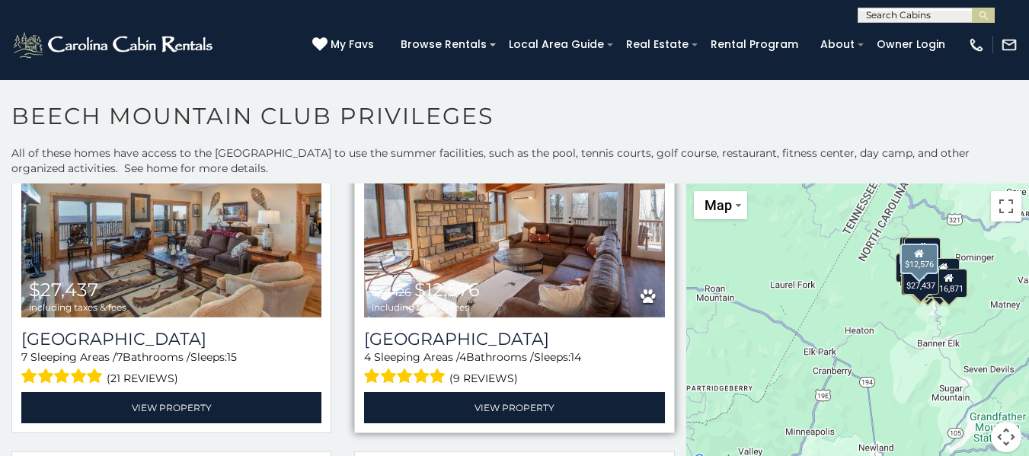
scroll to position [76, 0]
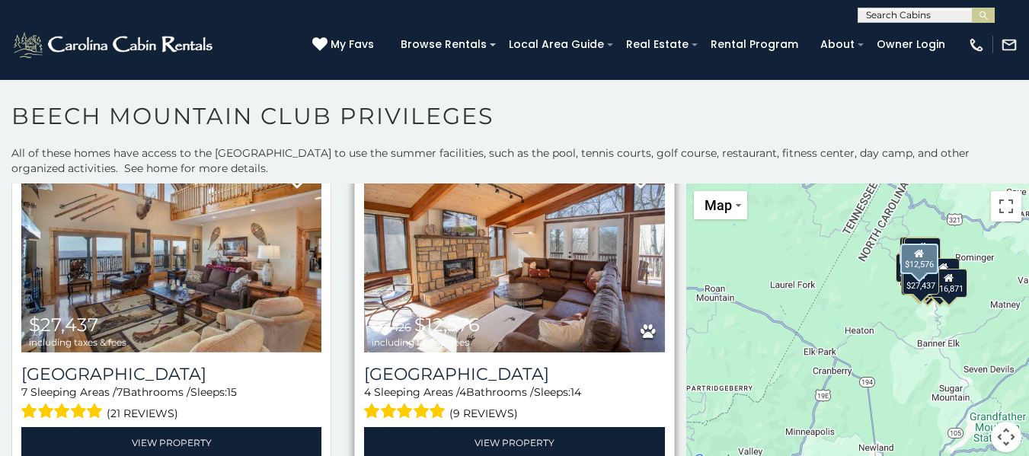
click at [477, 279] on img at bounding box center [514, 252] width 300 height 201
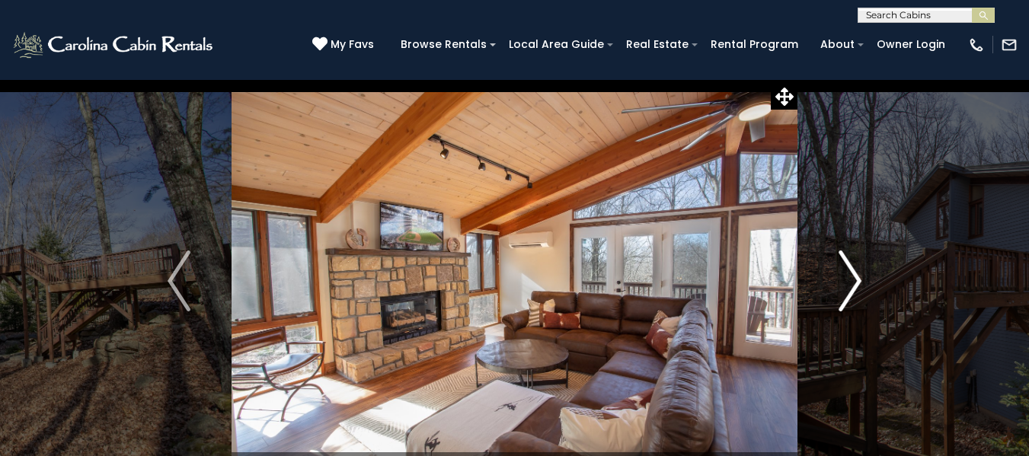
click at [850, 273] on img "Next" at bounding box center [849, 280] width 23 height 61
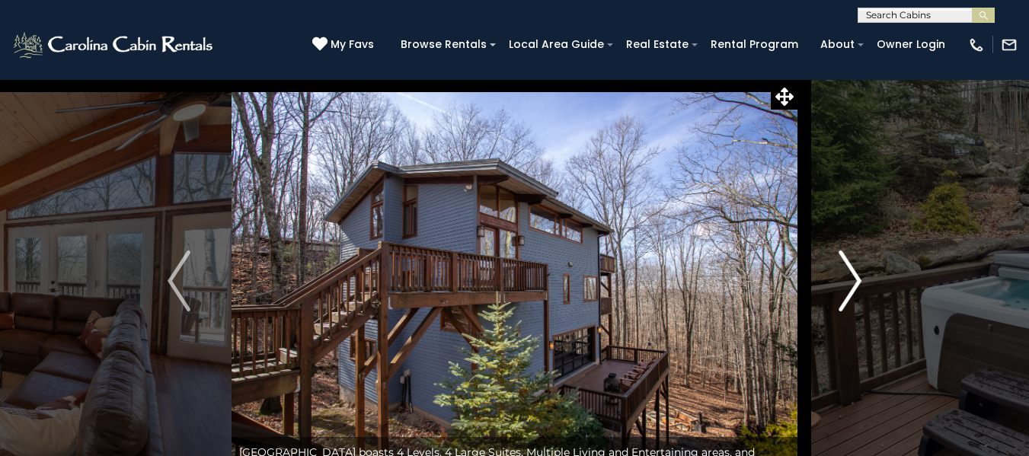
click at [850, 273] on img "Next" at bounding box center [849, 280] width 23 height 61
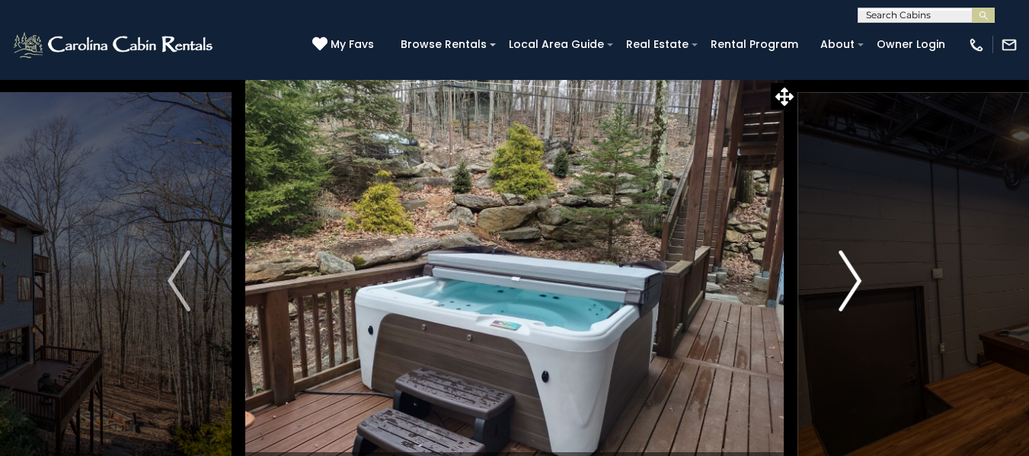
click at [850, 273] on img "Next" at bounding box center [849, 280] width 23 height 61
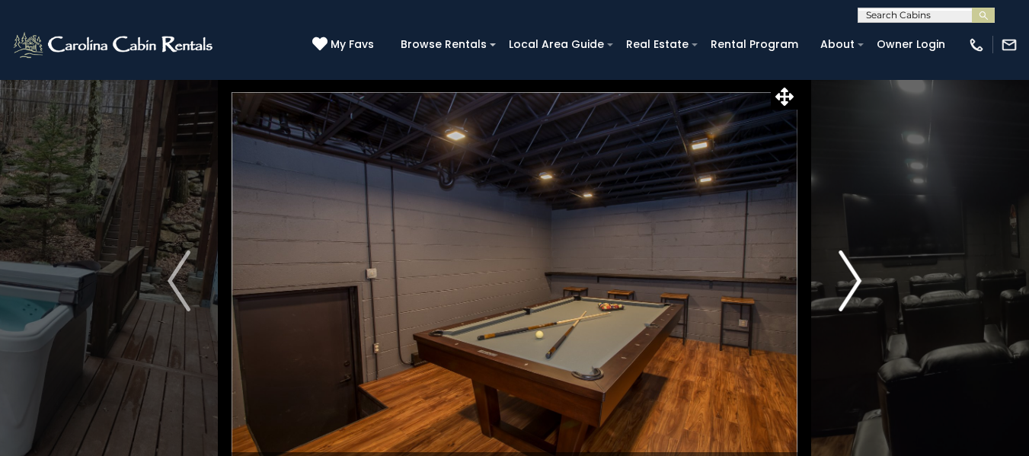
click at [850, 273] on img "Next" at bounding box center [849, 280] width 23 height 61
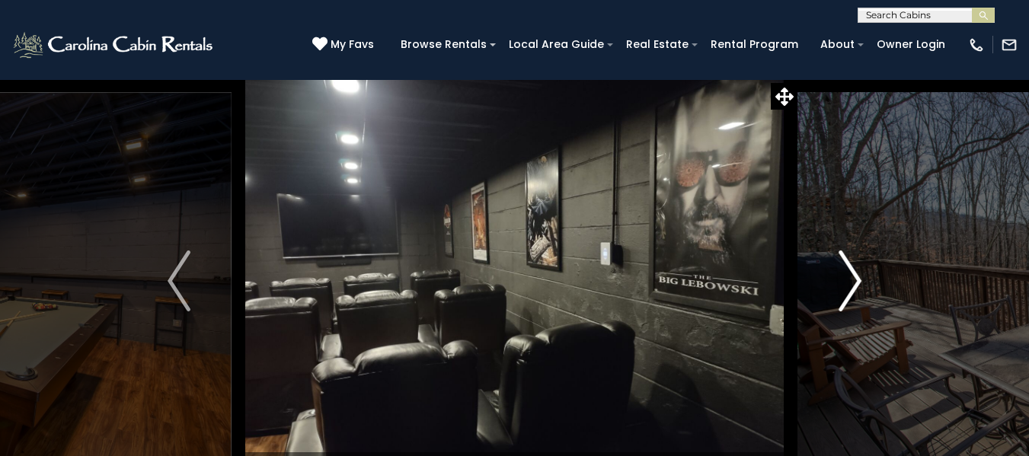
click at [850, 273] on img "Next" at bounding box center [849, 280] width 23 height 61
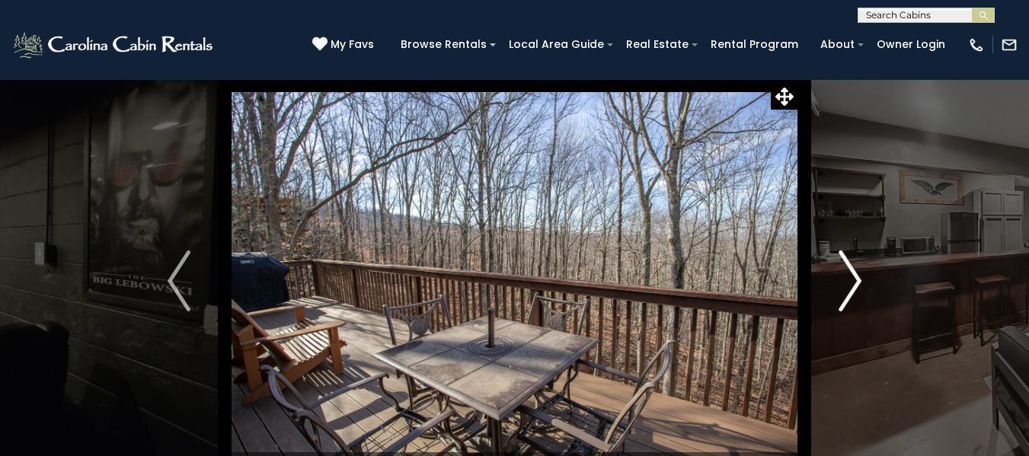
click at [850, 273] on img "Next" at bounding box center [849, 280] width 23 height 61
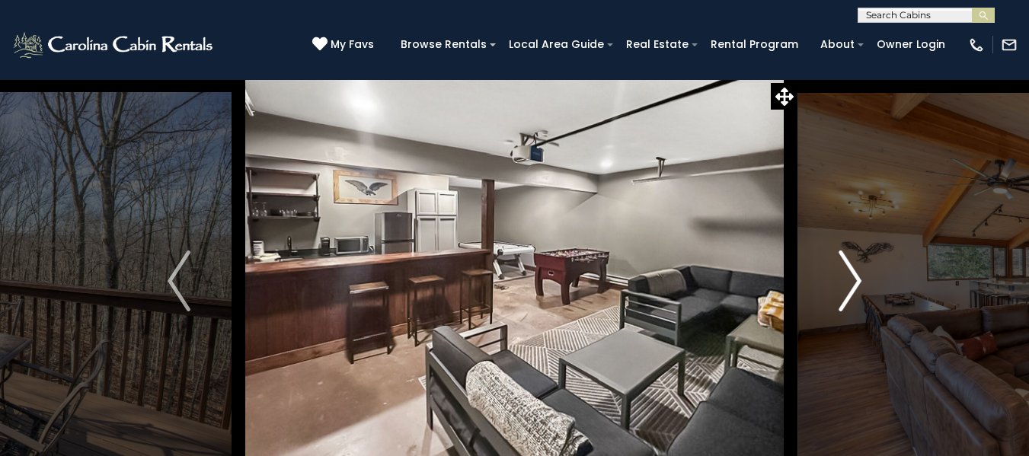
click at [850, 273] on img "Next" at bounding box center [849, 280] width 23 height 61
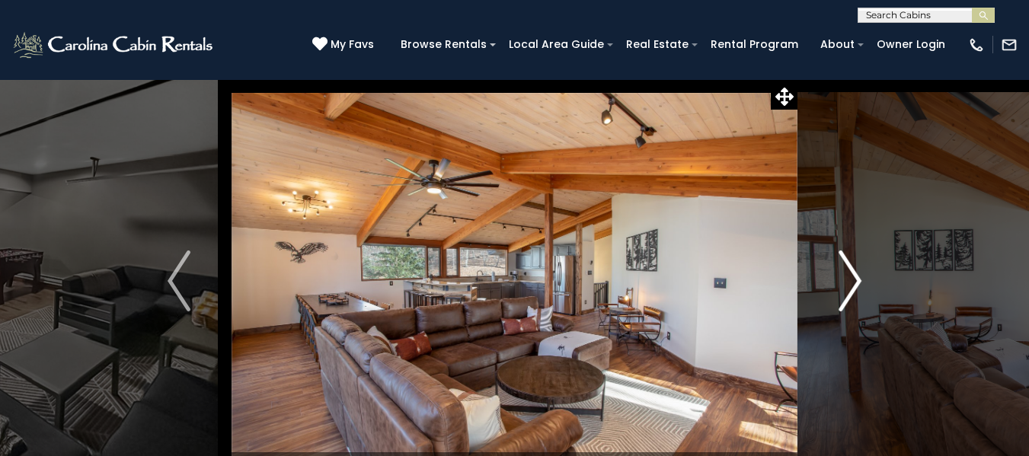
click at [850, 273] on img "Next" at bounding box center [849, 280] width 23 height 61
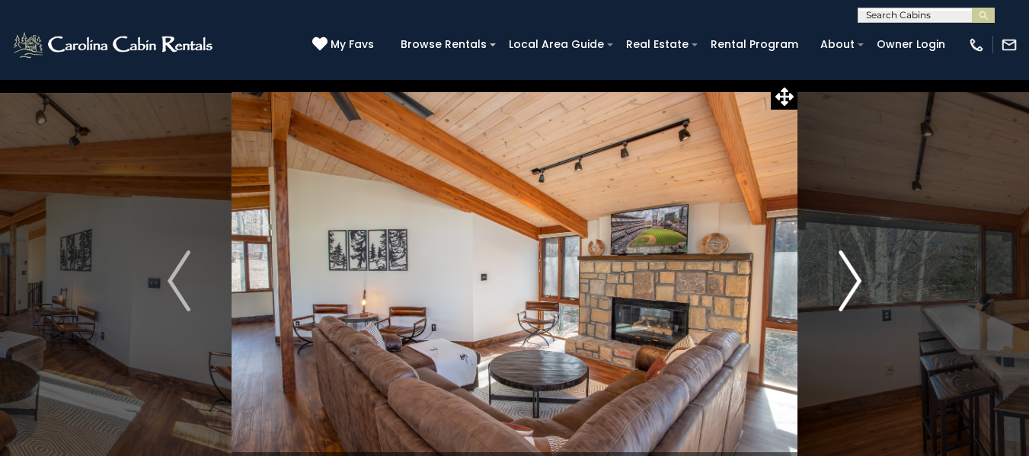
click at [850, 273] on img "Next" at bounding box center [849, 280] width 23 height 61
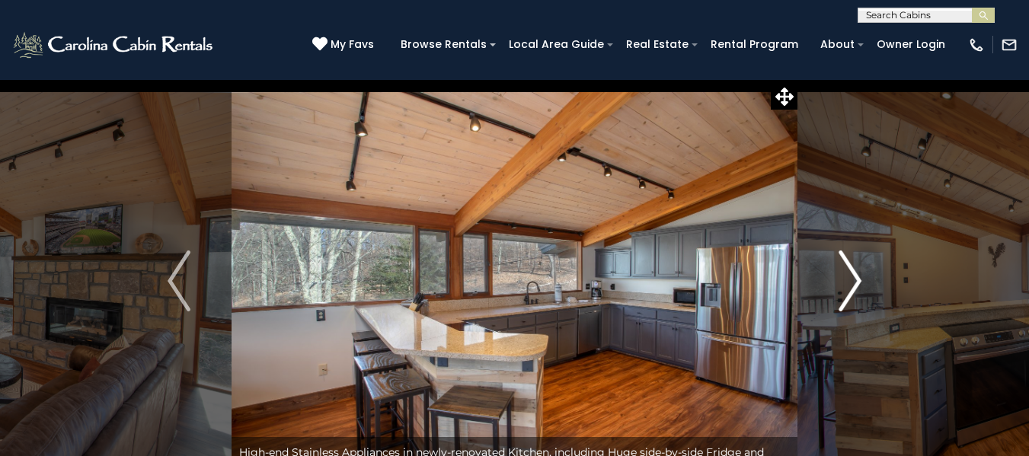
click at [850, 273] on img "Next" at bounding box center [849, 280] width 23 height 61
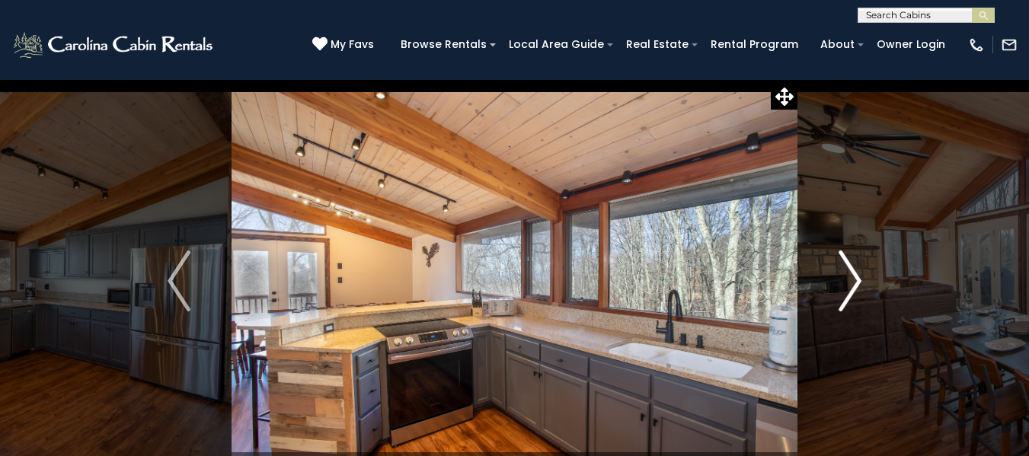
click at [850, 273] on img "Next" at bounding box center [849, 280] width 23 height 61
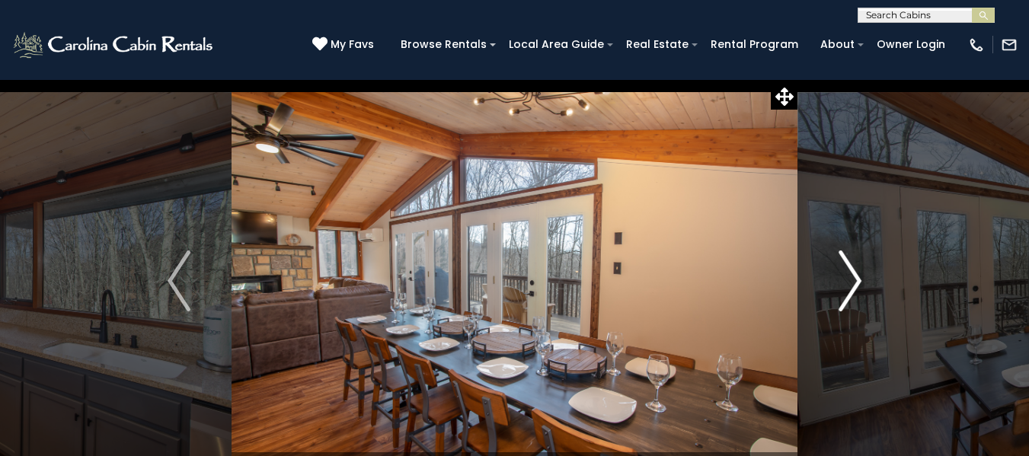
click at [850, 273] on img "Next" at bounding box center [849, 280] width 23 height 61
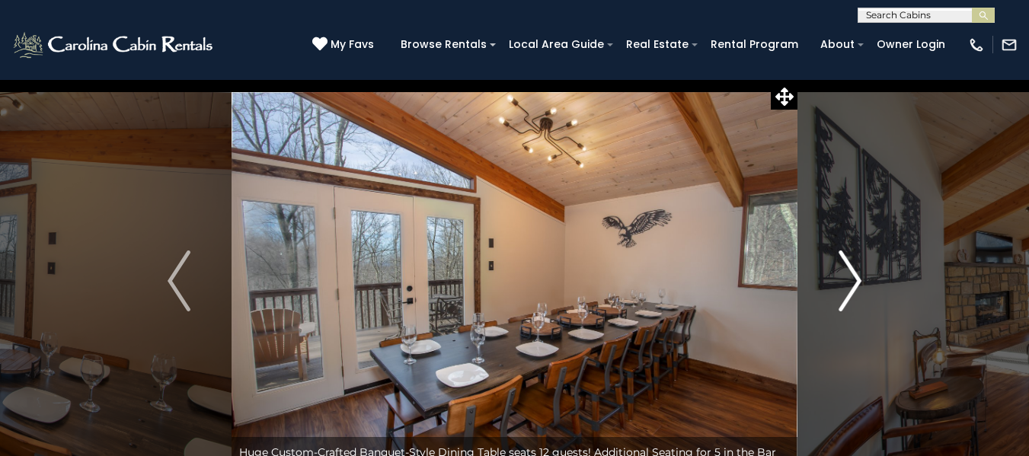
click at [850, 273] on img "Next" at bounding box center [849, 280] width 23 height 61
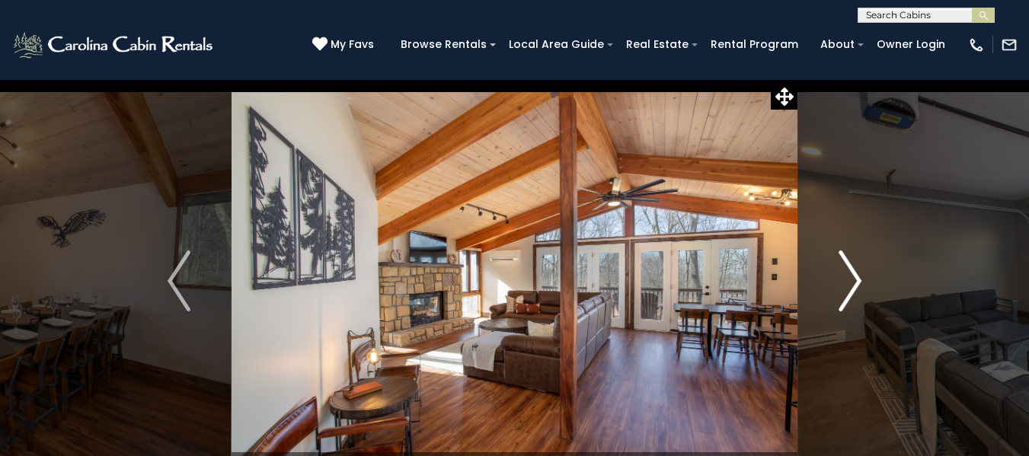
click at [850, 273] on img "Next" at bounding box center [849, 280] width 23 height 61
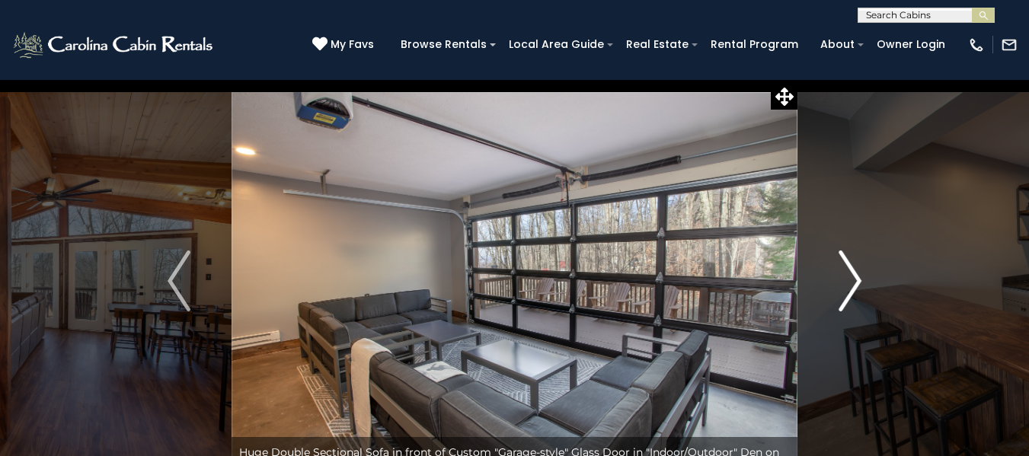
click at [850, 273] on img "Next" at bounding box center [849, 280] width 23 height 61
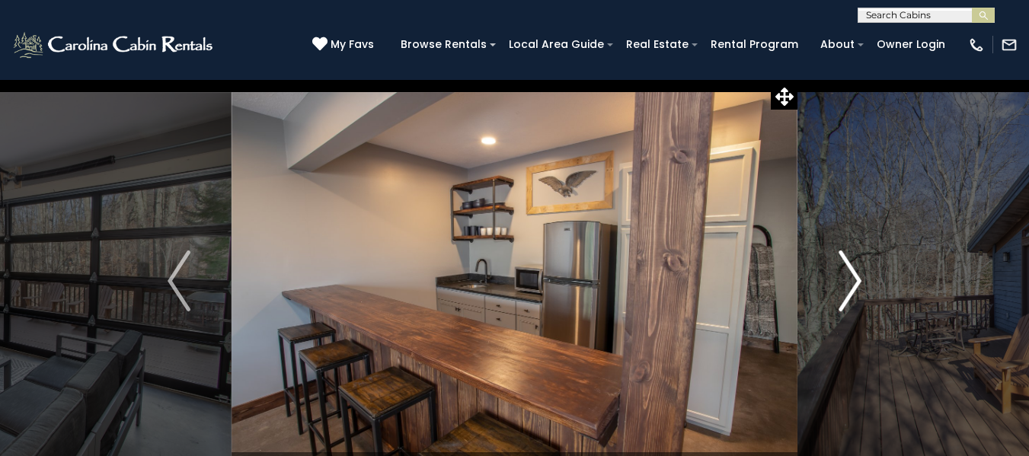
click at [850, 273] on img "Next" at bounding box center [849, 280] width 23 height 61
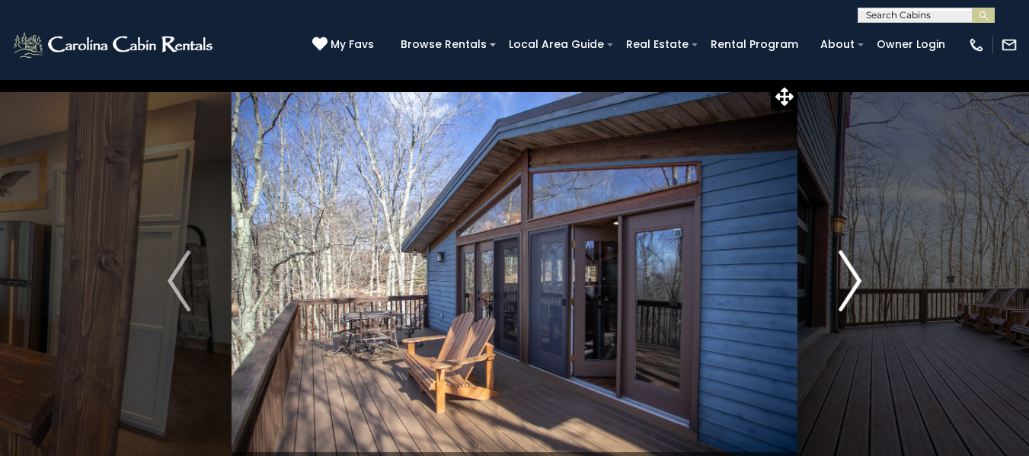
click at [850, 273] on img "Next" at bounding box center [849, 280] width 23 height 61
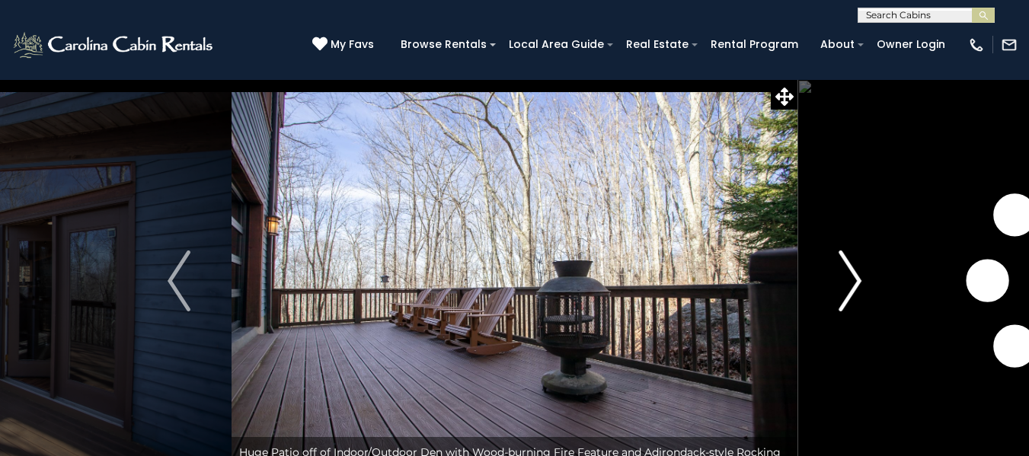
click at [850, 273] on img "Next" at bounding box center [849, 280] width 23 height 61
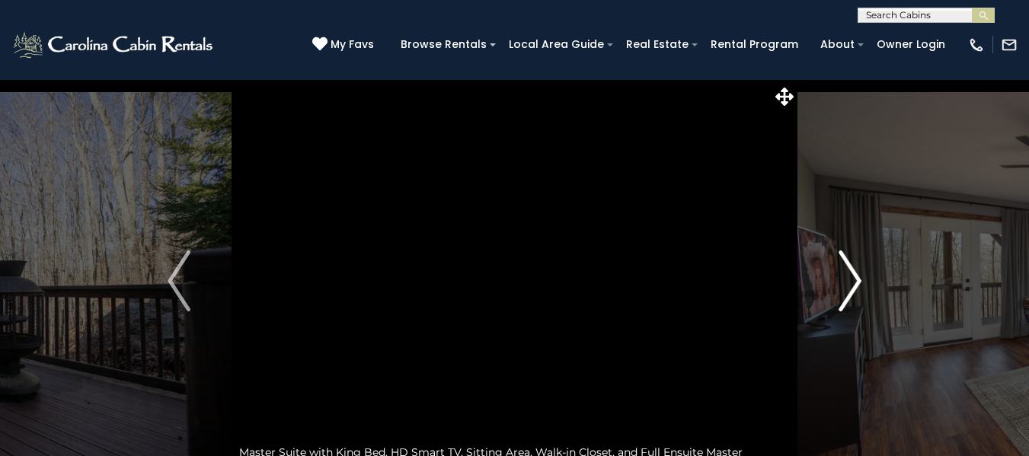
click at [850, 273] on img "Next" at bounding box center [849, 280] width 23 height 61
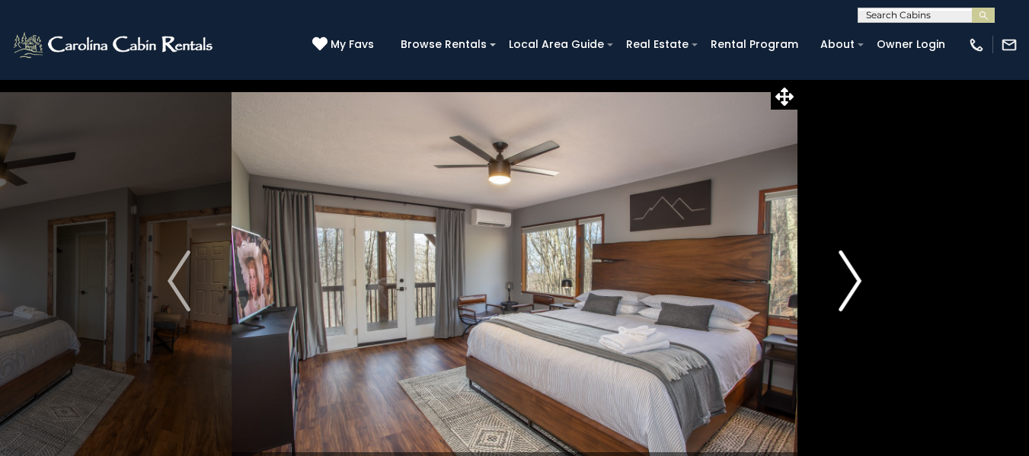
click at [850, 273] on img "Next" at bounding box center [849, 280] width 23 height 61
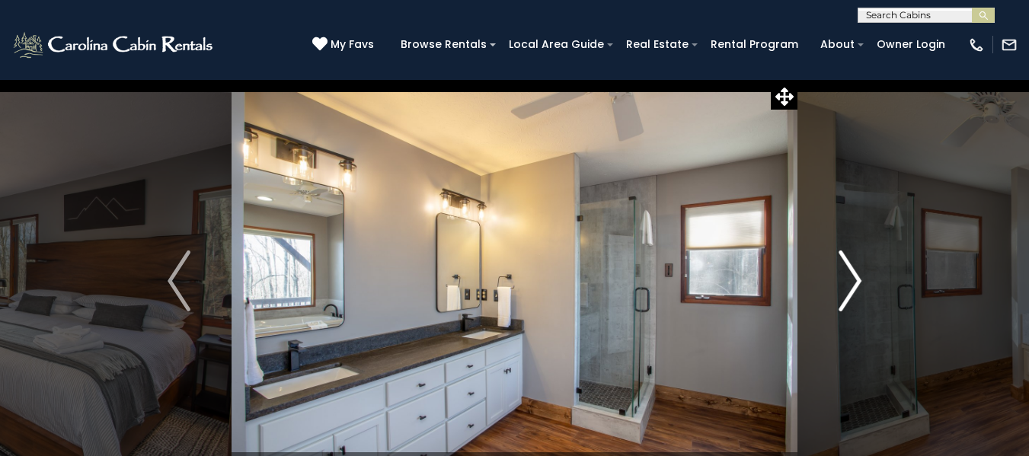
click at [851, 279] on img "Next" at bounding box center [849, 280] width 23 height 61
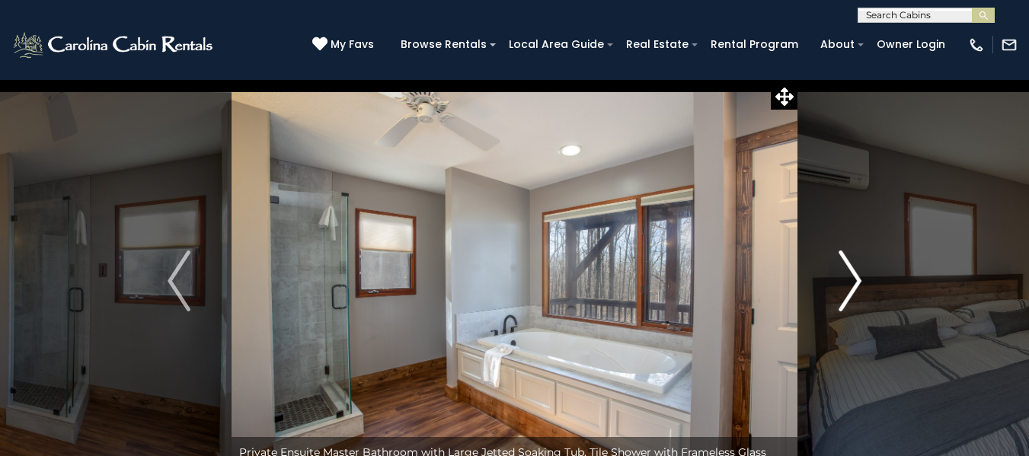
click at [857, 277] on img "Next" at bounding box center [849, 280] width 23 height 61
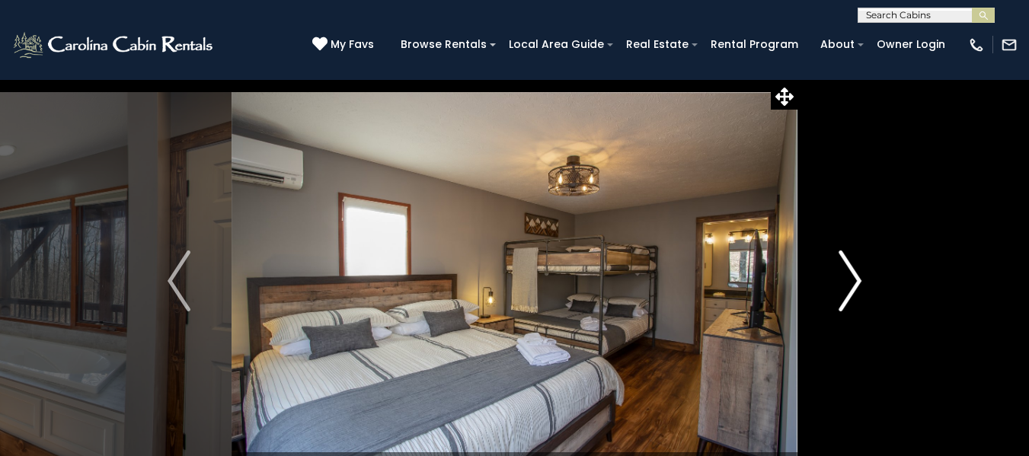
click at [857, 277] on img "Next" at bounding box center [849, 280] width 23 height 61
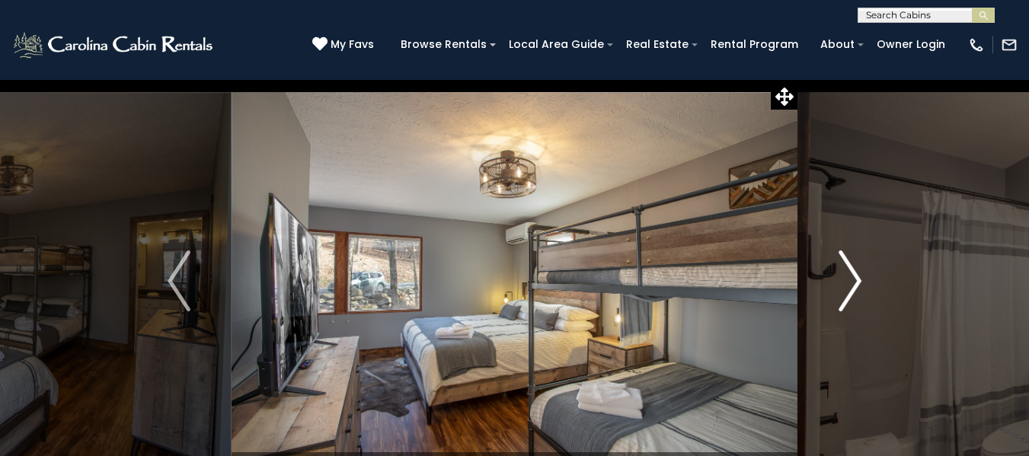
click at [857, 277] on img "Next" at bounding box center [849, 280] width 23 height 61
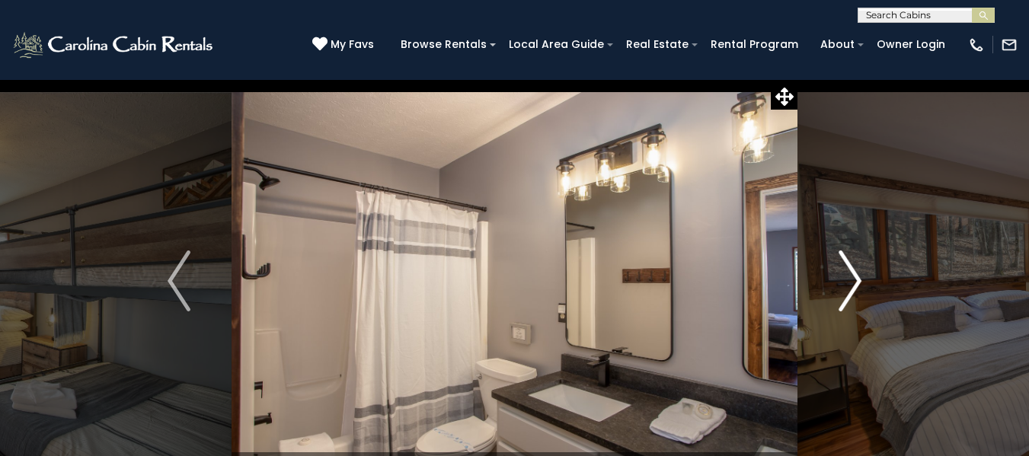
click at [857, 277] on img "Next" at bounding box center [849, 280] width 23 height 61
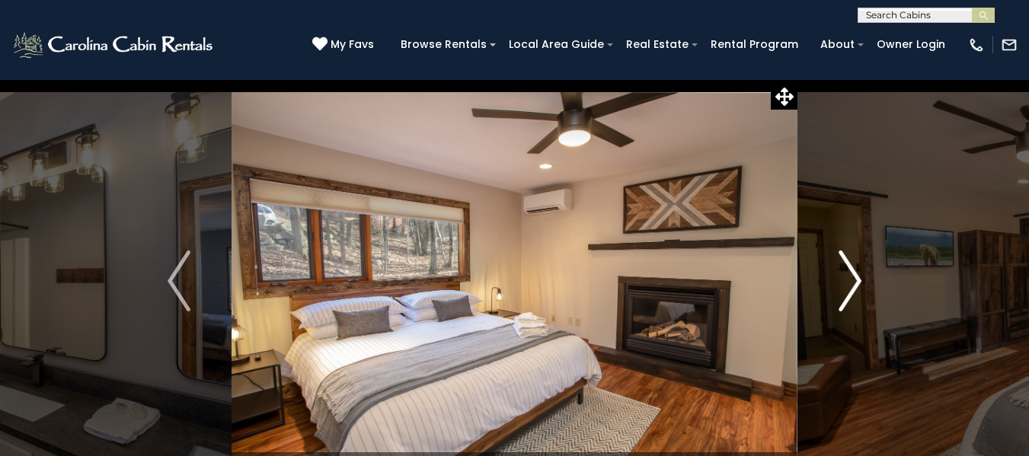
click at [857, 277] on img "Next" at bounding box center [849, 280] width 23 height 61
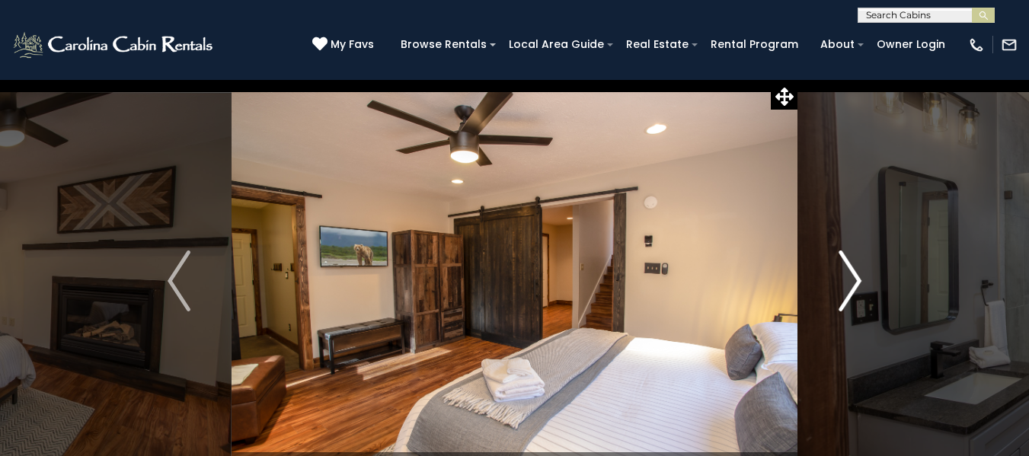
click at [857, 277] on img "Next" at bounding box center [849, 280] width 23 height 61
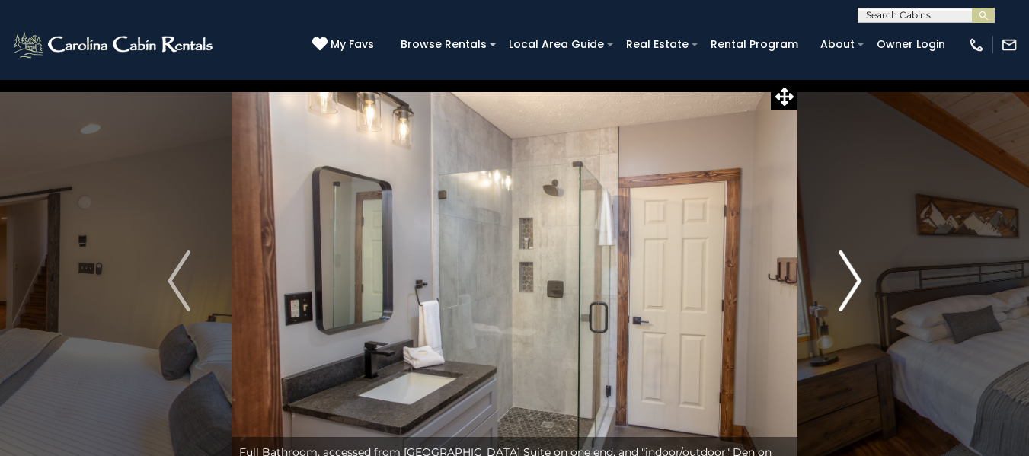
click at [857, 277] on img "Next" at bounding box center [849, 280] width 23 height 61
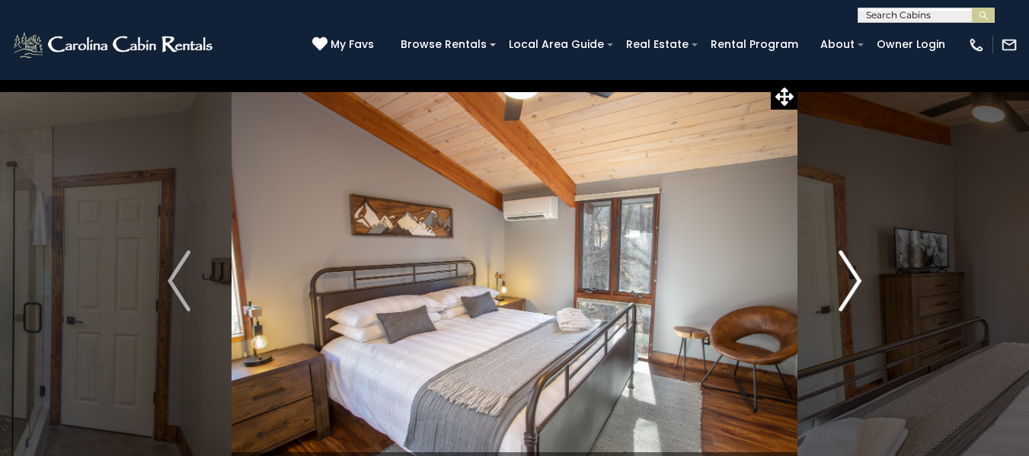
click at [857, 277] on img "Next" at bounding box center [849, 280] width 23 height 61
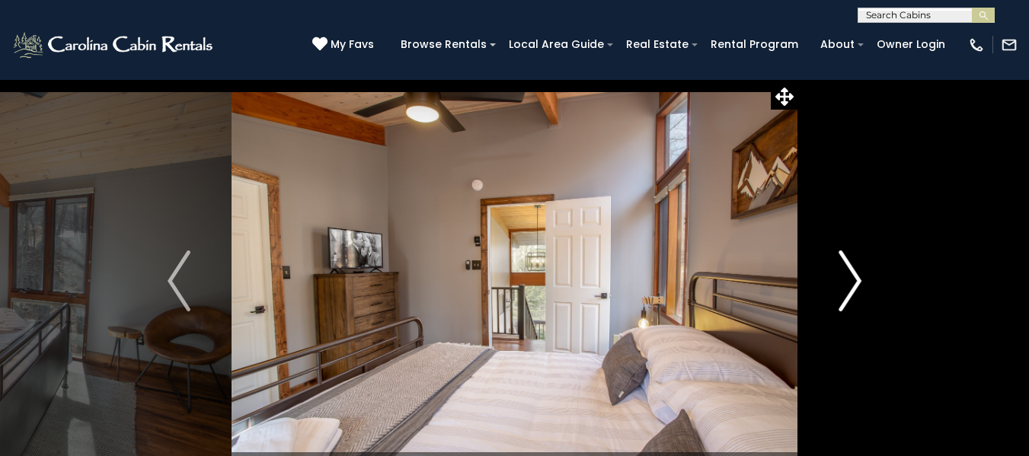
click at [857, 277] on img "Next" at bounding box center [849, 280] width 23 height 61
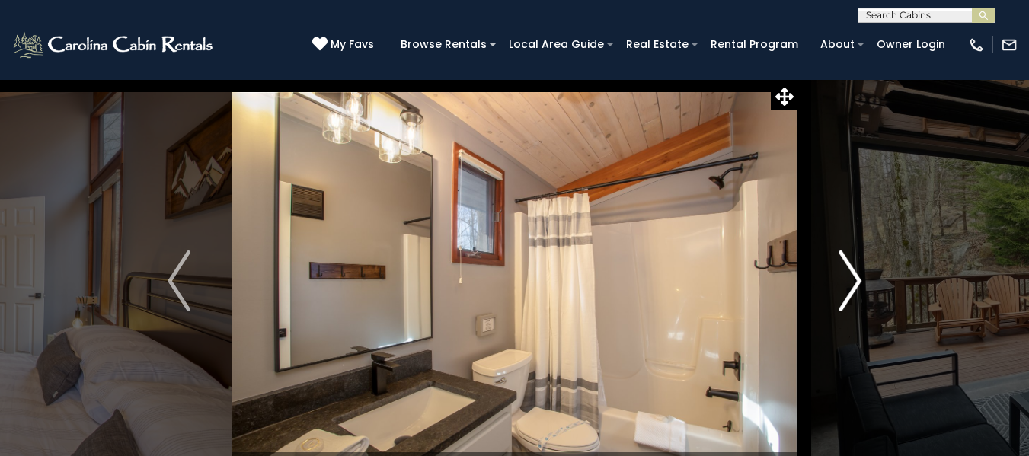
click at [857, 277] on img "Next" at bounding box center [849, 280] width 23 height 61
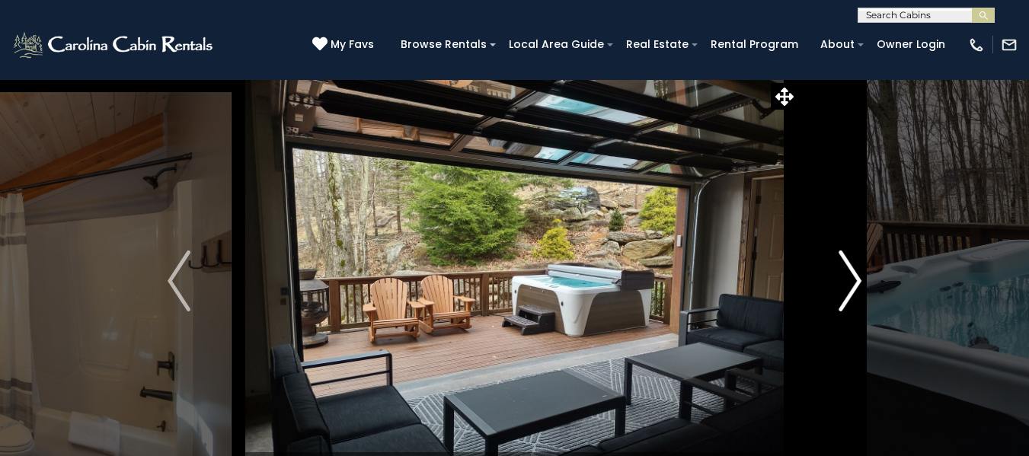
click at [857, 277] on img "Next" at bounding box center [849, 280] width 23 height 61
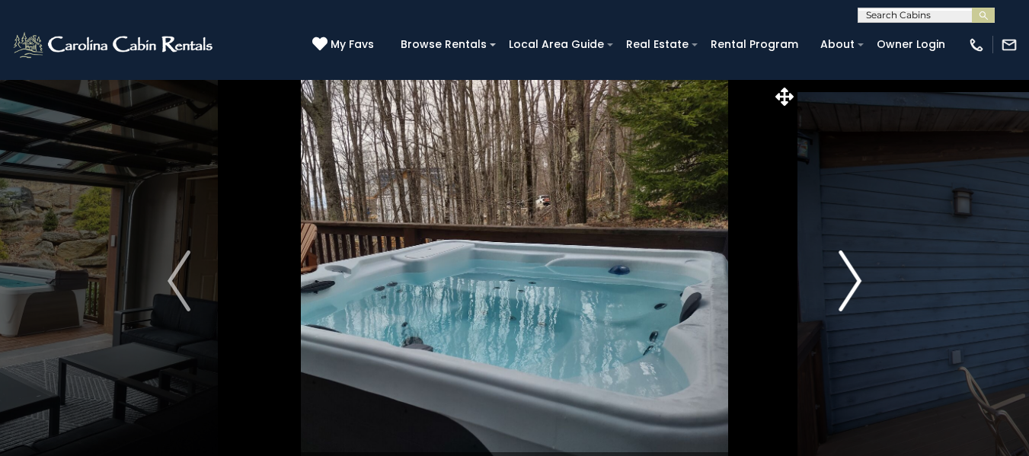
click at [846, 275] on img "Next" at bounding box center [849, 280] width 23 height 61
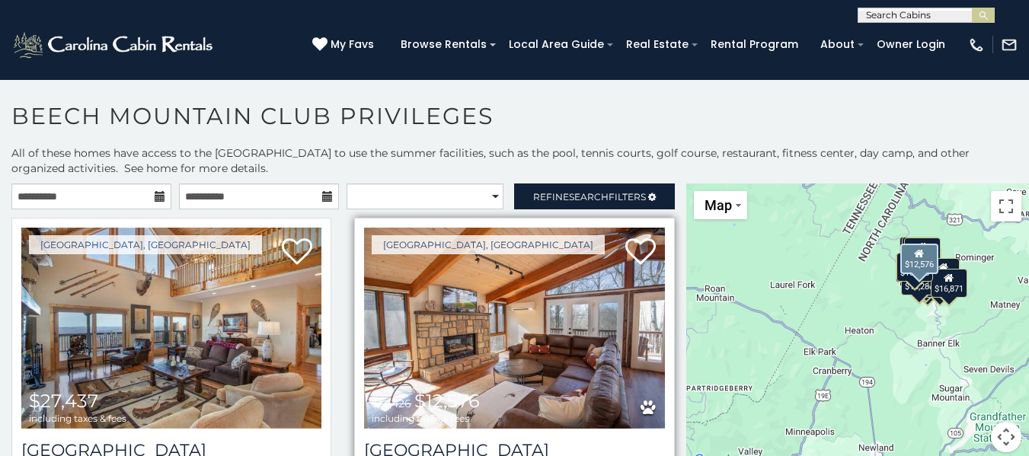
click at [488, 320] on img at bounding box center [514, 328] width 300 height 201
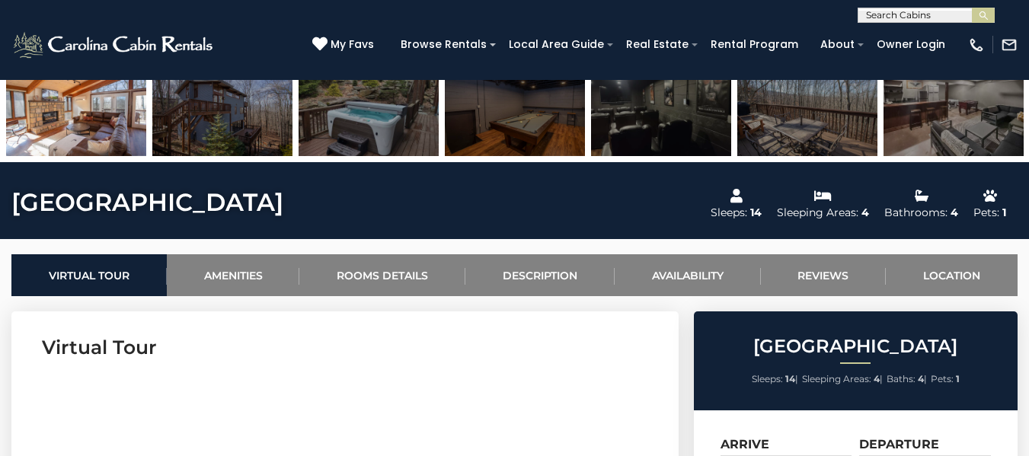
scroll to position [533, 0]
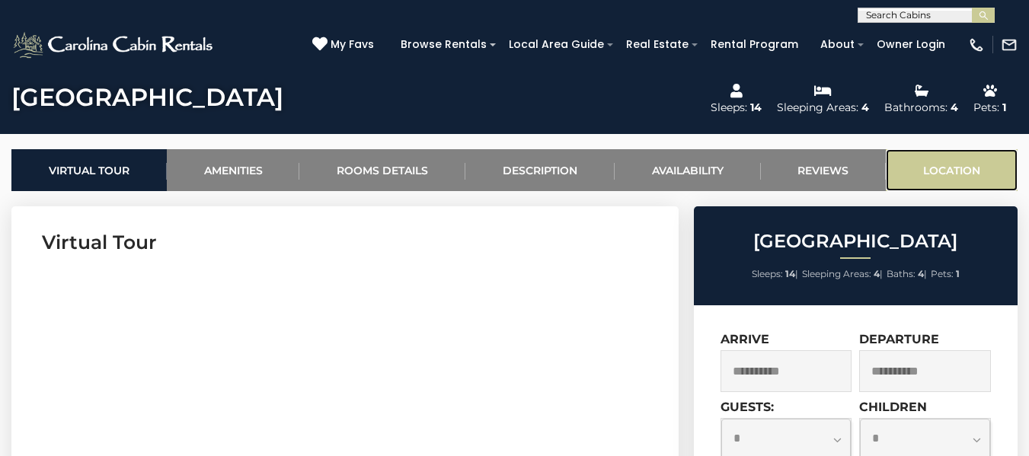
click at [944, 163] on link "Location" at bounding box center [951, 170] width 132 height 42
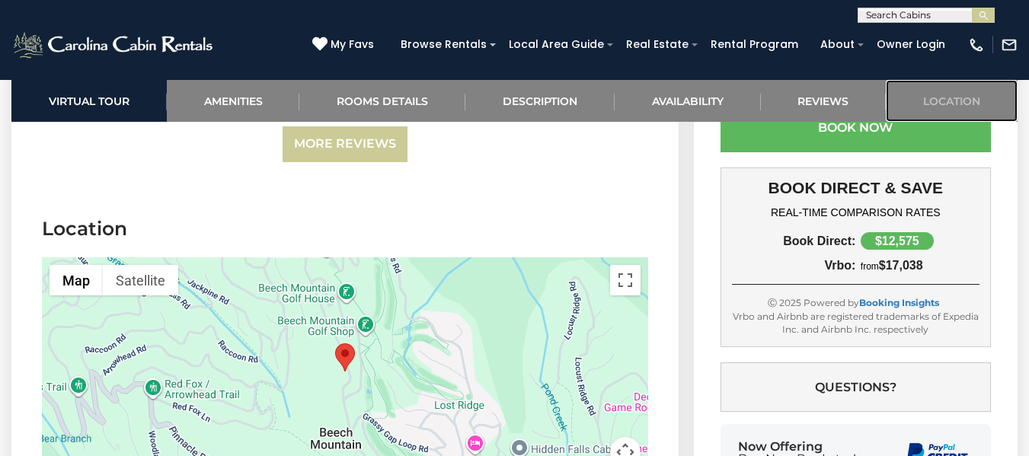
scroll to position [6567, 0]
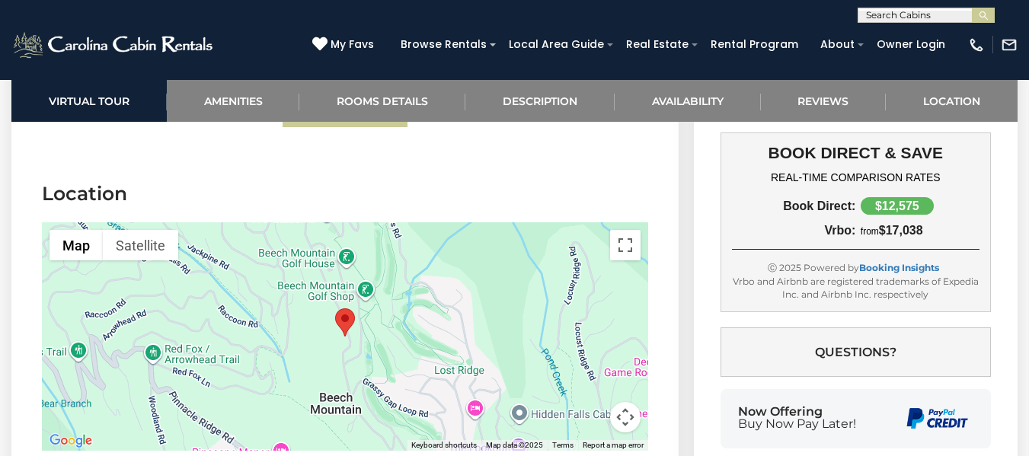
click at [402, 300] on div at bounding box center [345, 336] width 606 height 228
click at [624, 230] on button "Toggle fullscreen view" at bounding box center [625, 245] width 30 height 30
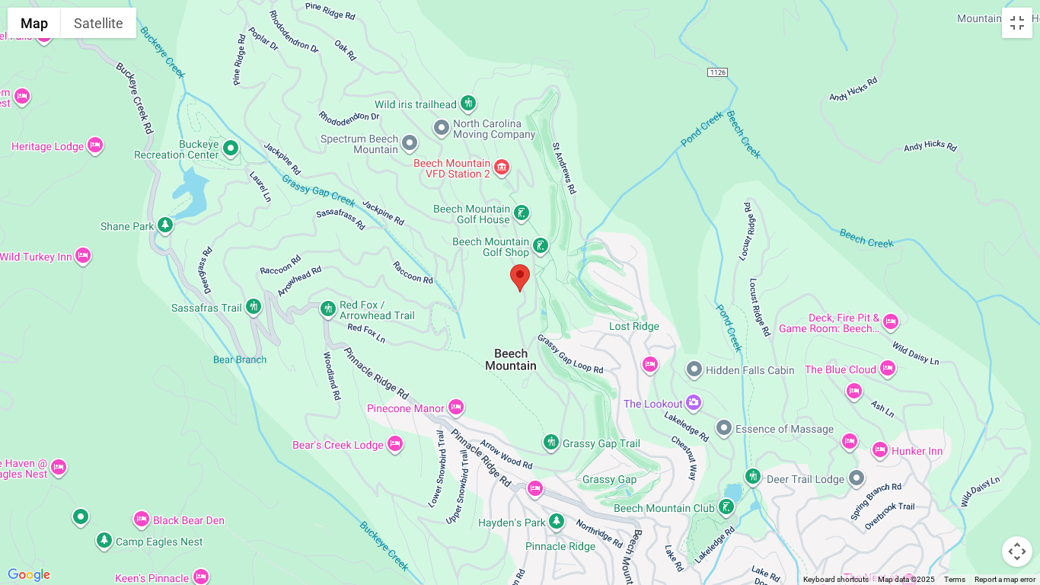
click at [537, 297] on div at bounding box center [520, 292] width 1040 height 585
click at [106, 24] on button "Satellite" at bounding box center [98, 23] width 75 height 30
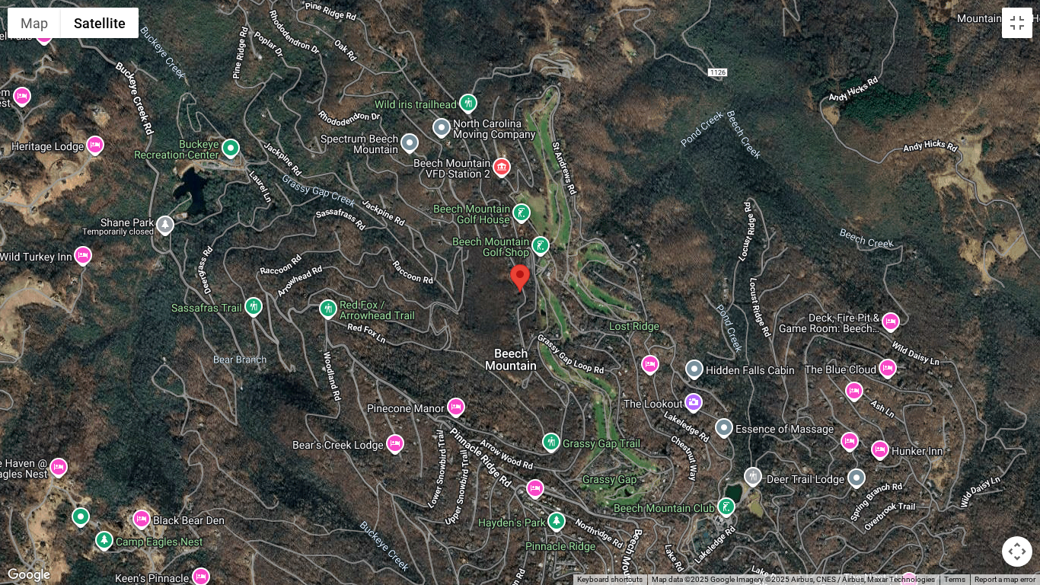
click at [522, 304] on div at bounding box center [520, 292] width 1040 height 585
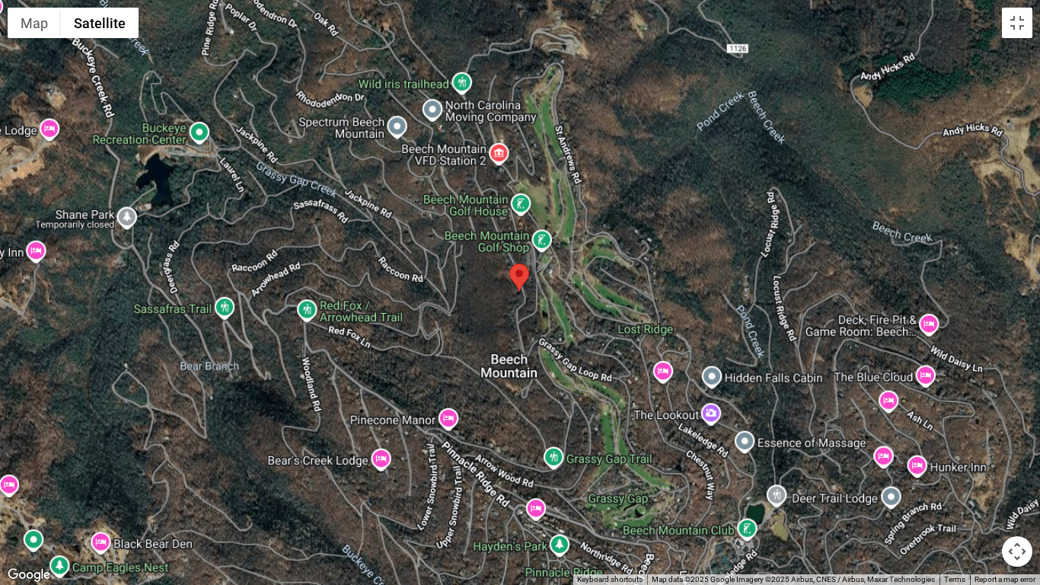
click at [522, 304] on div at bounding box center [520, 292] width 1040 height 585
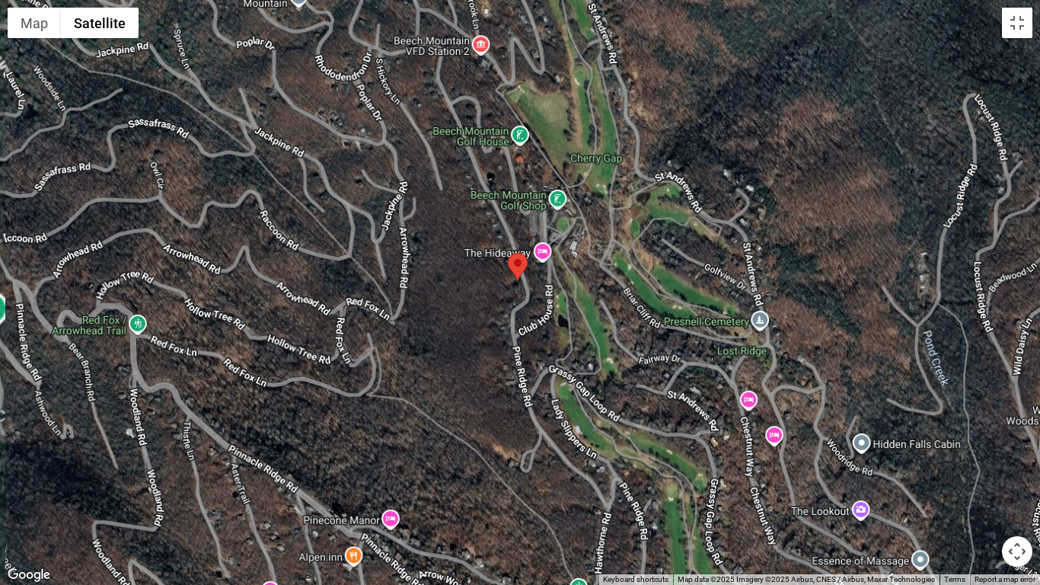
click at [522, 304] on div at bounding box center [520, 292] width 1040 height 585
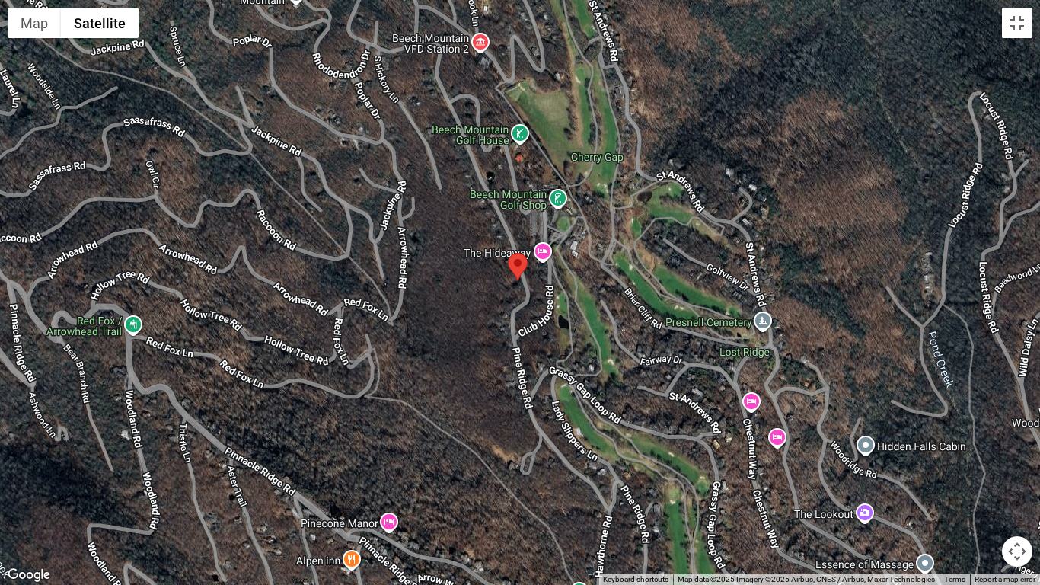
click at [522, 304] on div at bounding box center [520, 292] width 1040 height 585
click at [472, 295] on div at bounding box center [520, 292] width 1040 height 585
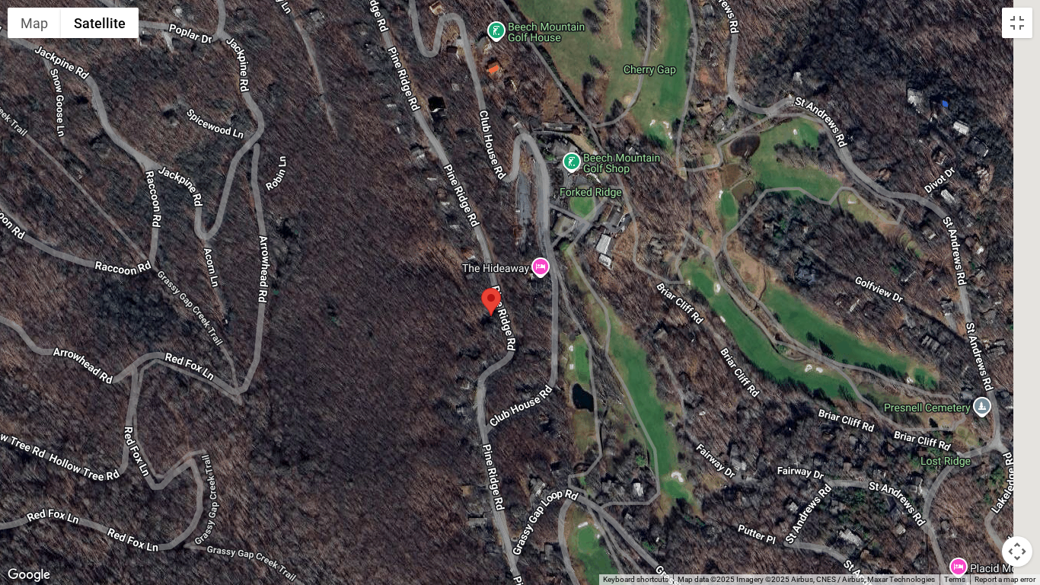
drag, startPoint x: 531, startPoint y: 270, endPoint x: 457, endPoint y: 319, distance: 89.5
click at [457, 319] on div at bounding box center [520, 292] width 1040 height 585
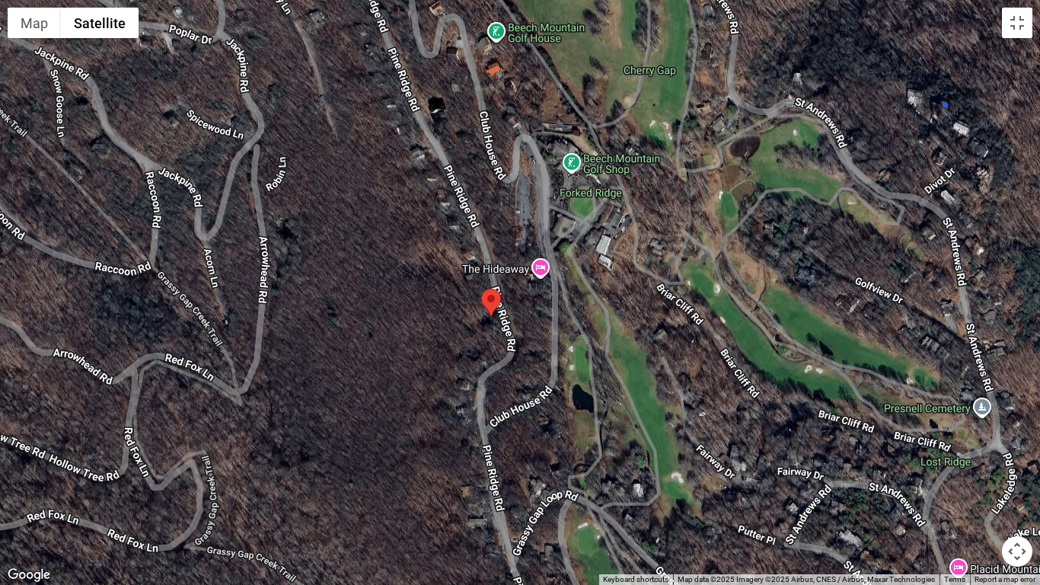
click at [486, 318] on div at bounding box center [520, 292] width 1040 height 585
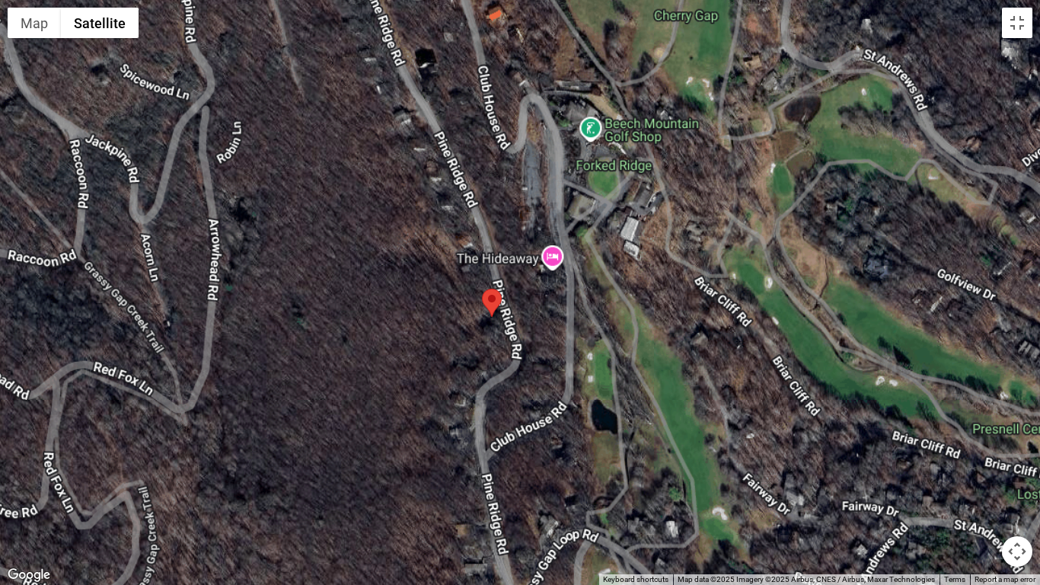
click at [486, 318] on div at bounding box center [520, 292] width 1040 height 585
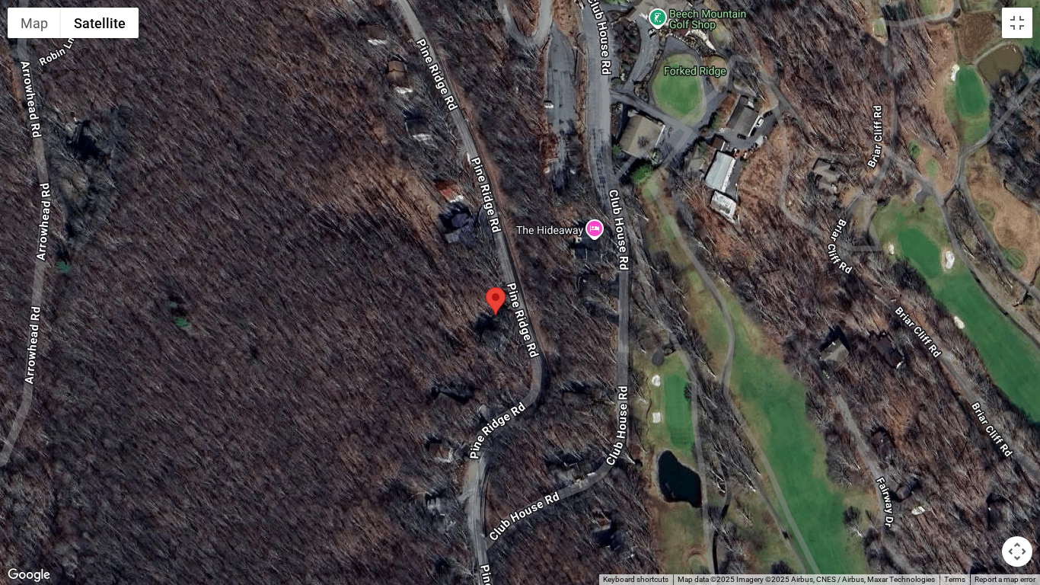
click at [486, 318] on div at bounding box center [520, 292] width 1040 height 585
click at [470, 324] on div at bounding box center [520, 292] width 1040 height 585
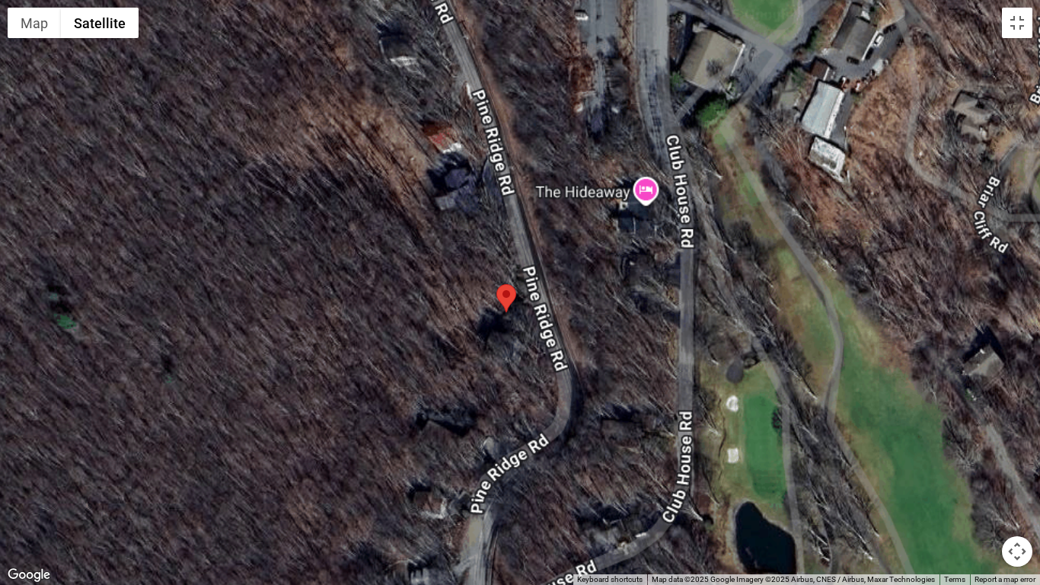
click at [470, 324] on div at bounding box center [520, 292] width 1040 height 585
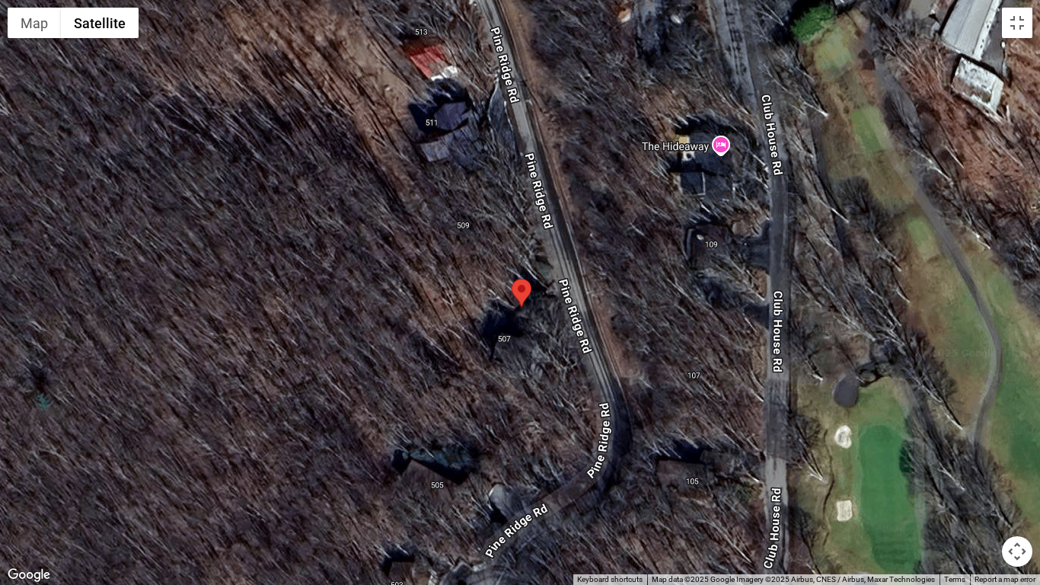
click at [486, 341] on div at bounding box center [520, 292] width 1040 height 585
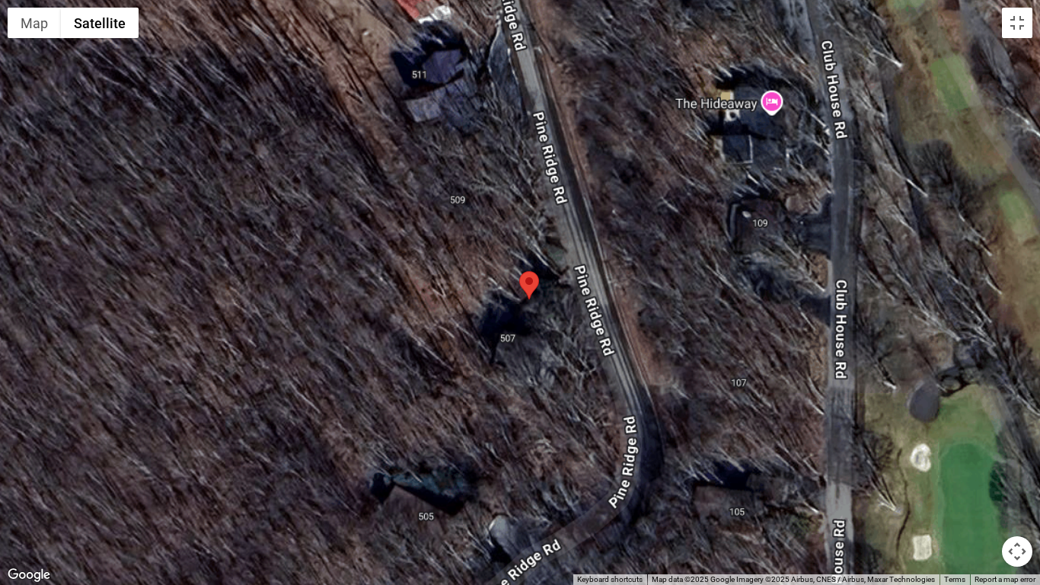
click at [486, 341] on div at bounding box center [520, 292] width 1040 height 585
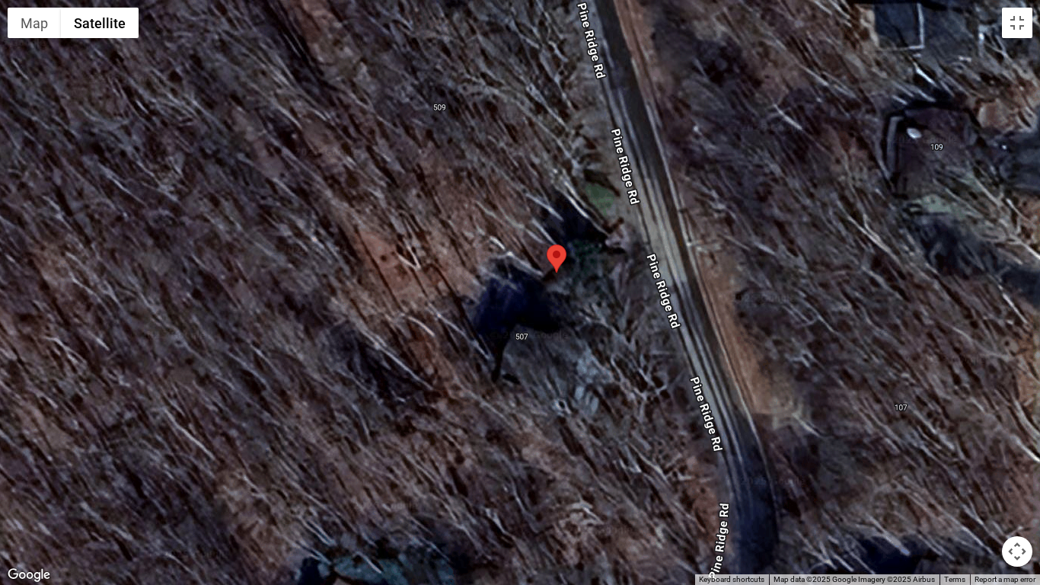
click at [486, 341] on div at bounding box center [520, 292] width 1040 height 585
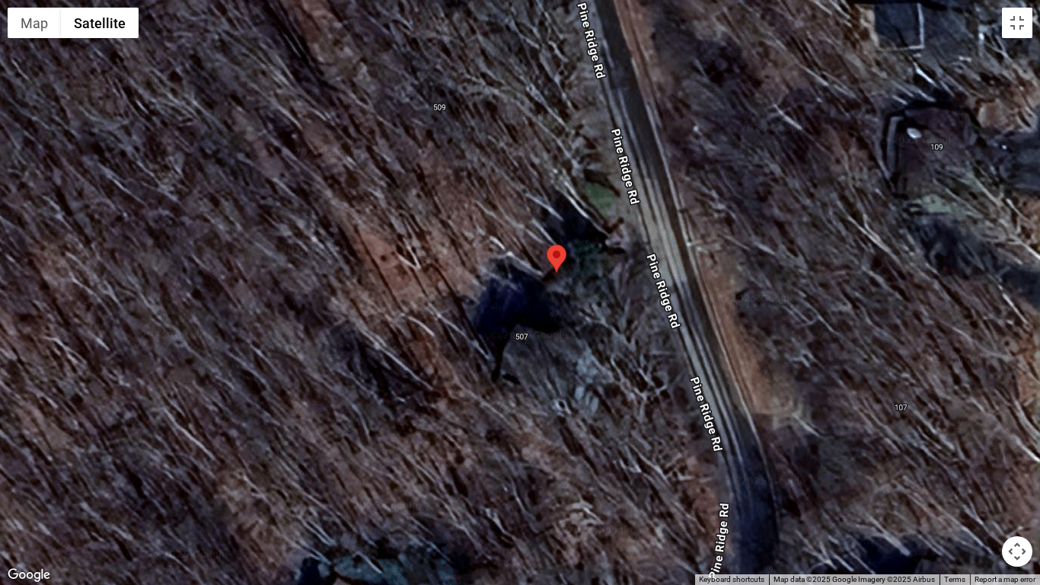
click at [486, 341] on div at bounding box center [520, 292] width 1040 height 585
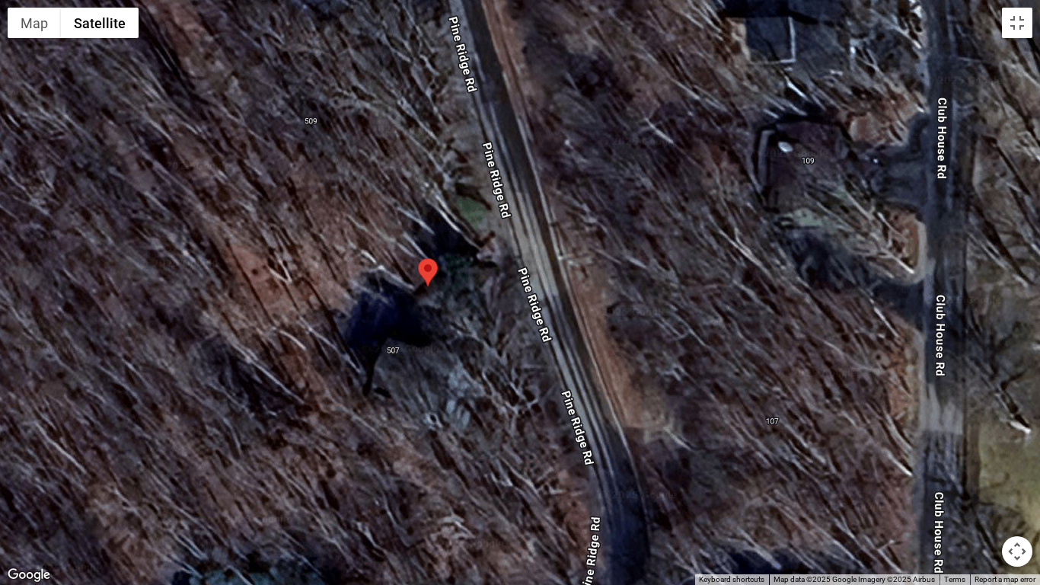
drag, startPoint x: 509, startPoint y: 350, endPoint x: 378, endPoint y: 364, distance: 131.7
click at [378, 364] on div at bounding box center [520, 292] width 1040 height 585
click at [1015, 29] on button "Toggle fullscreen view" at bounding box center [1017, 23] width 30 height 30
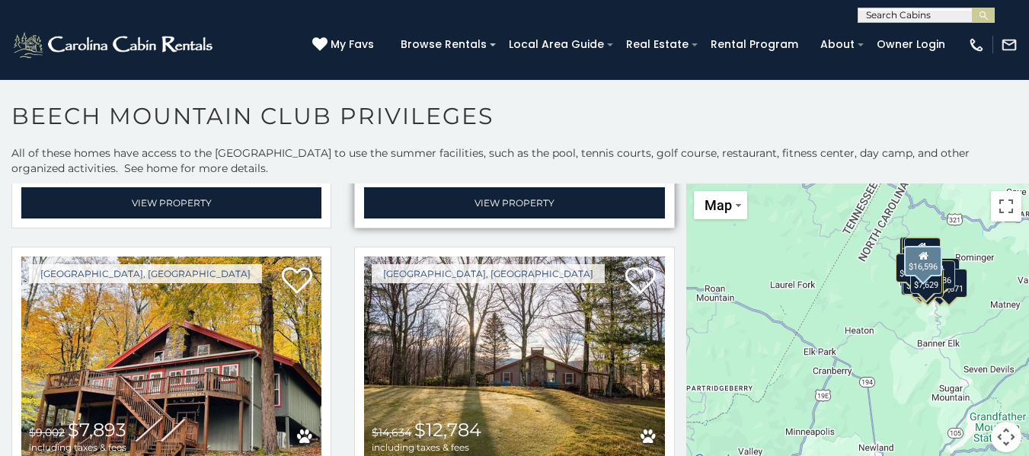
scroll to position [2056, 0]
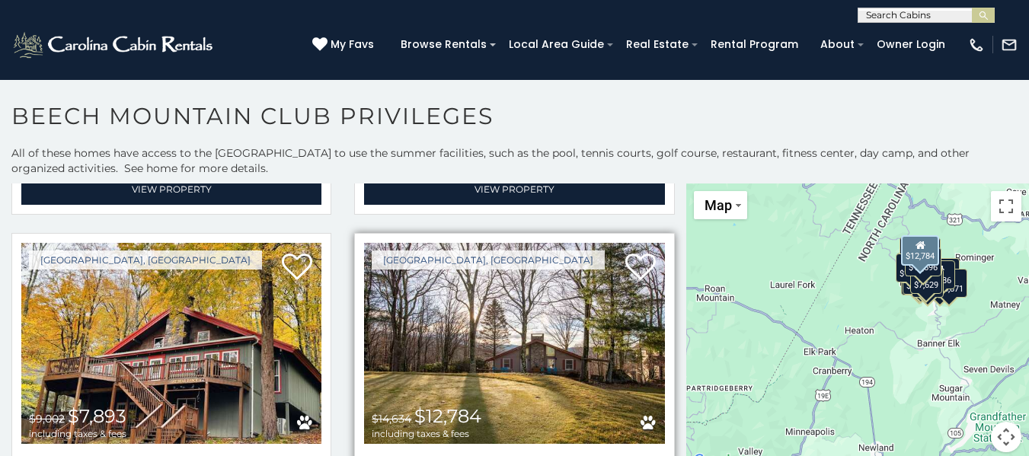
click at [496, 329] on img at bounding box center [514, 343] width 300 height 201
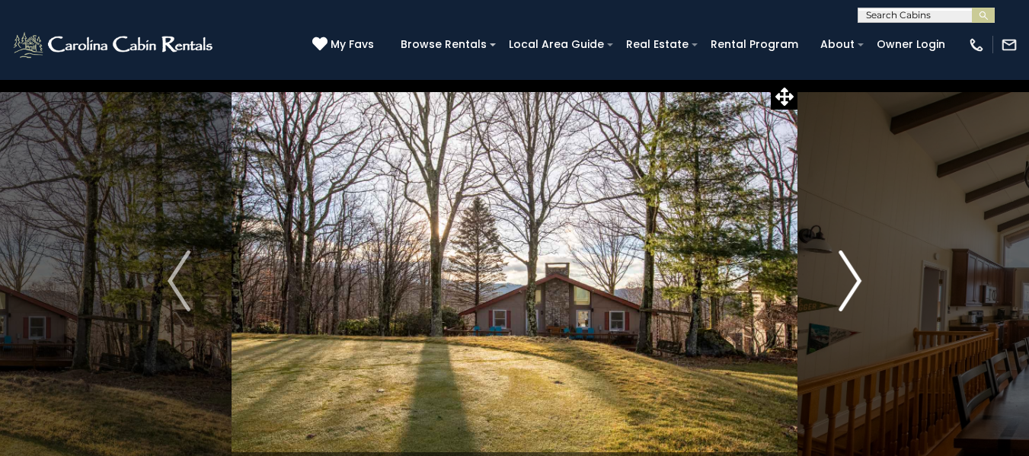
click at [863, 277] on button "Next" at bounding box center [849, 281] width 105 height 404
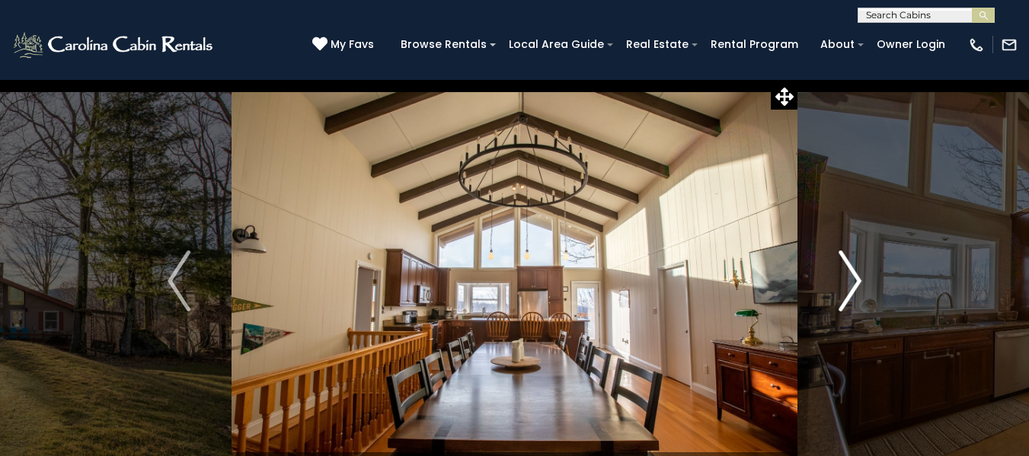
click at [863, 277] on button "Next" at bounding box center [849, 281] width 105 height 404
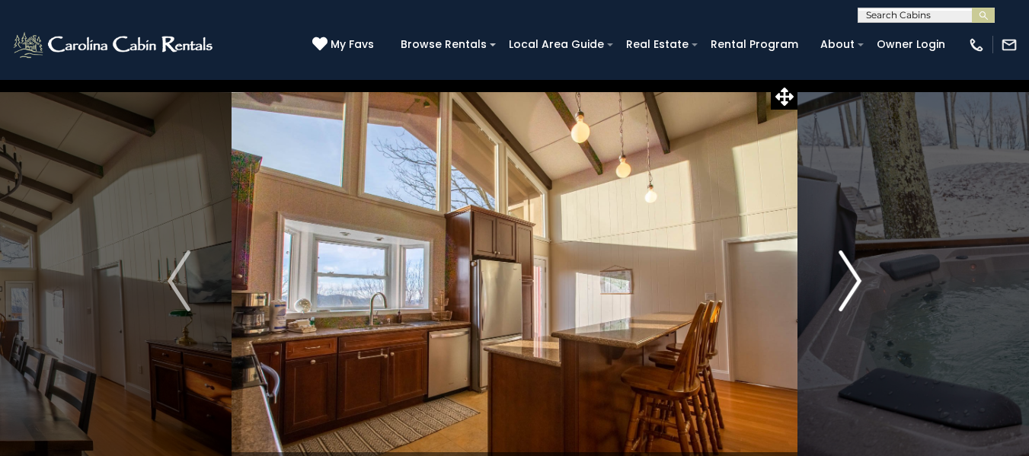
click at [863, 277] on button "Next" at bounding box center [849, 281] width 105 height 404
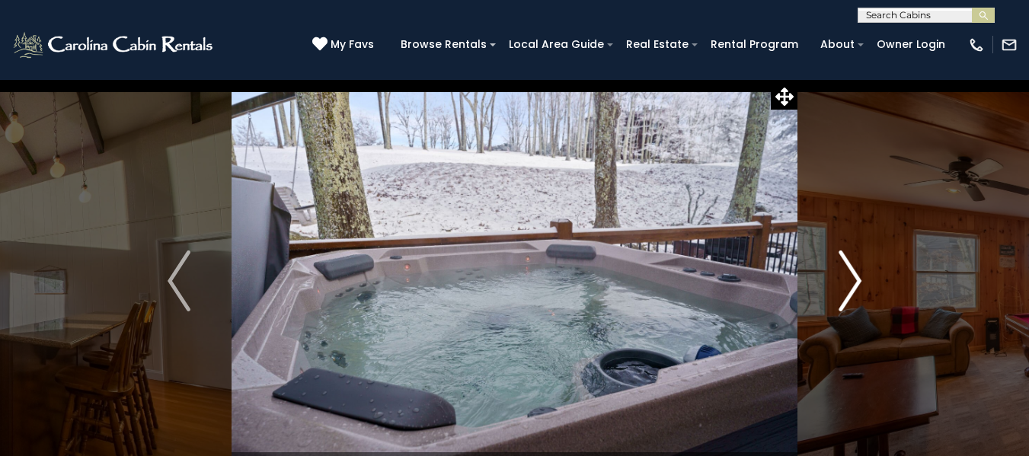
click at [863, 277] on button "Next" at bounding box center [849, 281] width 105 height 404
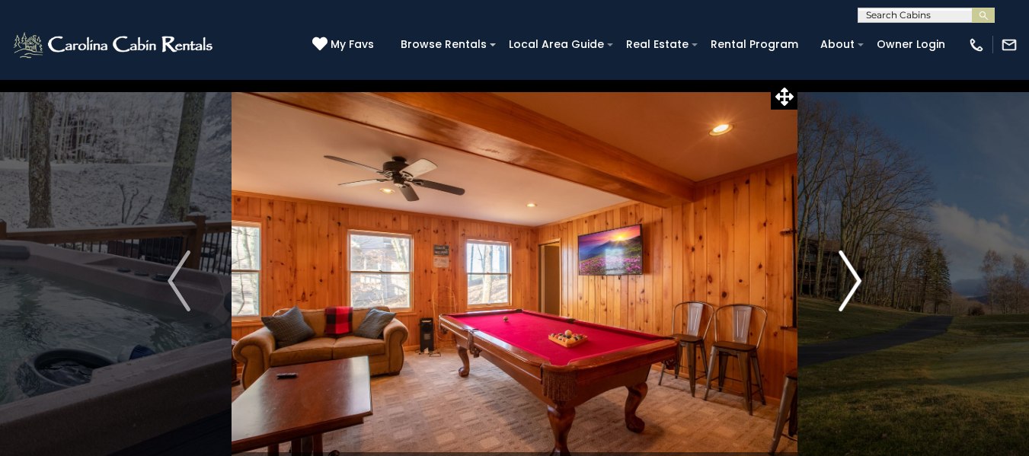
click at [863, 277] on button "Next" at bounding box center [849, 281] width 105 height 404
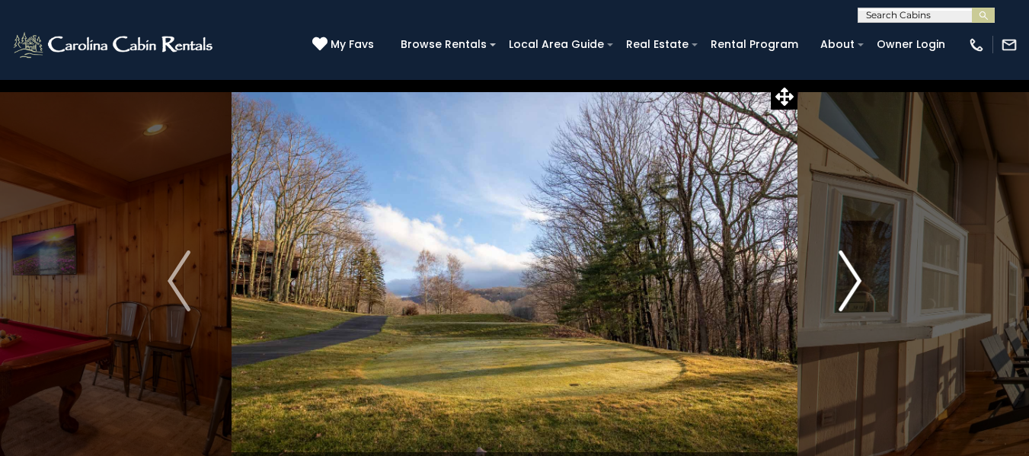
click at [863, 277] on button "Next" at bounding box center [849, 281] width 105 height 404
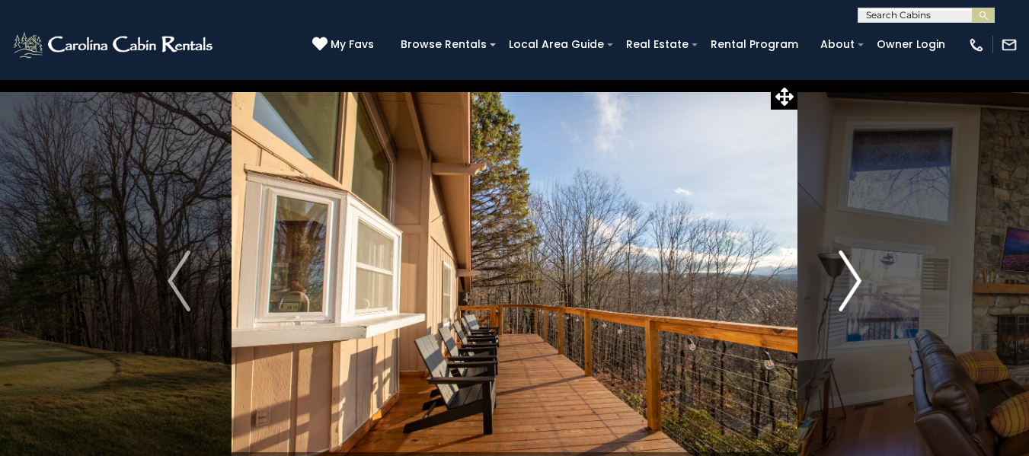
click at [863, 277] on button "Next" at bounding box center [849, 281] width 105 height 404
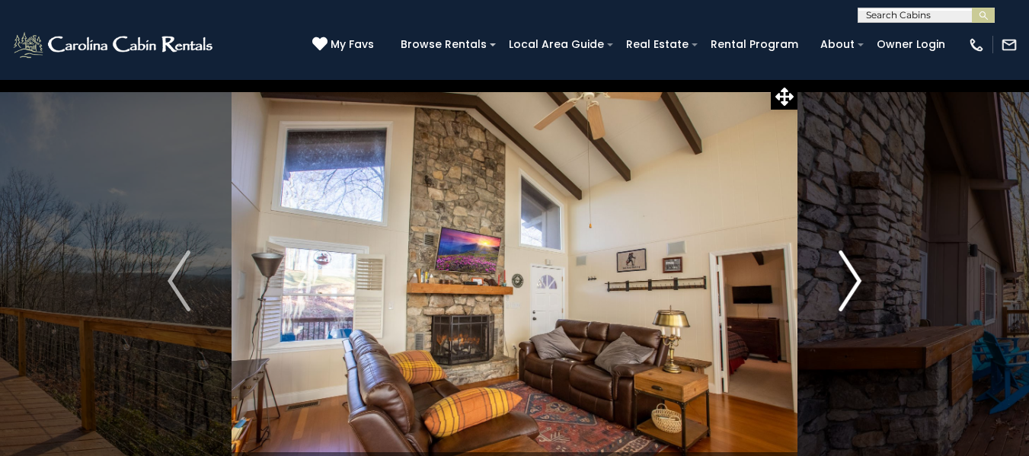
click at [863, 277] on button "Next" at bounding box center [849, 281] width 105 height 404
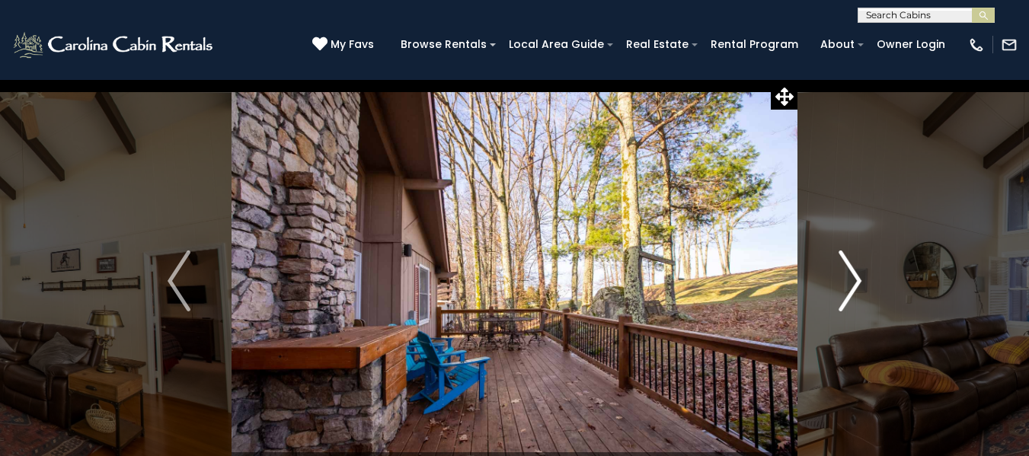
click at [863, 277] on button "Next" at bounding box center [849, 281] width 105 height 404
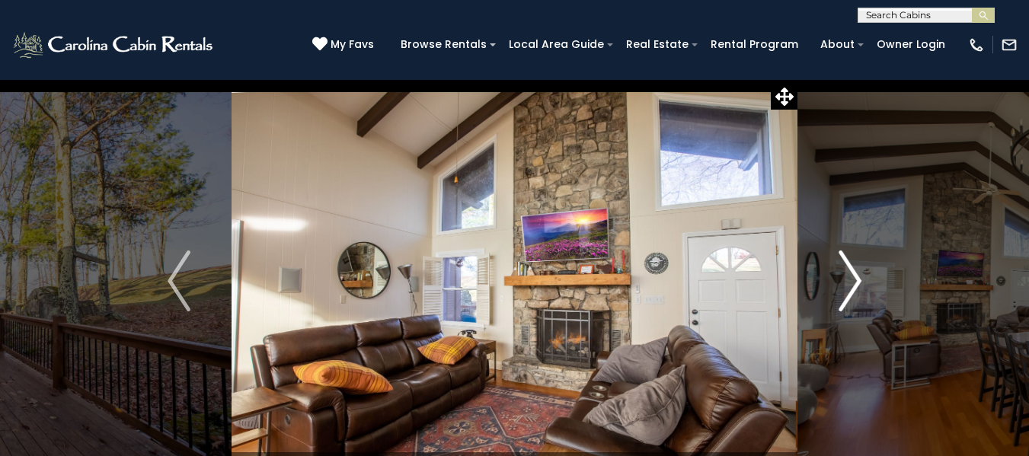
click at [863, 277] on button "Next" at bounding box center [849, 281] width 105 height 404
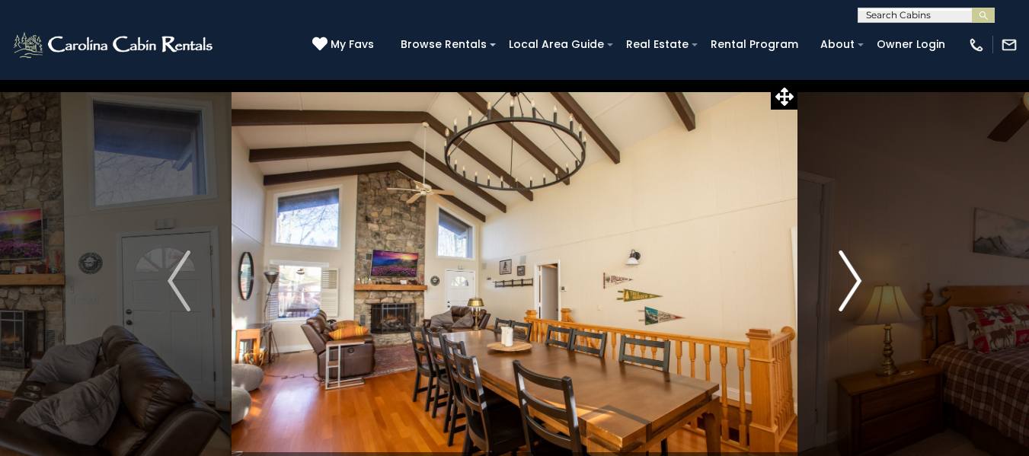
click at [863, 277] on button "Next" at bounding box center [849, 281] width 105 height 404
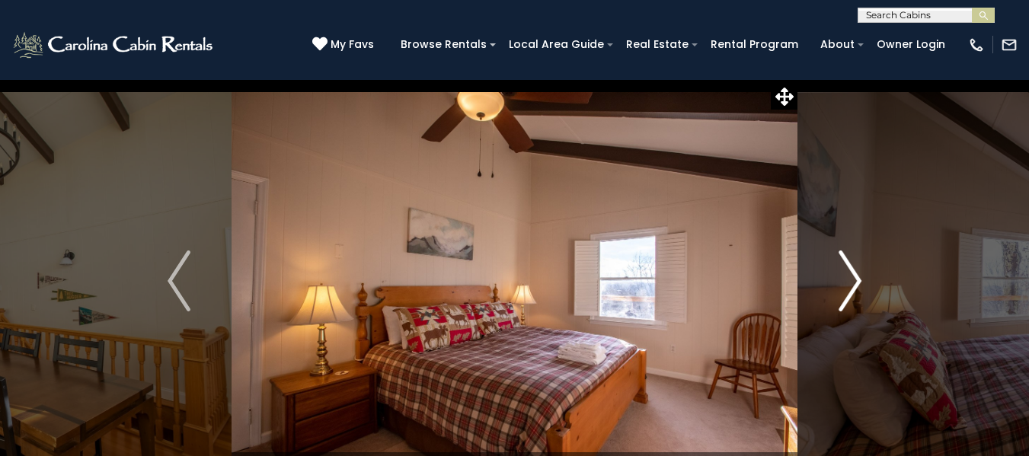
click at [863, 277] on button "Next" at bounding box center [849, 281] width 105 height 404
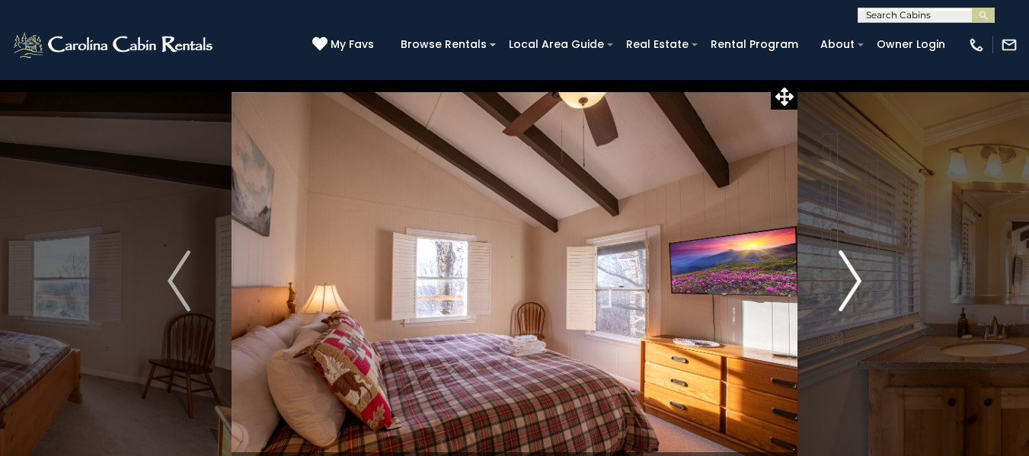
click at [863, 277] on button "Next" at bounding box center [849, 281] width 105 height 404
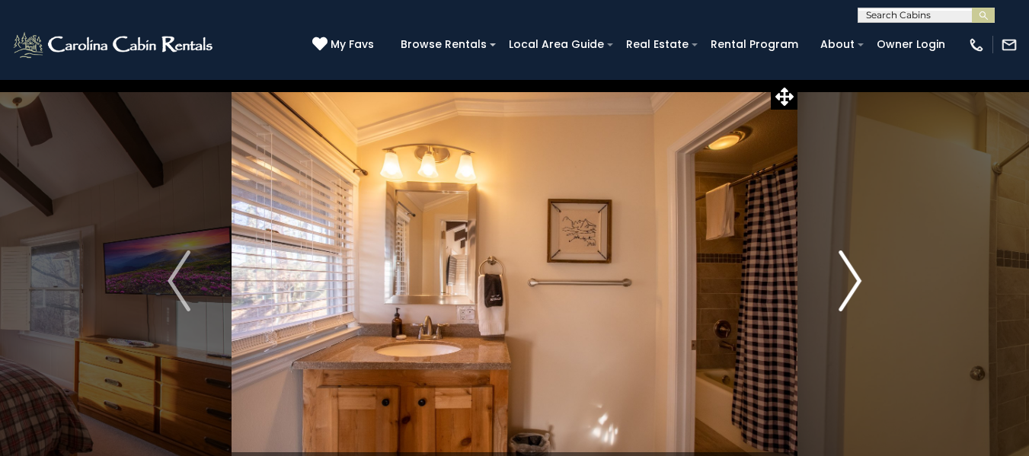
click at [863, 277] on button "Next" at bounding box center [849, 281] width 105 height 404
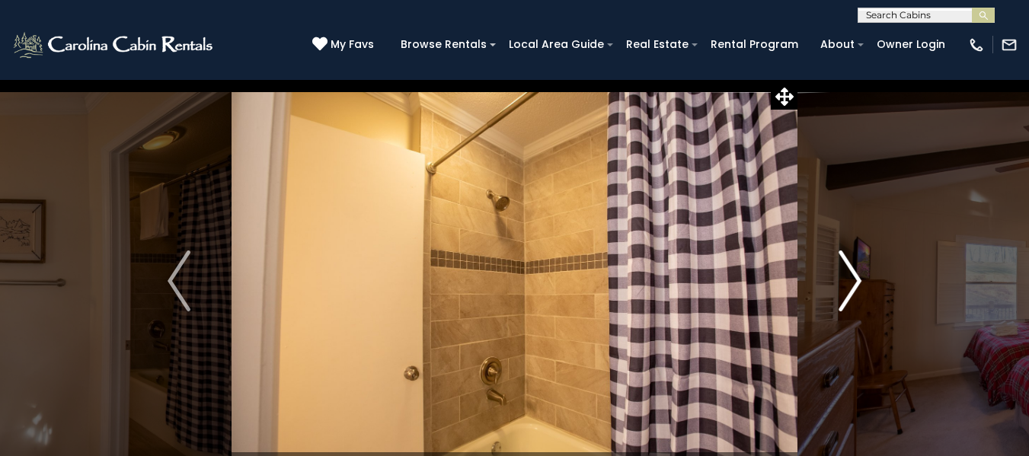
click at [863, 277] on button "Next" at bounding box center [849, 281] width 105 height 404
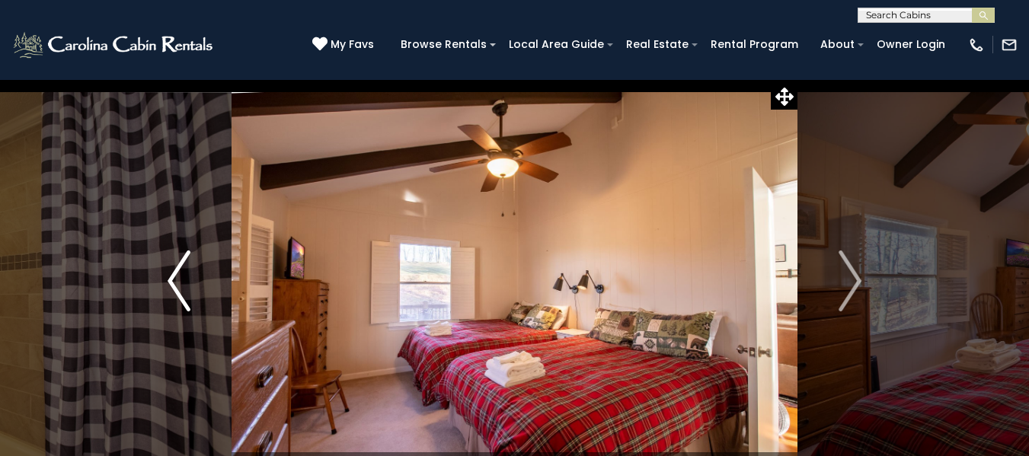
click at [174, 282] on img "Previous" at bounding box center [178, 280] width 23 height 61
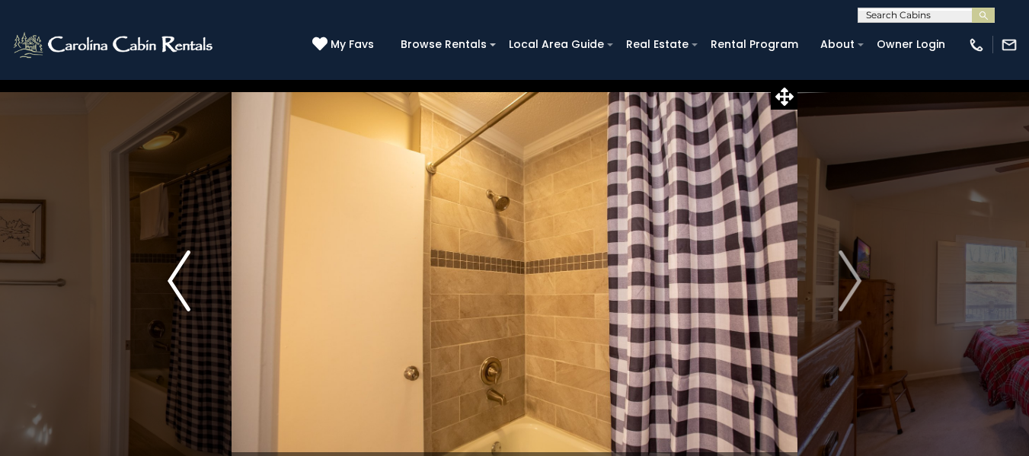
click at [181, 280] on img "Previous" at bounding box center [178, 280] width 23 height 61
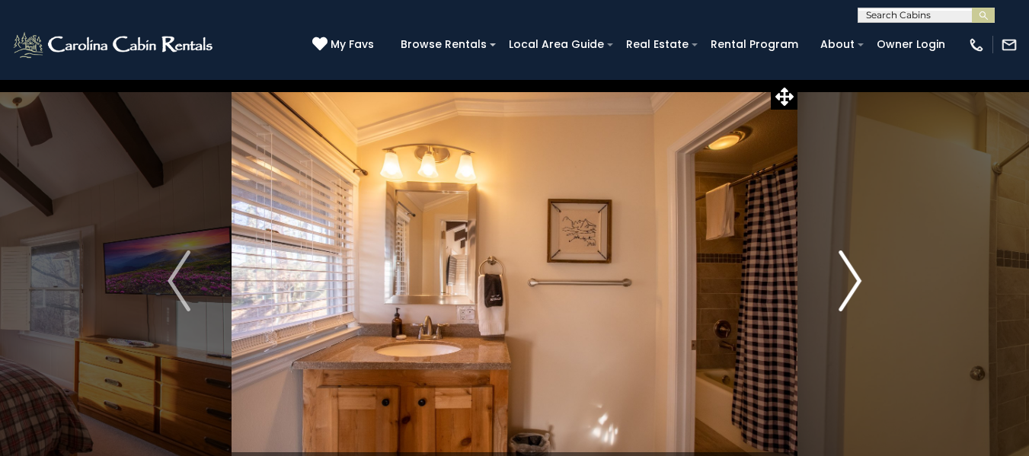
click at [852, 283] on img "Next" at bounding box center [849, 280] width 23 height 61
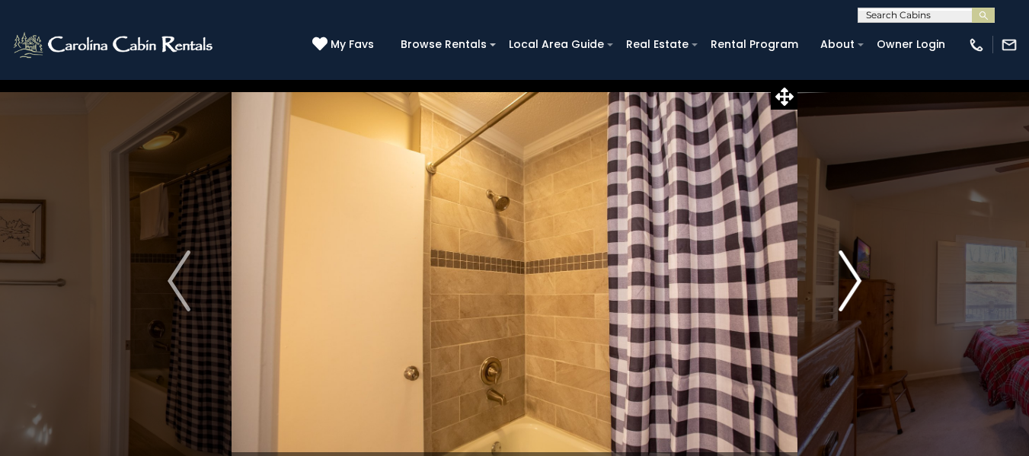
click at [852, 283] on img "Next" at bounding box center [849, 280] width 23 height 61
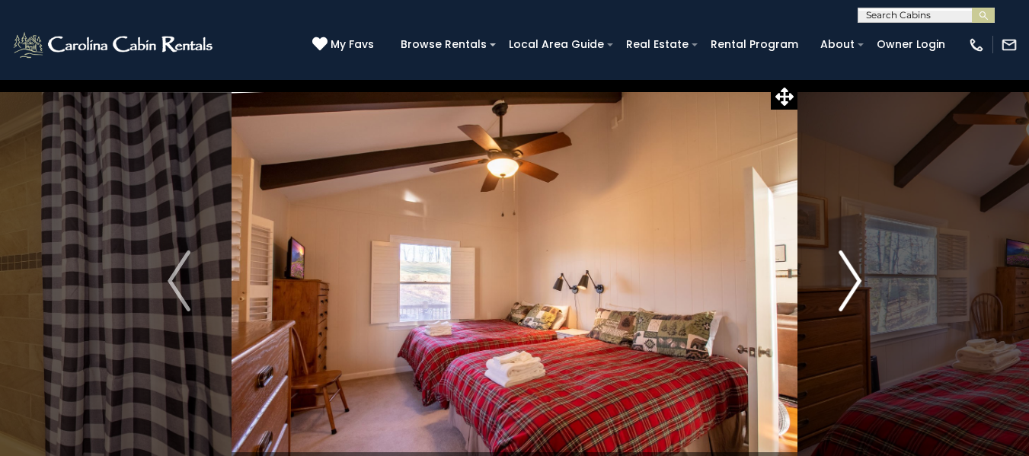
click at [852, 283] on img "Next" at bounding box center [849, 280] width 23 height 61
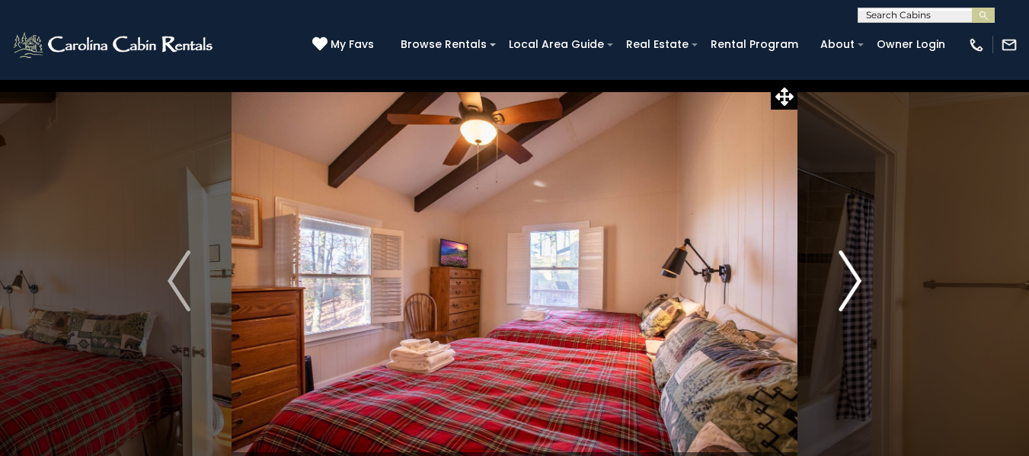
click at [852, 283] on img "Next" at bounding box center [849, 280] width 23 height 61
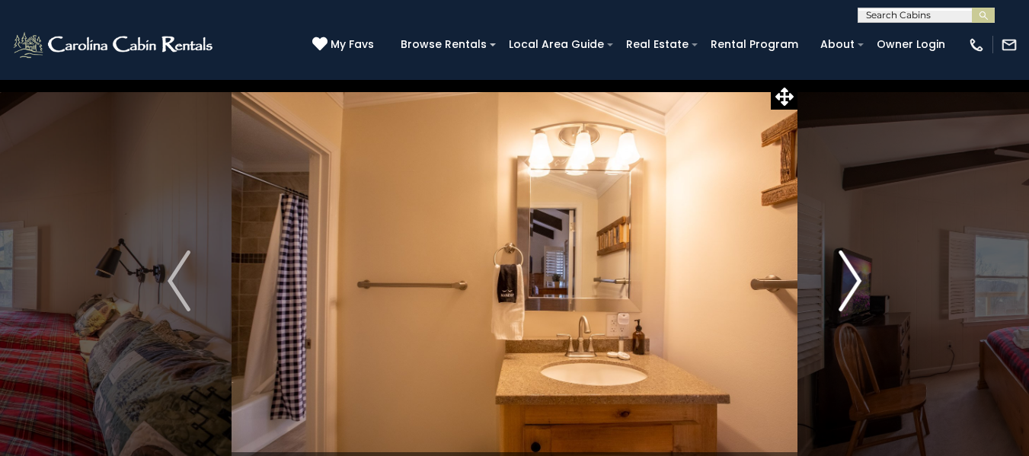
click at [852, 283] on img "Next" at bounding box center [849, 280] width 23 height 61
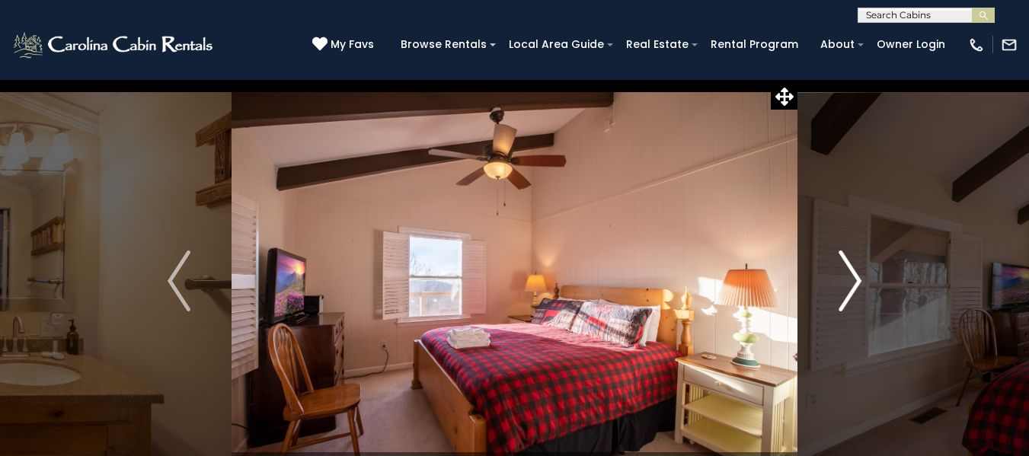
click at [852, 283] on img "Next" at bounding box center [849, 280] width 23 height 61
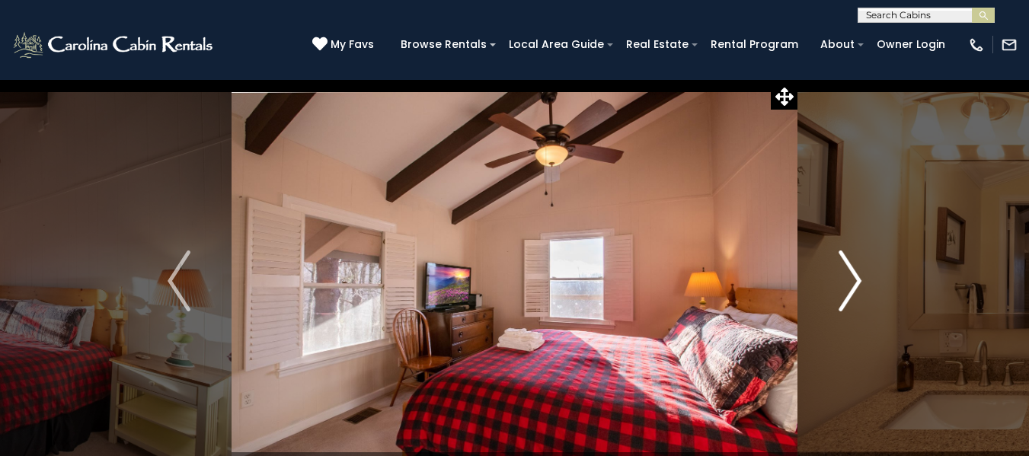
click at [852, 283] on img "Next" at bounding box center [849, 280] width 23 height 61
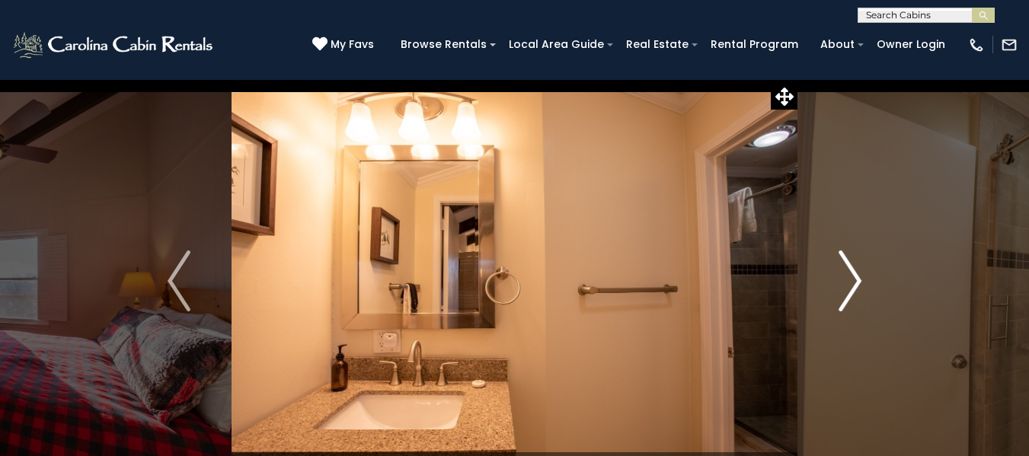
click at [852, 283] on img "Next" at bounding box center [849, 280] width 23 height 61
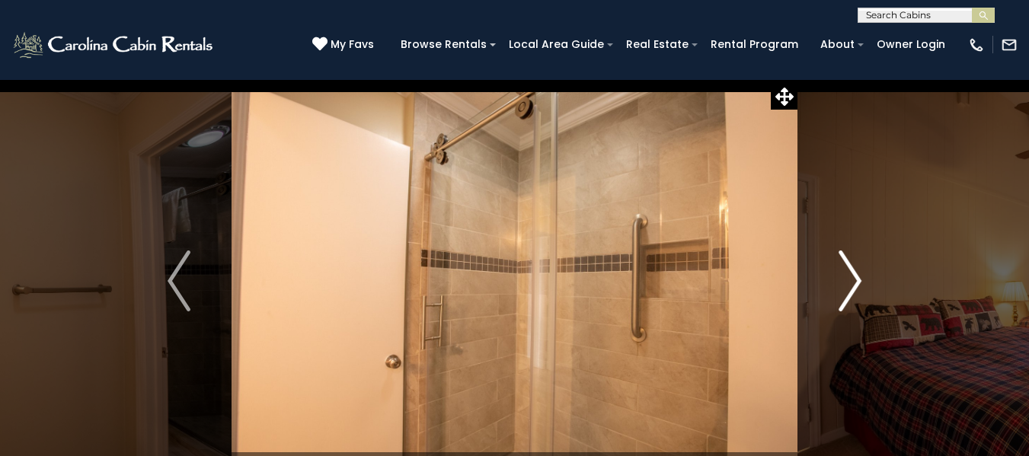
click at [852, 283] on img "Next" at bounding box center [849, 280] width 23 height 61
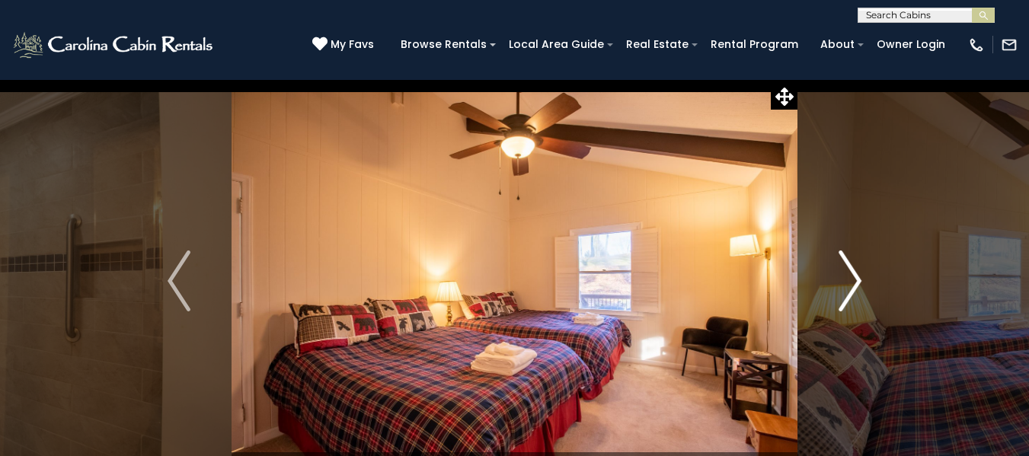
click at [852, 283] on img "Next" at bounding box center [849, 280] width 23 height 61
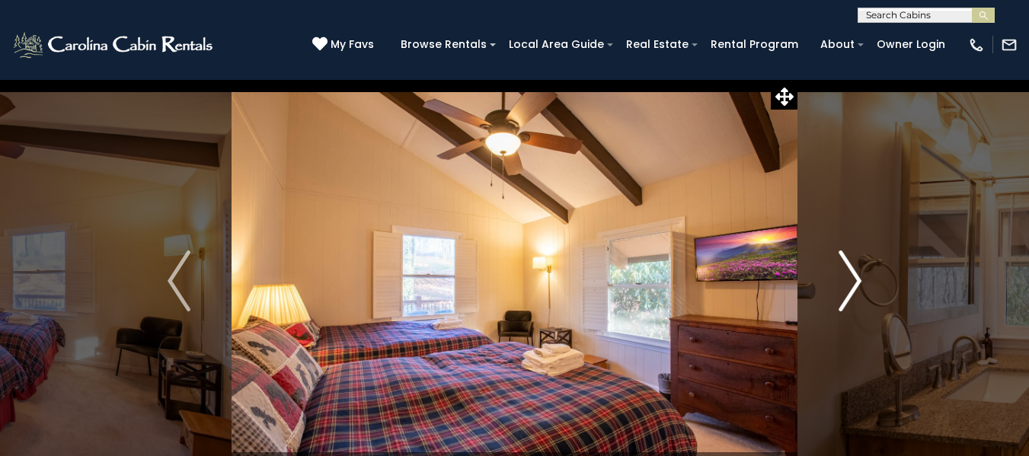
click at [852, 283] on img "Next" at bounding box center [849, 280] width 23 height 61
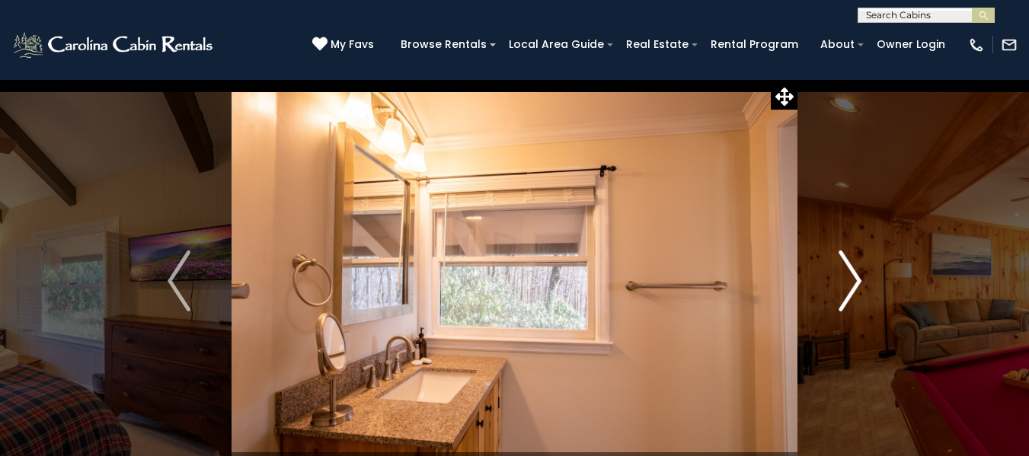
click at [852, 283] on img "Next" at bounding box center [849, 280] width 23 height 61
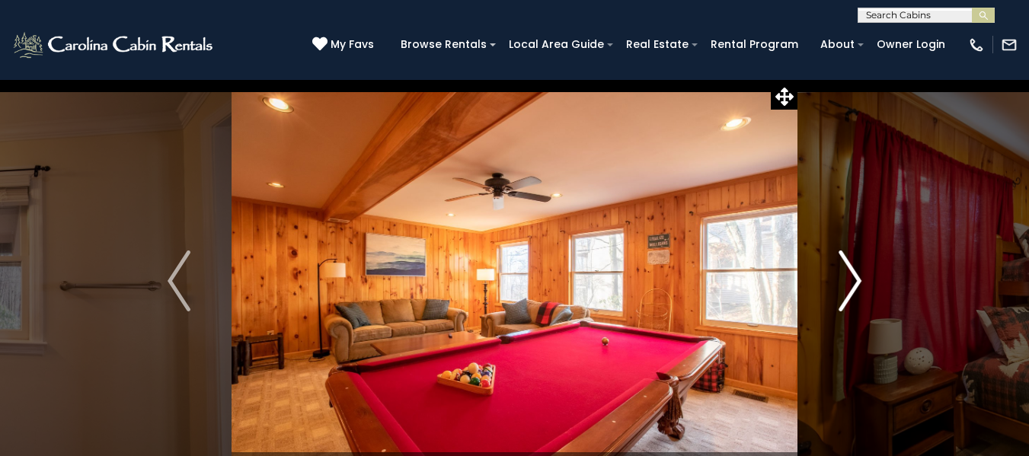
click at [852, 283] on img "Next" at bounding box center [849, 280] width 23 height 61
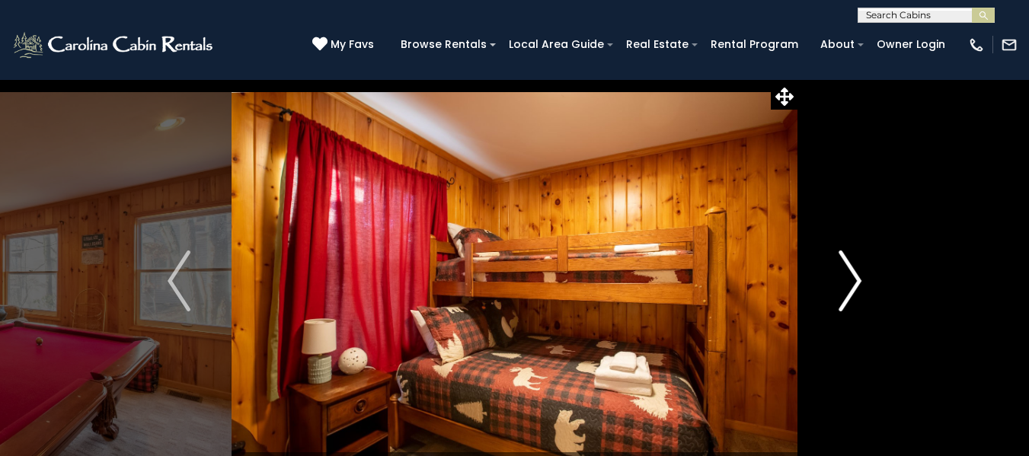
click at [852, 283] on img "Next" at bounding box center [849, 280] width 23 height 61
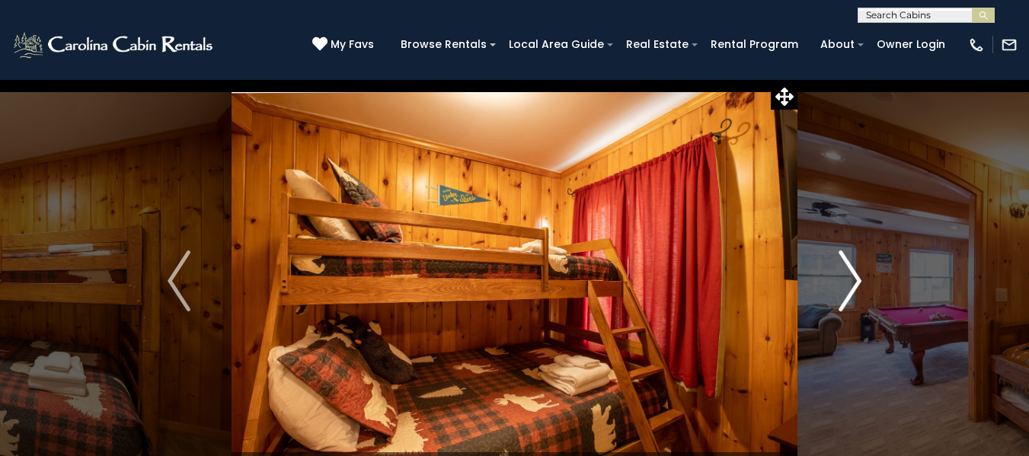
click at [852, 283] on img "Next" at bounding box center [849, 280] width 23 height 61
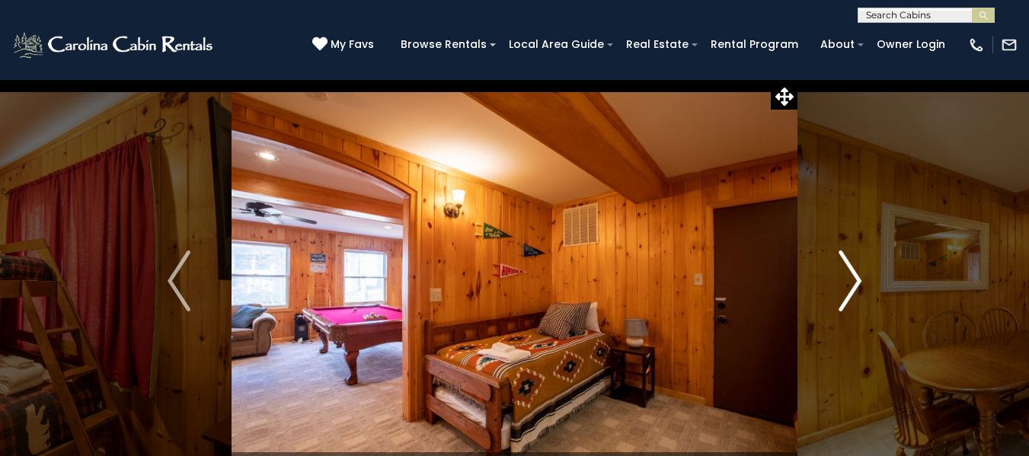
click at [852, 283] on img "Next" at bounding box center [849, 280] width 23 height 61
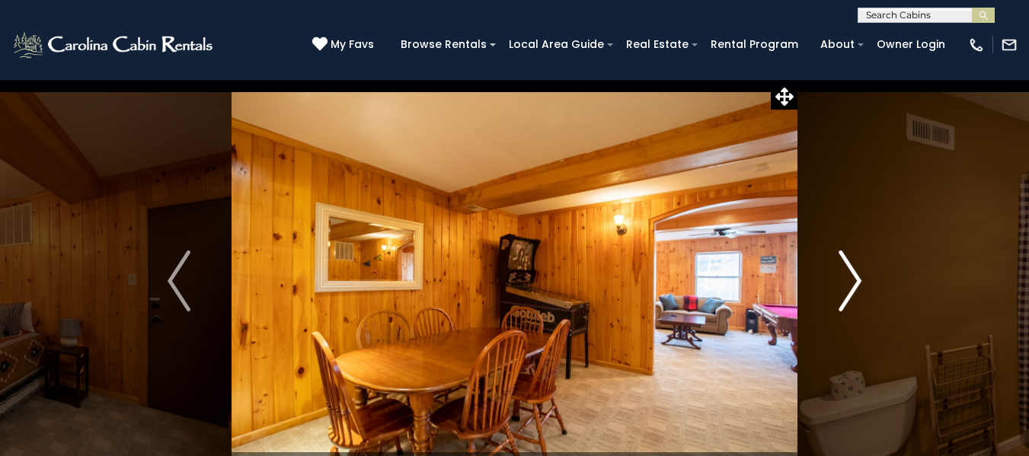
click at [852, 283] on img "Next" at bounding box center [849, 280] width 23 height 61
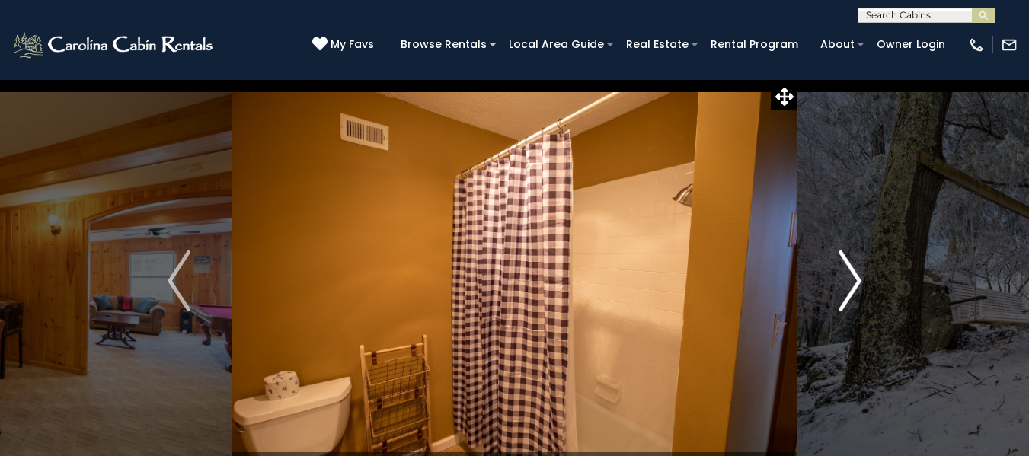
click at [852, 283] on img "Next" at bounding box center [849, 280] width 23 height 61
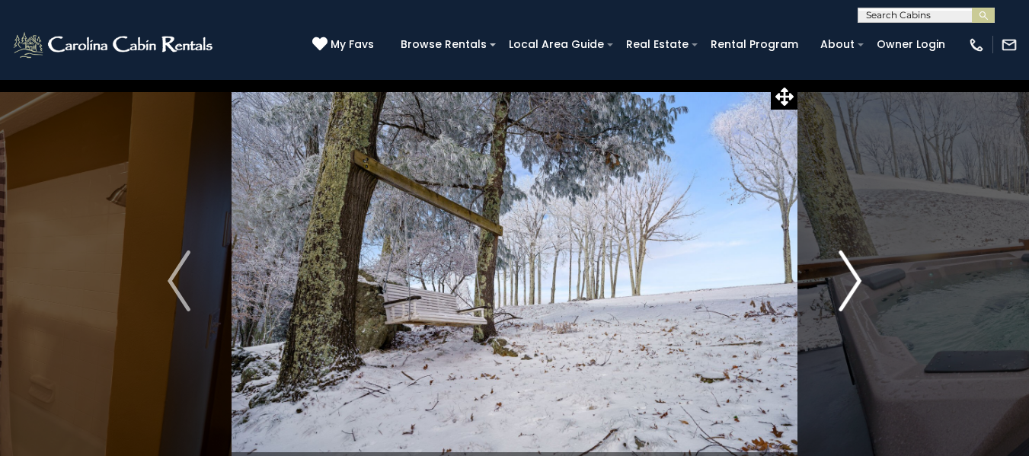
click at [852, 283] on img "Next" at bounding box center [849, 280] width 23 height 61
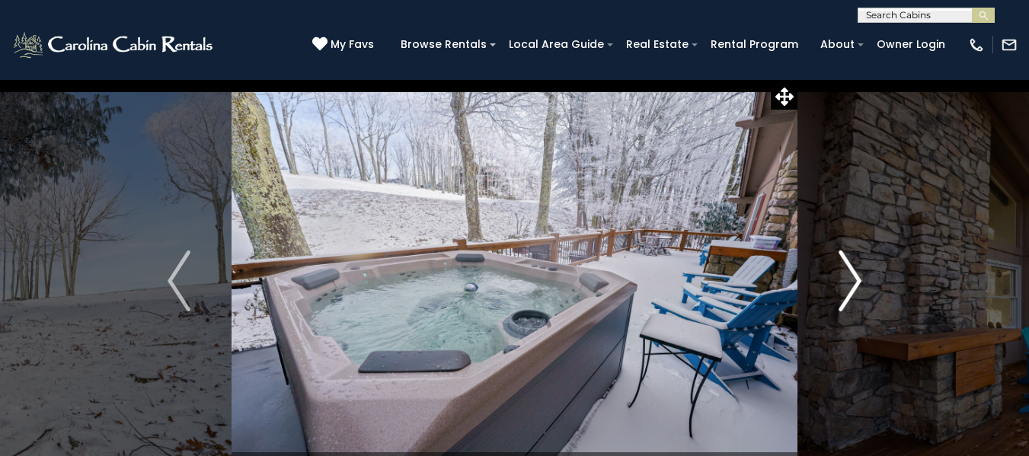
click at [852, 283] on img "Next" at bounding box center [849, 280] width 23 height 61
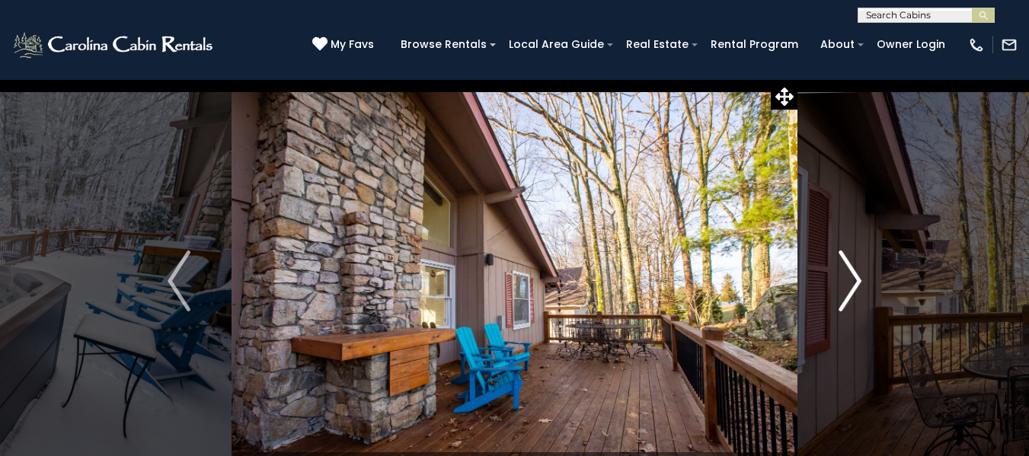
click at [852, 283] on img "Next" at bounding box center [849, 280] width 23 height 61
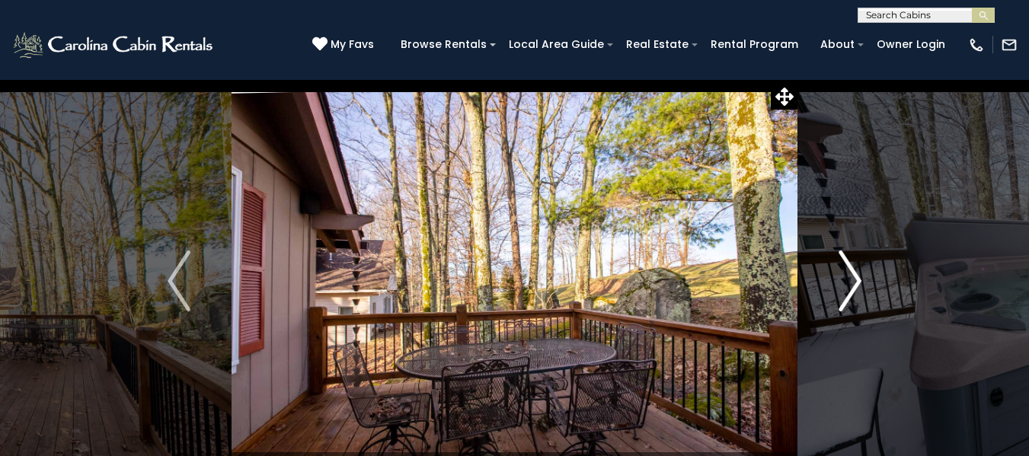
click at [852, 283] on img "Next" at bounding box center [849, 280] width 23 height 61
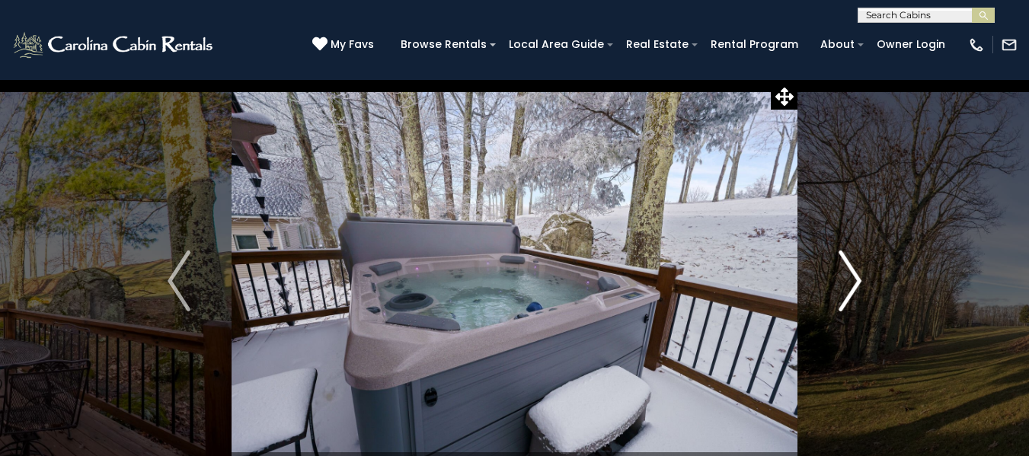
click at [852, 283] on img "Next" at bounding box center [849, 280] width 23 height 61
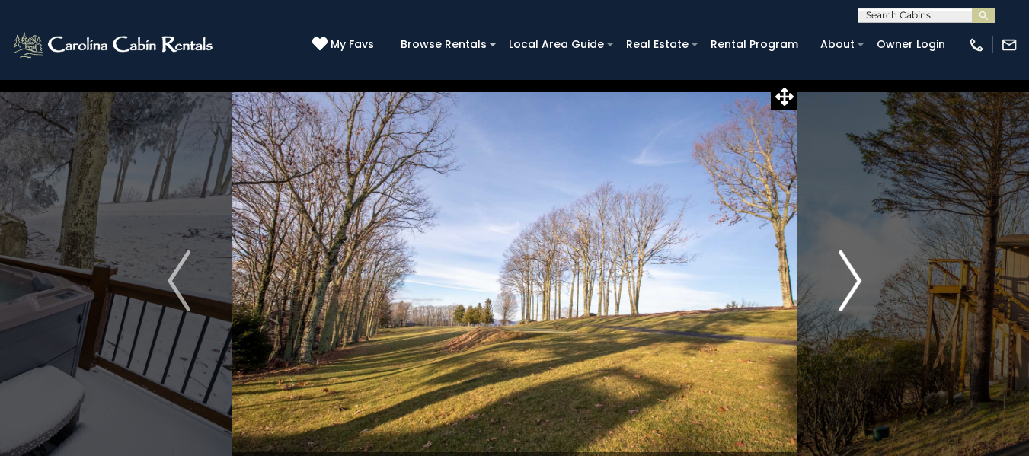
click at [852, 283] on img "Next" at bounding box center [849, 280] width 23 height 61
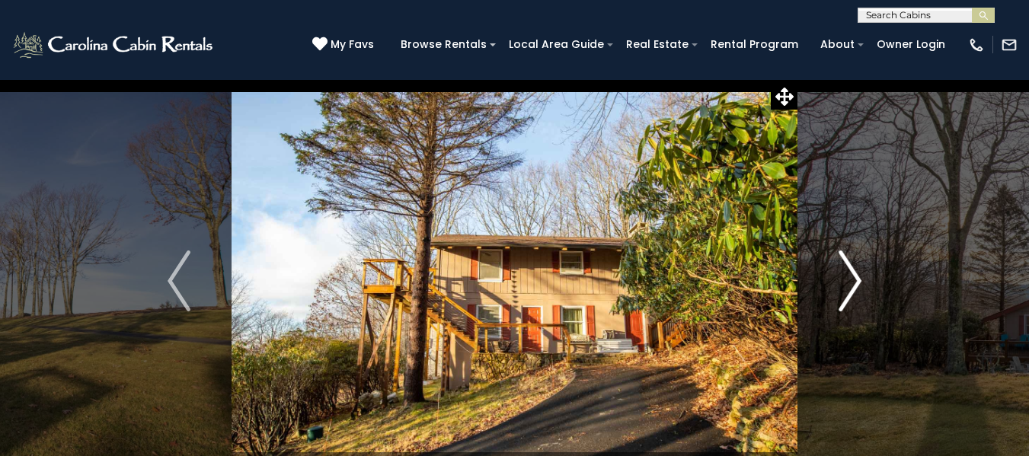
click at [852, 283] on img "Next" at bounding box center [849, 280] width 23 height 61
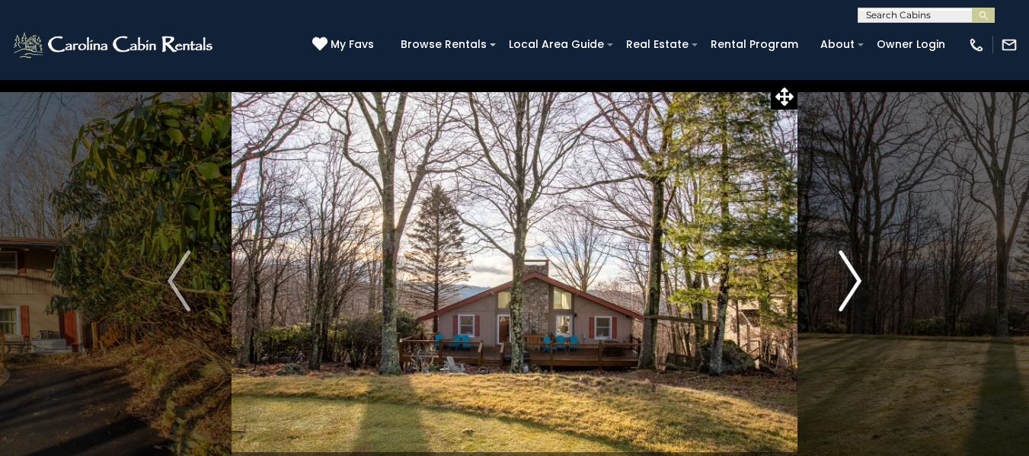
click at [844, 276] on img "Next" at bounding box center [849, 280] width 23 height 61
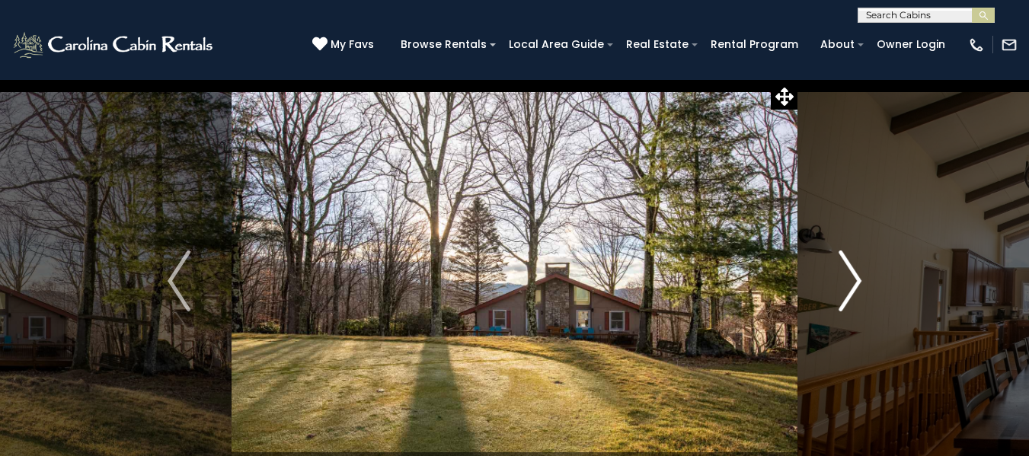
click at [844, 276] on img "Next" at bounding box center [849, 280] width 23 height 61
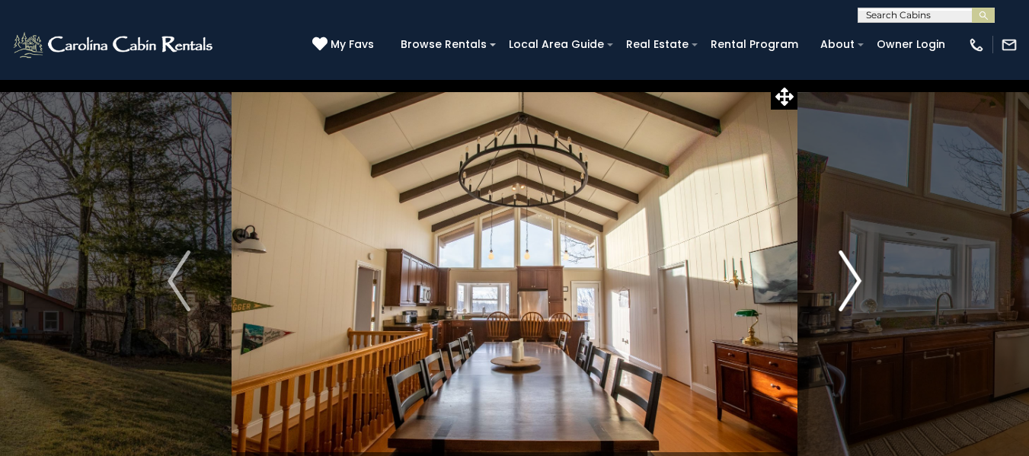
click at [844, 276] on img "Next" at bounding box center [849, 280] width 23 height 61
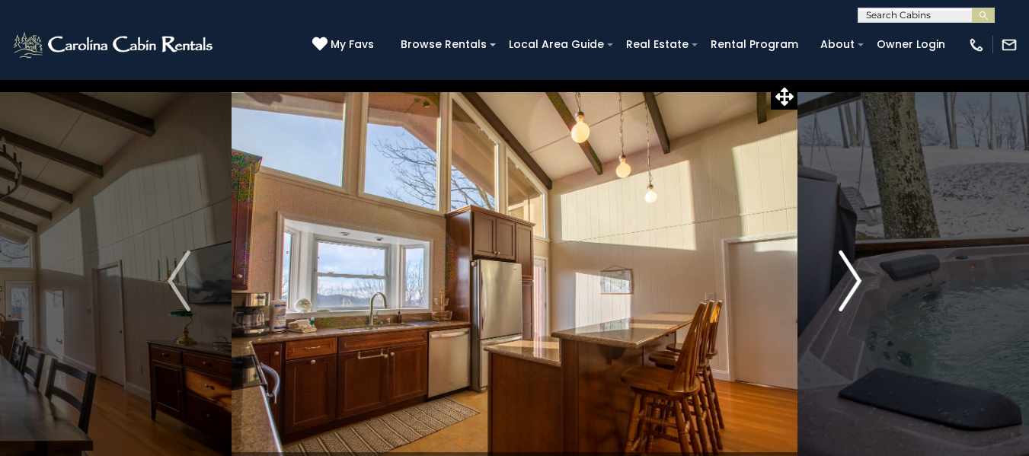
click at [844, 276] on img "Next" at bounding box center [849, 280] width 23 height 61
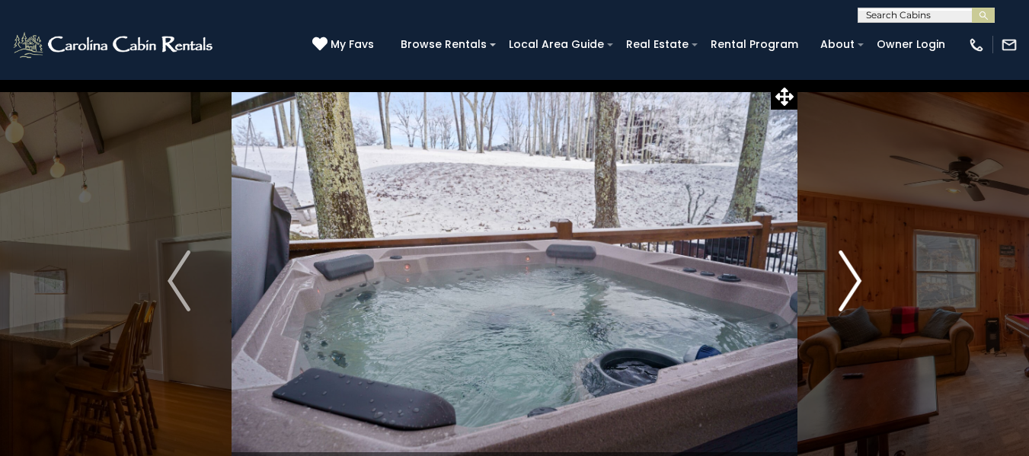
click at [844, 276] on img "Next" at bounding box center [849, 280] width 23 height 61
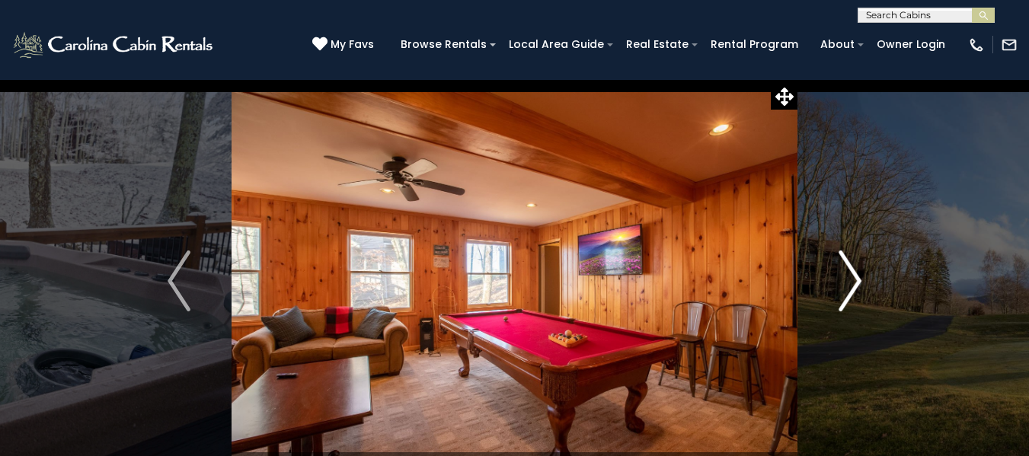
click at [844, 276] on img "Next" at bounding box center [849, 280] width 23 height 61
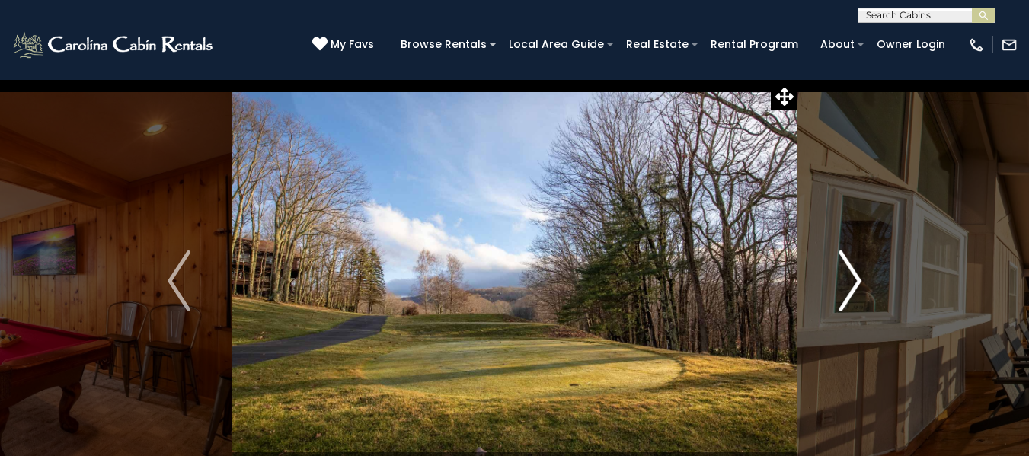
click at [844, 276] on img "Next" at bounding box center [849, 280] width 23 height 61
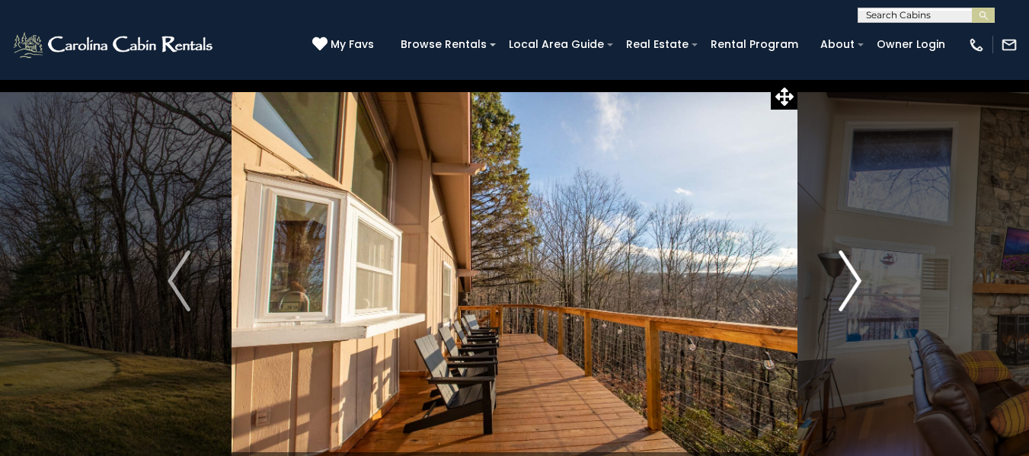
click at [844, 276] on img "Next" at bounding box center [849, 280] width 23 height 61
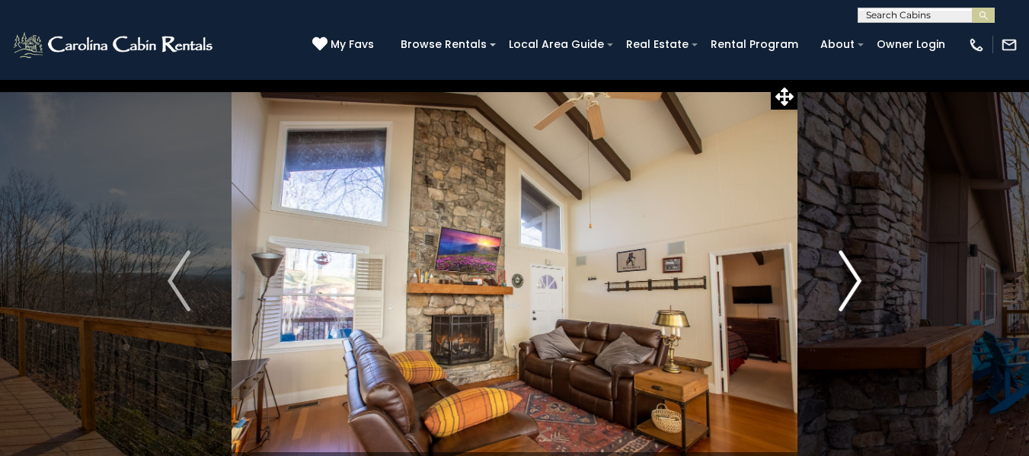
click at [844, 276] on img "Next" at bounding box center [849, 280] width 23 height 61
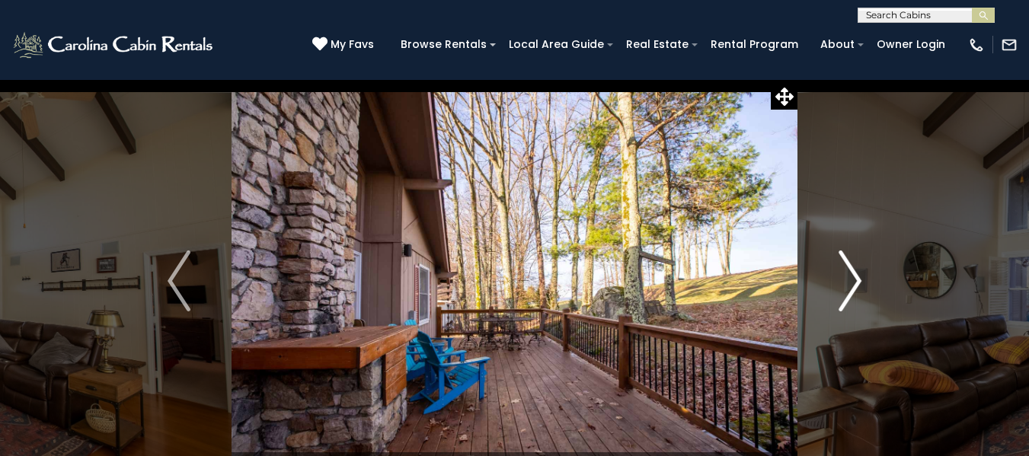
click at [844, 276] on img "Next" at bounding box center [849, 280] width 23 height 61
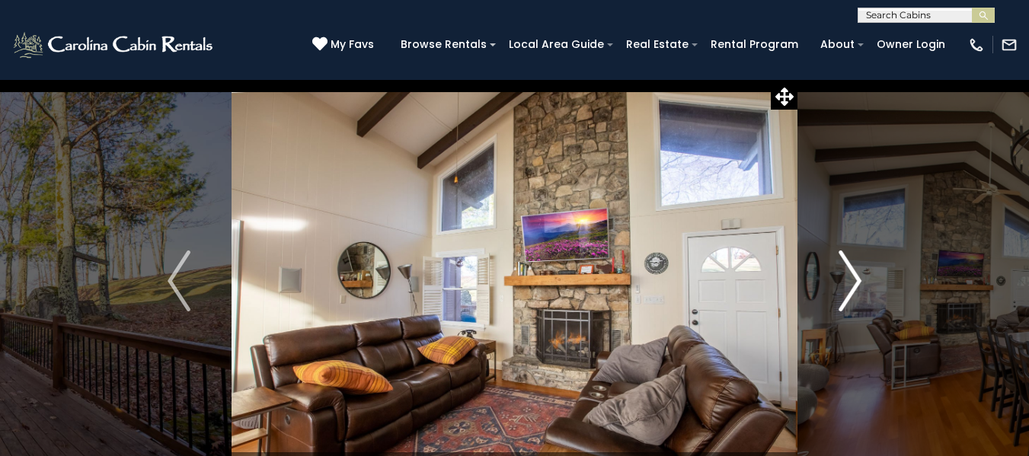
click at [844, 276] on img "Next" at bounding box center [849, 280] width 23 height 61
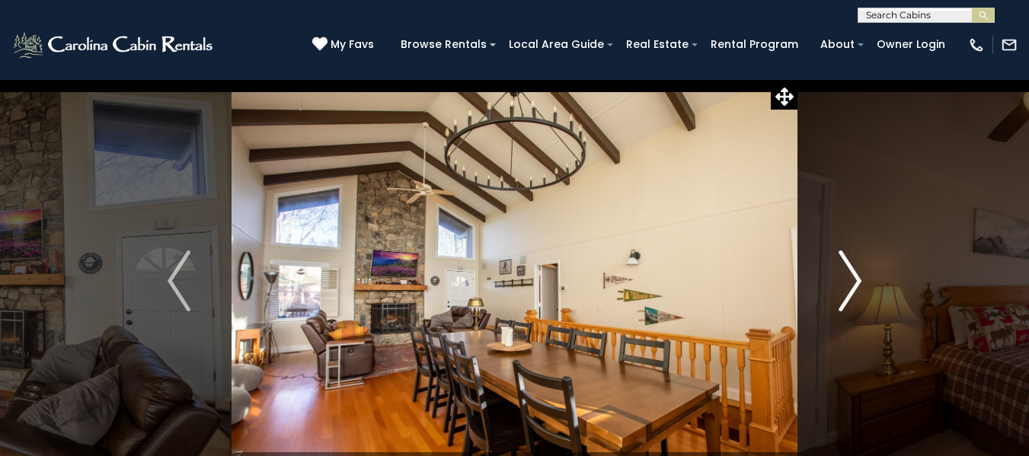
click at [844, 276] on img "Next" at bounding box center [849, 280] width 23 height 61
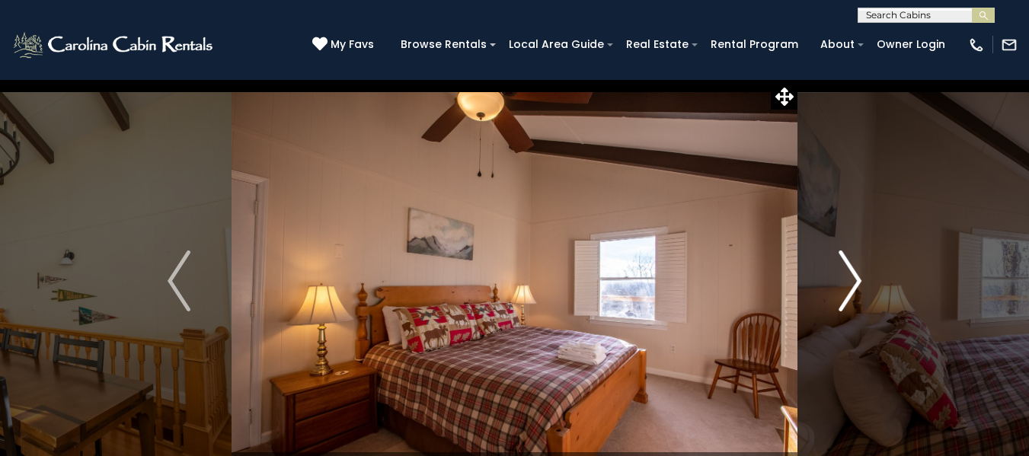
click at [844, 276] on img "Next" at bounding box center [849, 280] width 23 height 61
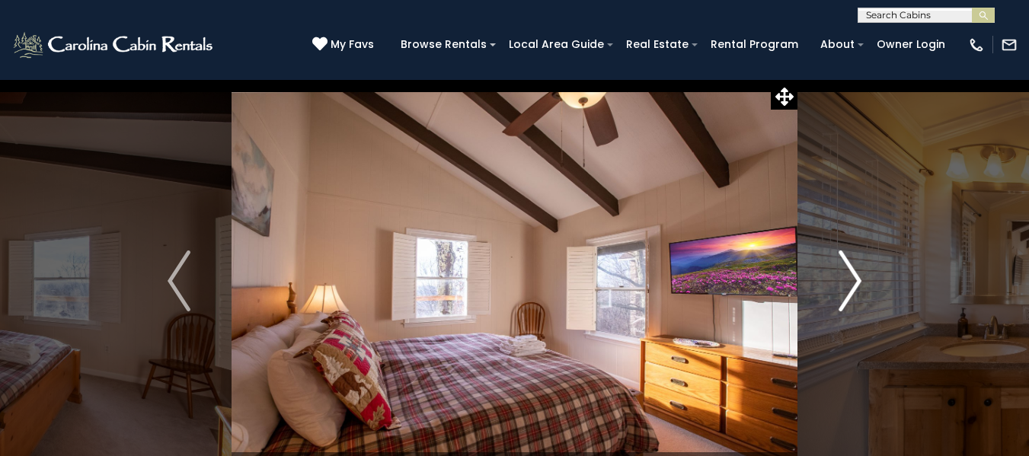
click at [844, 276] on img "Next" at bounding box center [849, 280] width 23 height 61
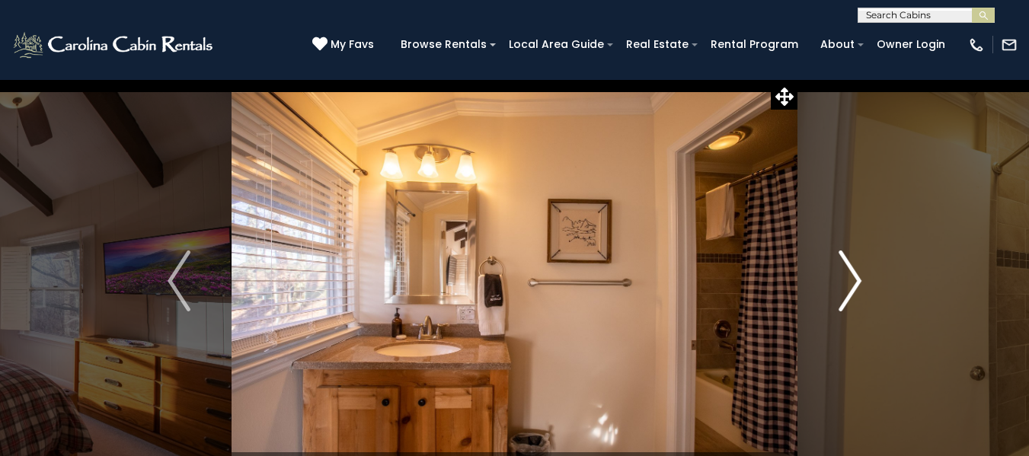
click at [844, 276] on img "Next" at bounding box center [849, 280] width 23 height 61
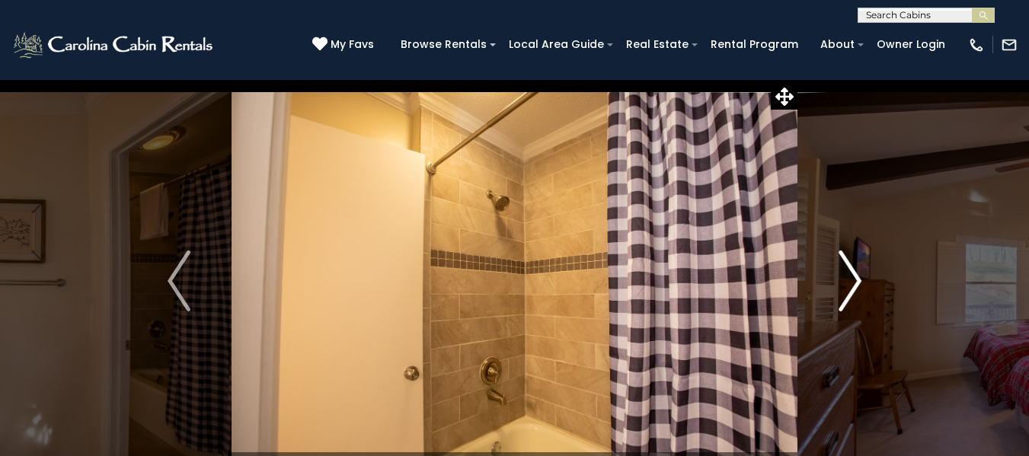
click at [844, 276] on img "Next" at bounding box center [849, 280] width 23 height 61
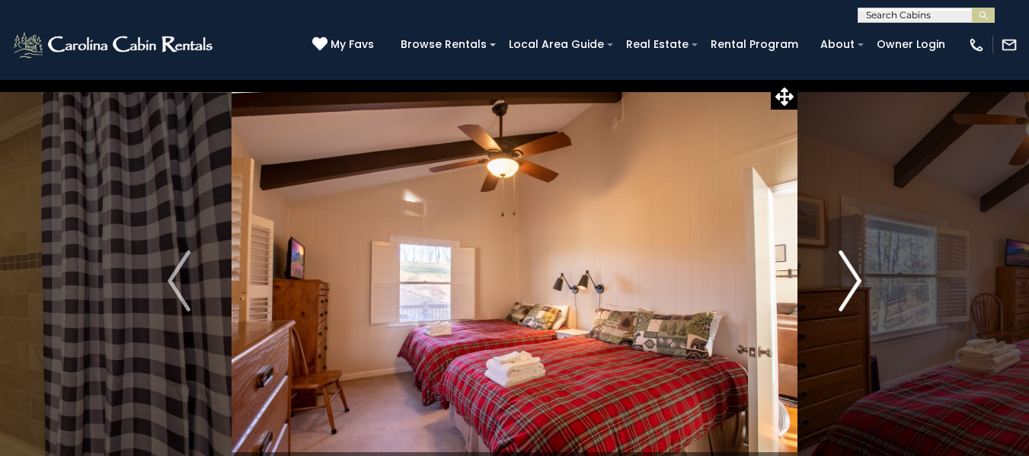
click at [850, 266] on img "Next" at bounding box center [849, 280] width 23 height 61
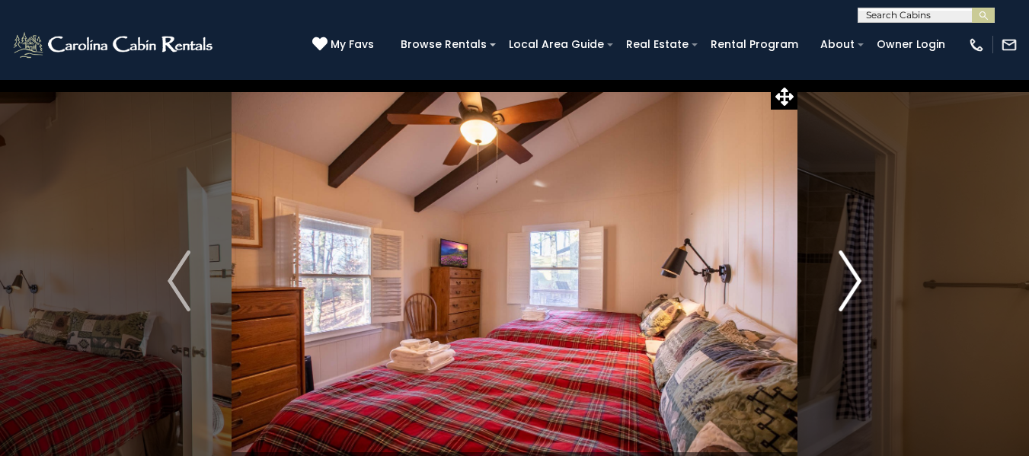
click at [844, 272] on img "Next" at bounding box center [849, 280] width 23 height 61
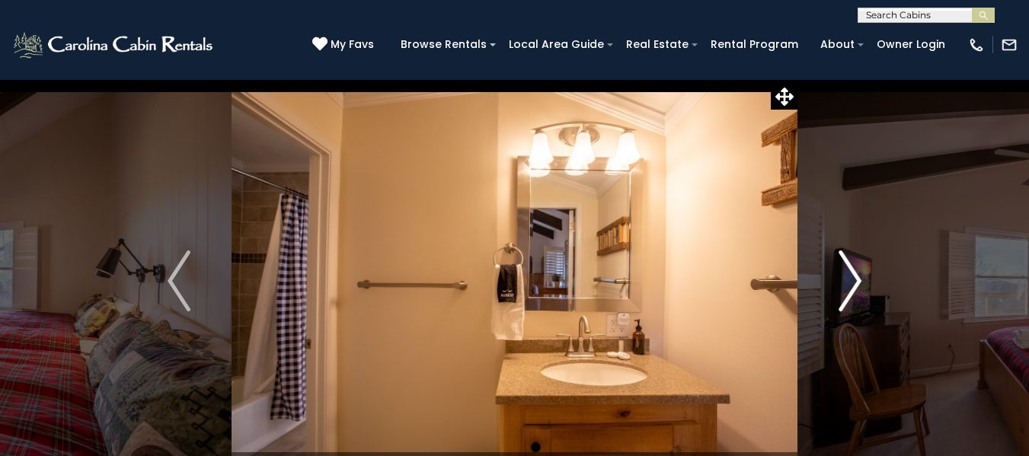
click at [844, 272] on img "Next" at bounding box center [849, 280] width 23 height 61
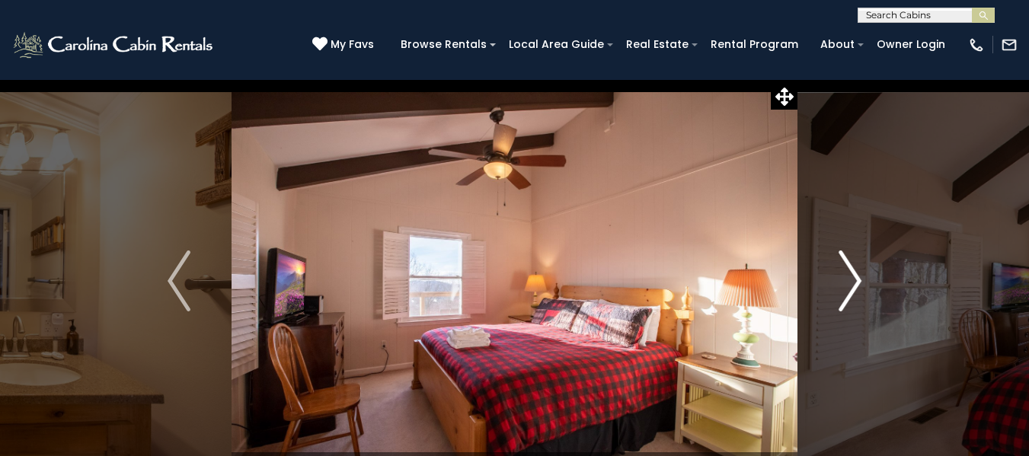
click at [844, 272] on img "Next" at bounding box center [849, 280] width 23 height 61
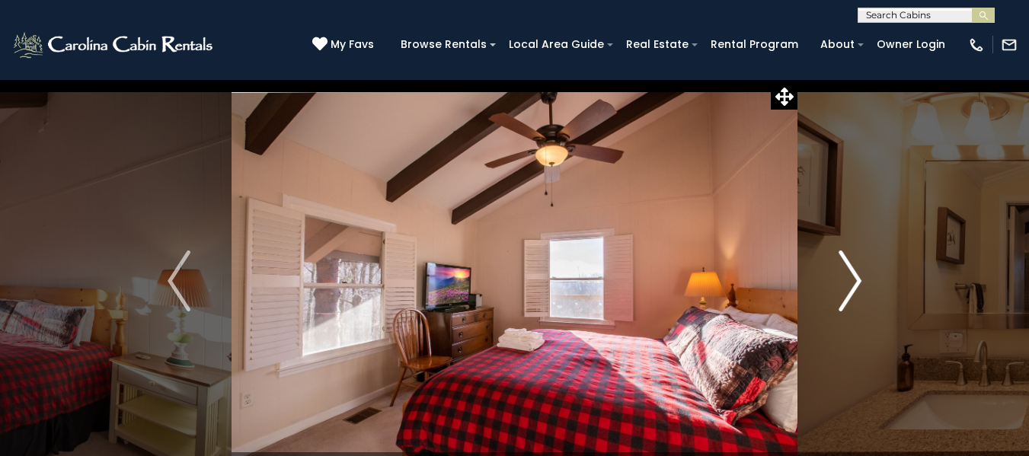
click at [844, 272] on img "Next" at bounding box center [849, 280] width 23 height 61
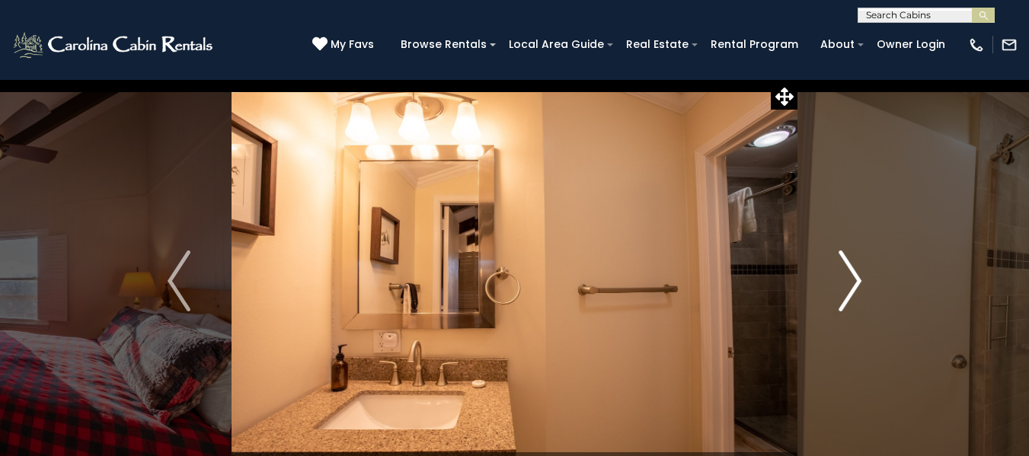
click at [844, 272] on img "Next" at bounding box center [849, 280] width 23 height 61
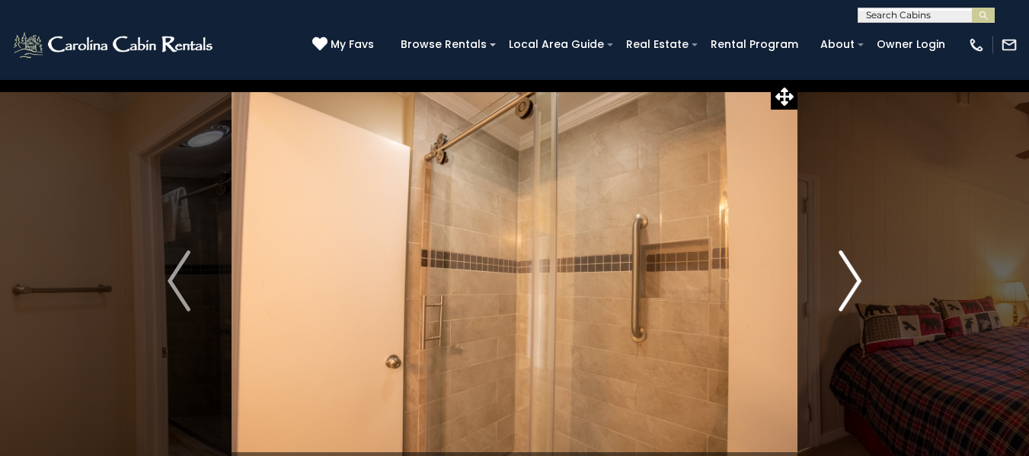
click at [844, 272] on img "Next" at bounding box center [849, 280] width 23 height 61
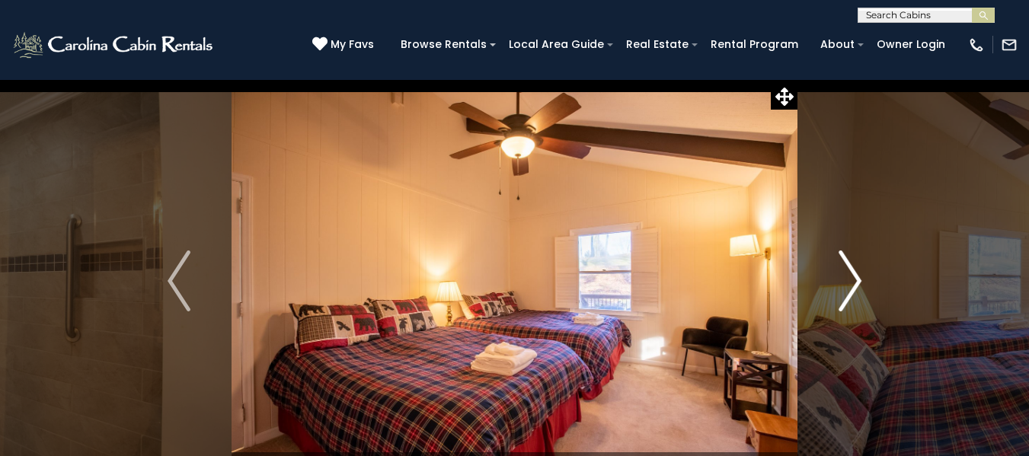
click at [844, 272] on img "Next" at bounding box center [849, 280] width 23 height 61
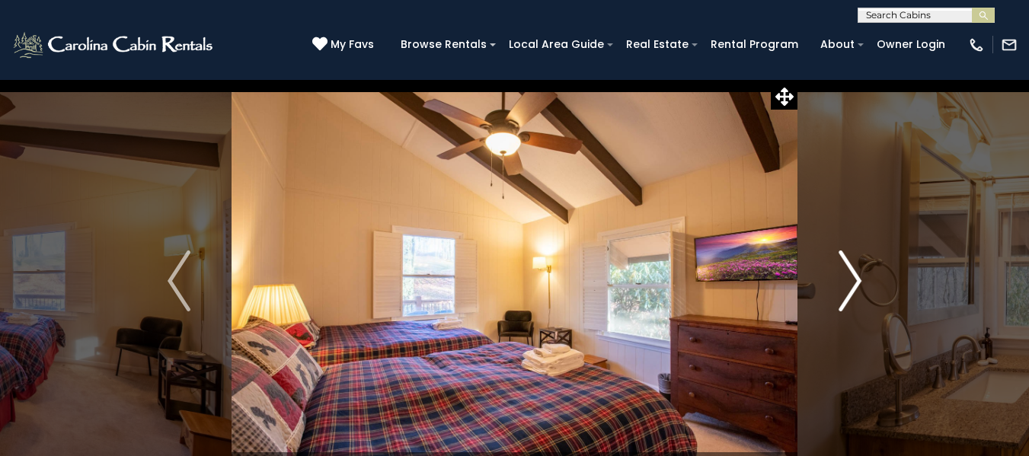
click at [844, 272] on img "Next" at bounding box center [849, 280] width 23 height 61
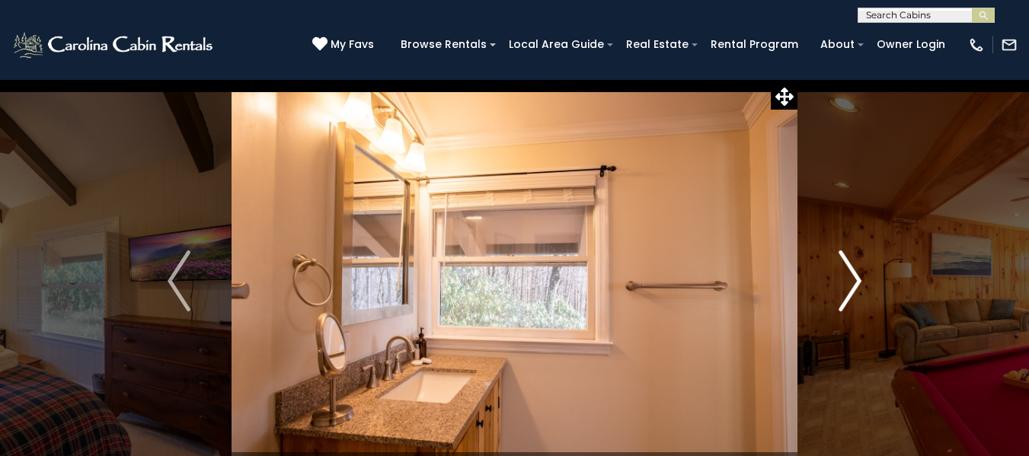
click at [844, 272] on img "Next" at bounding box center [849, 280] width 23 height 61
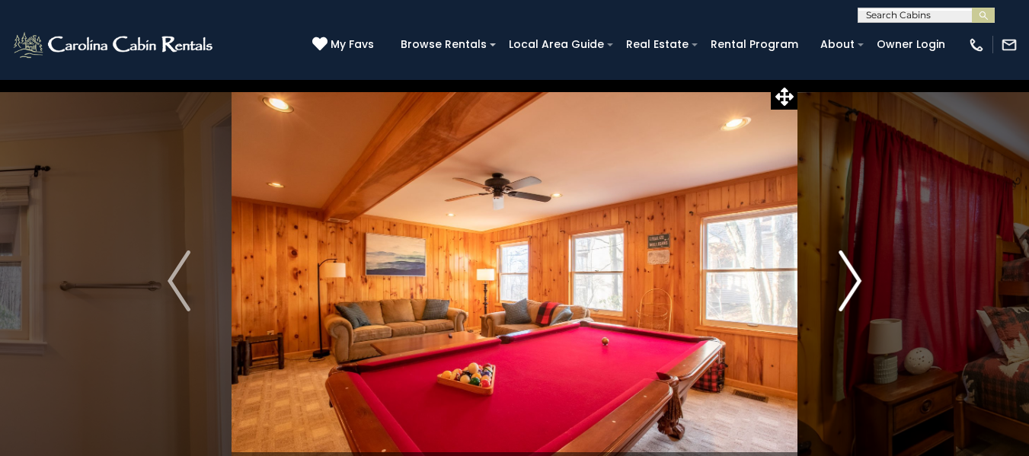
click at [844, 272] on img "Next" at bounding box center [849, 280] width 23 height 61
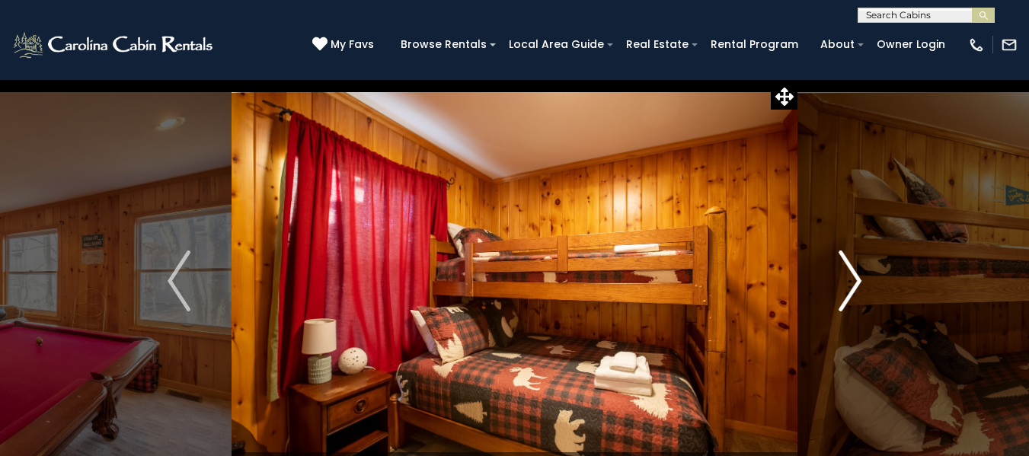
click at [844, 272] on img "Next" at bounding box center [849, 280] width 23 height 61
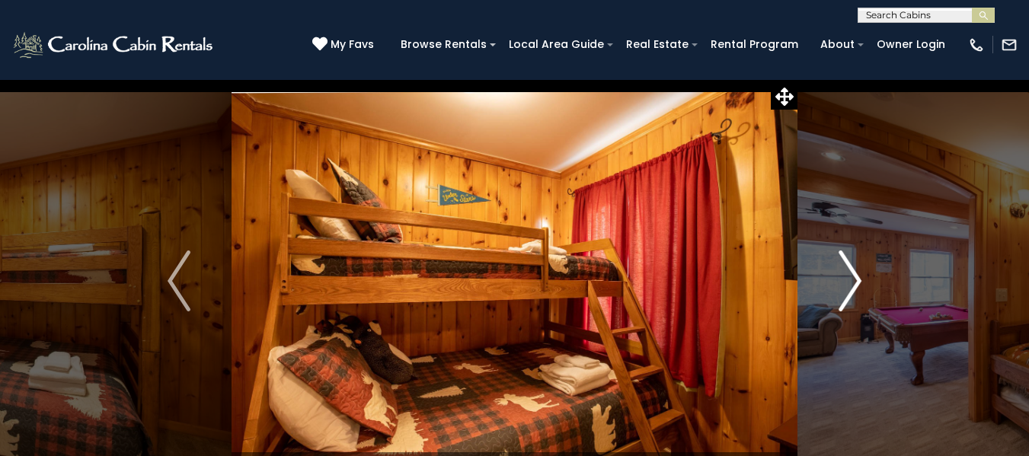
click at [844, 272] on img "Next" at bounding box center [849, 280] width 23 height 61
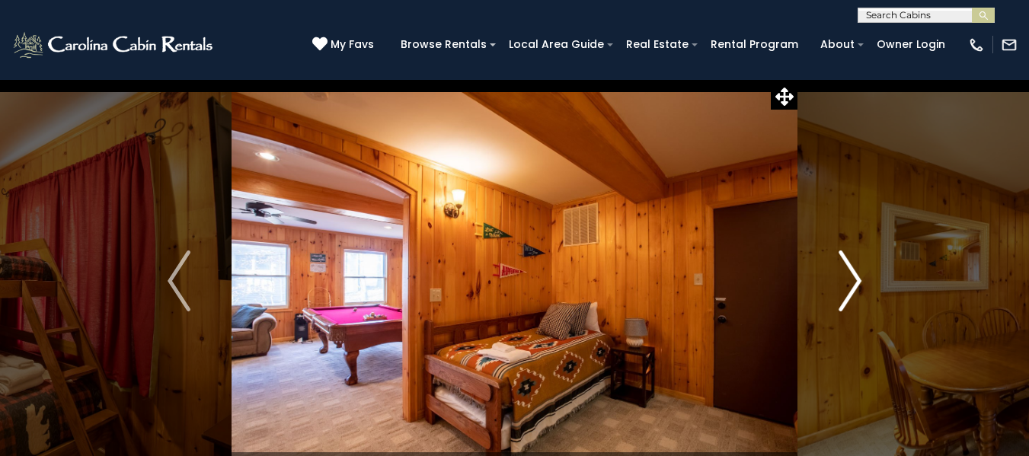
click at [844, 272] on img "Next" at bounding box center [849, 280] width 23 height 61
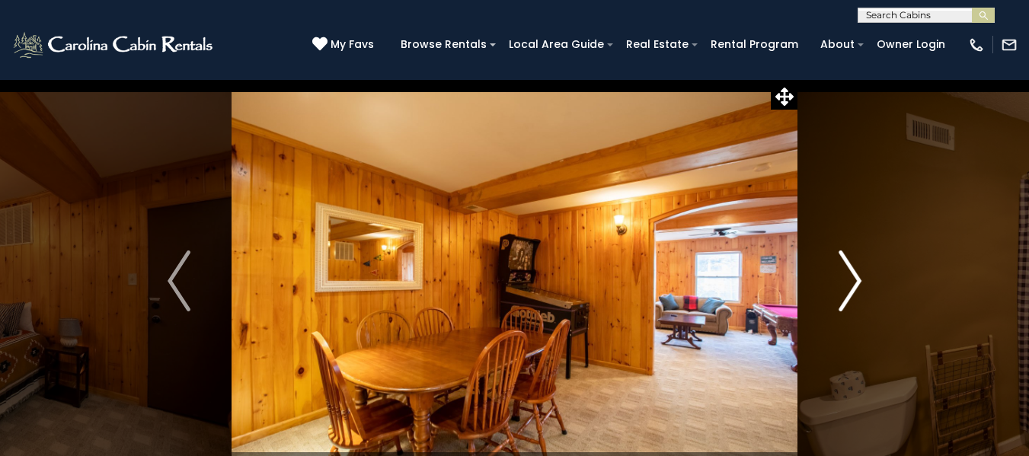
click at [844, 272] on img "Next" at bounding box center [849, 280] width 23 height 61
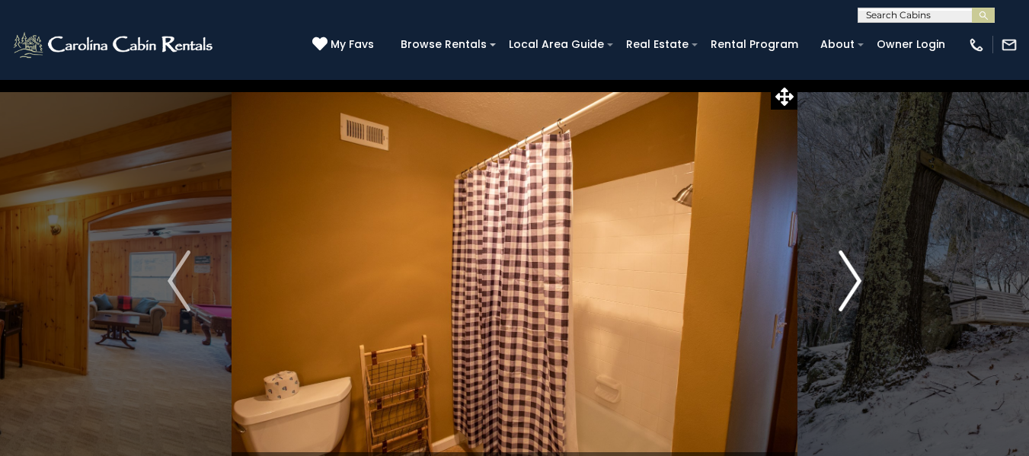
click at [844, 272] on img "Next" at bounding box center [849, 280] width 23 height 61
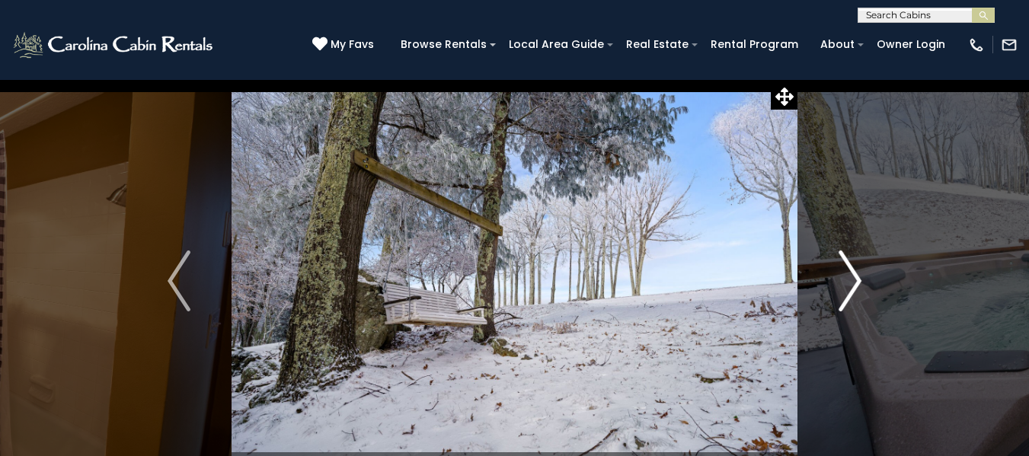
drag, startPoint x: 735, startPoint y: 29, endPoint x: 821, endPoint y: 176, distance: 170.7
drag, startPoint x: 821, startPoint y: 176, endPoint x: 672, endPoint y: 289, distance: 187.0
click at [672, 289] on img at bounding box center [514, 281] width 566 height 404
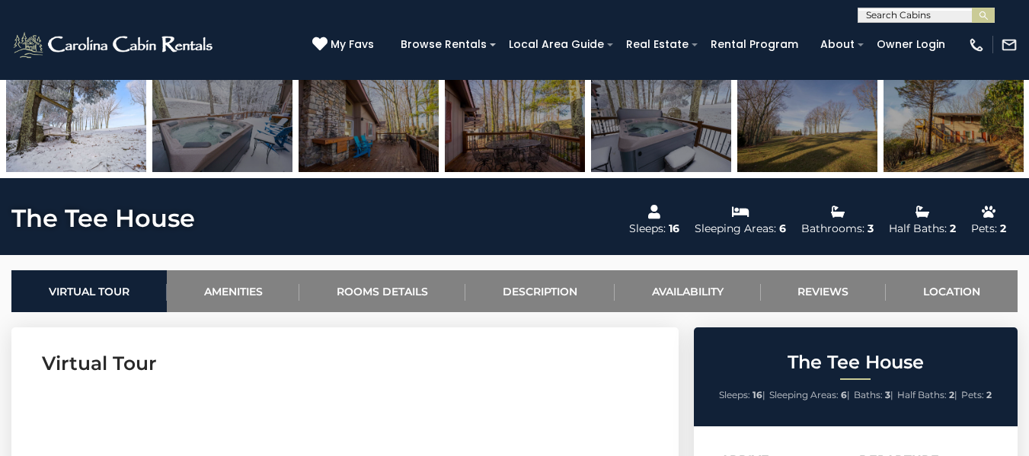
scroll to position [381, 0]
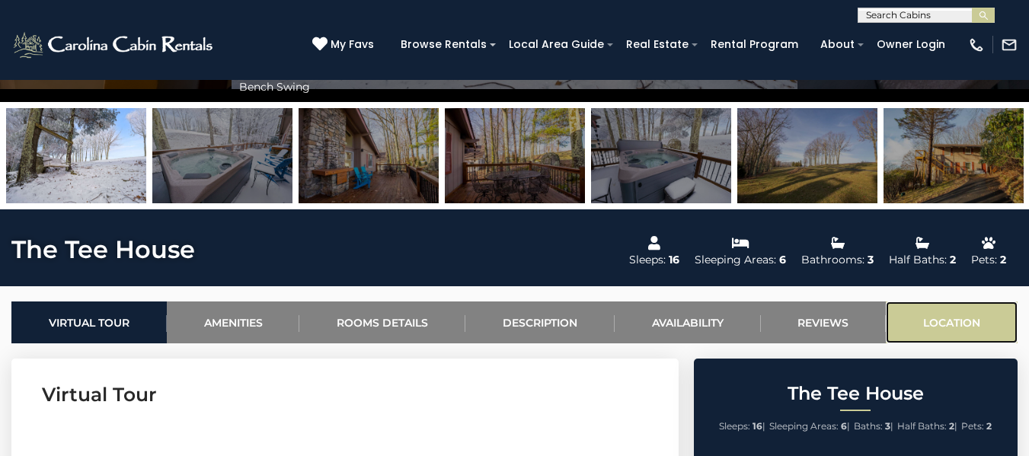
click at [953, 321] on link "Location" at bounding box center [951, 322] width 132 height 42
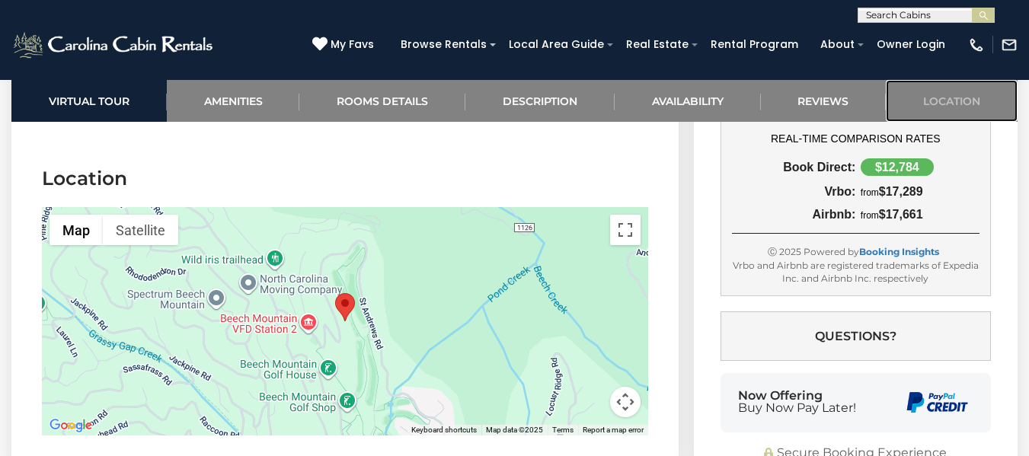
scroll to position [4053, 0]
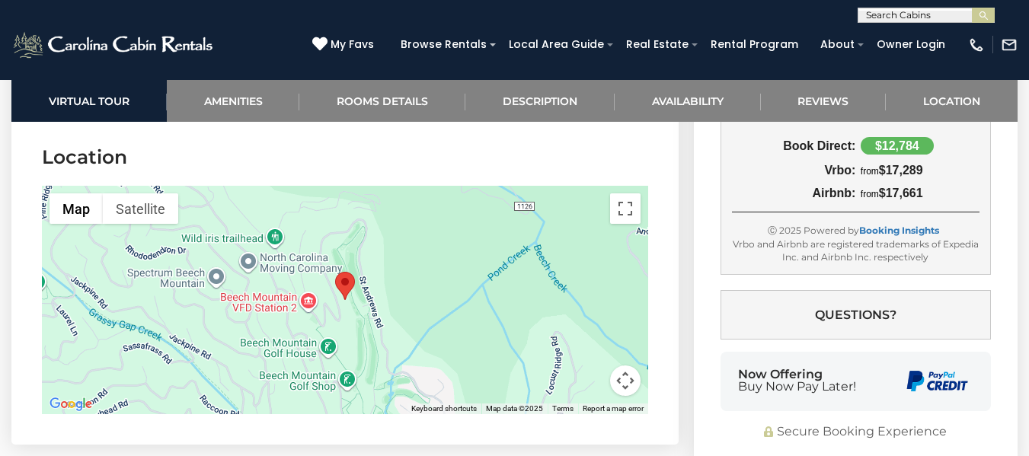
click at [346, 272] on img "The Tee House" at bounding box center [345, 286] width 20 height 28
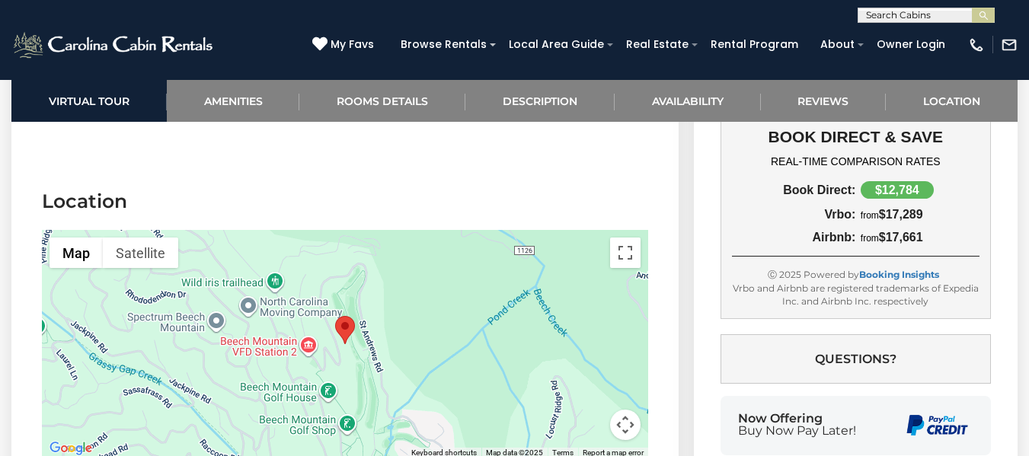
scroll to position [3976, 0]
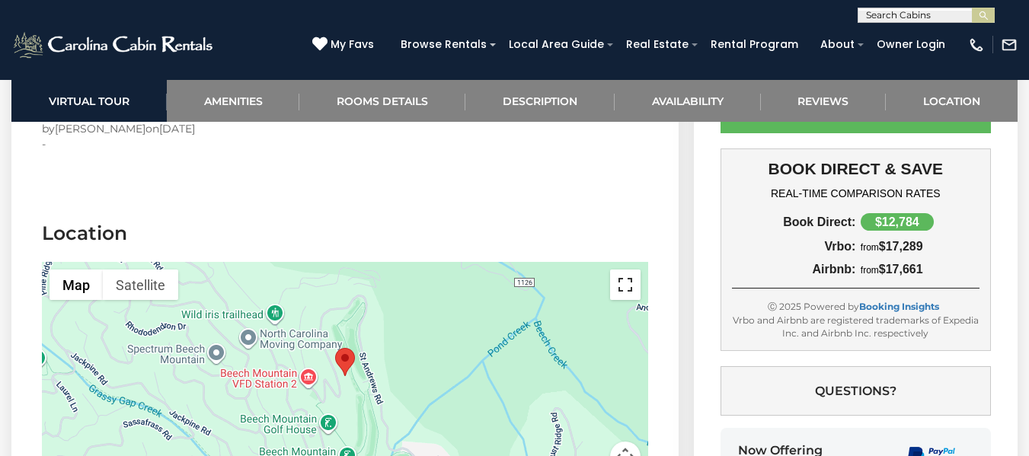
click at [633, 270] on button "Toggle fullscreen view" at bounding box center [625, 285] width 30 height 30
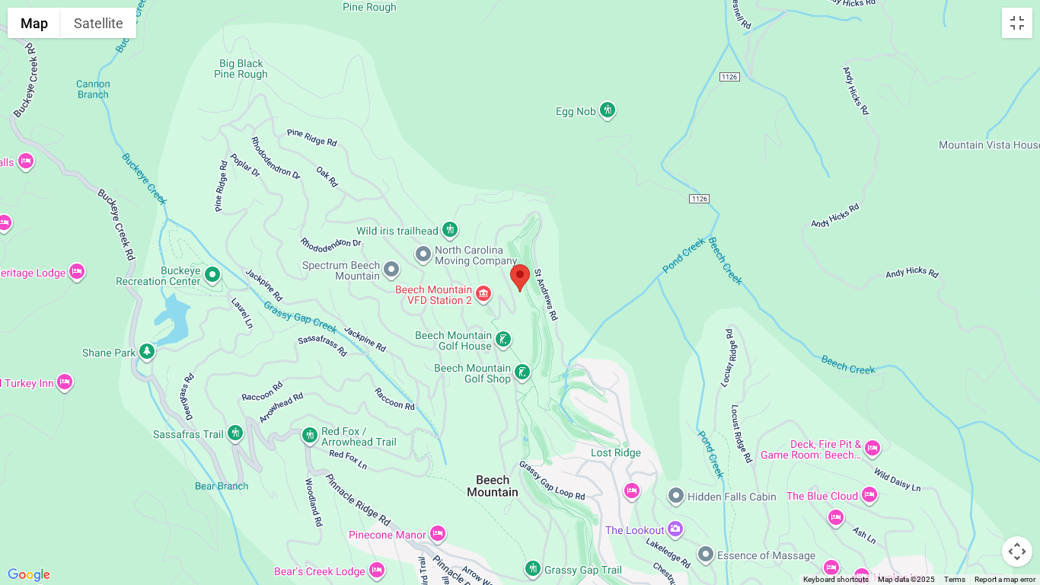
click at [543, 282] on div at bounding box center [520, 292] width 1040 height 585
click at [522, 307] on div at bounding box center [520, 292] width 1040 height 585
click at [516, 313] on div at bounding box center [520, 292] width 1040 height 585
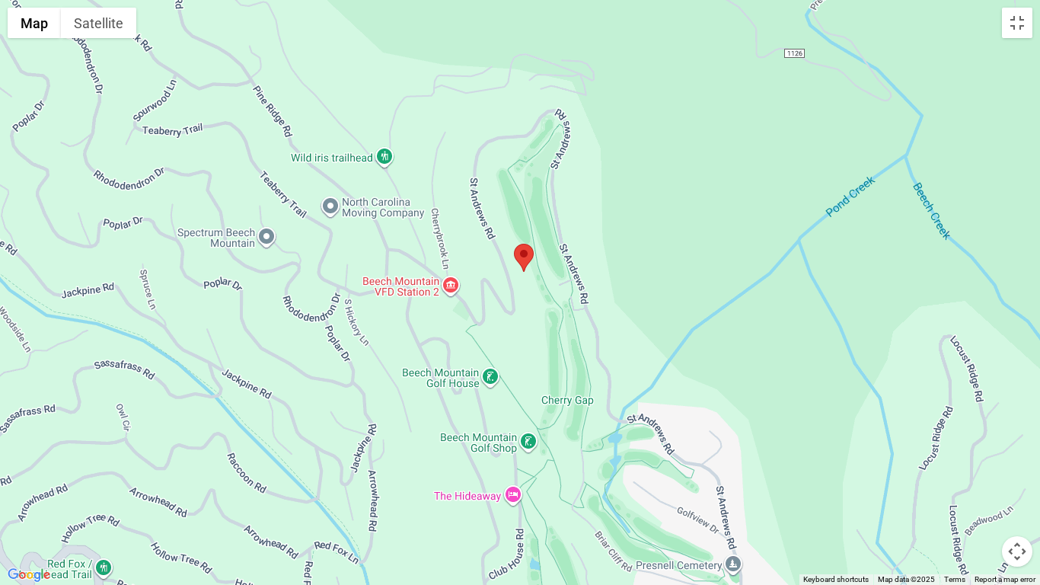
click at [517, 297] on div at bounding box center [520, 292] width 1040 height 585
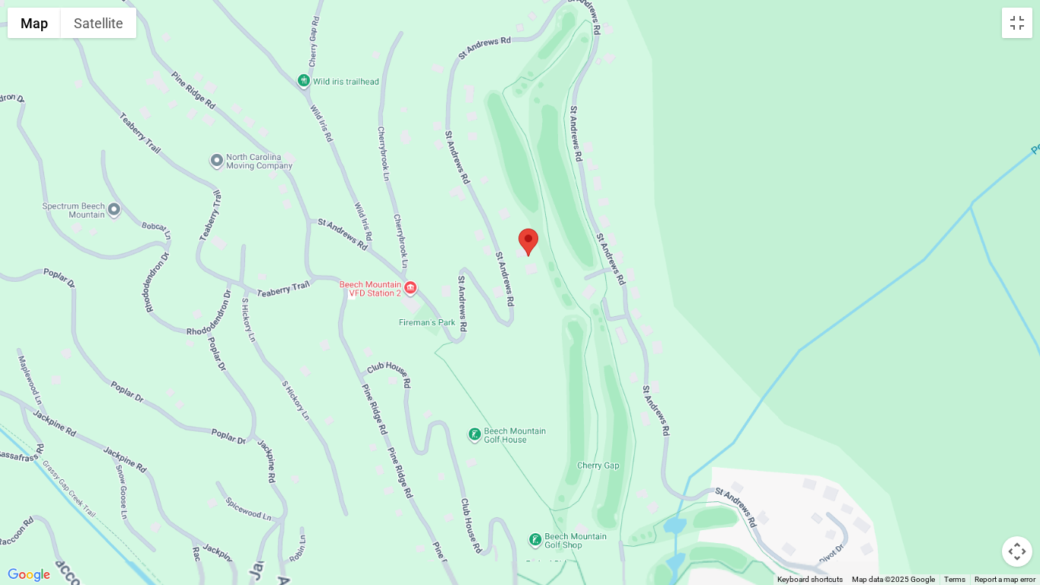
click at [517, 297] on div at bounding box center [520, 292] width 1040 height 585
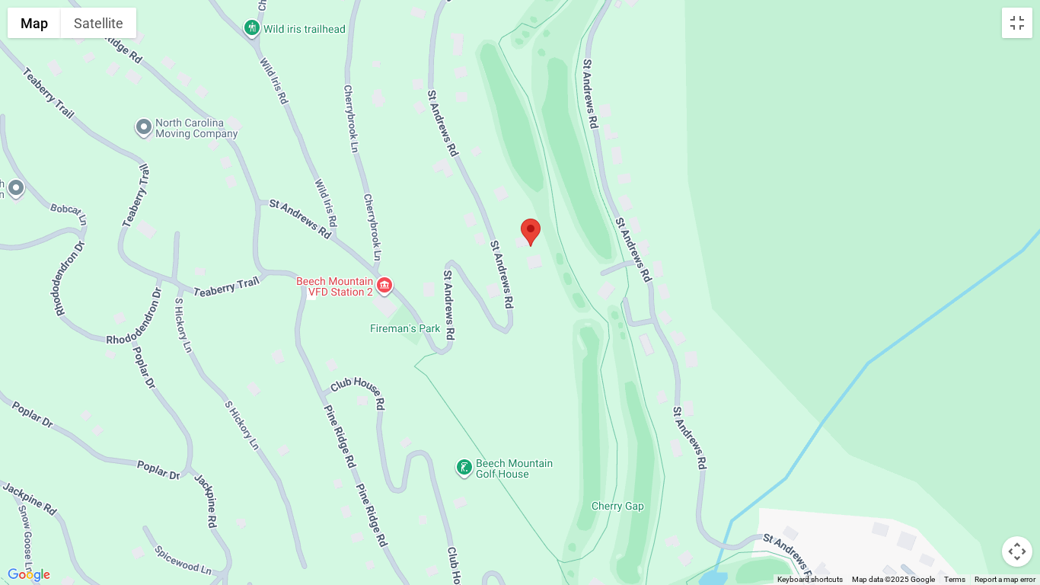
click at [517, 297] on div at bounding box center [520, 292] width 1040 height 585
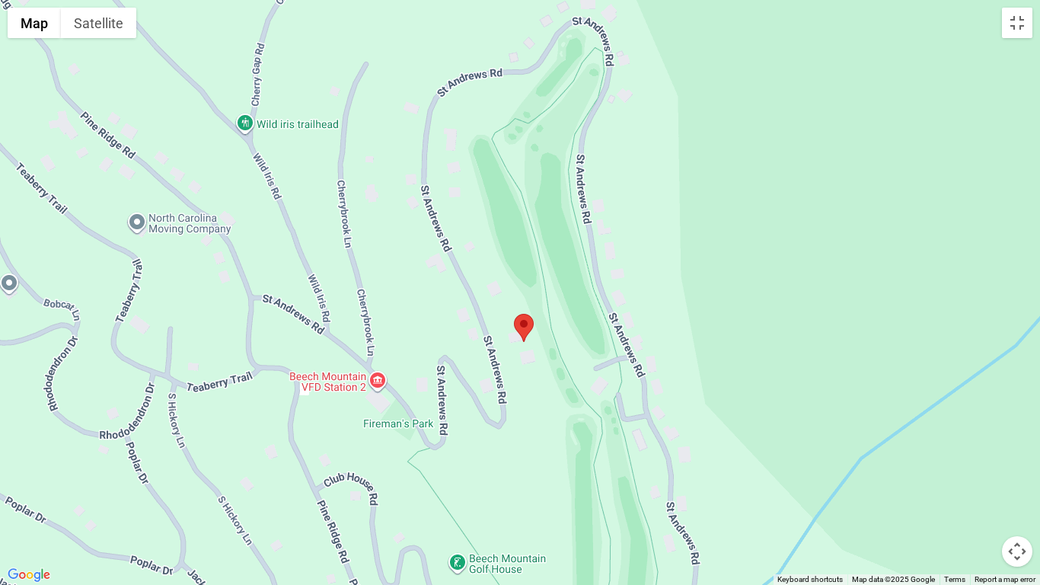
drag, startPoint x: 537, startPoint y: 295, endPoint x: 530, endPoint y: 394, distance: 99.2
click at [530, 394] on div at bounding box center [520, 292] width 1040 height 585
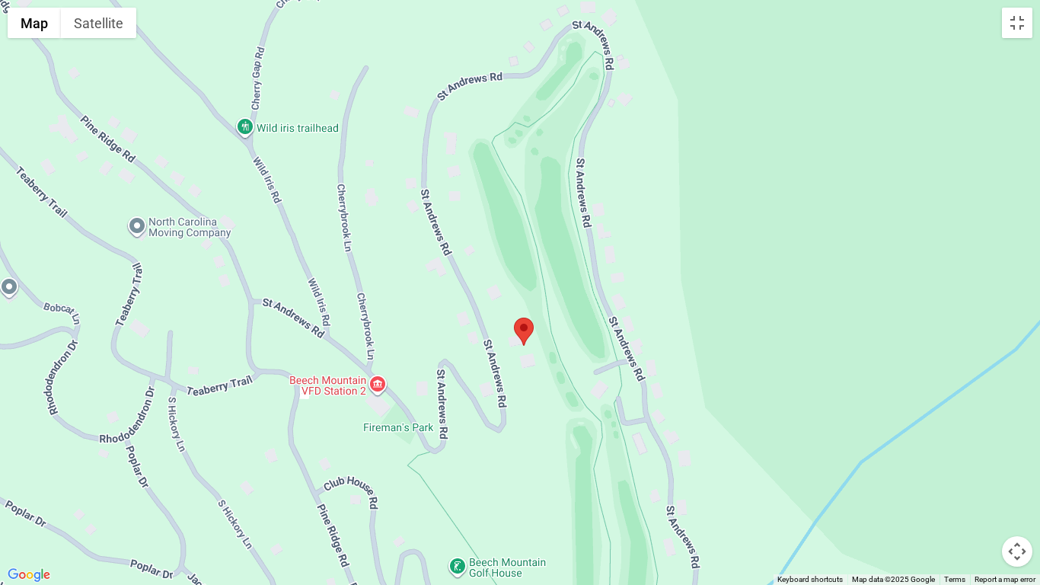
click at [534, 368] on div at bounding box center [520, 292] width 1040 height 585
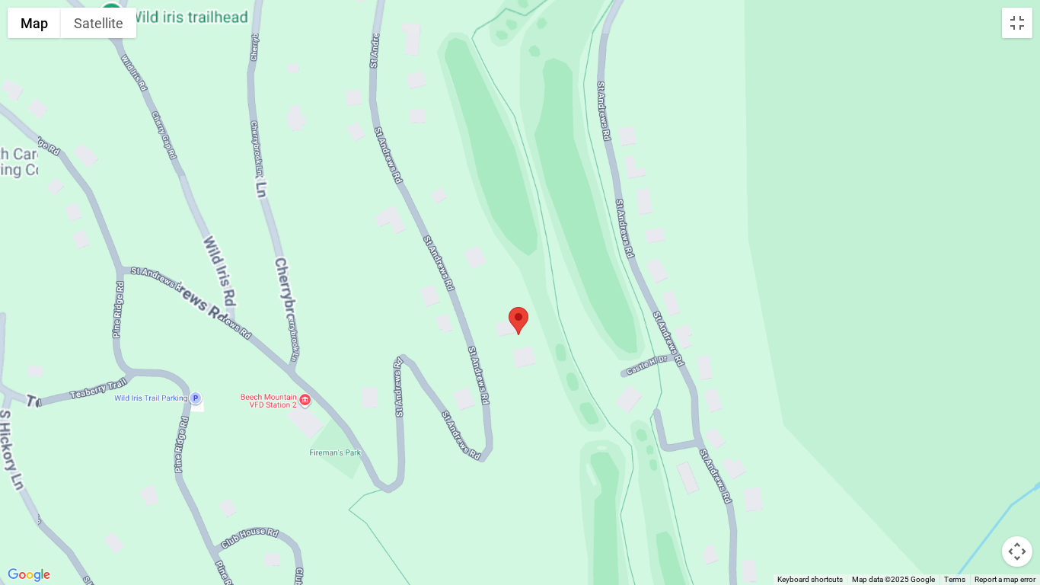
click at [534, 368] on div at bounding box center [520, 292] width 1040 height 585
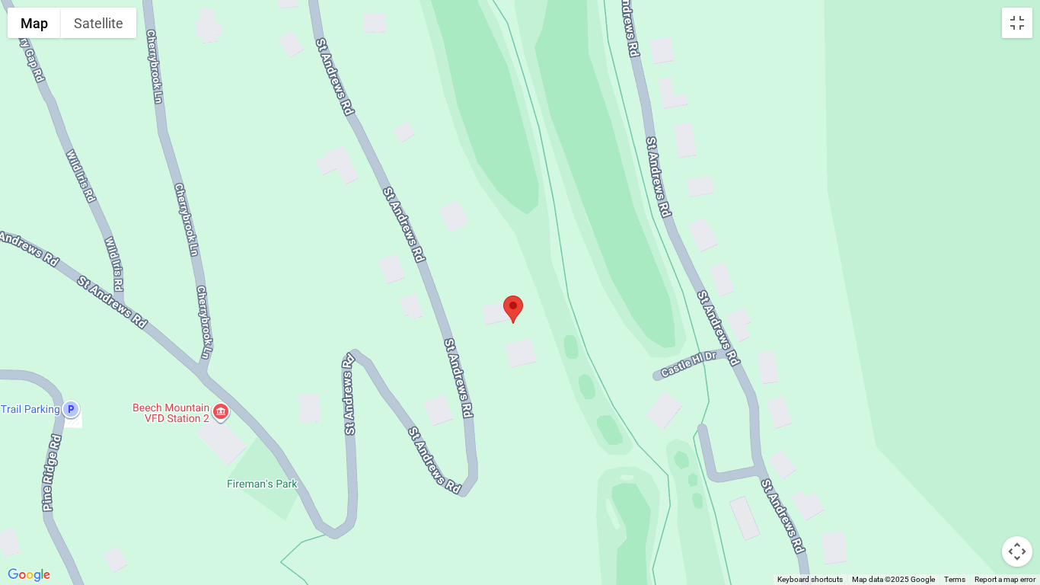
click at [534, 368] on div at bounding box center [520, 292] width 1040 height 585
click at [503, 349] on div at bounding box center [520, 292] width 1040 height 585
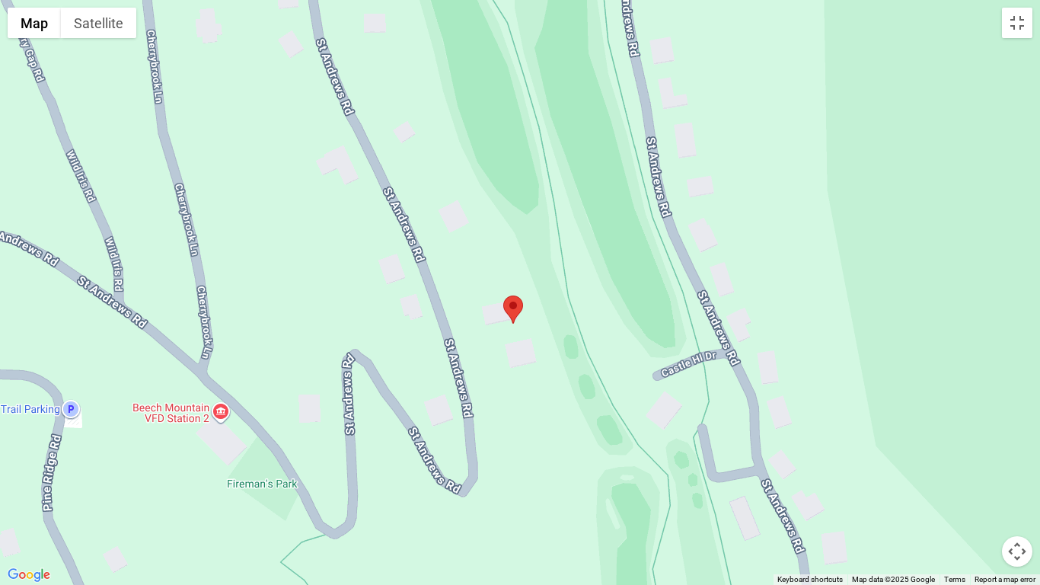
click at [503, 349] on div at bounding box center [520, 292] width 1040 height 585
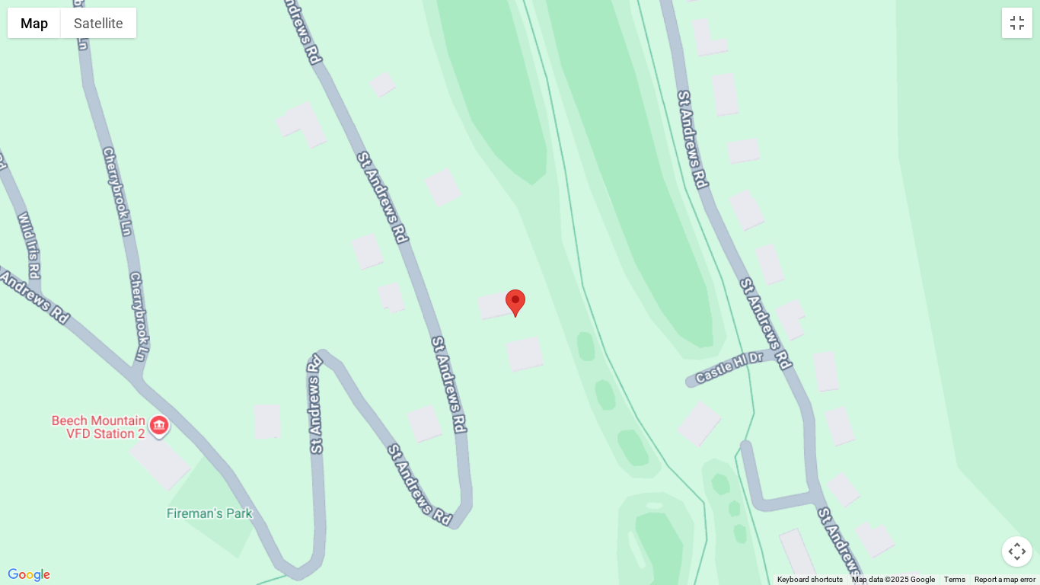
click at [503, 349] on div at bounding box center [520, 292] width 1040 height 585
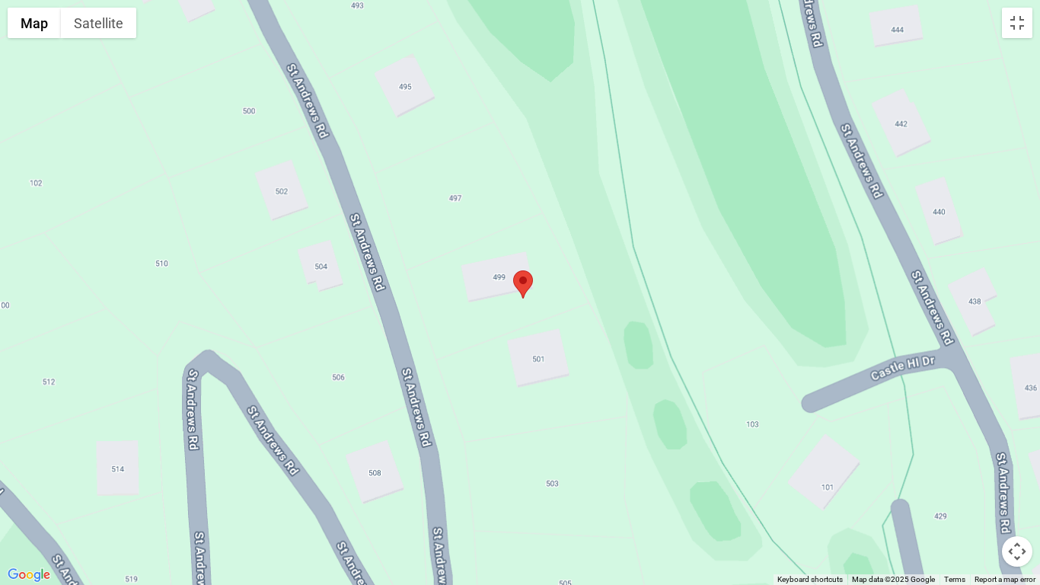
click at [503, 349] on div at bounding box center [520, 292] width 1040 height 585
click at [1016, 24] on button "Toggle fullscreen view" at bounding box center [1017, 23] width 30 height 30
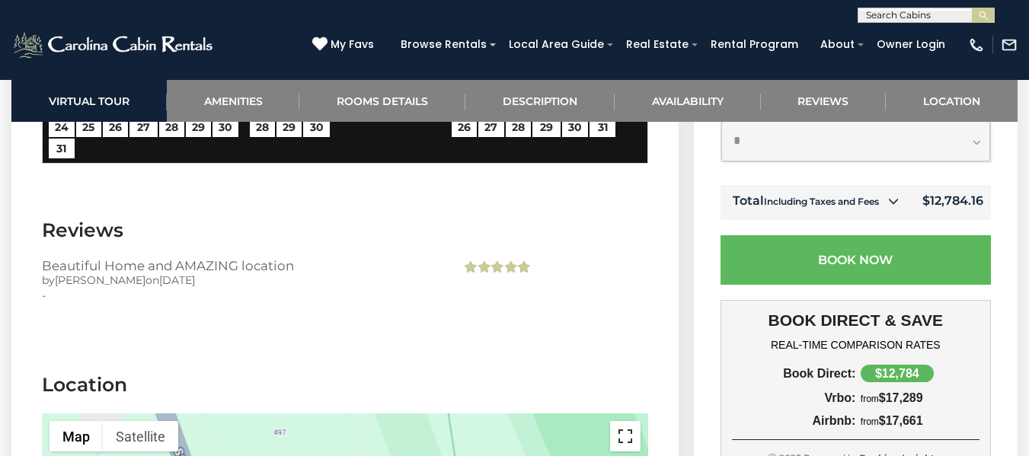
scroll to position [3824, 0]
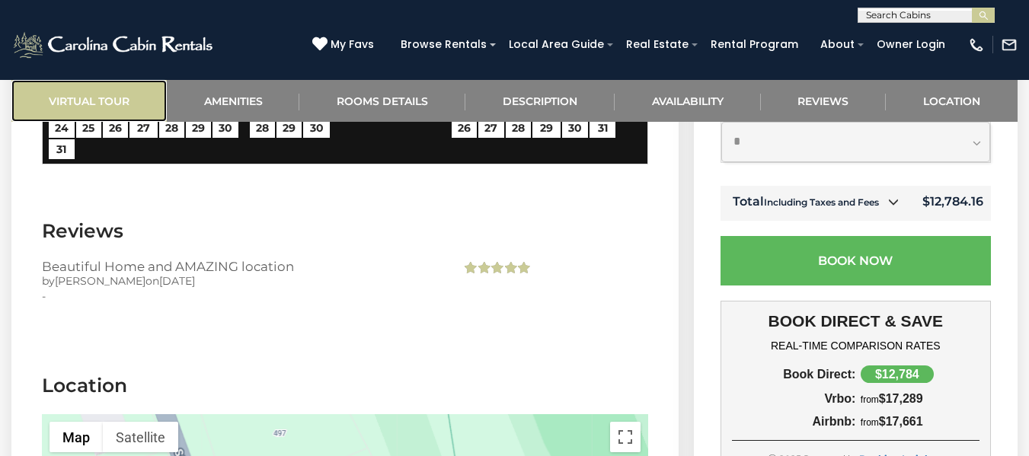
click at [67, 103] on link "Virtual Tour" at bounding box center [88, 101] width 155 height 42
click at [82, 100] on link "Virtual Tour" at bounding box center [88, 101] width 155 height 42
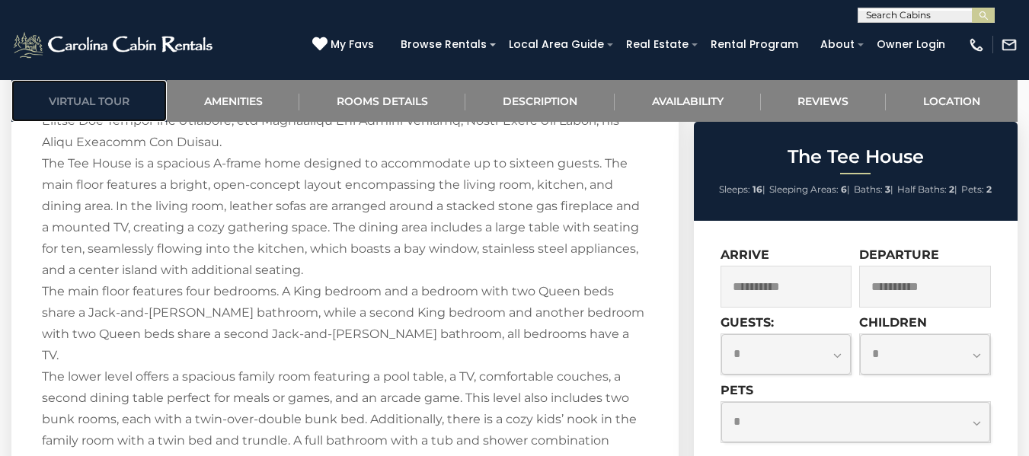
scroll to position [2454, 0]
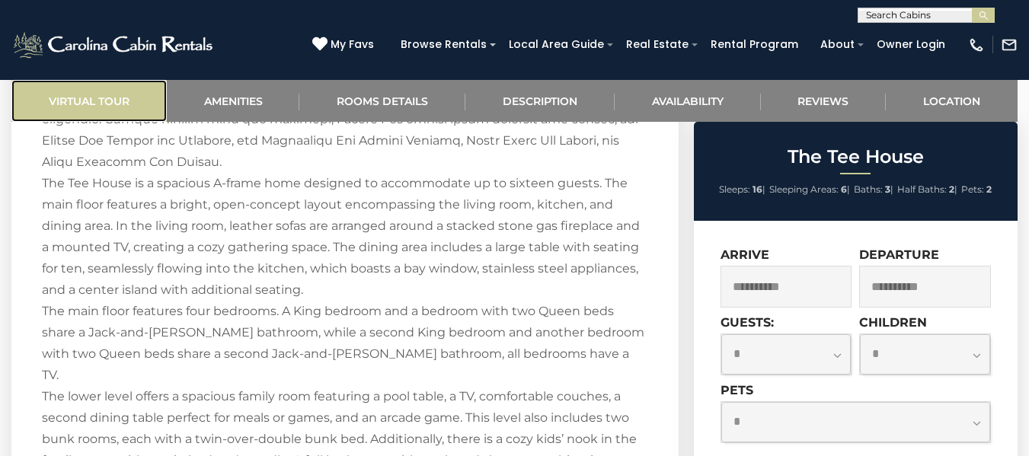
click at [141, 101] on link "Virtual Tour" at bounding box center [88, 101] width 155 height 42
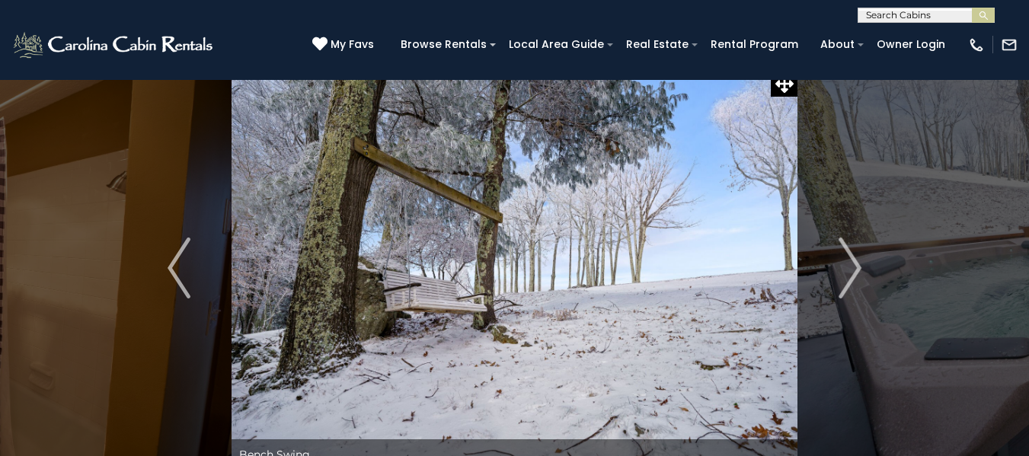
scroll to position [0, 0]
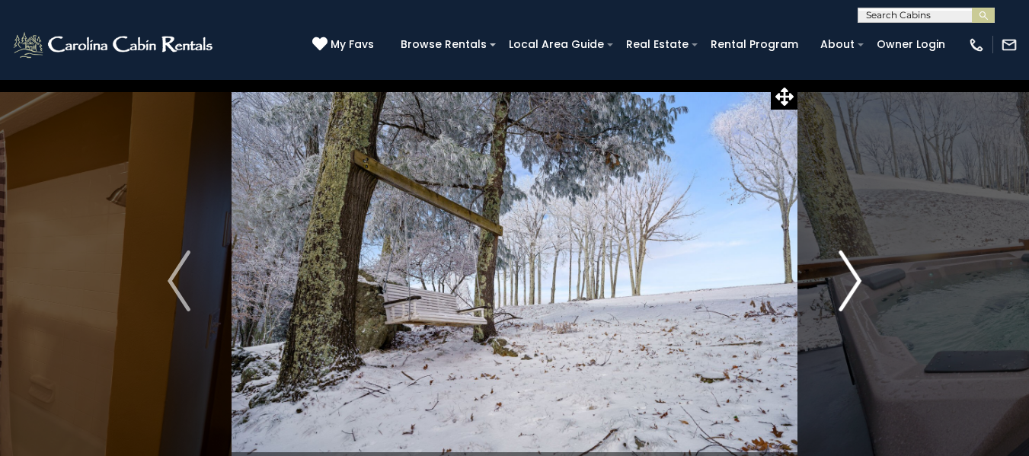
click at [840, 277] on img "Next" at bounding box center [849, 280] width 23 height 61
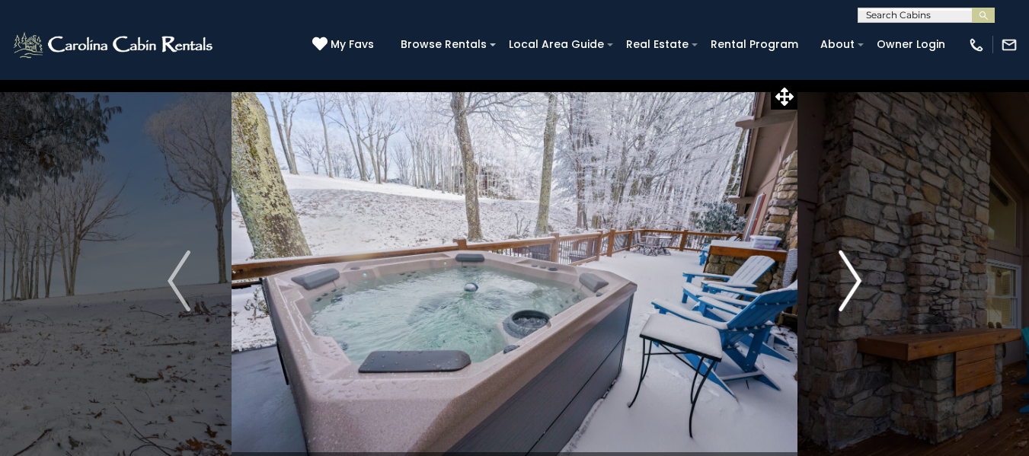
click at [840, 277] on img "Next" at bounding box center [849, 280] width 23 height 61
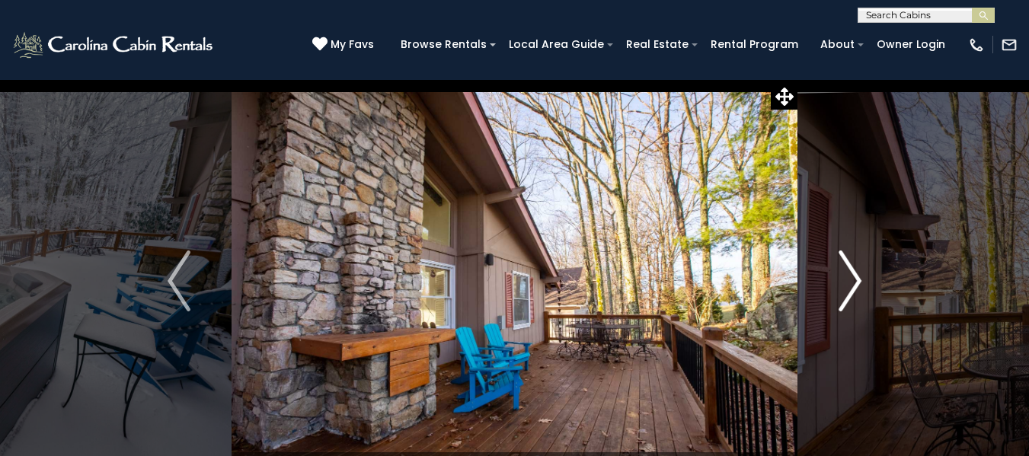
click at [840, 277] on img "Next" at bounding box center [849, 280] width 23 height 61
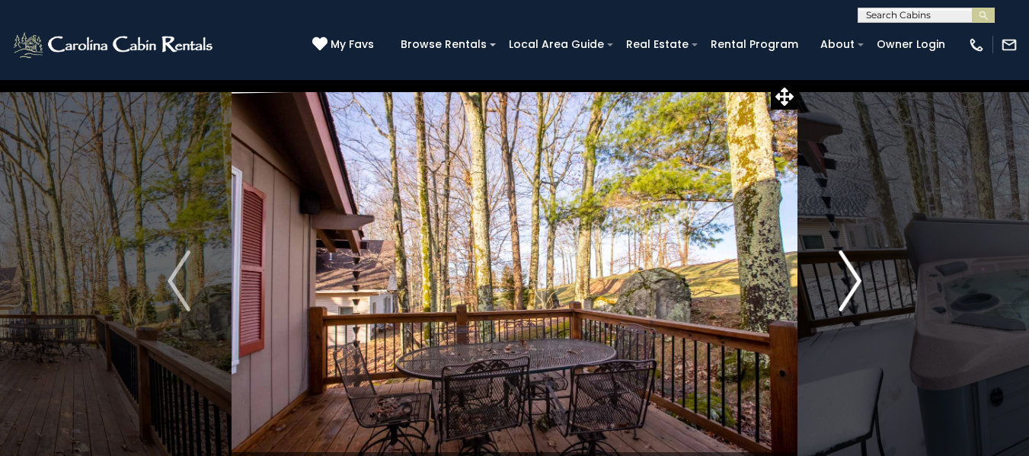
click at [840, 277] on img "Next" at bounding box center [849, 280] width 23 height 61
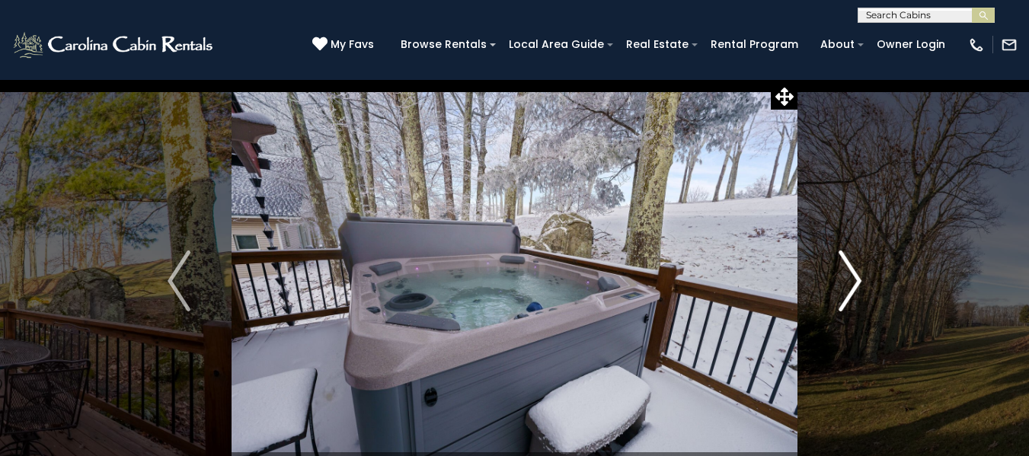
click at [840, 277] on img "Next" at bounding box center [849, 280] width 23 height 61
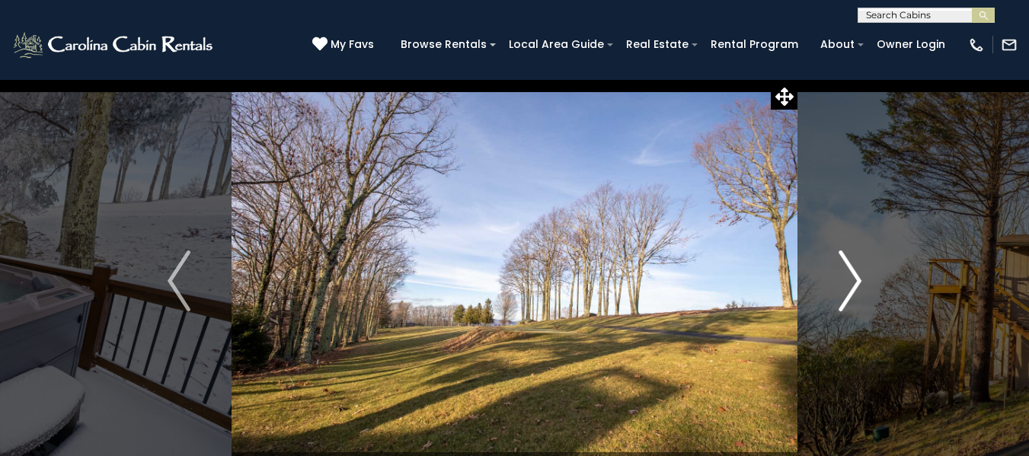
click at [840, 277] on img "Next" at bounding box center [849, 280] width 23 height 61
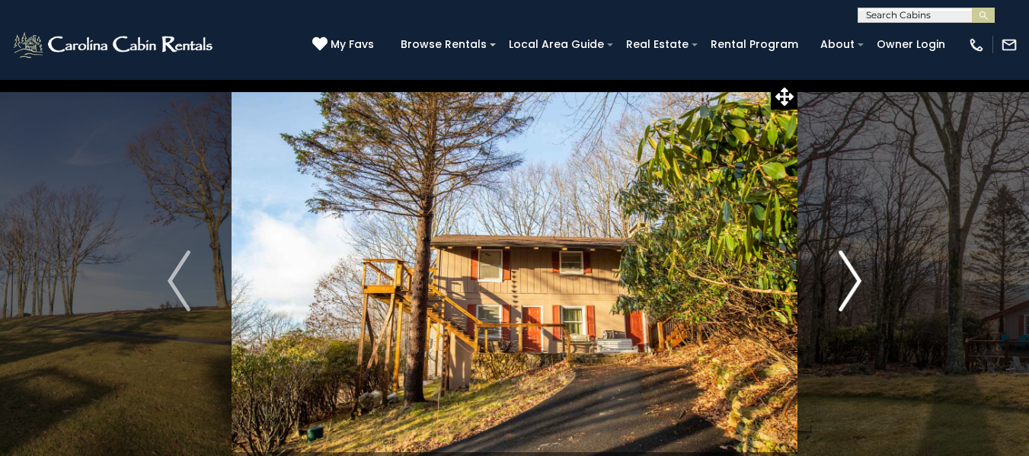
click at [840, 277] on img "Next" at bounding box center [849, 280] width 23 height 61
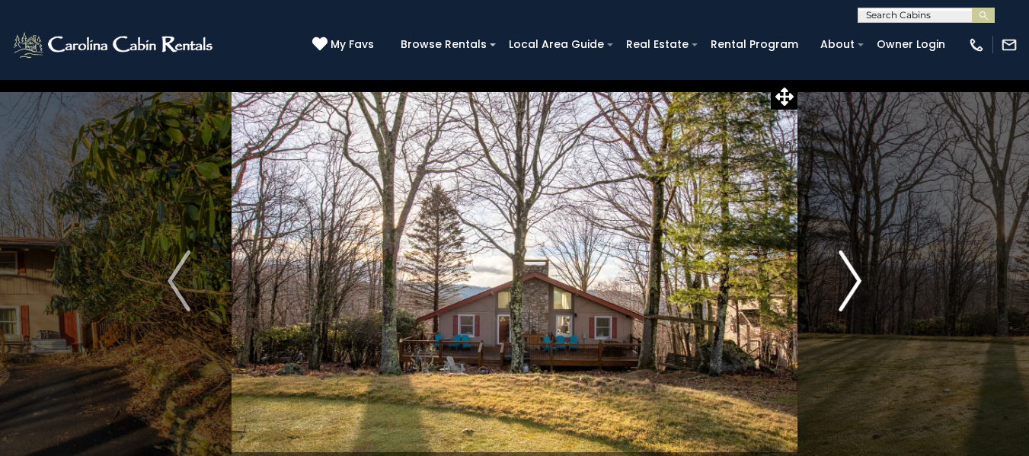
click at [840, 277] on img "Next" at bounding box center [849, 280] width 23 height 61
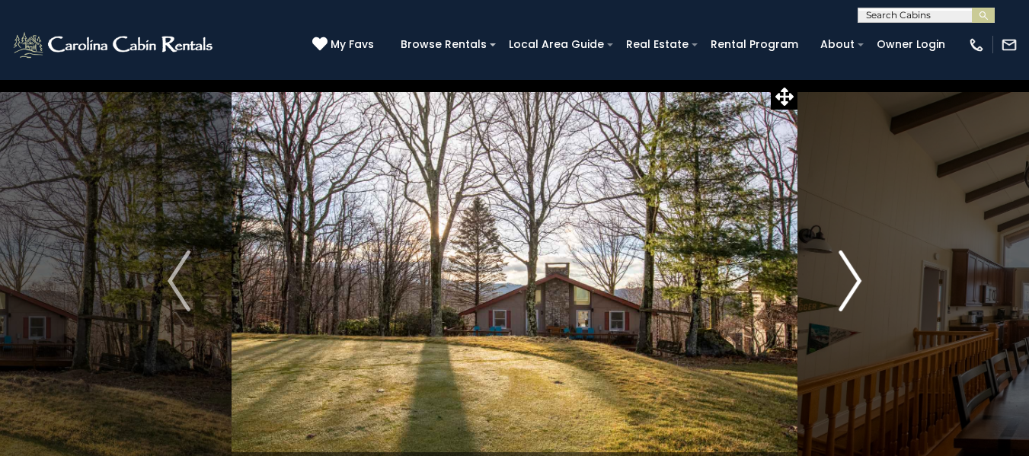
click at [840, 277] on img "Next" at bounding box center [849, 280] width 23 height 61
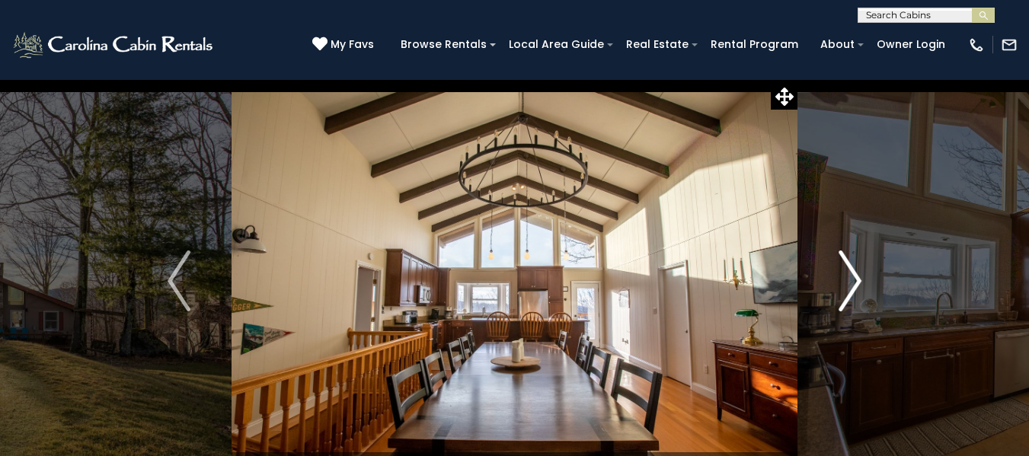
click at [840, 277] on img "Next" at bounding box center [849, 280] width 23 height 61
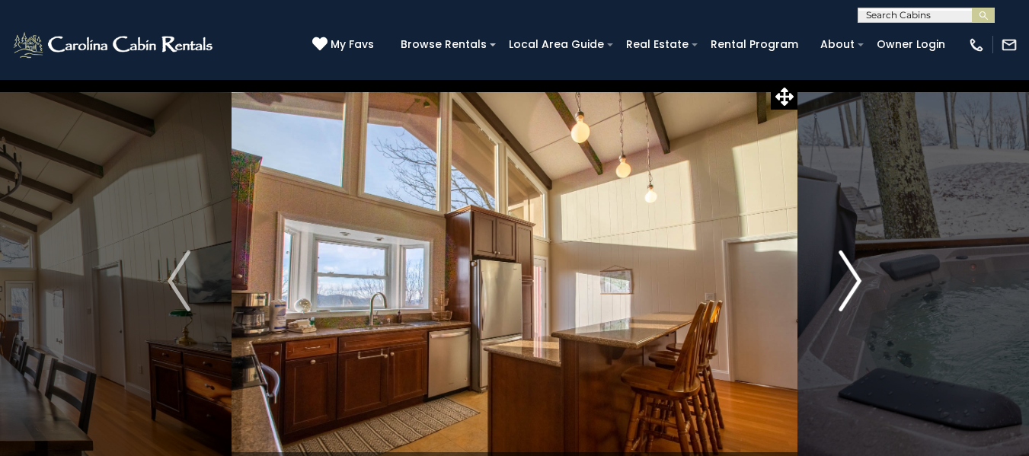
click at [840, 277] on img "Next" at bounding box center [849, 280] width 23 height 61
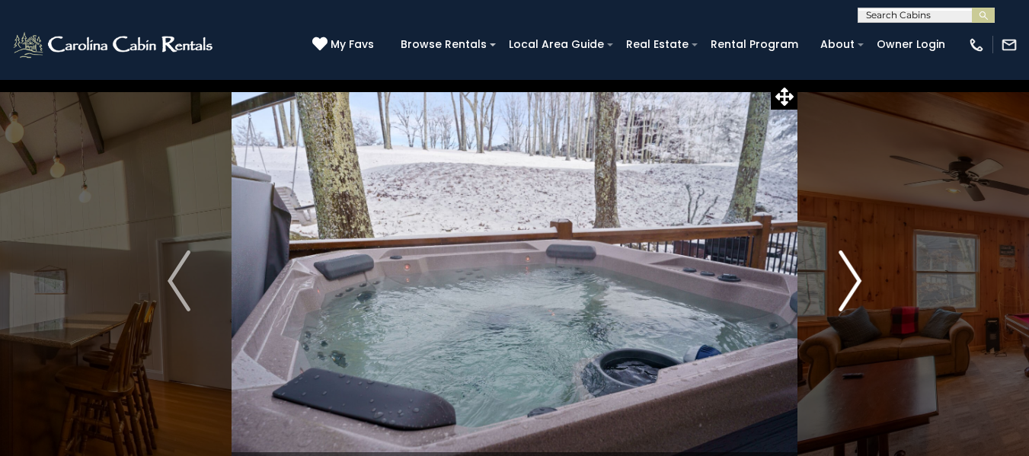
click at [840, 277] on img "Next" at bounding box center [849, 280] width 23 height 61
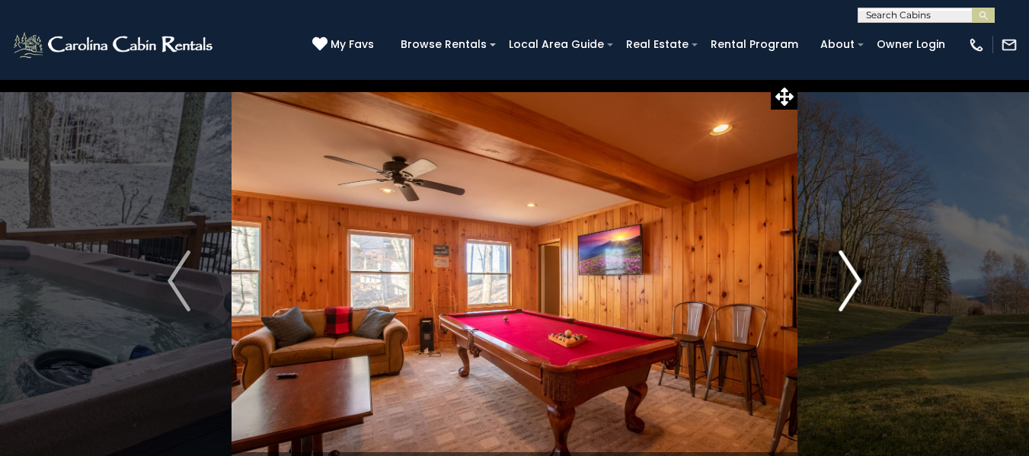
click at [840, 277] on img "Next" at bounding box center [849, 280] width 23 height 61
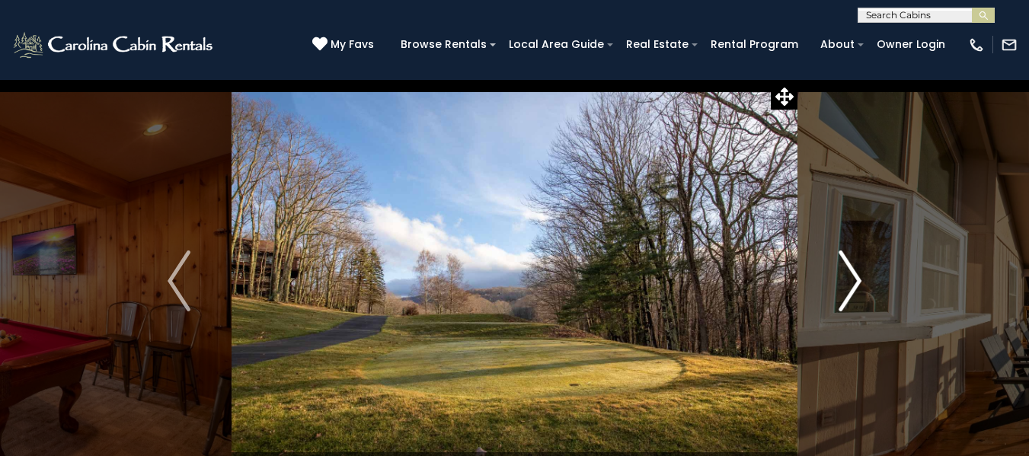
click at [840, 277] on img "Next" at bounding box center [849, 280] width 23 height 61
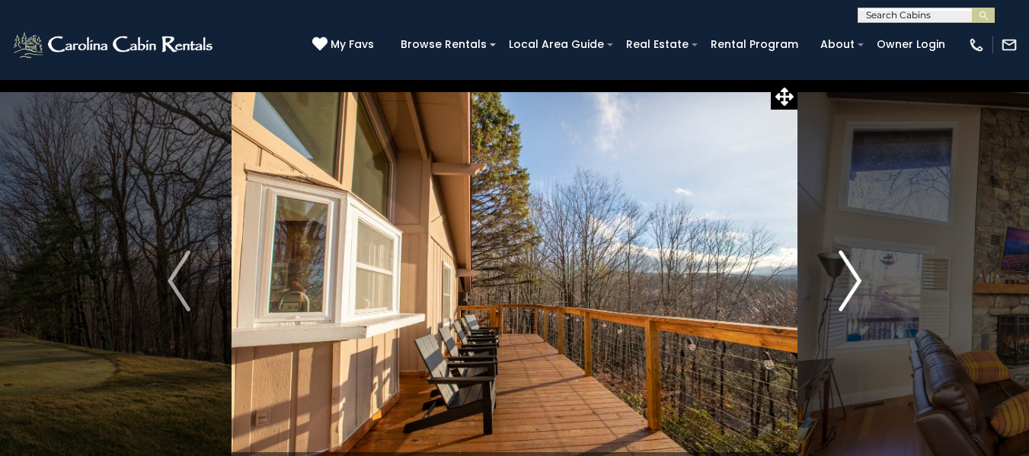
click at [840, 277] on img "Next" at bounding box center [849, 280] width 23 height 61
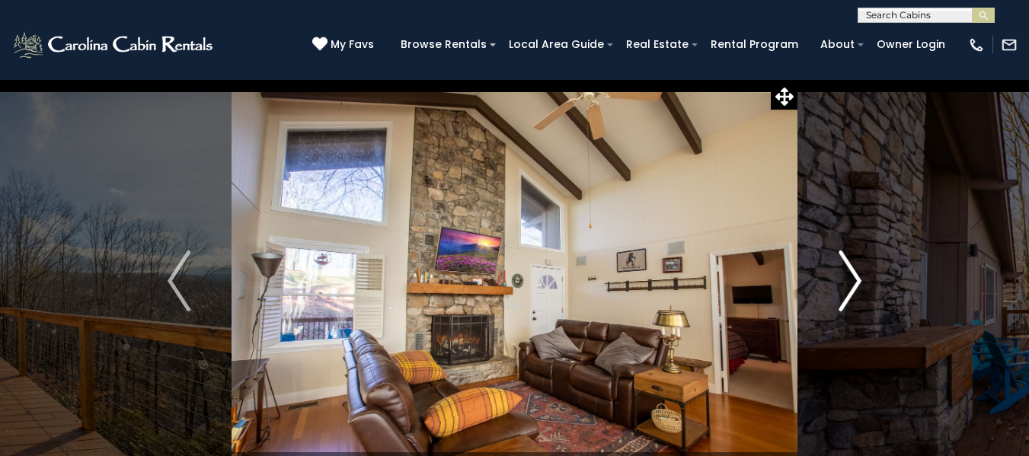
click at [840, 277] on img "Next" at bounding box center [849, 280] width 23 height 61
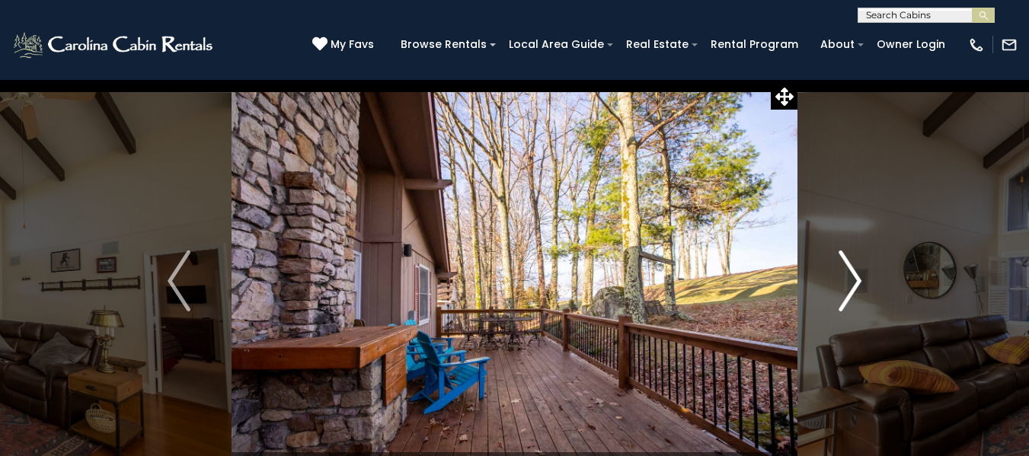
click at [840, 277] on img "Next" at bounding box center [849, 280] width 23 height 61
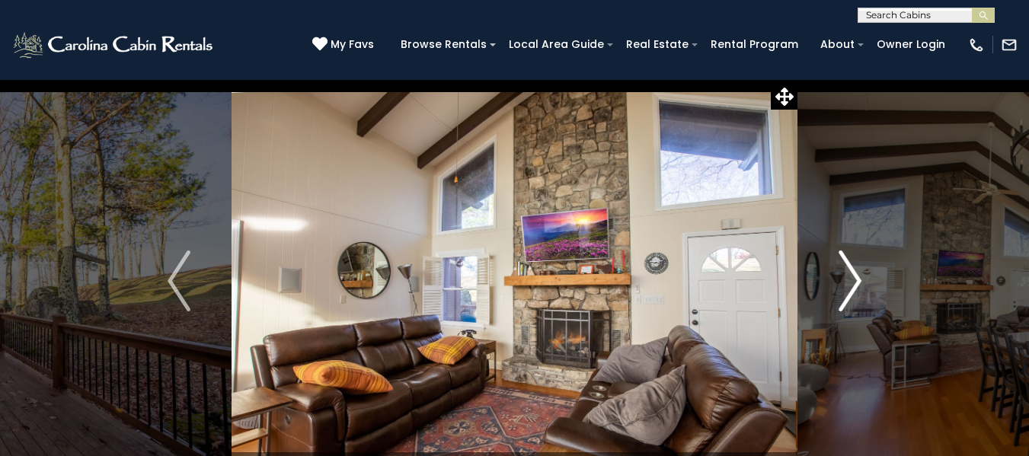
click at [840, 277] on img "Next" at bounding box center [849, 280] width 23 height 61
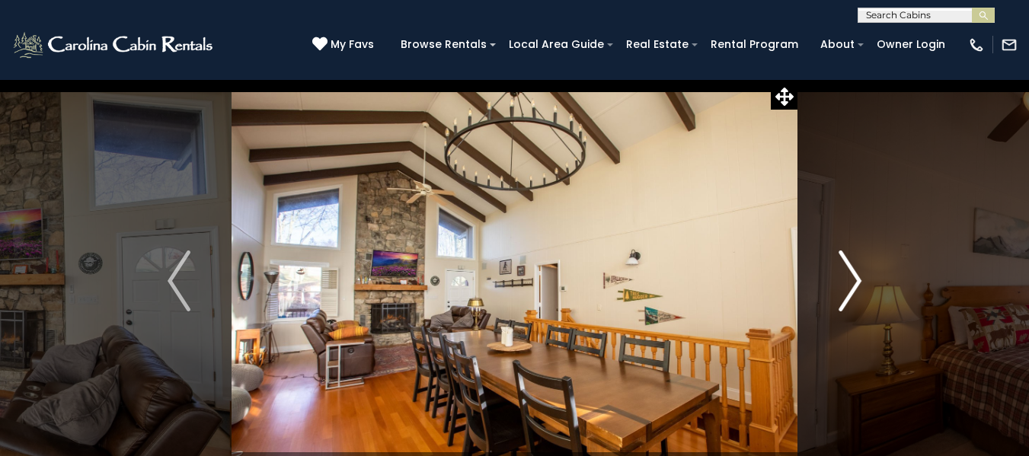
click at [840, 277] on img "Next" at bounding box center [849, 280] width 23 height 61
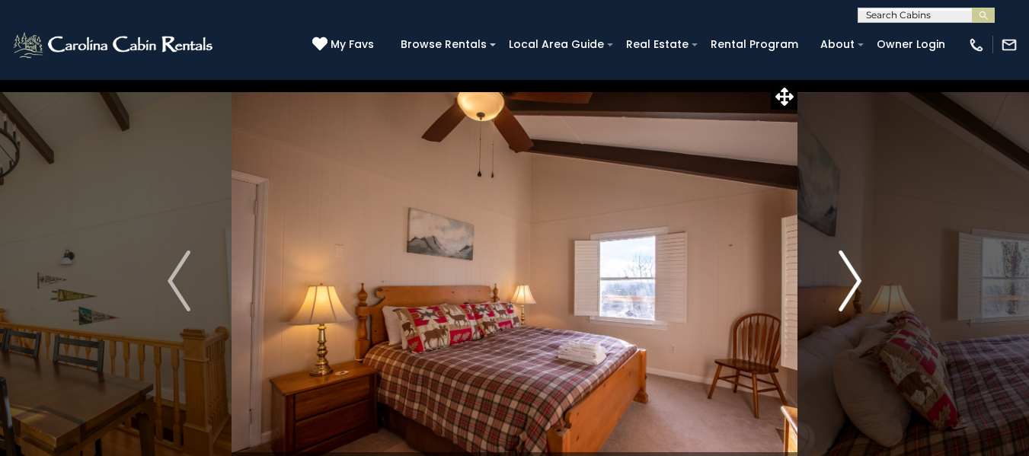
click at [840, 277] on img "Next" at bounding box center [849, 280] width 23 height 61
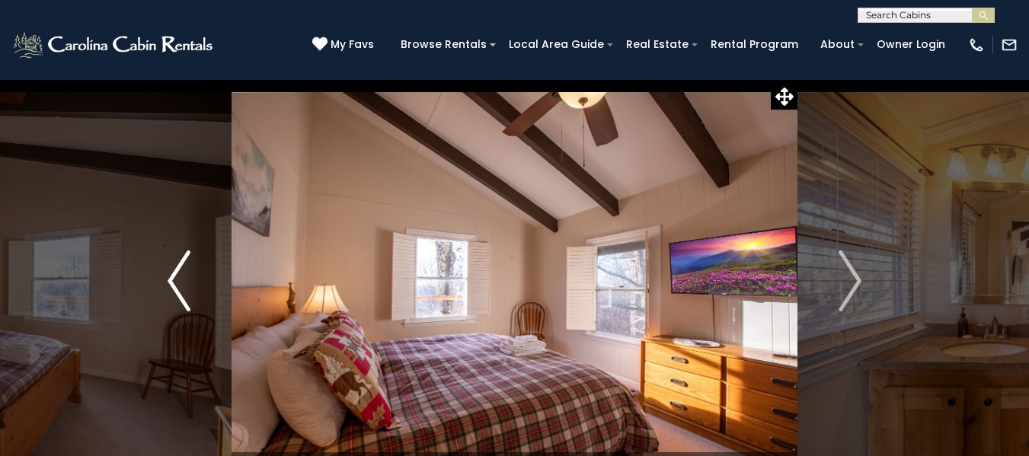
click at [165, 276] on button "Previous" at bounding box center [178, 281] width 105 height 404
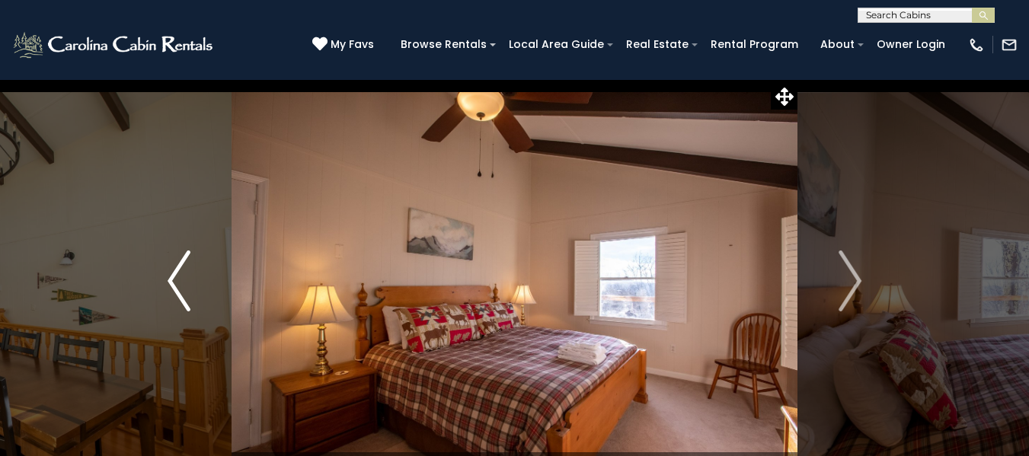
click at [165, 276] on button "Previous" at bounding box center [178, 281] width 105 height 404
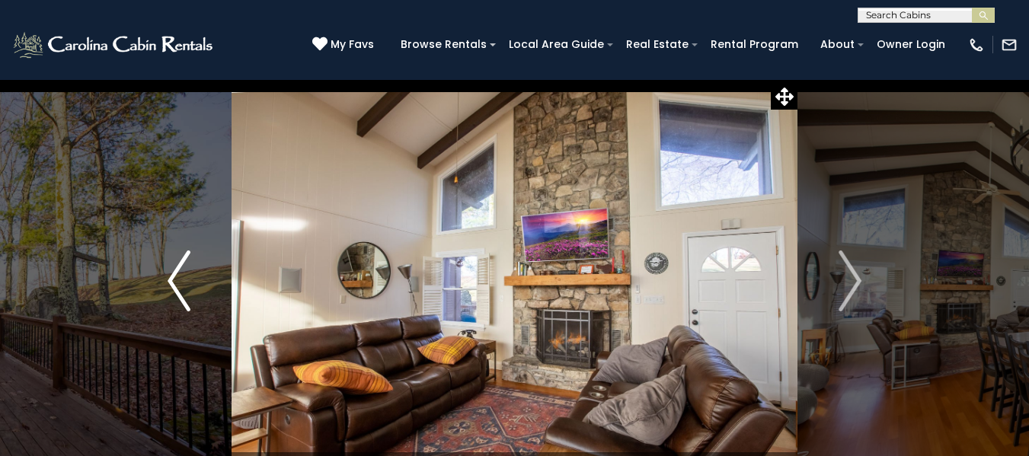
click at [165, 276] on button "Previous" at bounding box center [178, 281] width 105 height 404
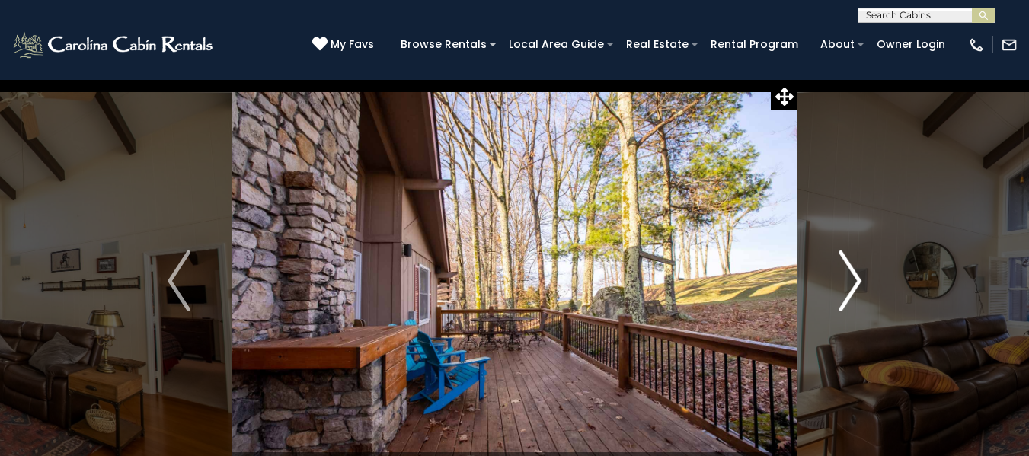
click at [855, 293] on img "Next" at bounding box center [849, 280] width 23 height 61
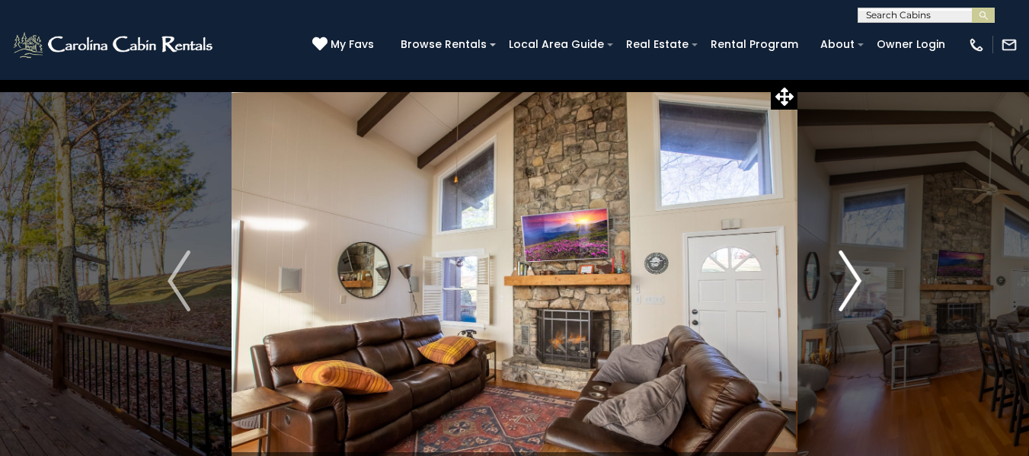
click at [853, 276] on img "Next" at bounding box center [849, 280] width 23 height 61
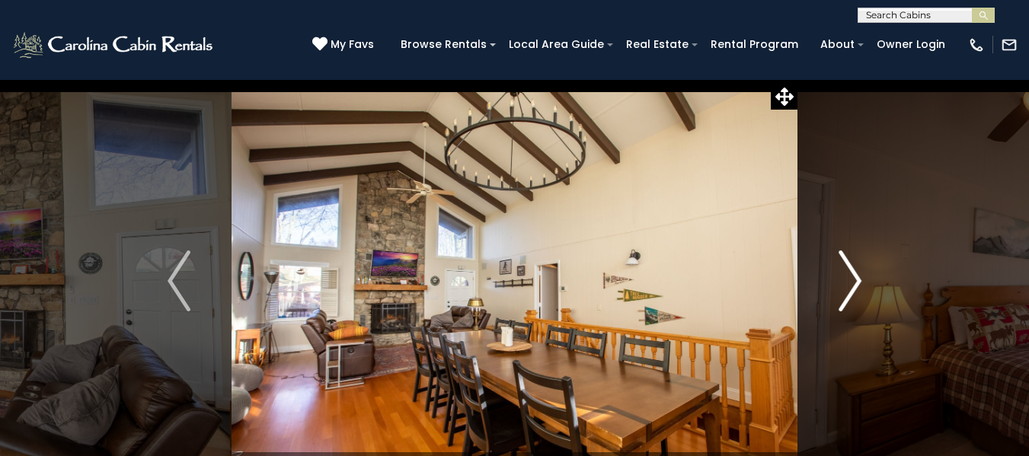
click at [850, 286] on img "Next" at bounding box center [849, 280] width 23 height 61
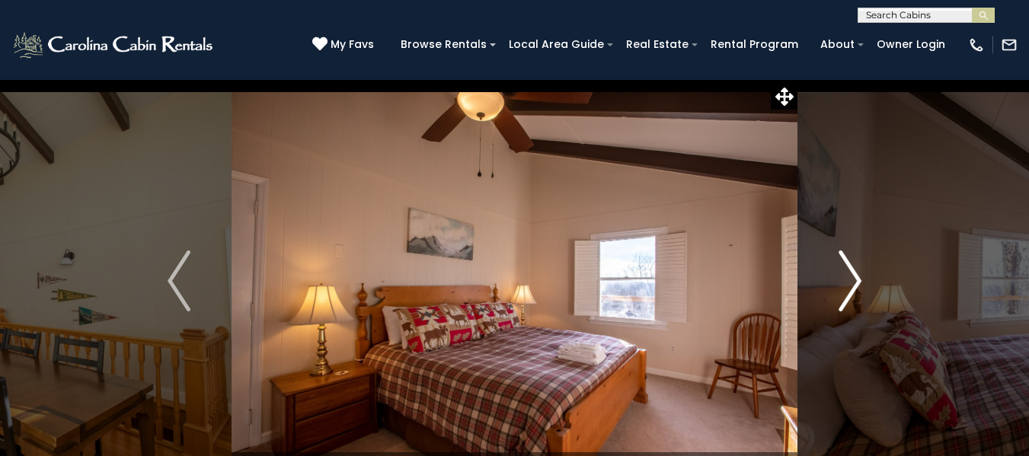
click at [850, 286] on img "Next" at bounding box center [849, 280] width 23 height 61
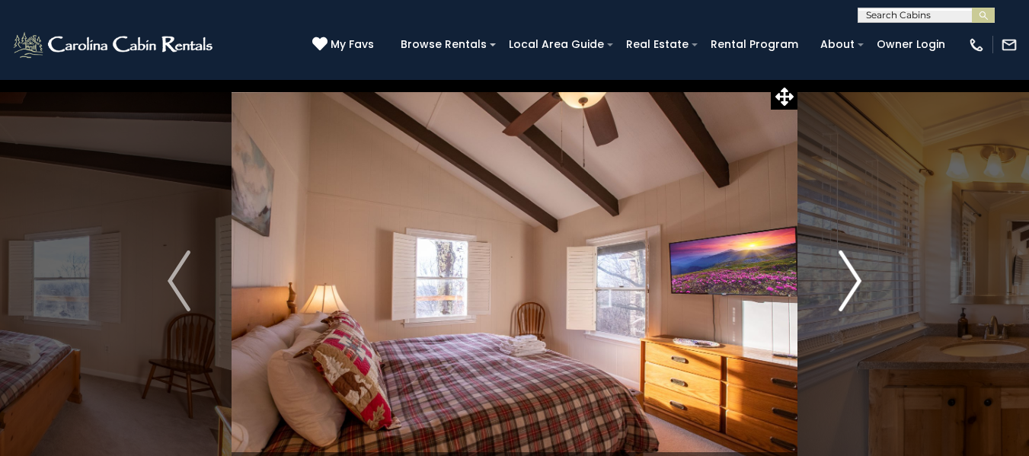
click at [850, 286] on img "Next" at bounding box center [849, 280] width 23 height 61
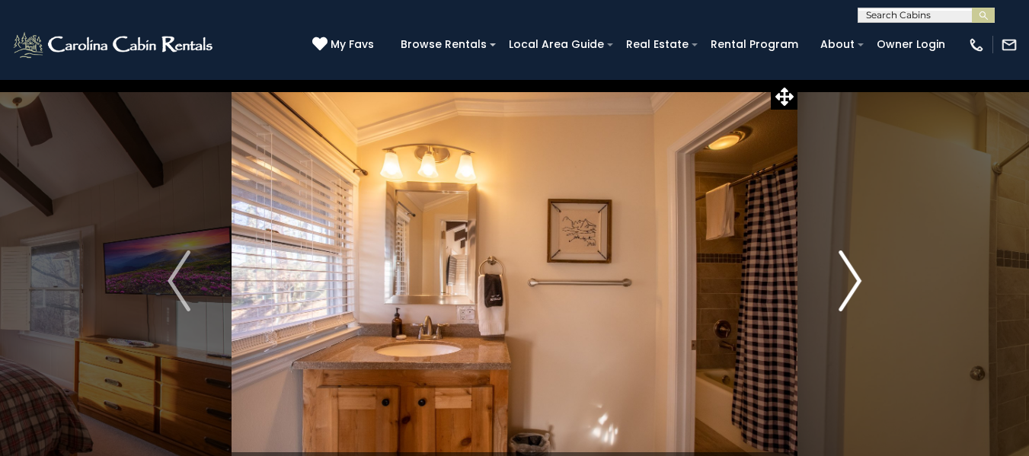
click at [850, 286] on img "Next" at bounding box center [849, 280] width 23 height 61
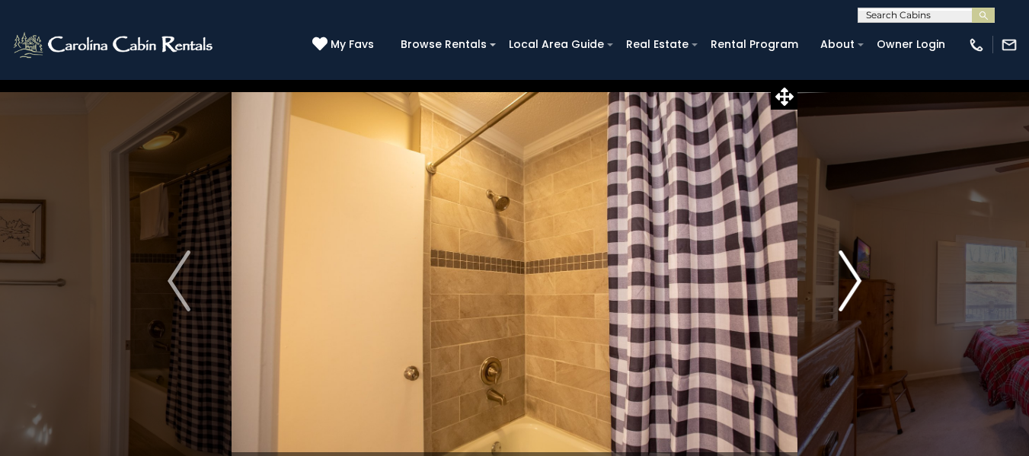
click at [850, 286] on img "Next" at bounding box center [849, 280] width 23 height 61
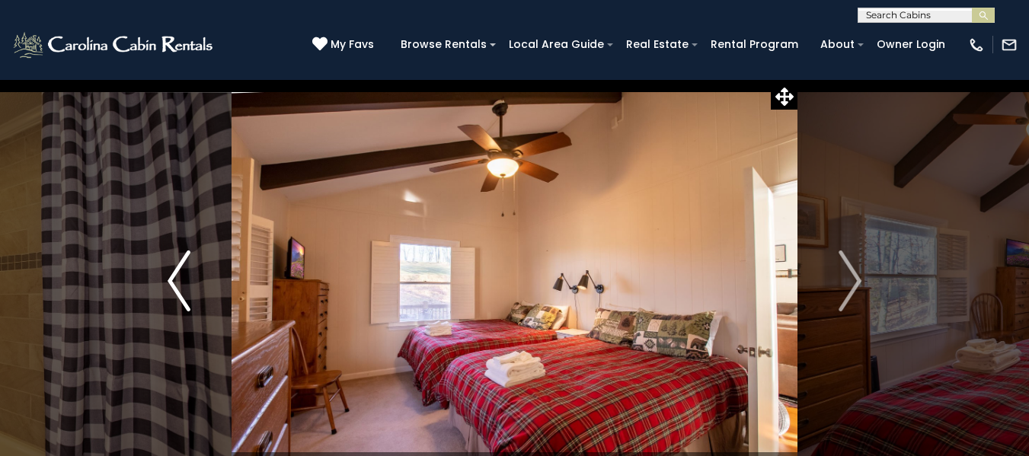
click at [180, 289] on img "Previous" at bounding box center [178, 280] width 23 height 61
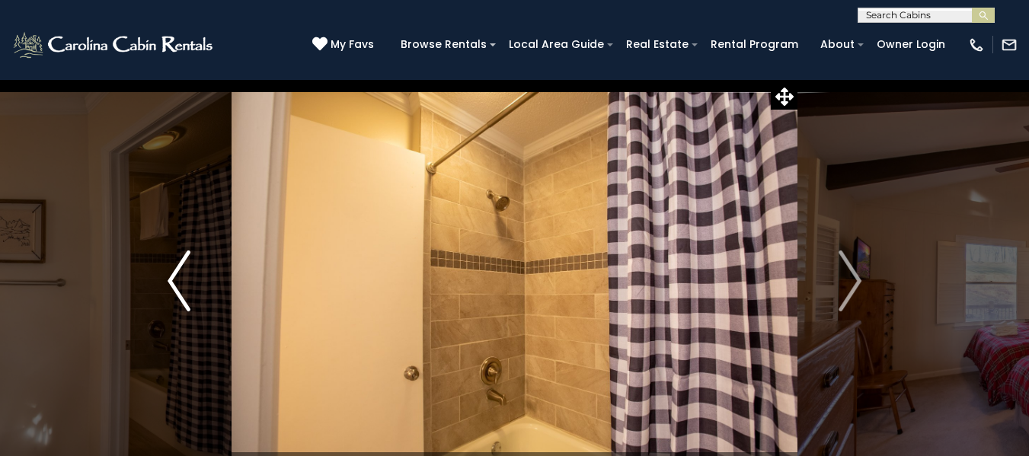
click at [180, 289] on img "Previous" at bounding box center [178, 280] width 23 height 61
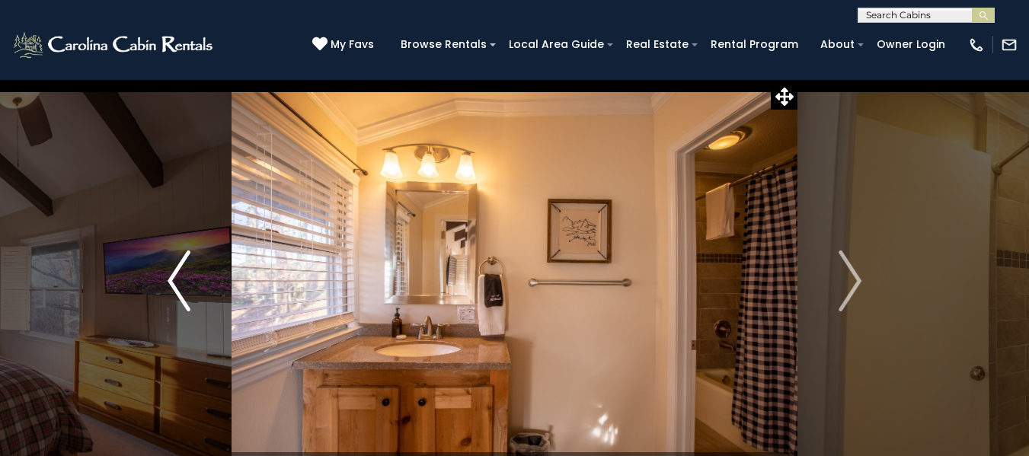
click at [180, 289] on img "Previous" at bounding box center [178, 280] width 23 height 61
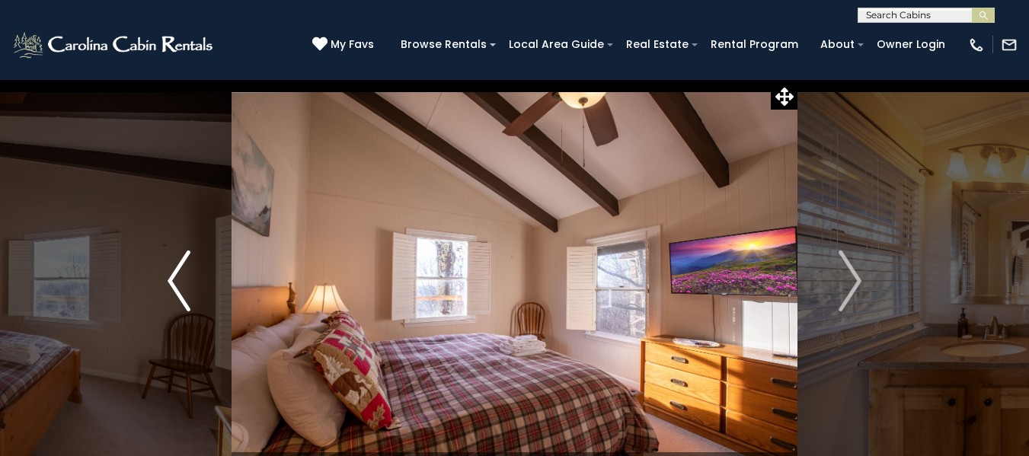
click at [180, 289] on img "Previous" at bounding box center [178, 280] width 23 height 61
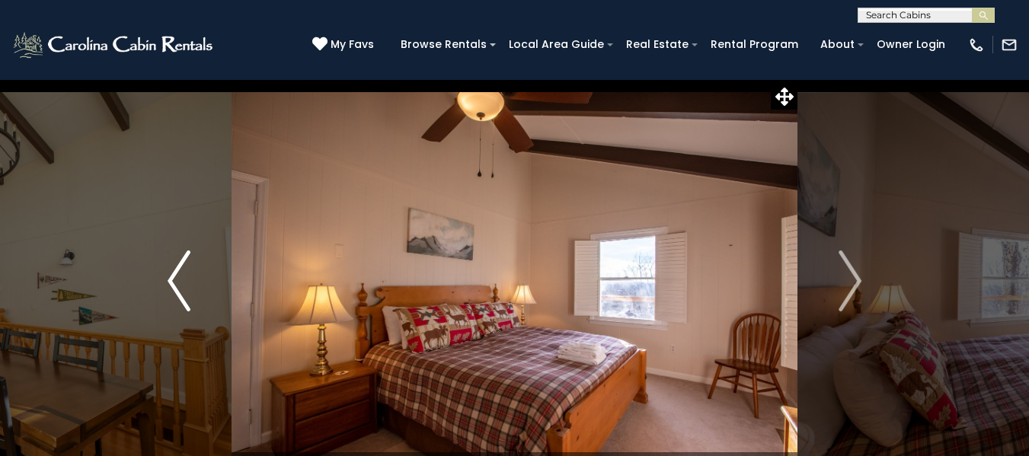
click at [180, 289] on img "Previous" at bounding box center [178, 280] width 23 height 61
